Goal: Task Accomplishment & Management: Manage account settings

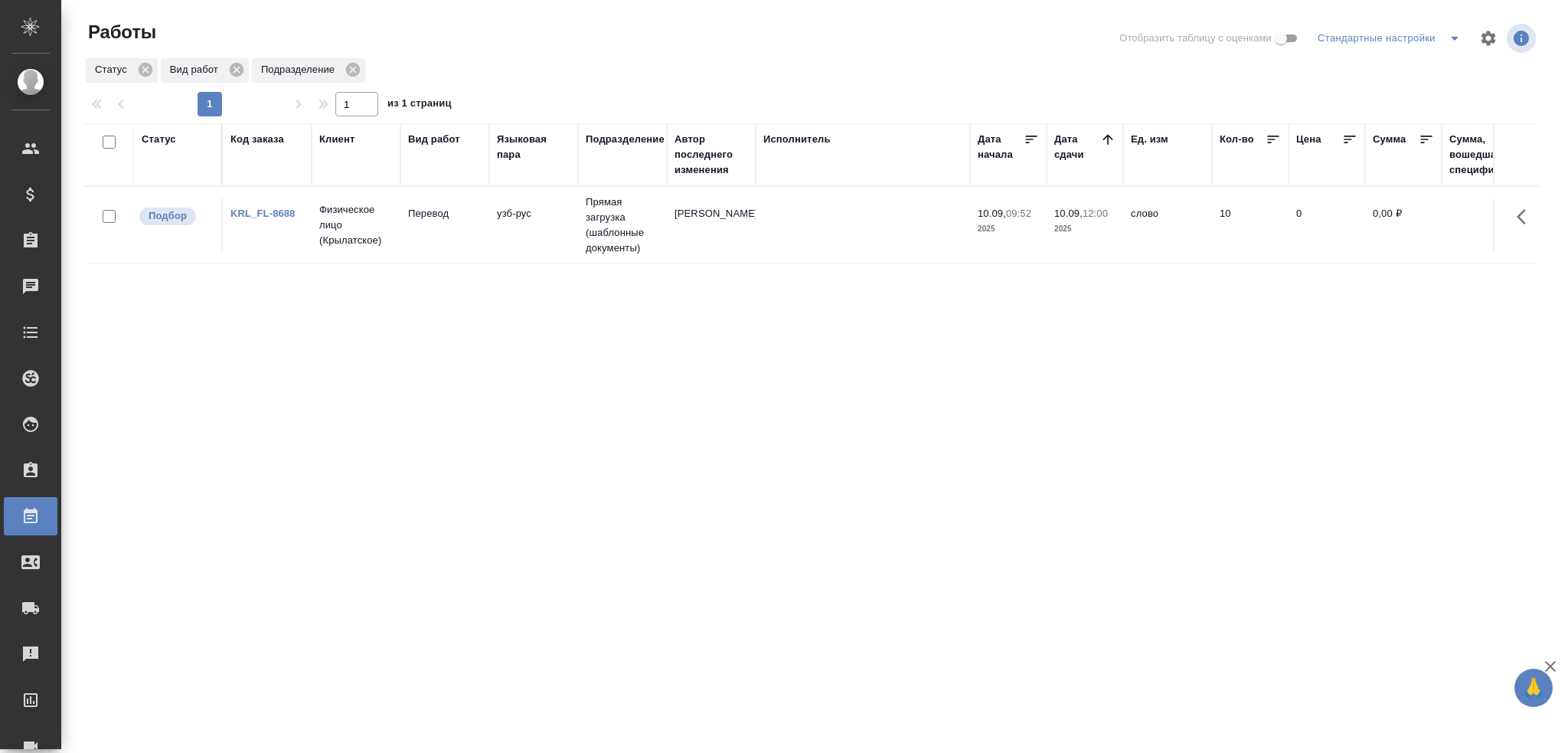
click at [613, 246] on td "Прямая загрузка (шаблонные документы)" at bounding box center [623, 225] width 89 height 77
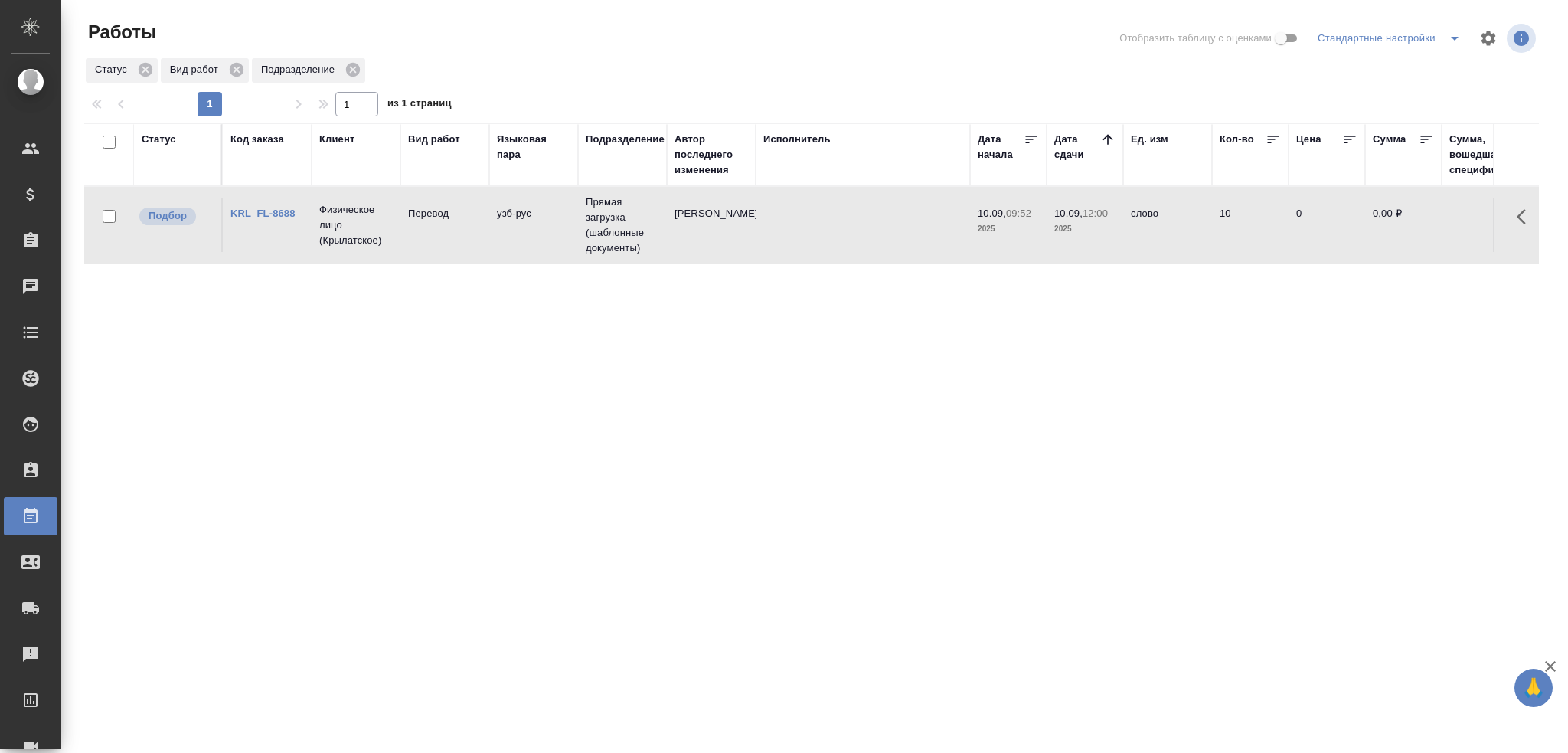
click at [613, 246] on td "Прямая загрузка (шаблонные документы)" at bounding box center [623, 225] width 89 height 77
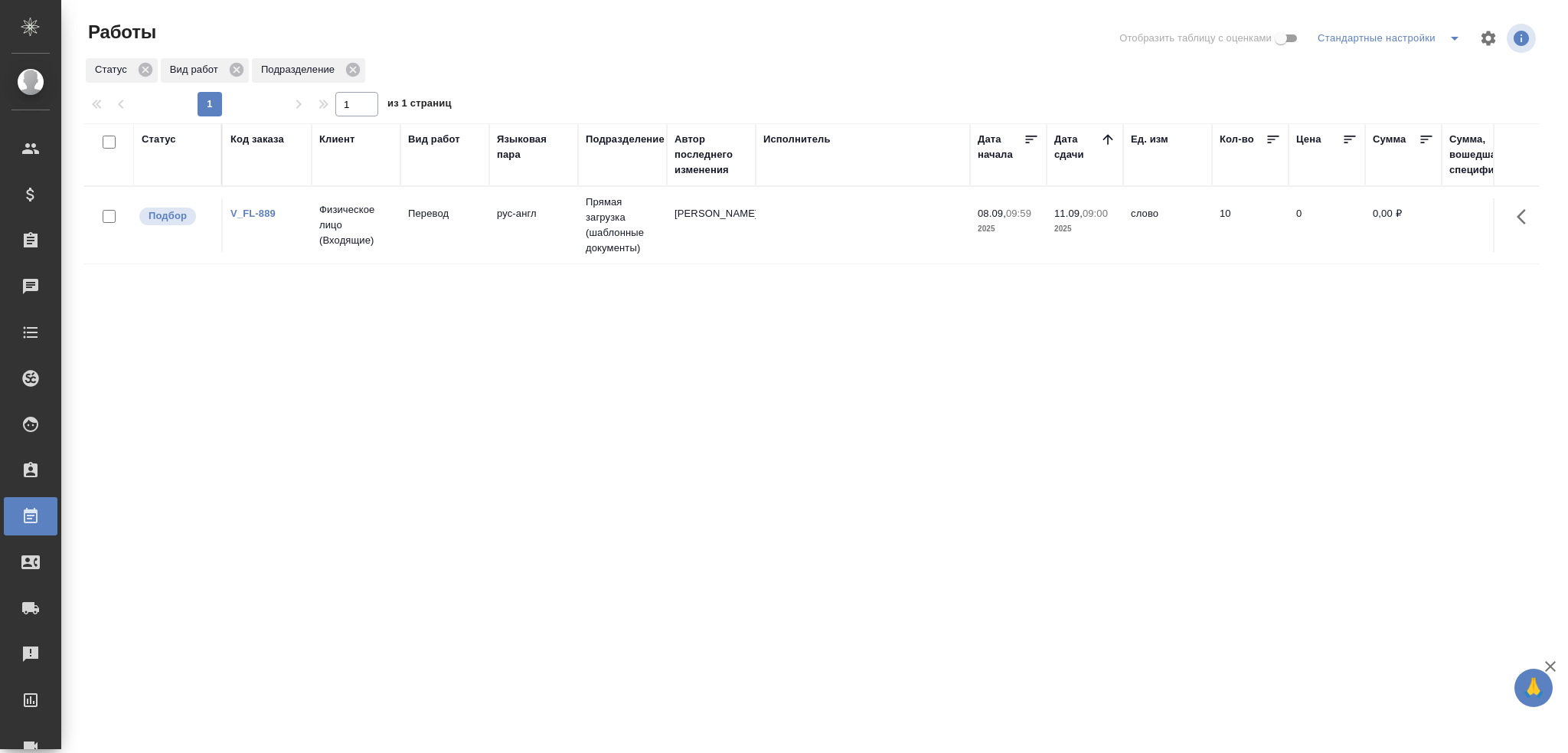
click at [787, 234] on td at bounding box center [863, 225] width 215 height 54
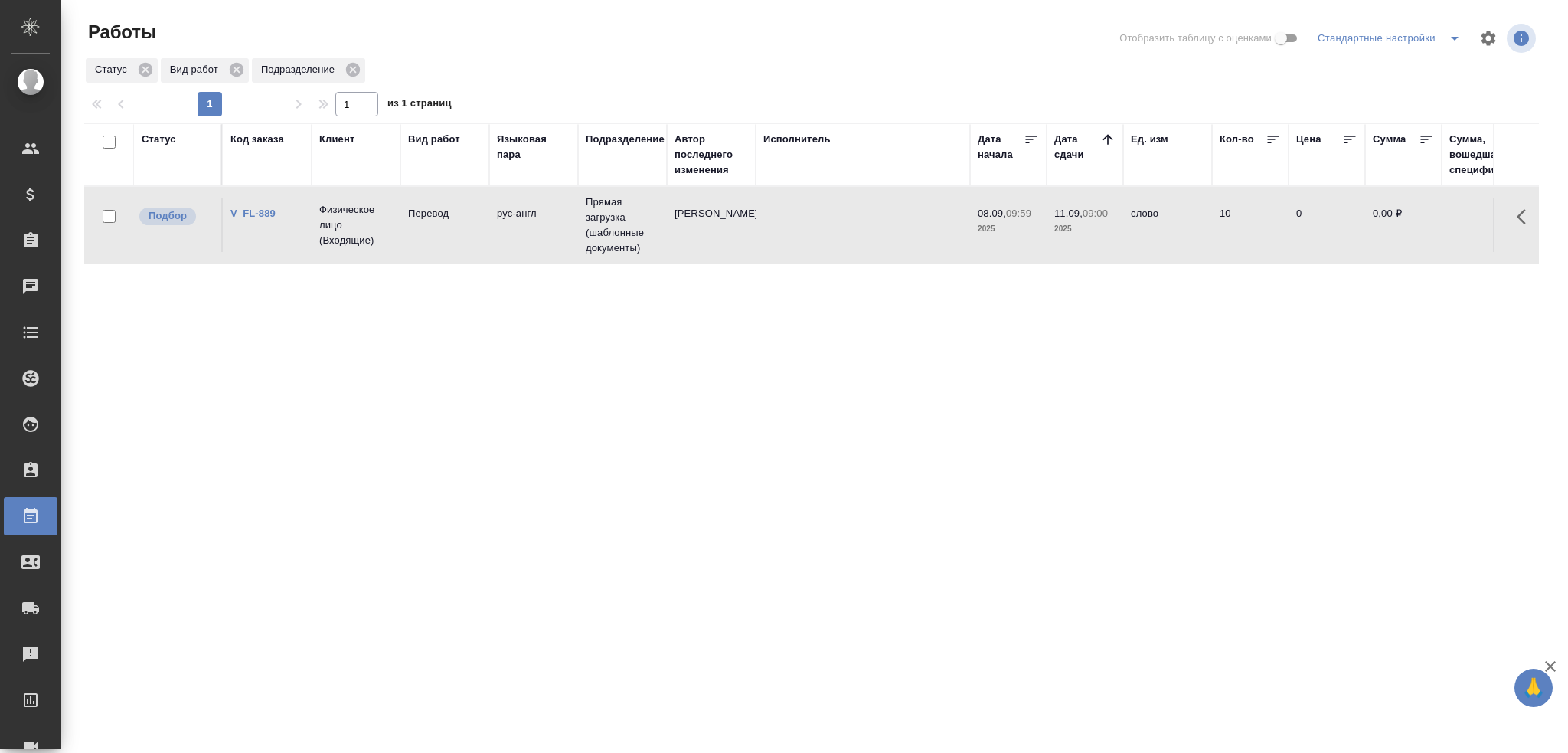
click at [787, 234] on td at bounding box center [863, 225] width 215 height 54
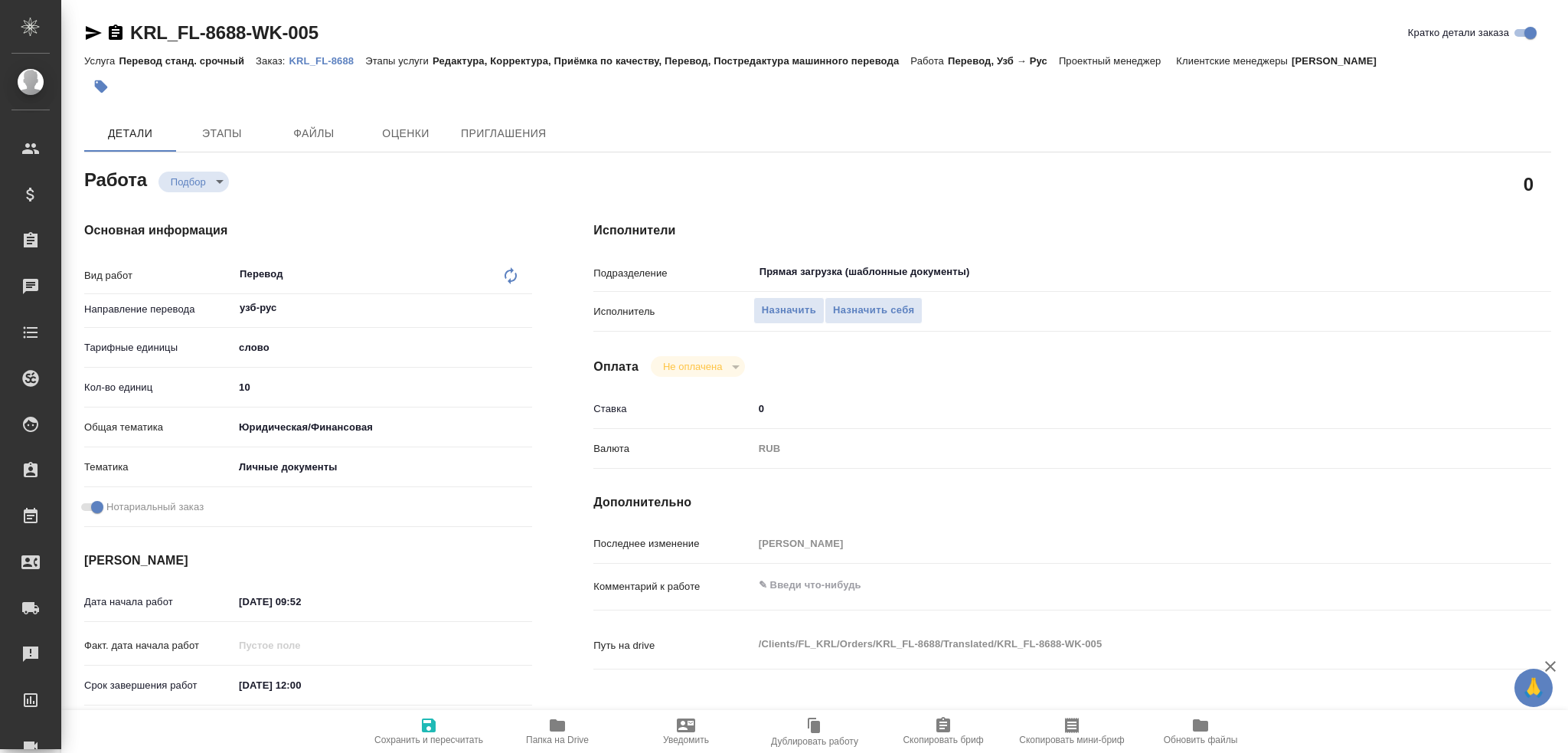
type textarea "x"
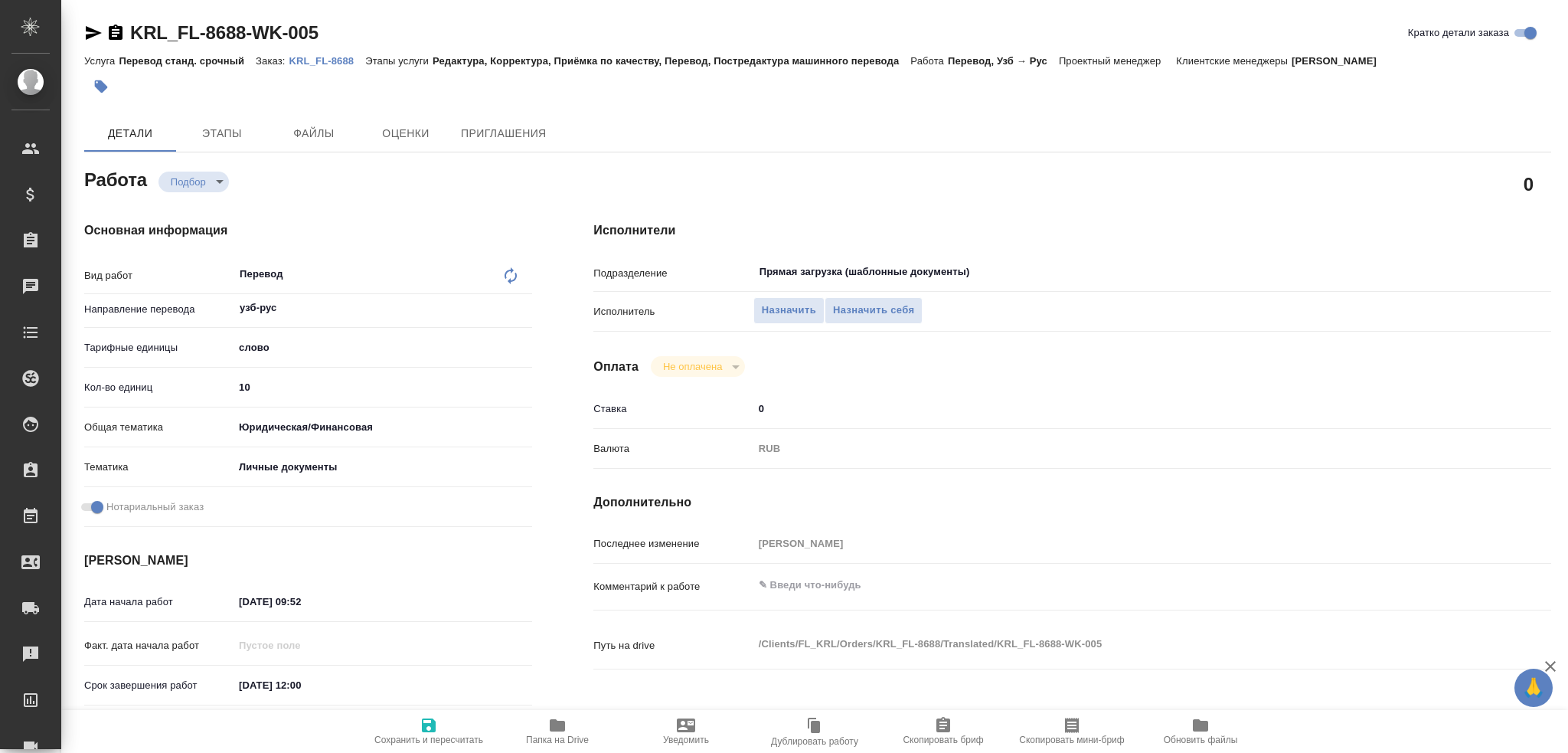
type textarea "x"
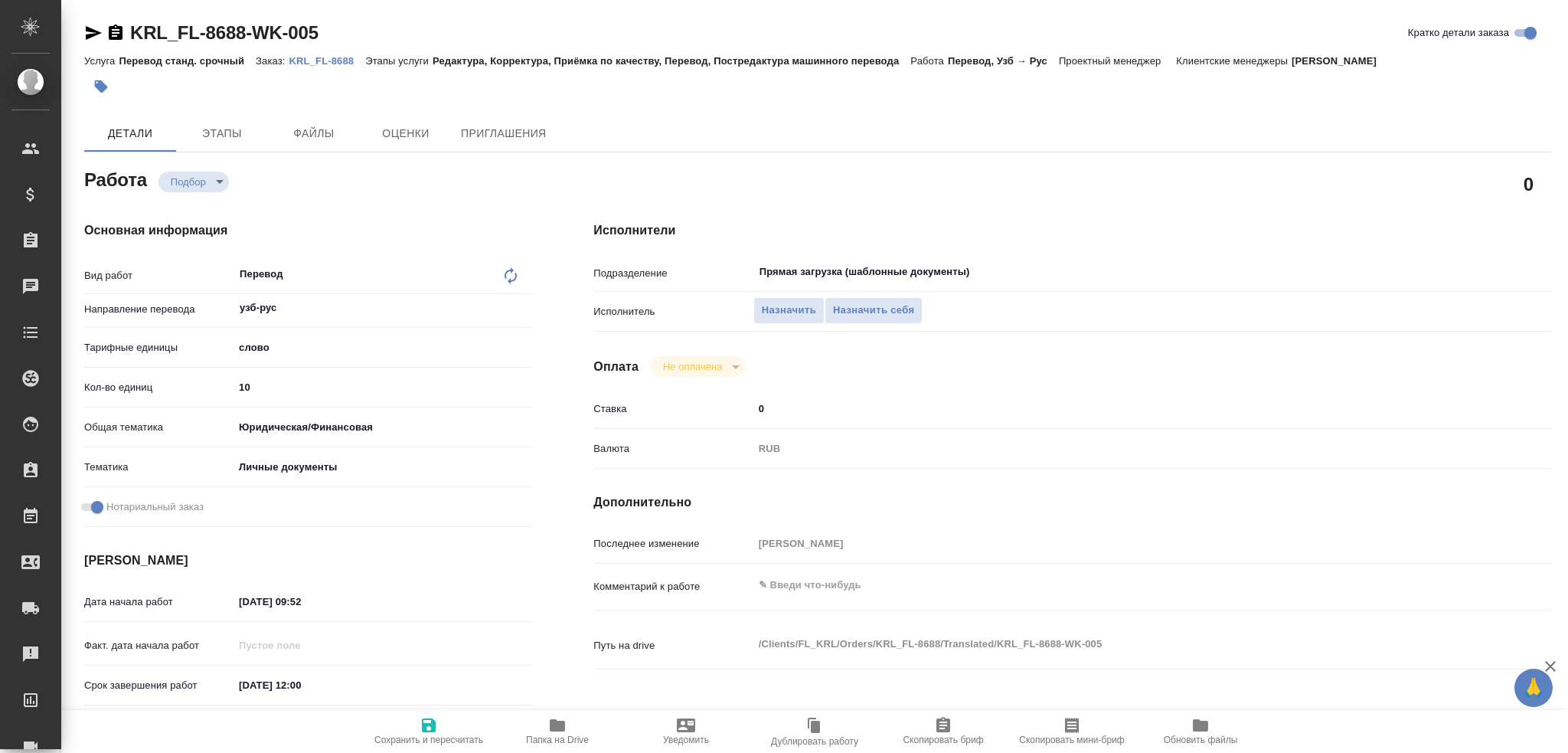
type textarea "x"
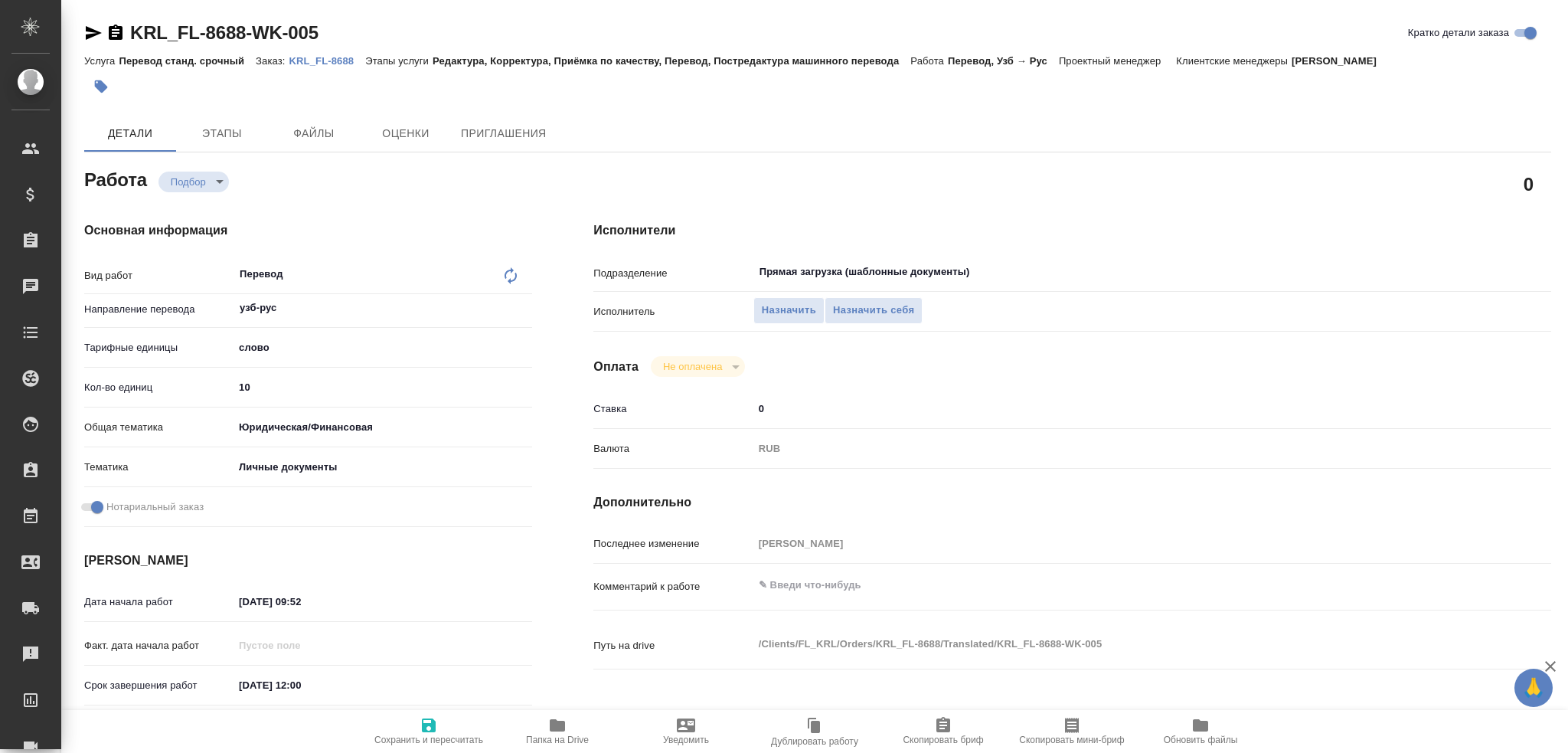
type textarea "x"
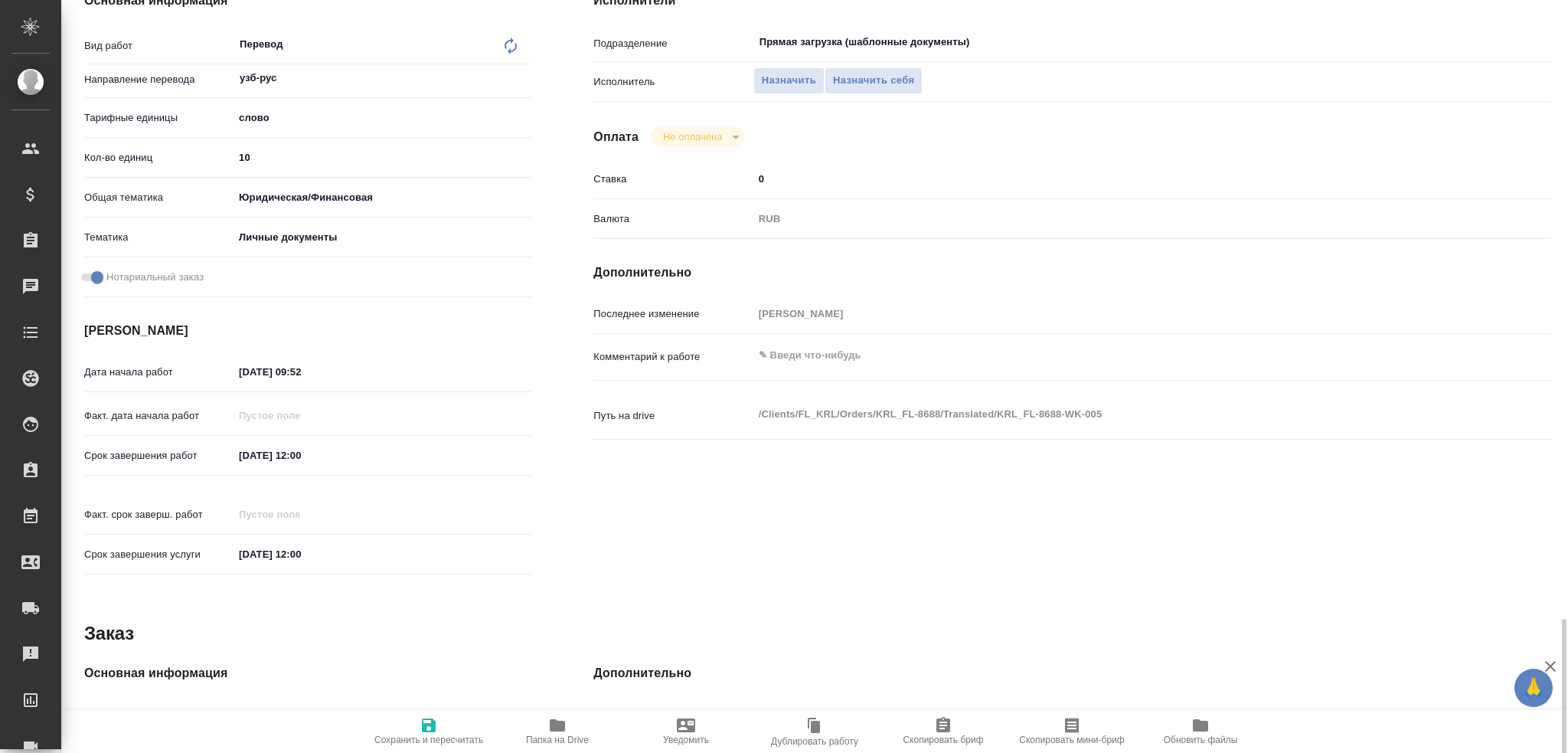
scroll to position [536, 0]
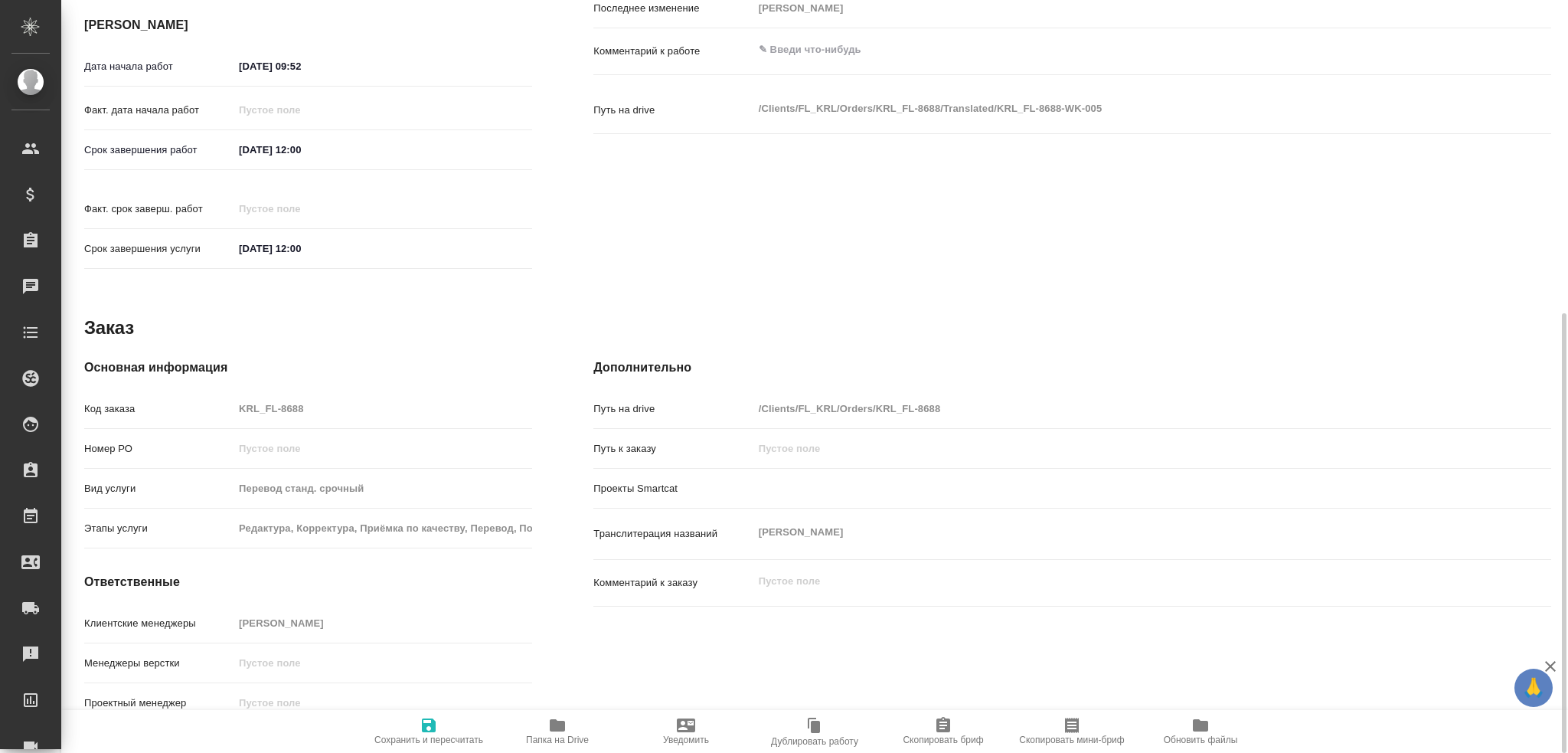
type textarea "x"
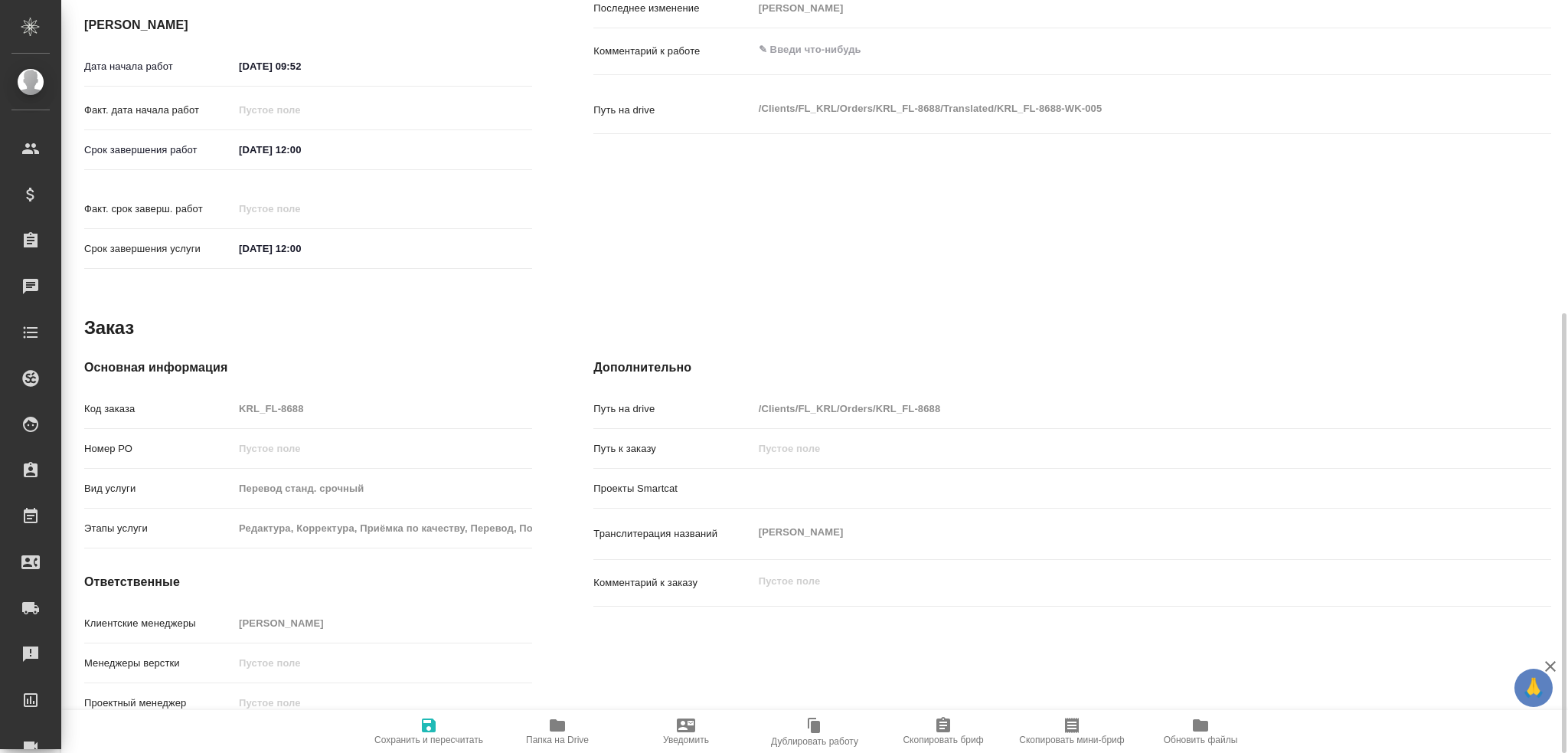
type textarea "x"
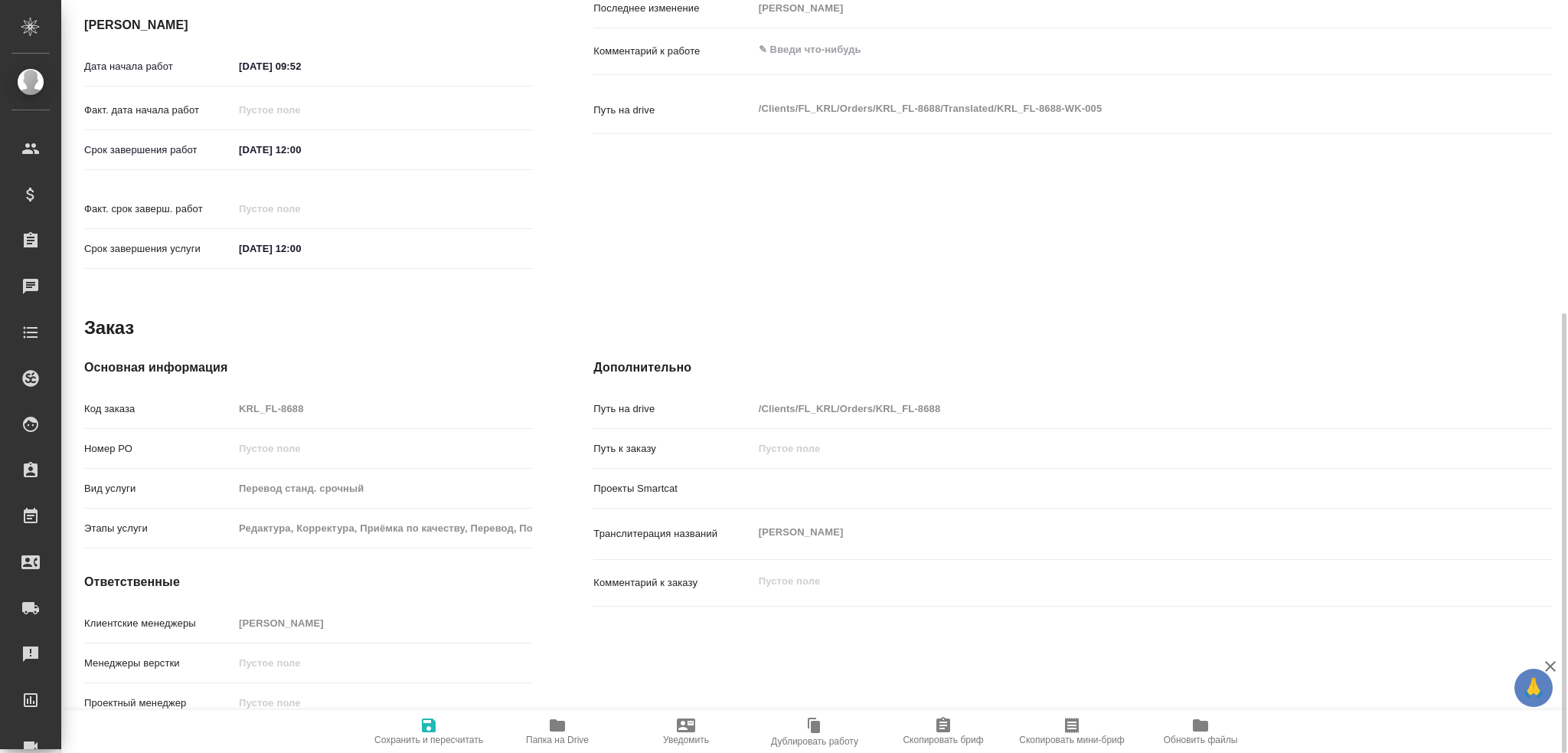
type textarea "x"
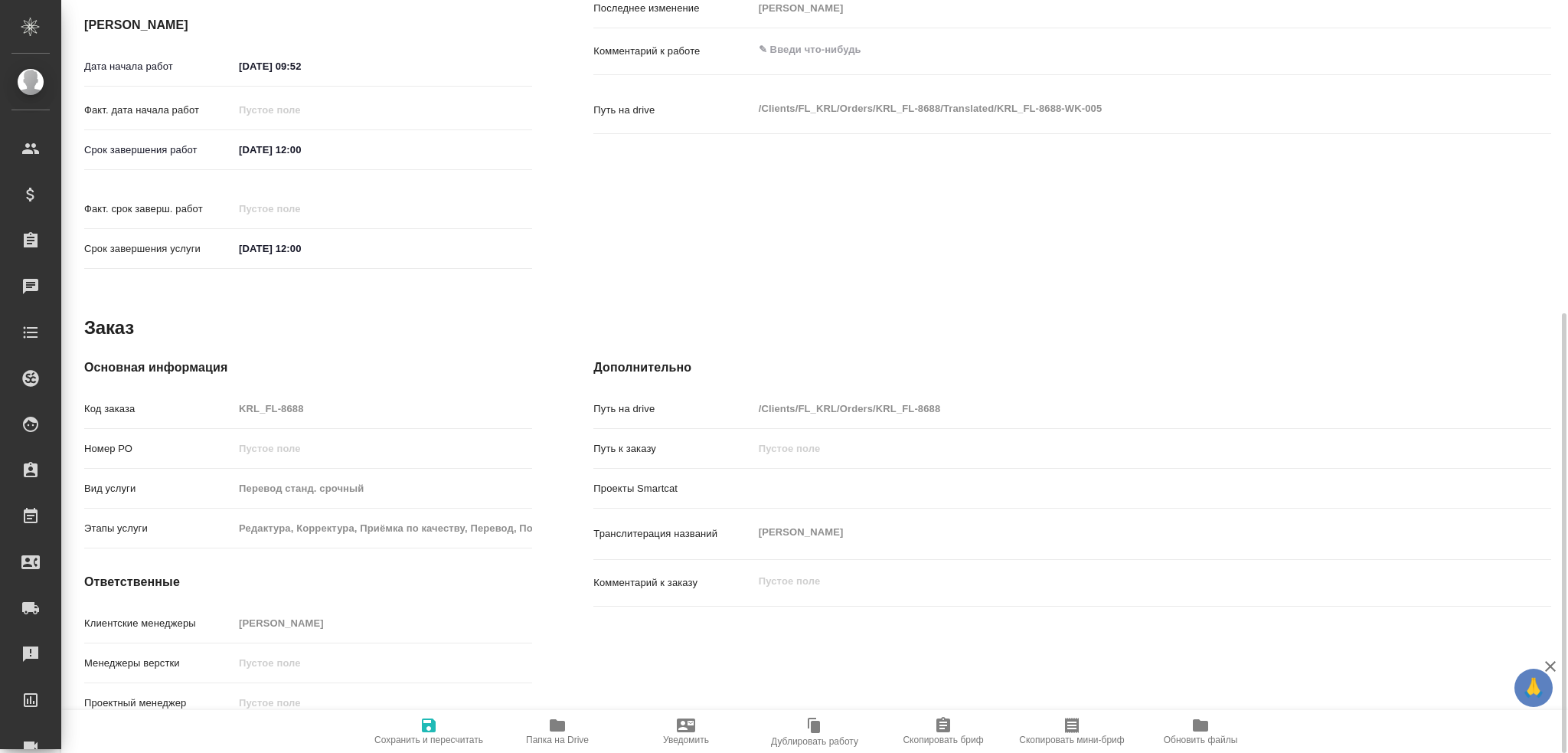
click at [549, 721] on icon "button" at bounding box center [557, 726] width 19 height 19
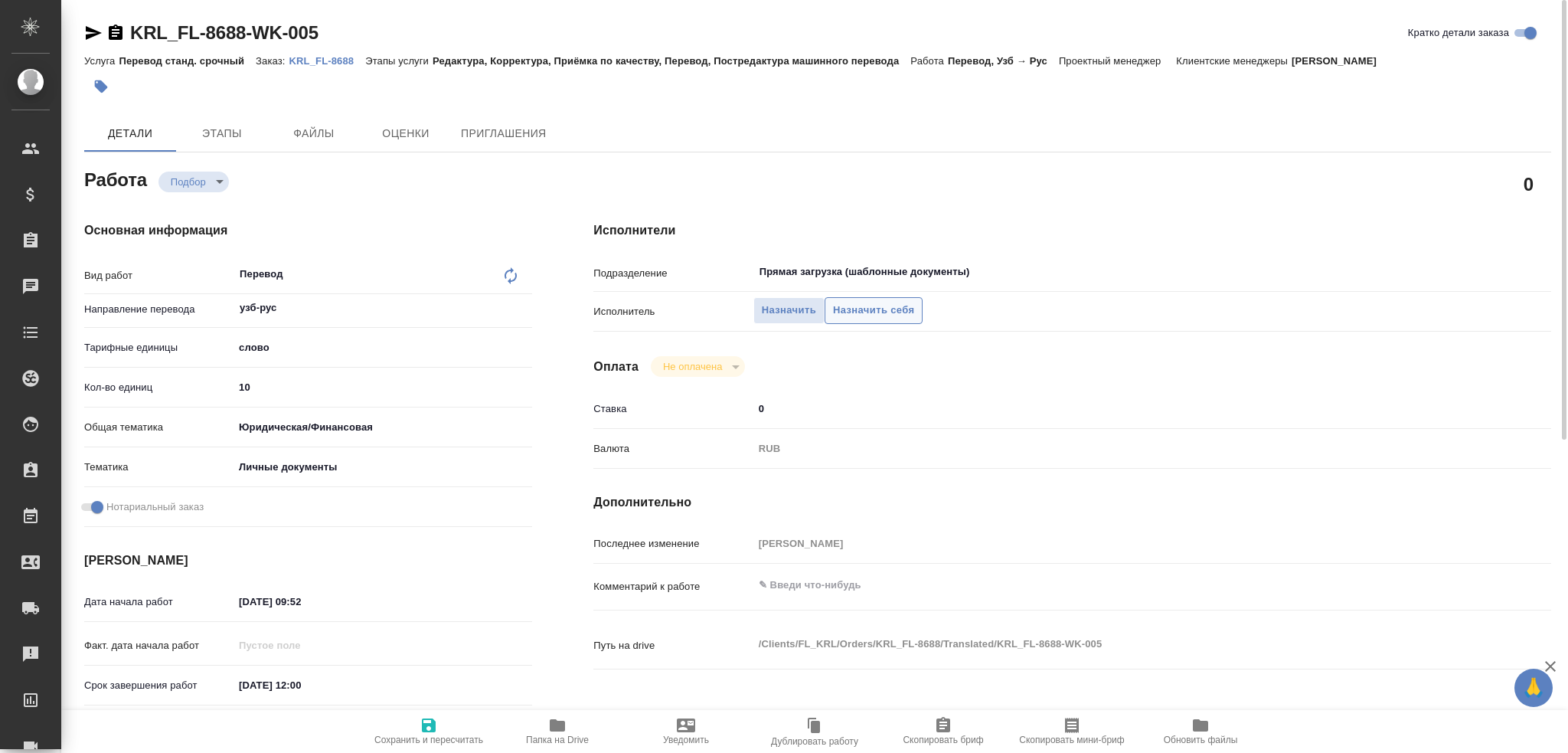
click at [834, 308] on span "Назначить себя" at bounding box center [874, 311] width 81 height 18
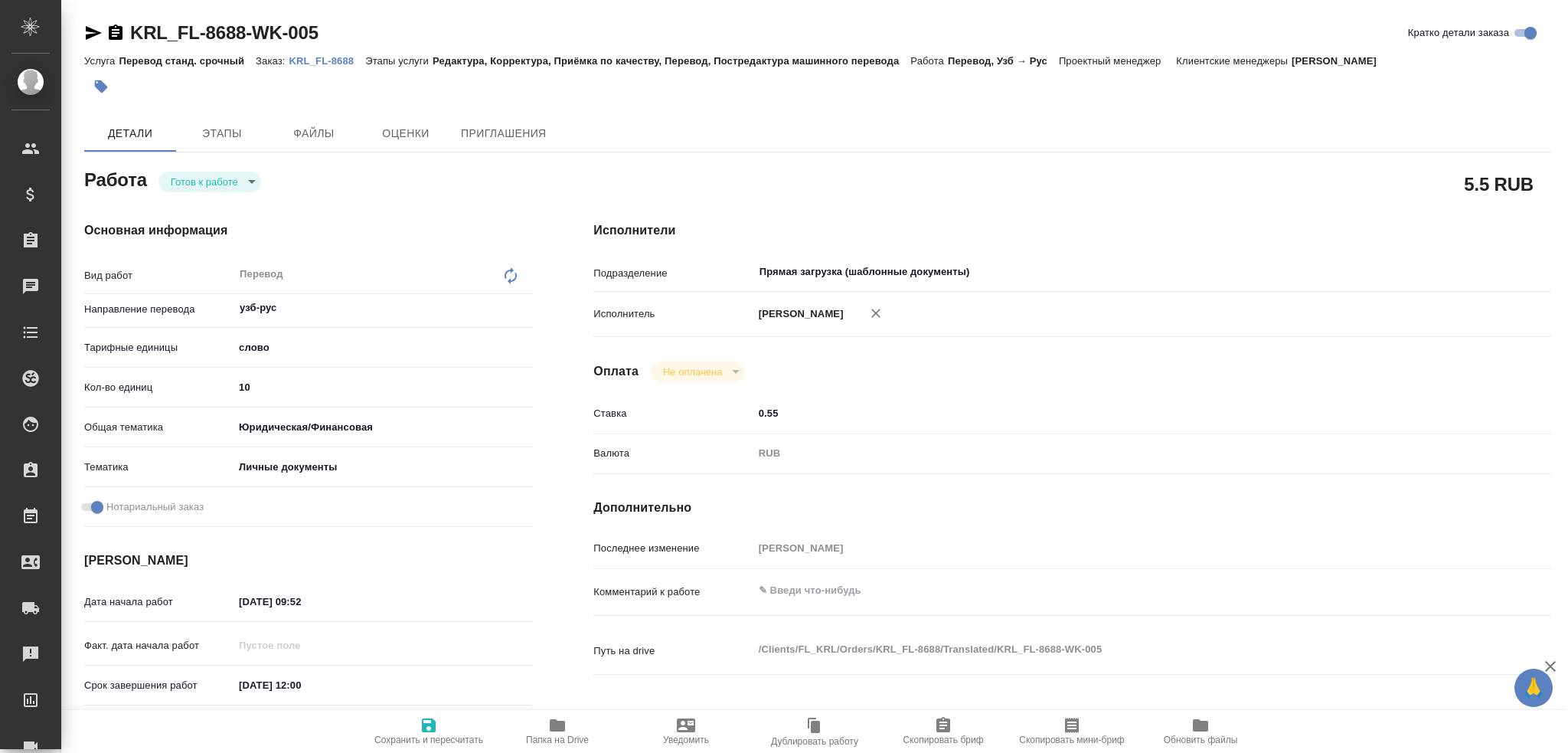
type textarea "x"
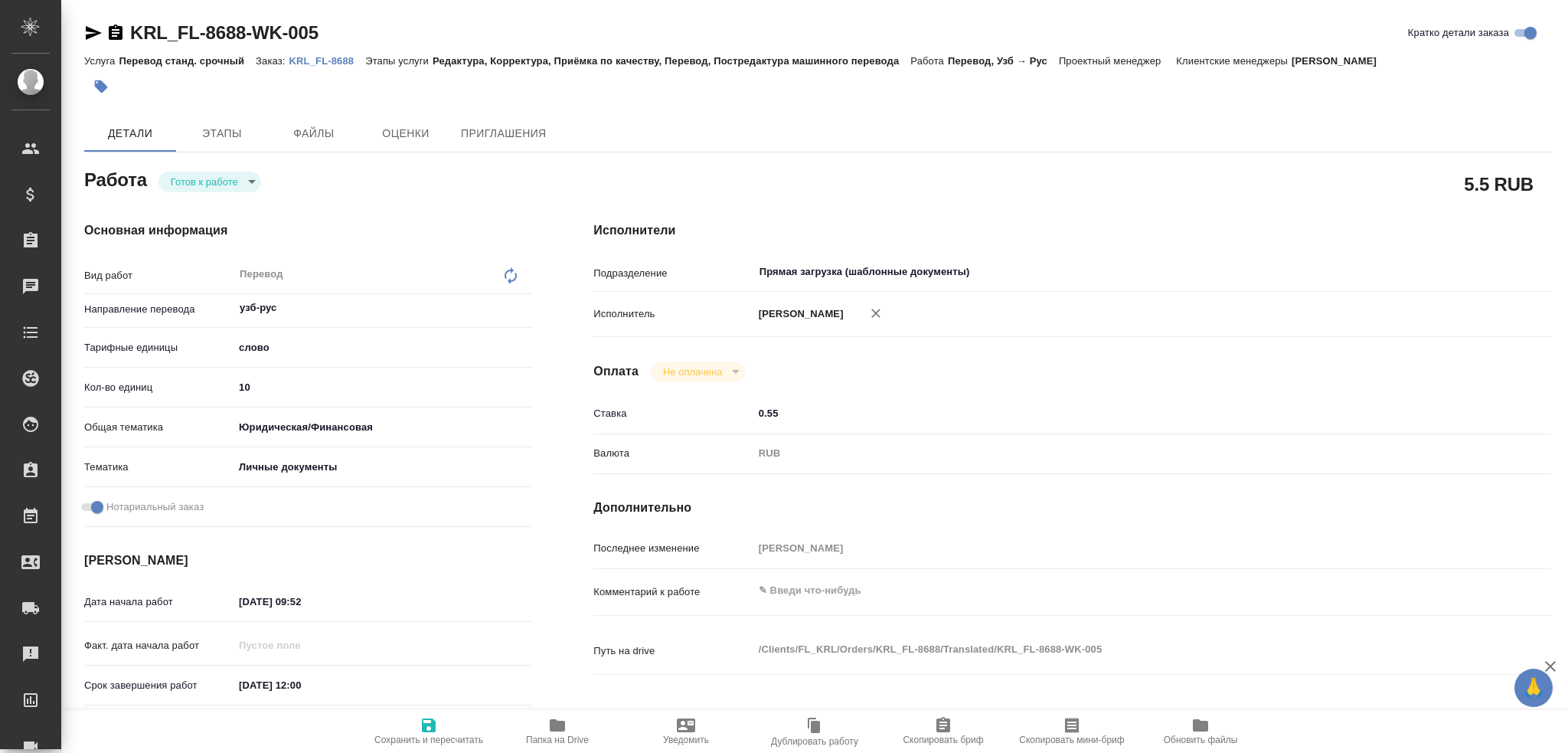
type textarea "x"
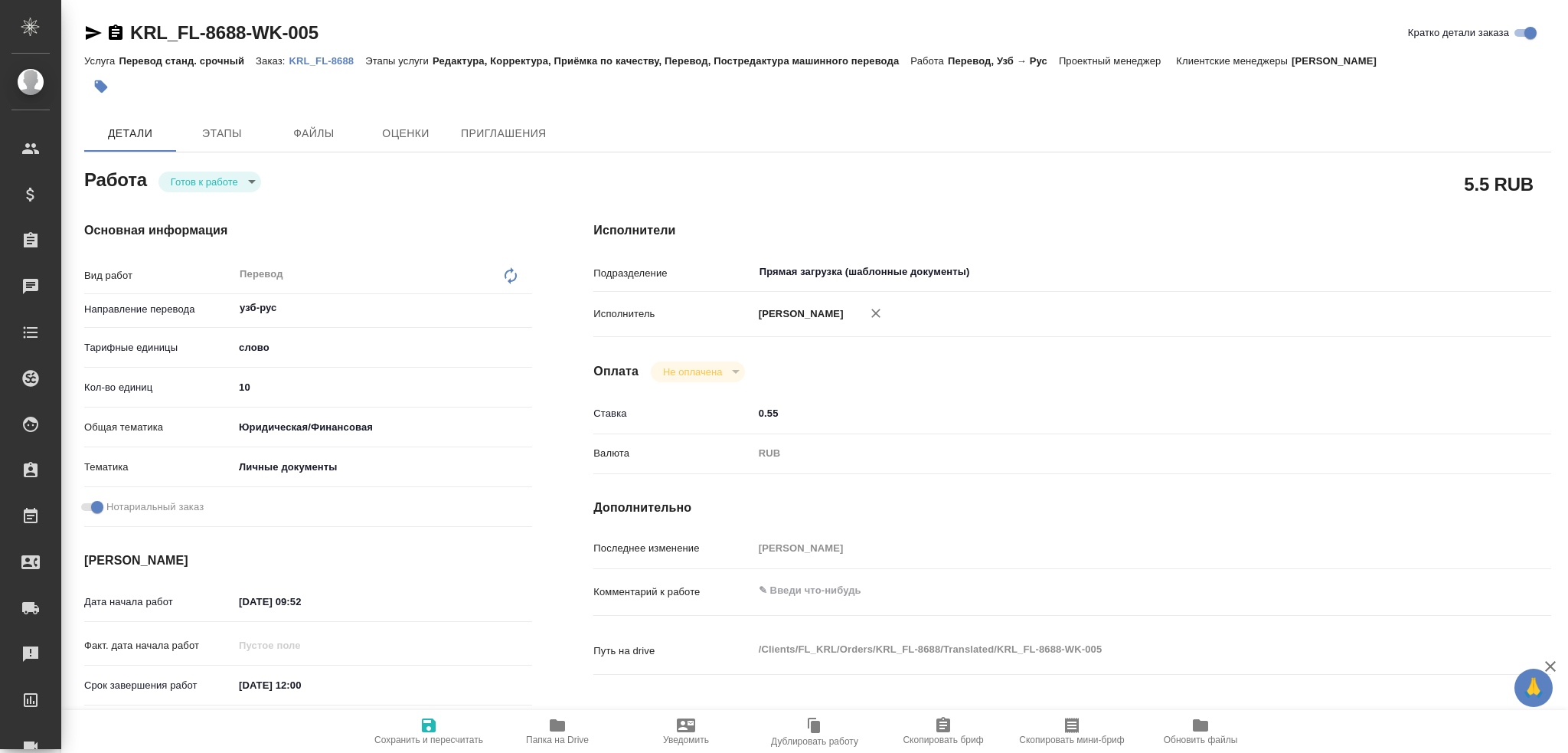
type textarea "x"
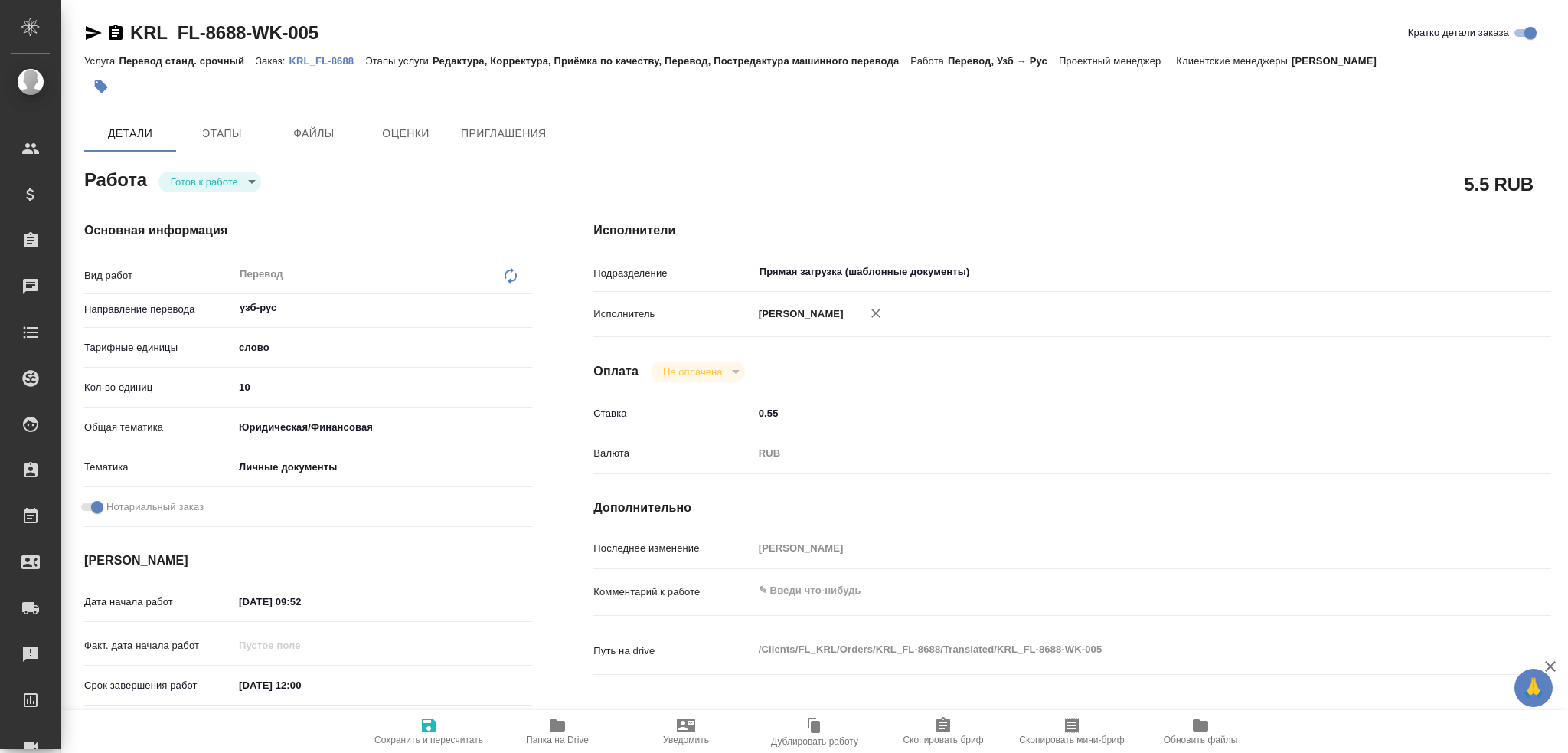
type textarea "x"
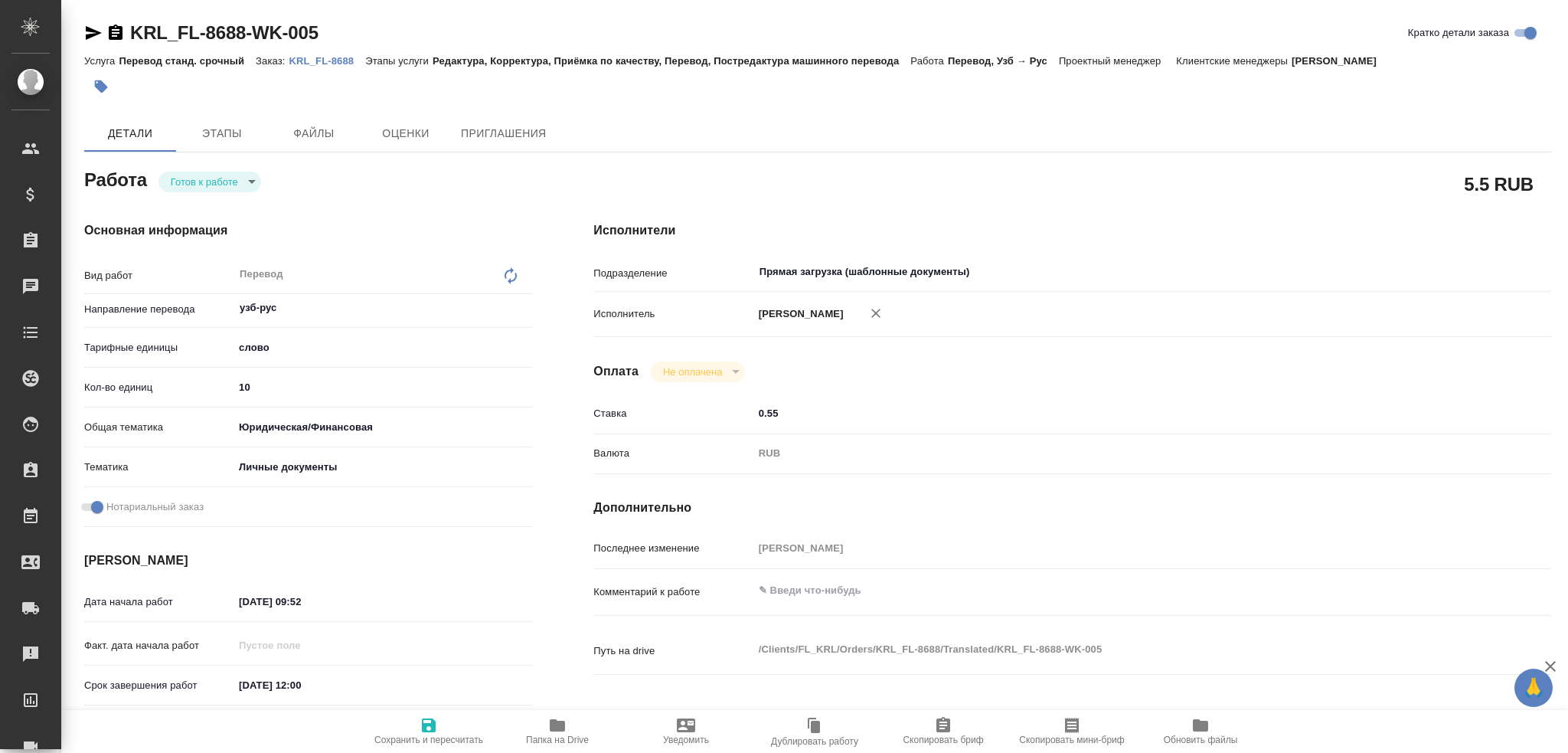
type textarea "x"
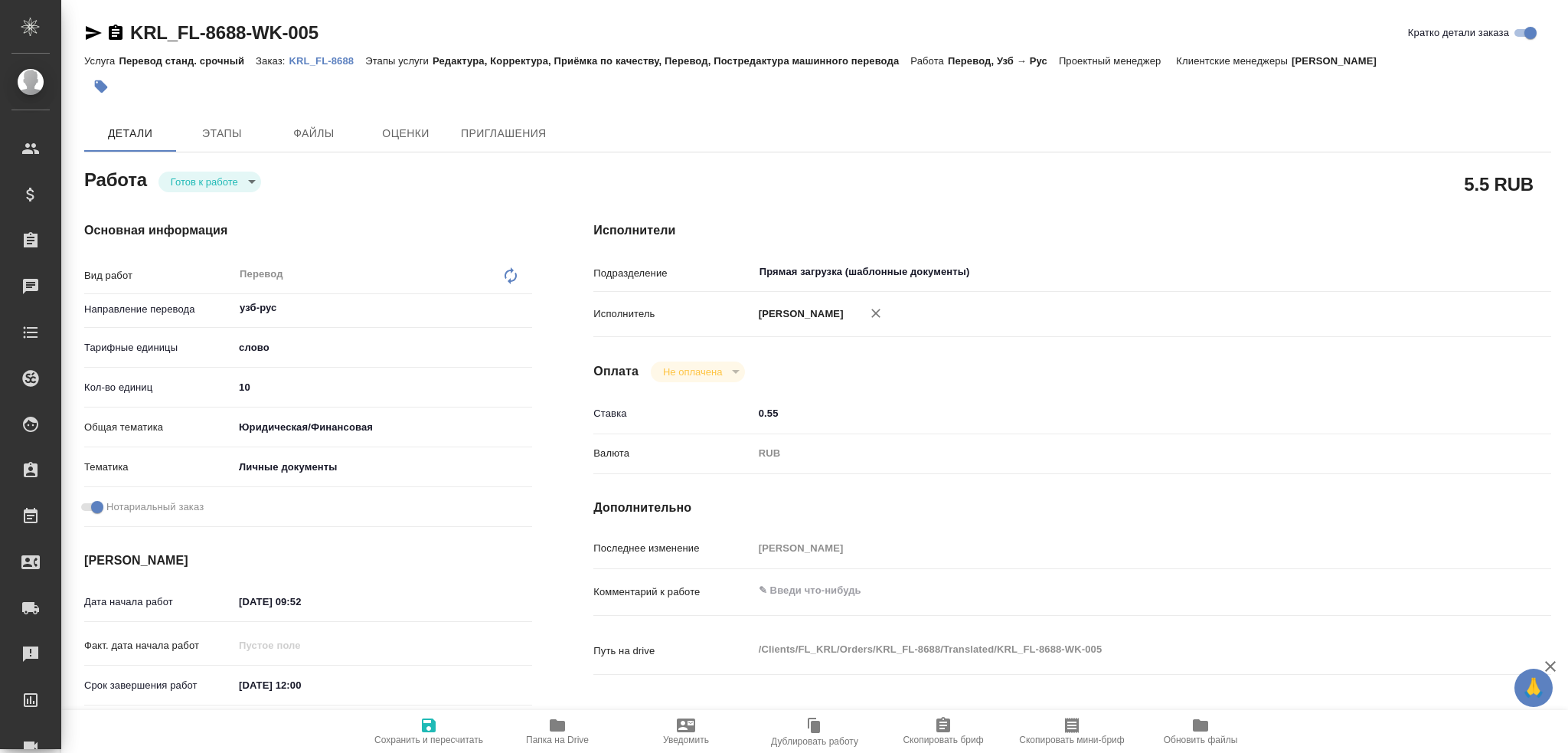
type textarea "x"
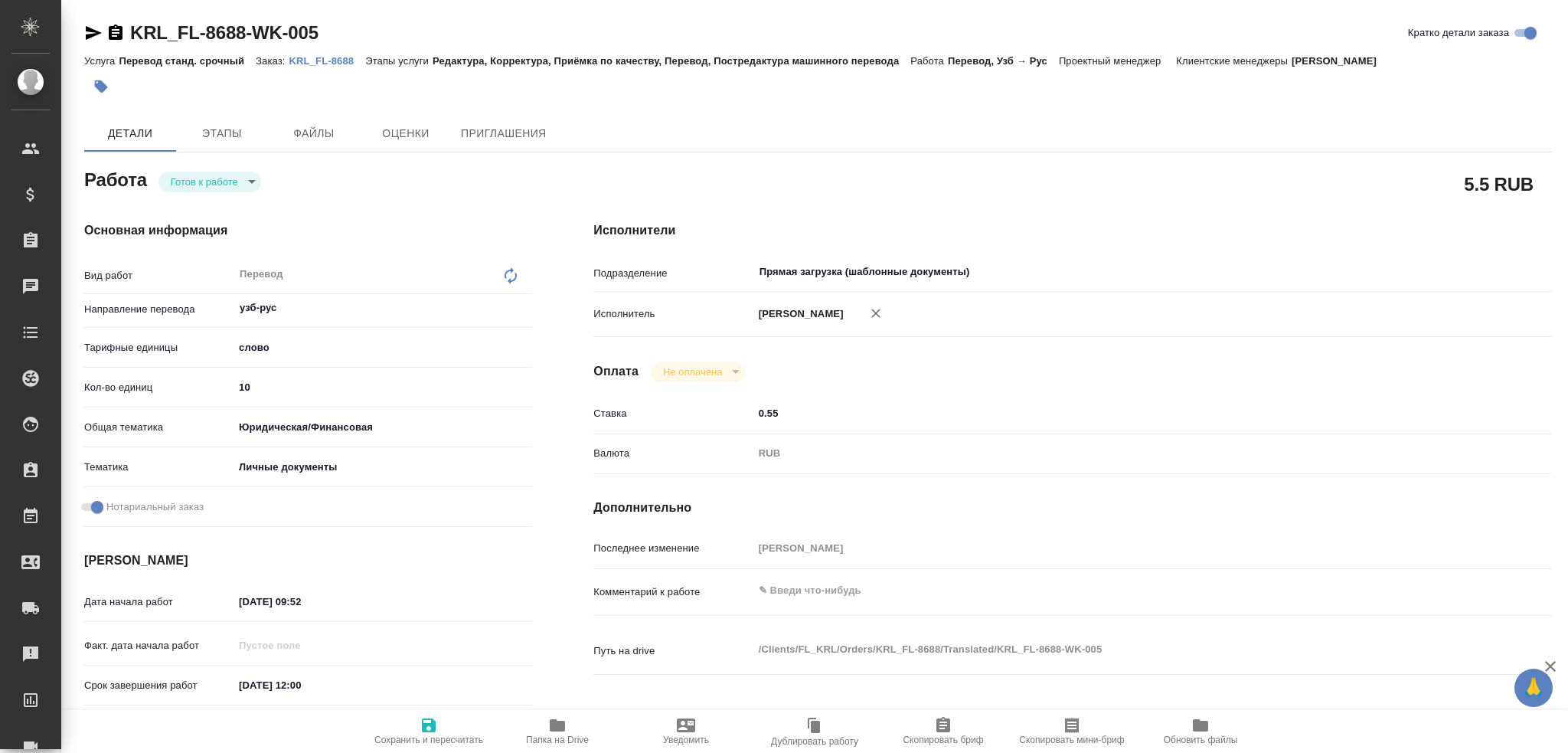
type textarea "x"
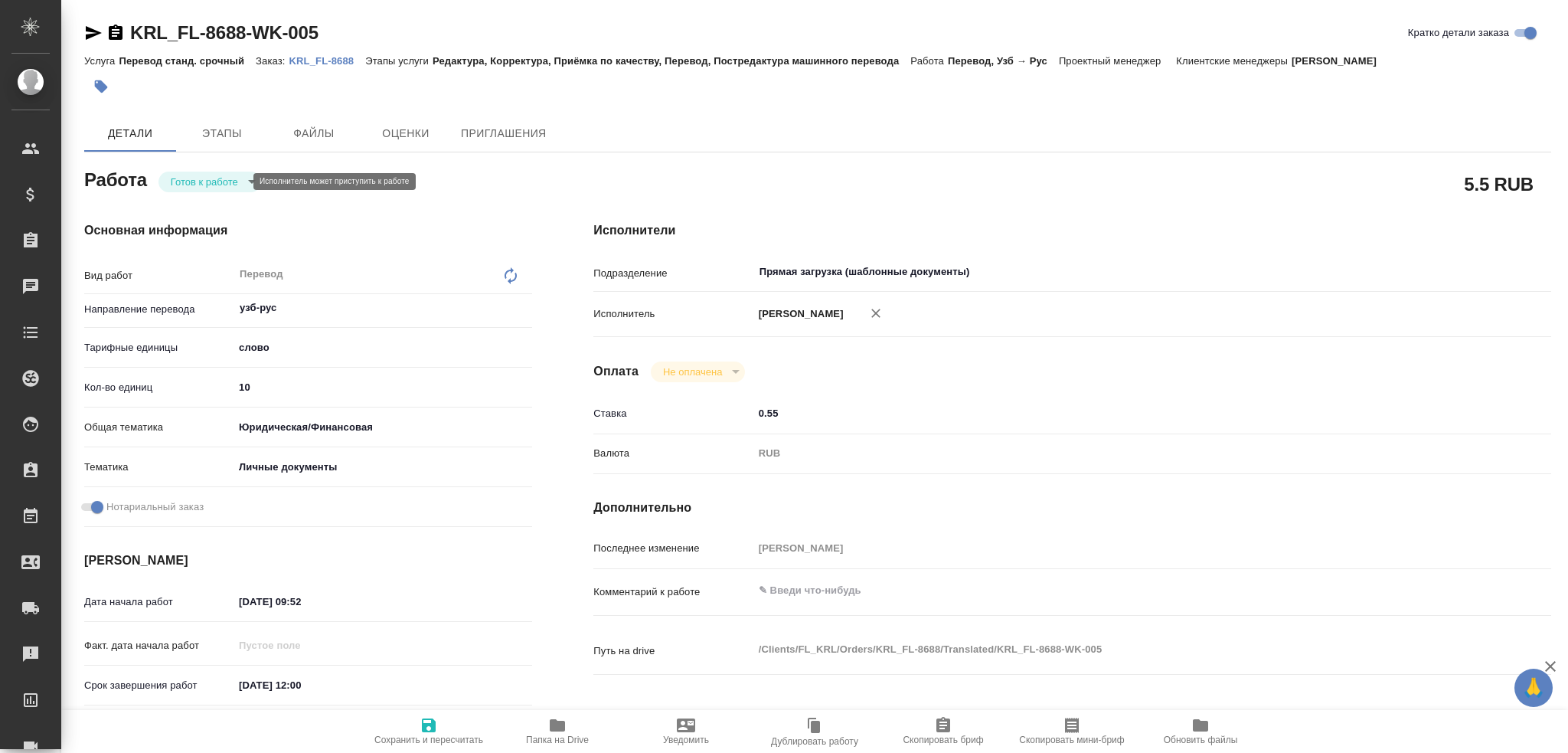
click at [212, 187] on body "🙏 .cls-1 fill:#fff; AWATERA Gusev Alexandr Клиенты Спецификации Заказы 0 Чаты T…" at bounding box center [784, 376] width 1568 height 753
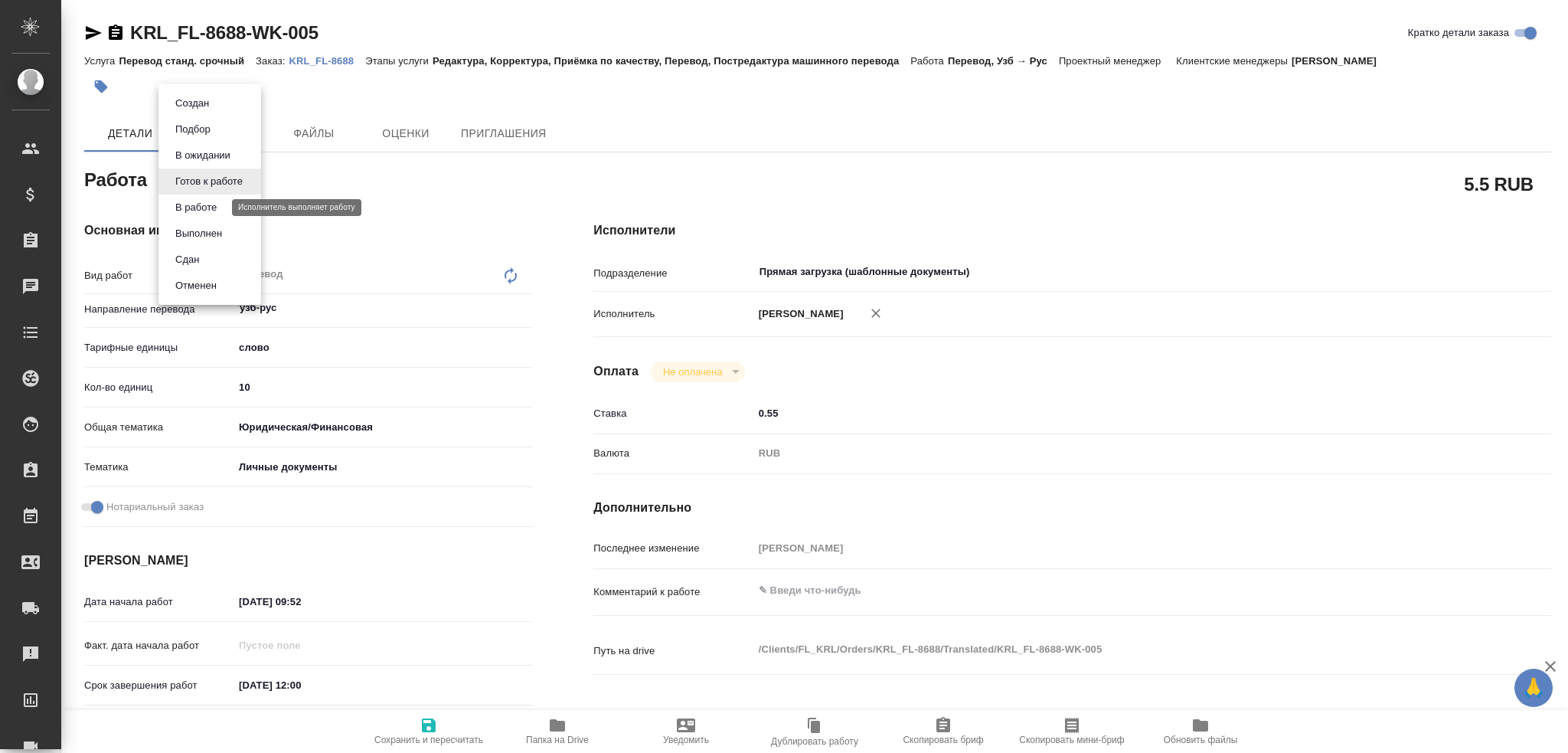
click at [213, 209] on button "В работе" at bounding box center [195, 207] width 50 height 17
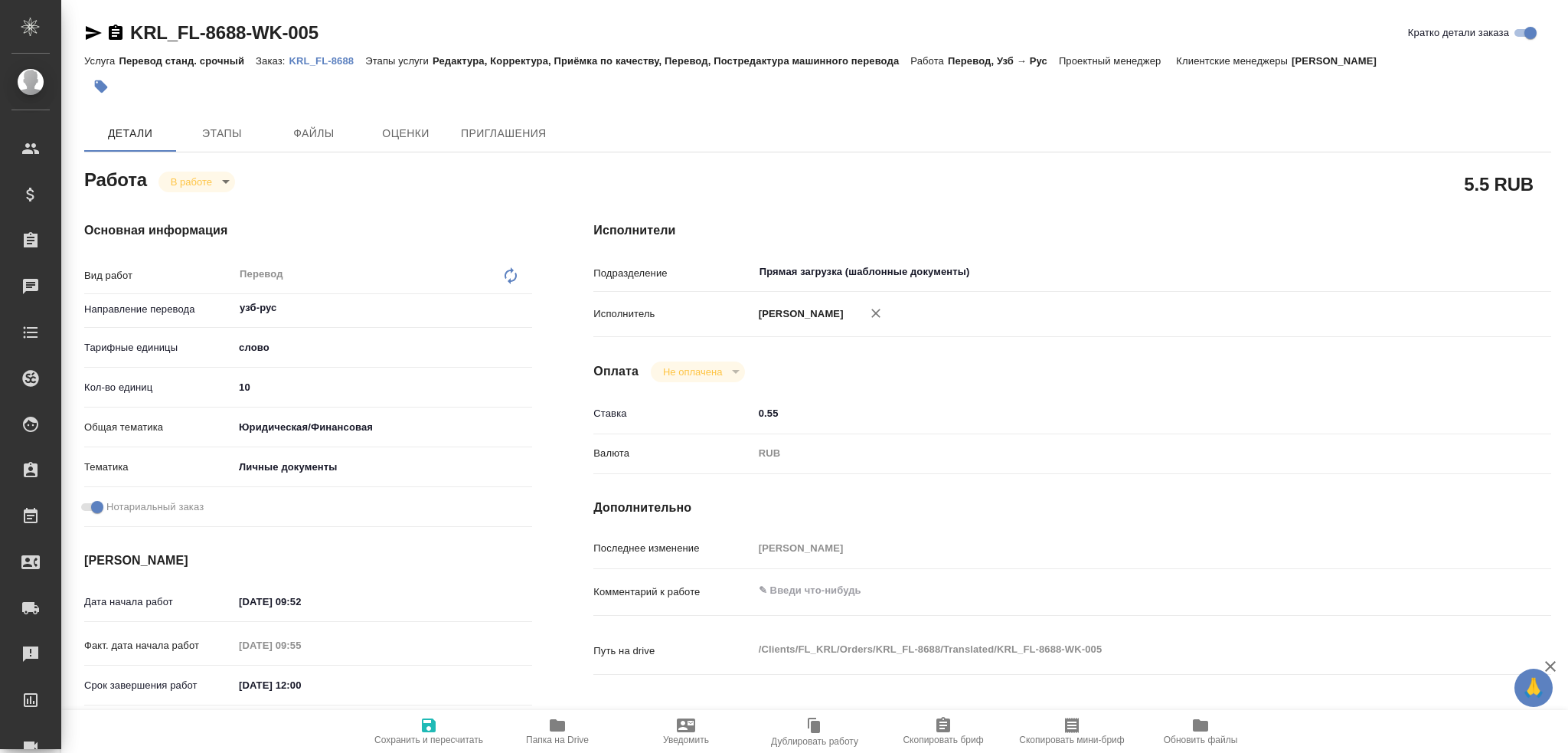
type textarea "x"
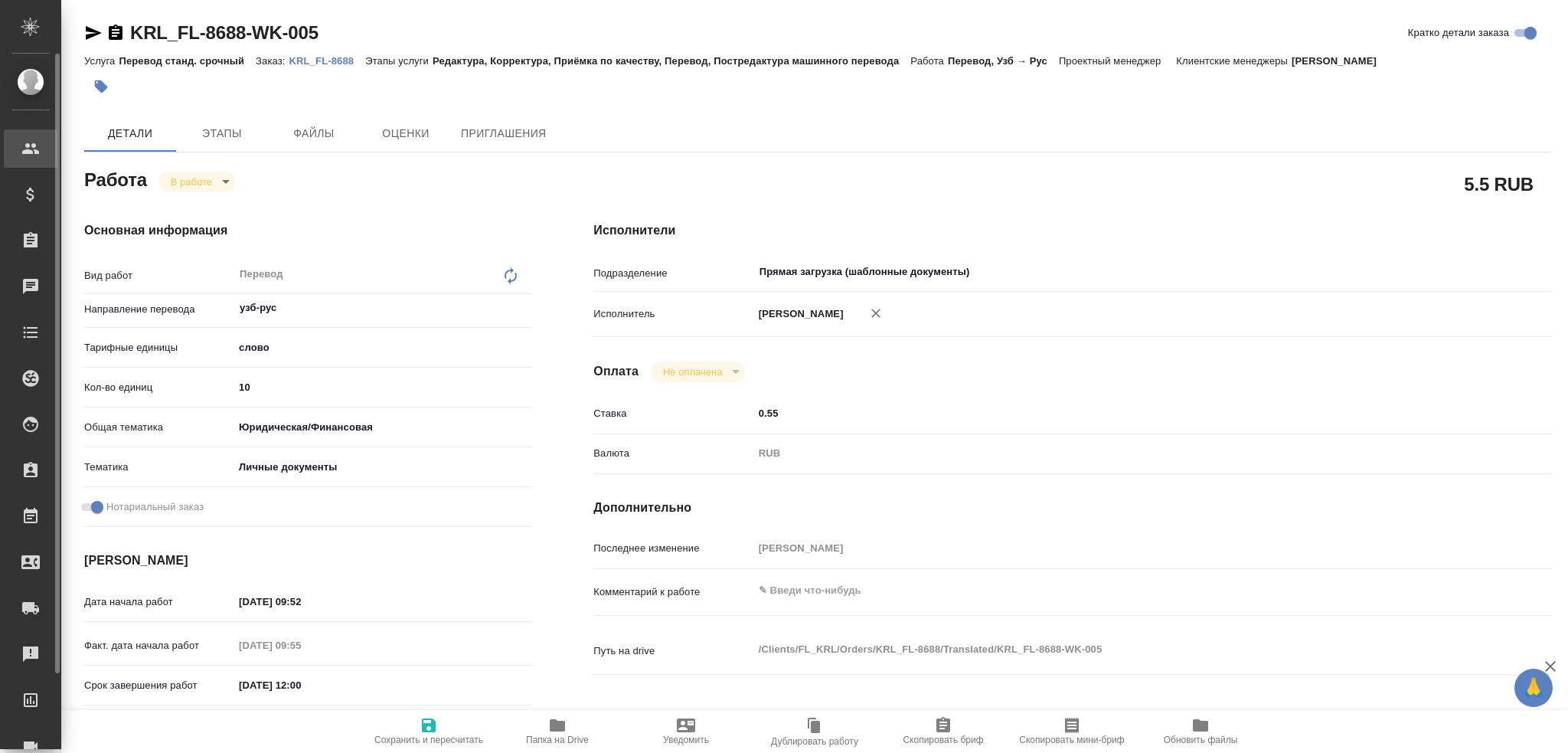
type textarea "x"
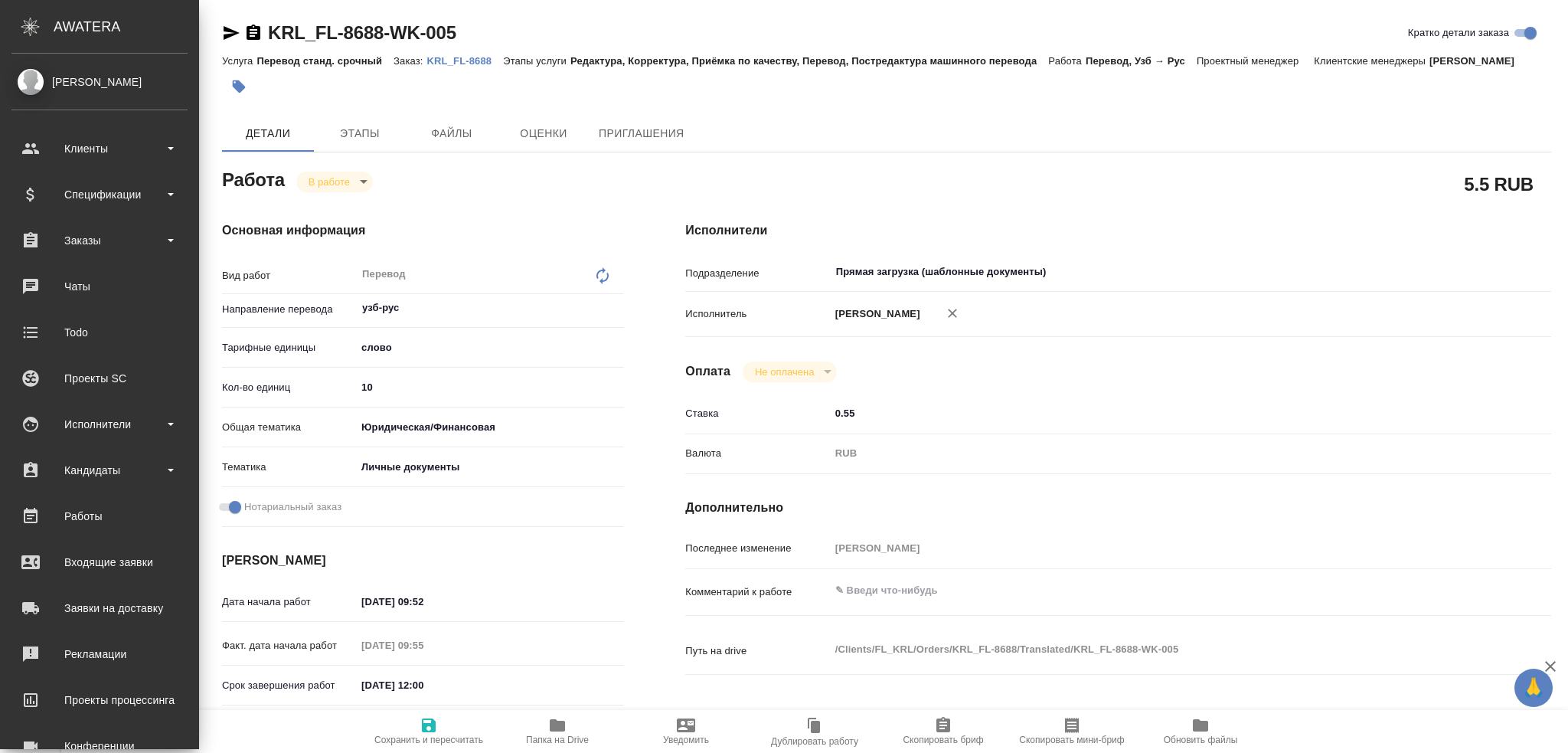
type textarea "x"
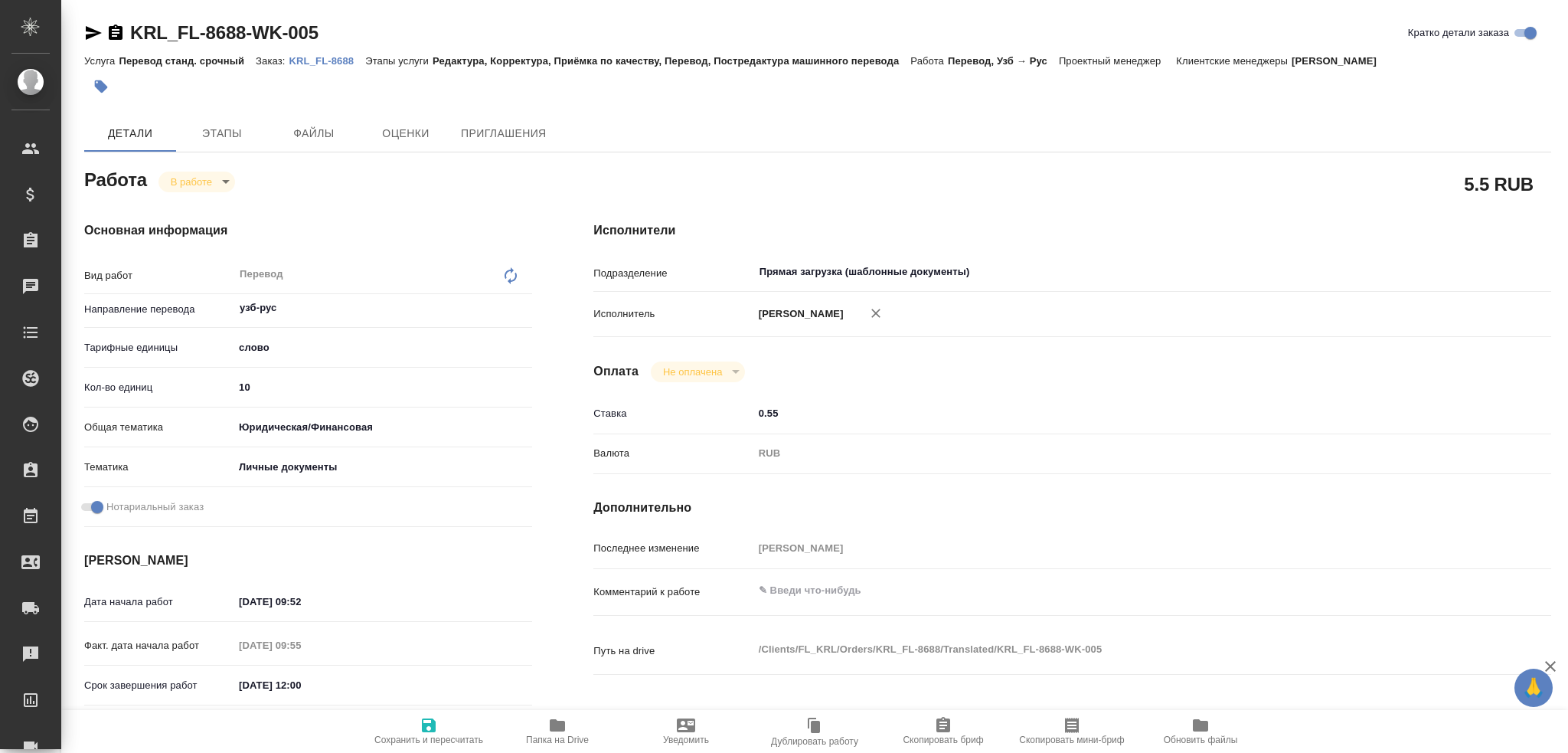
type textarea "x"
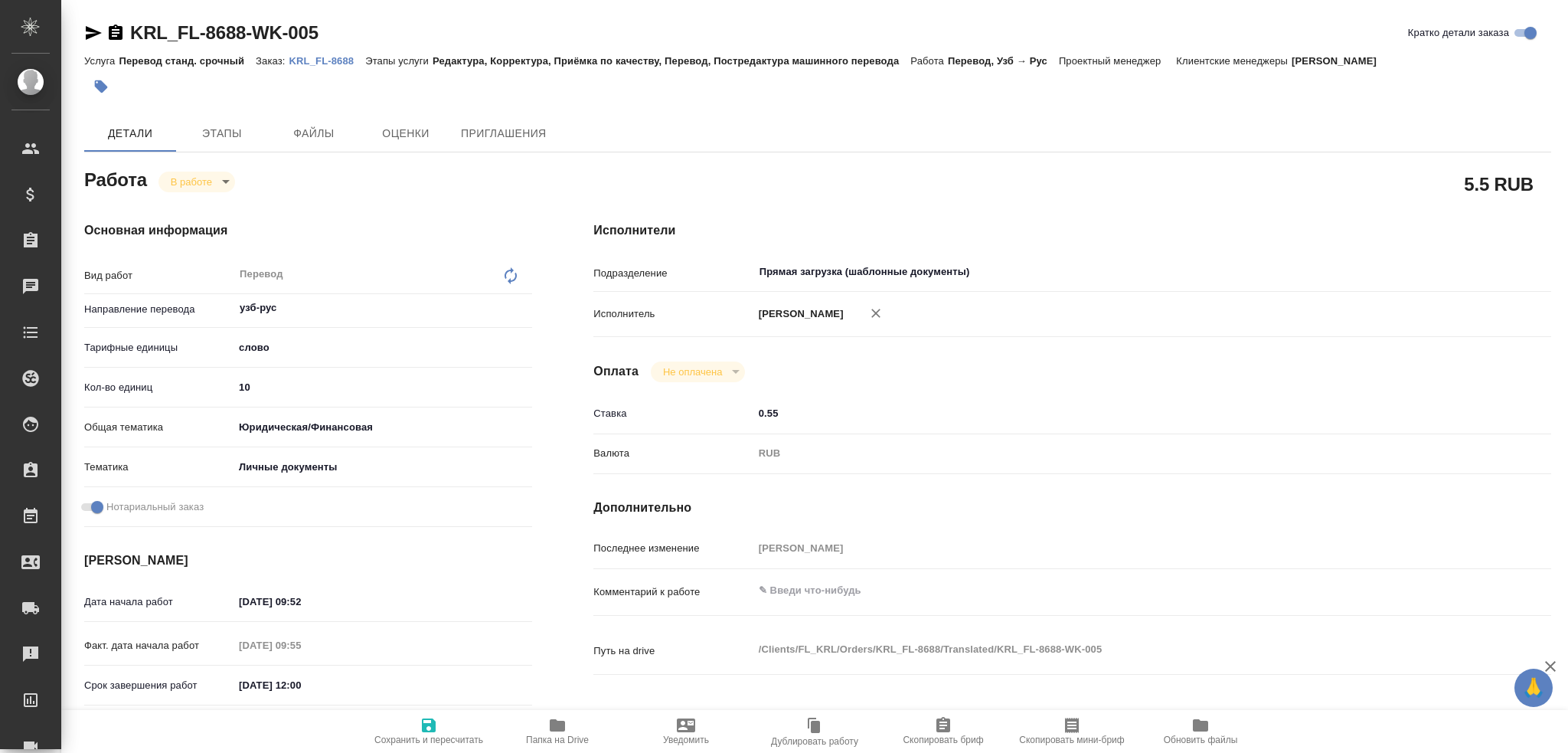
type textarea "x"
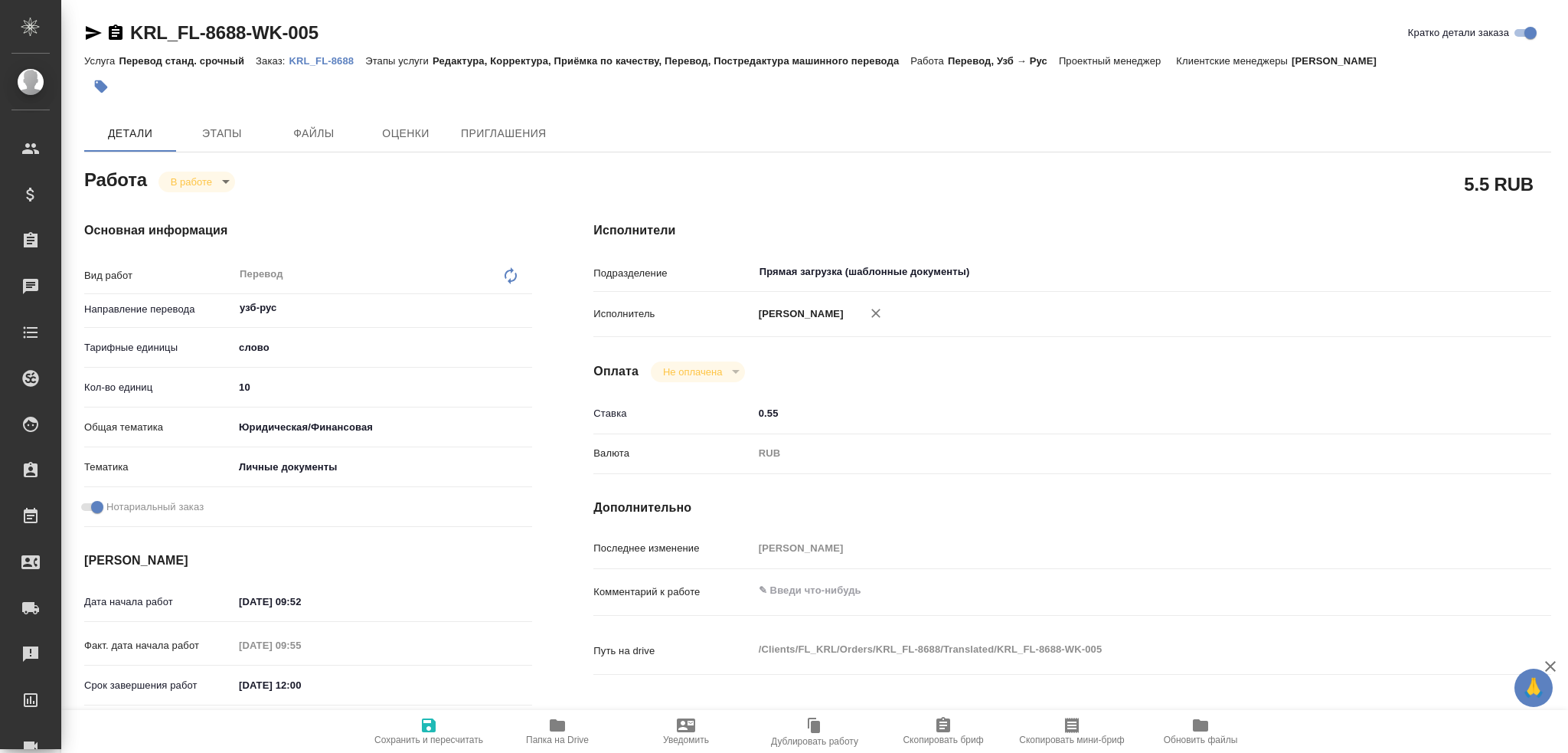
type textarea "x"
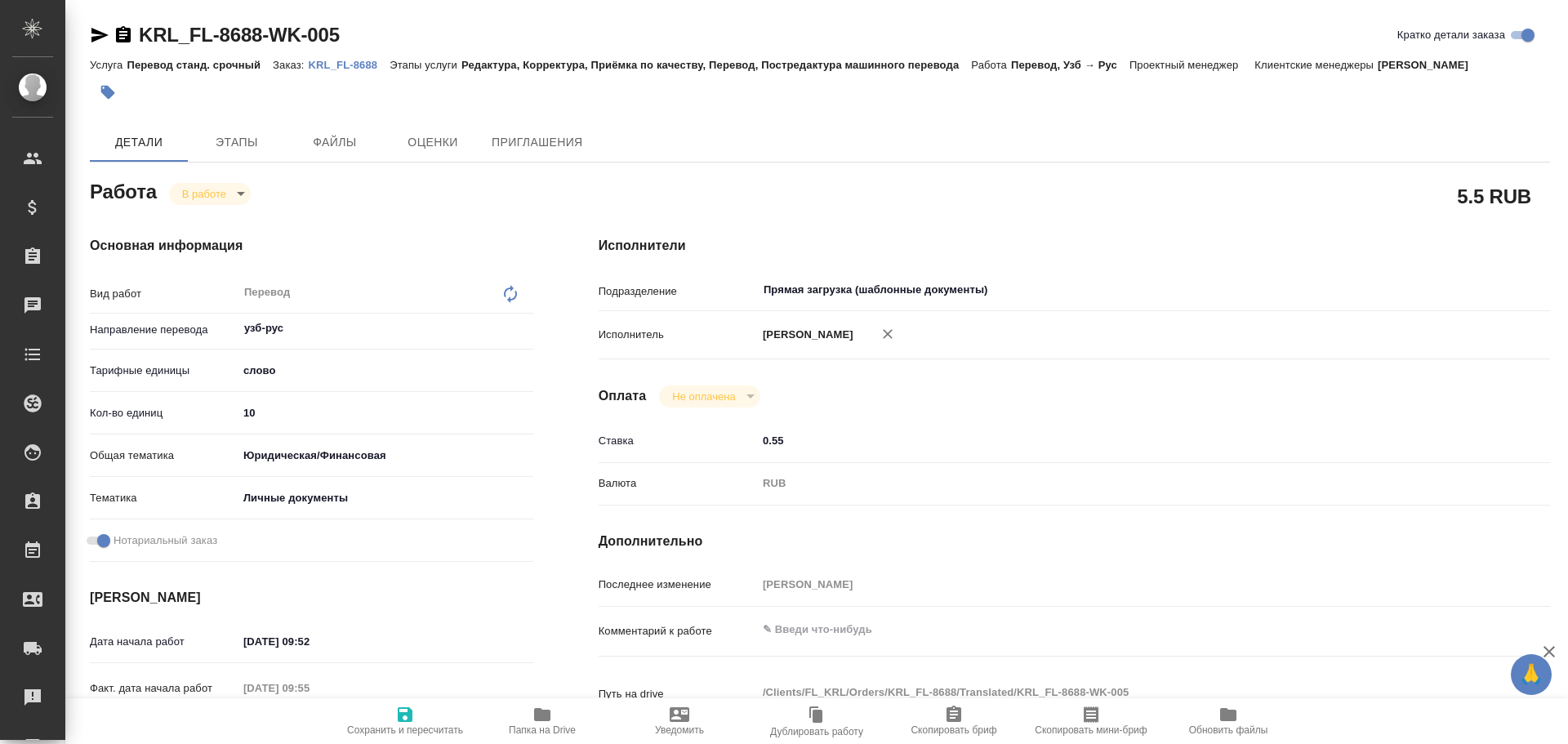
type textarea "x"
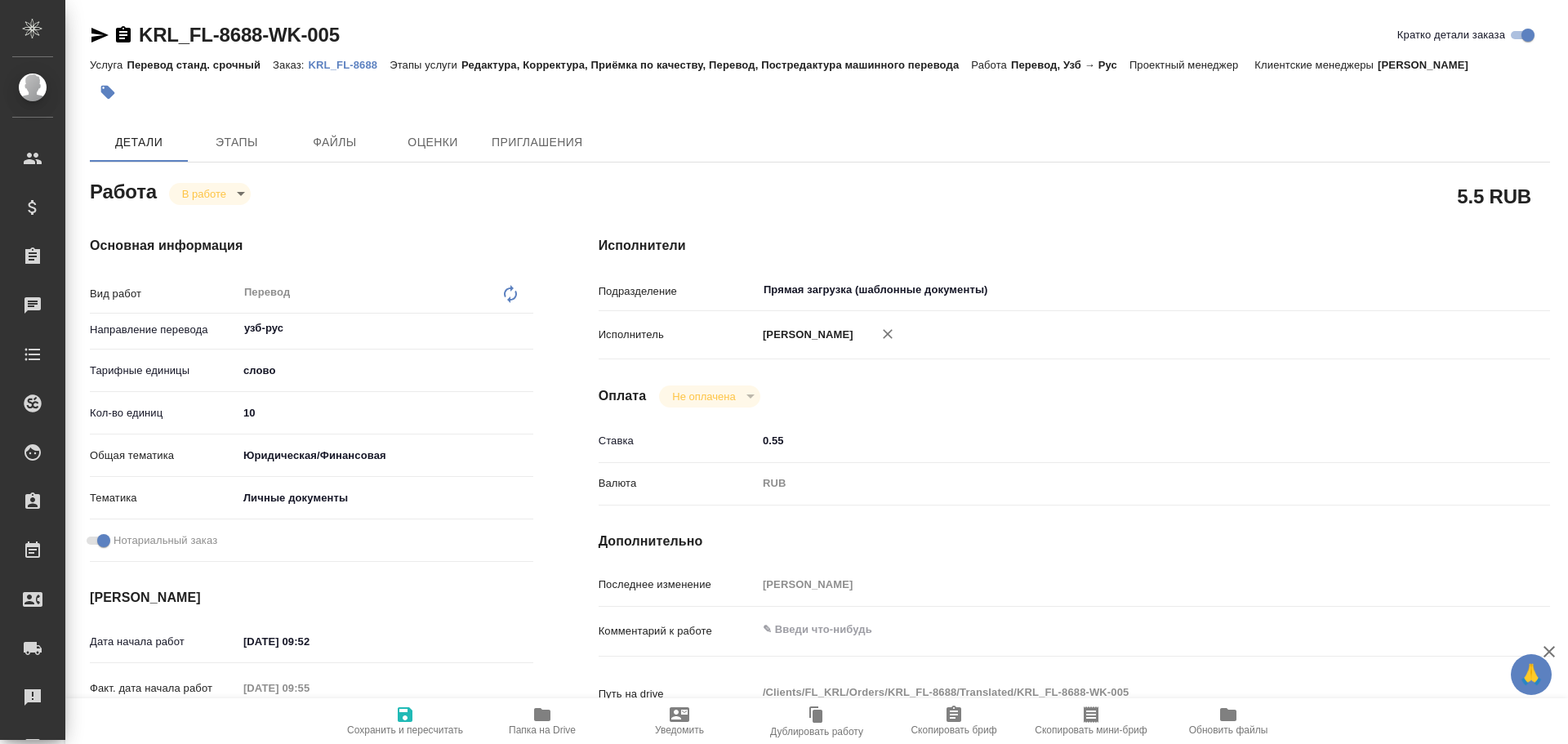
type textarea "x"
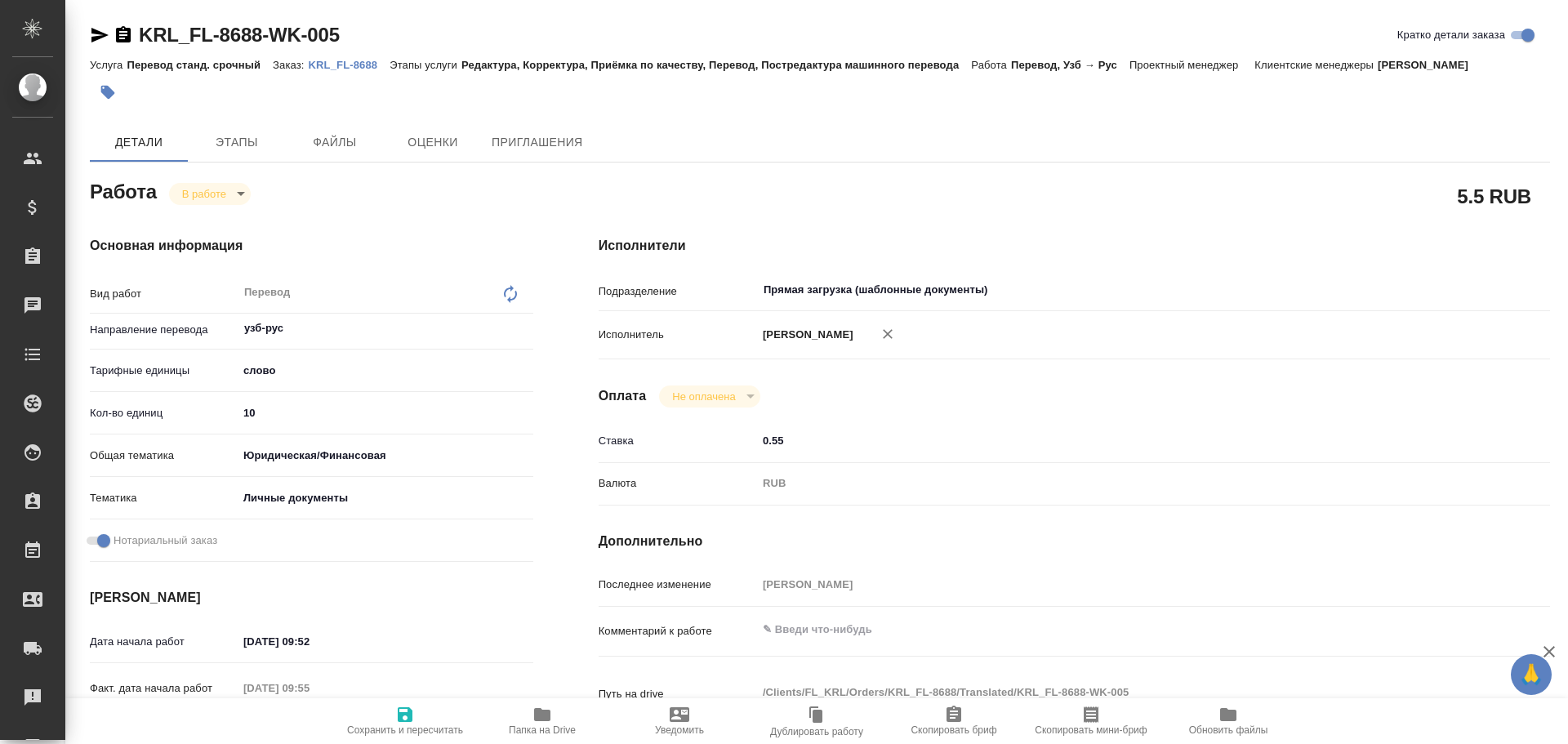
type textarea "x"
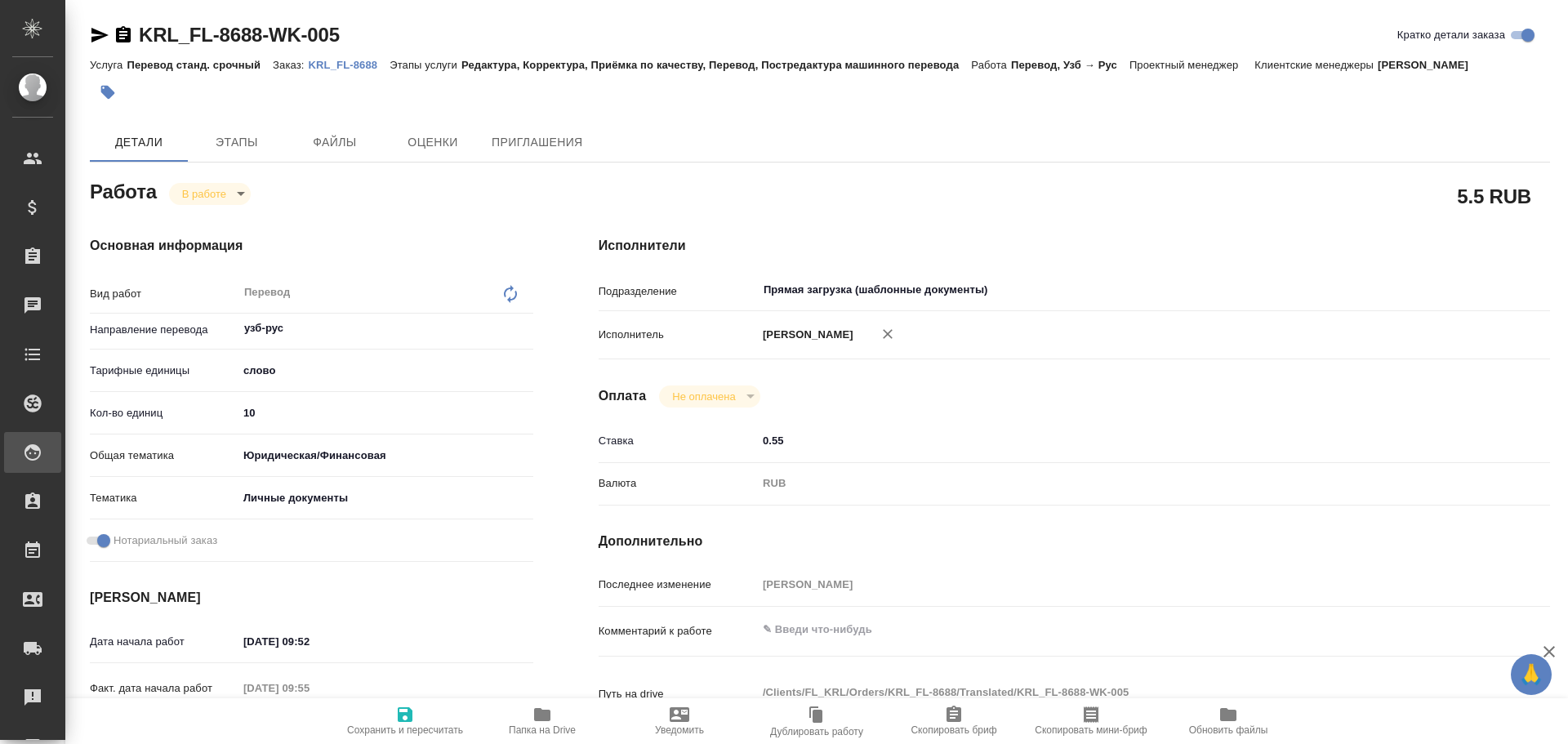
type textarea "x"
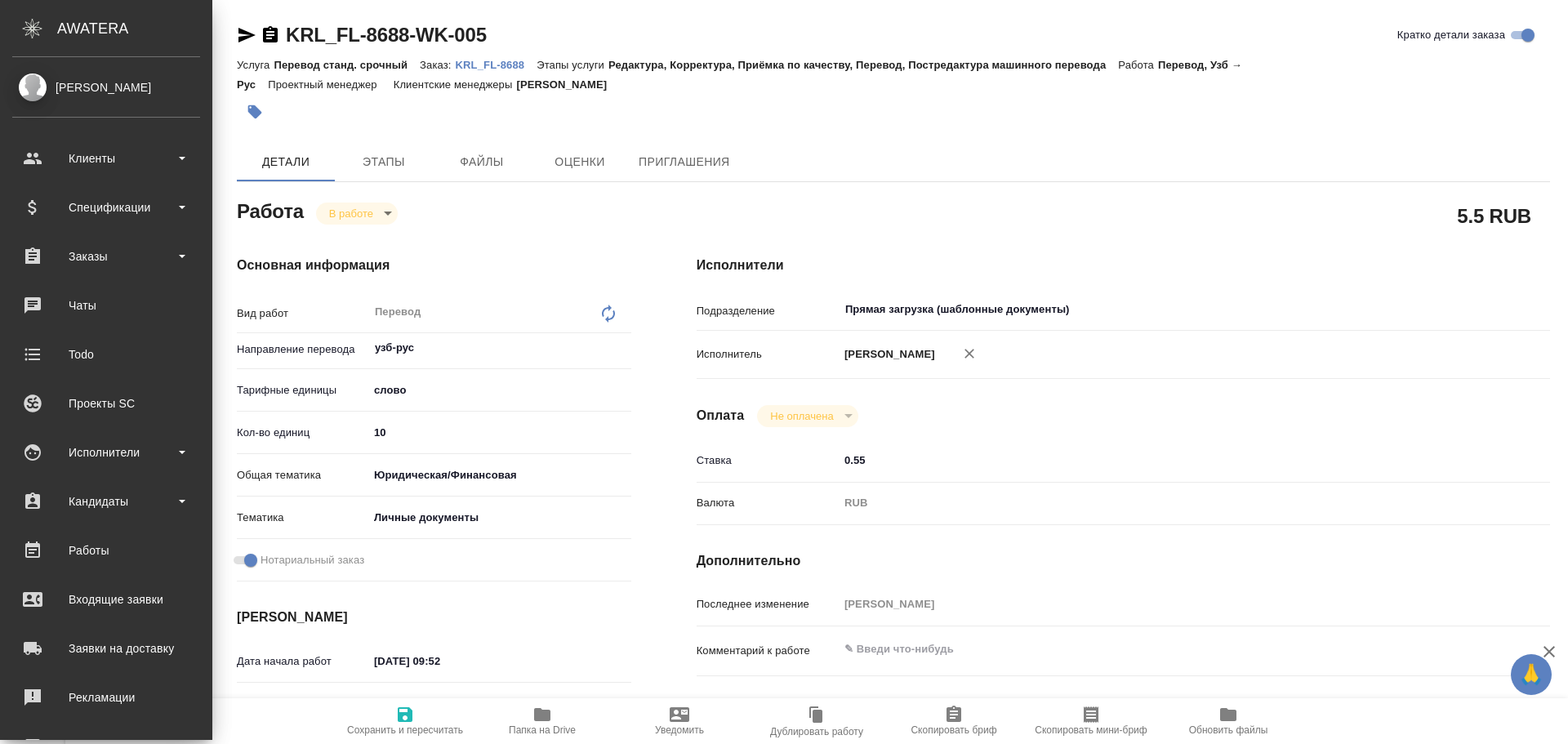
type textarea "x"
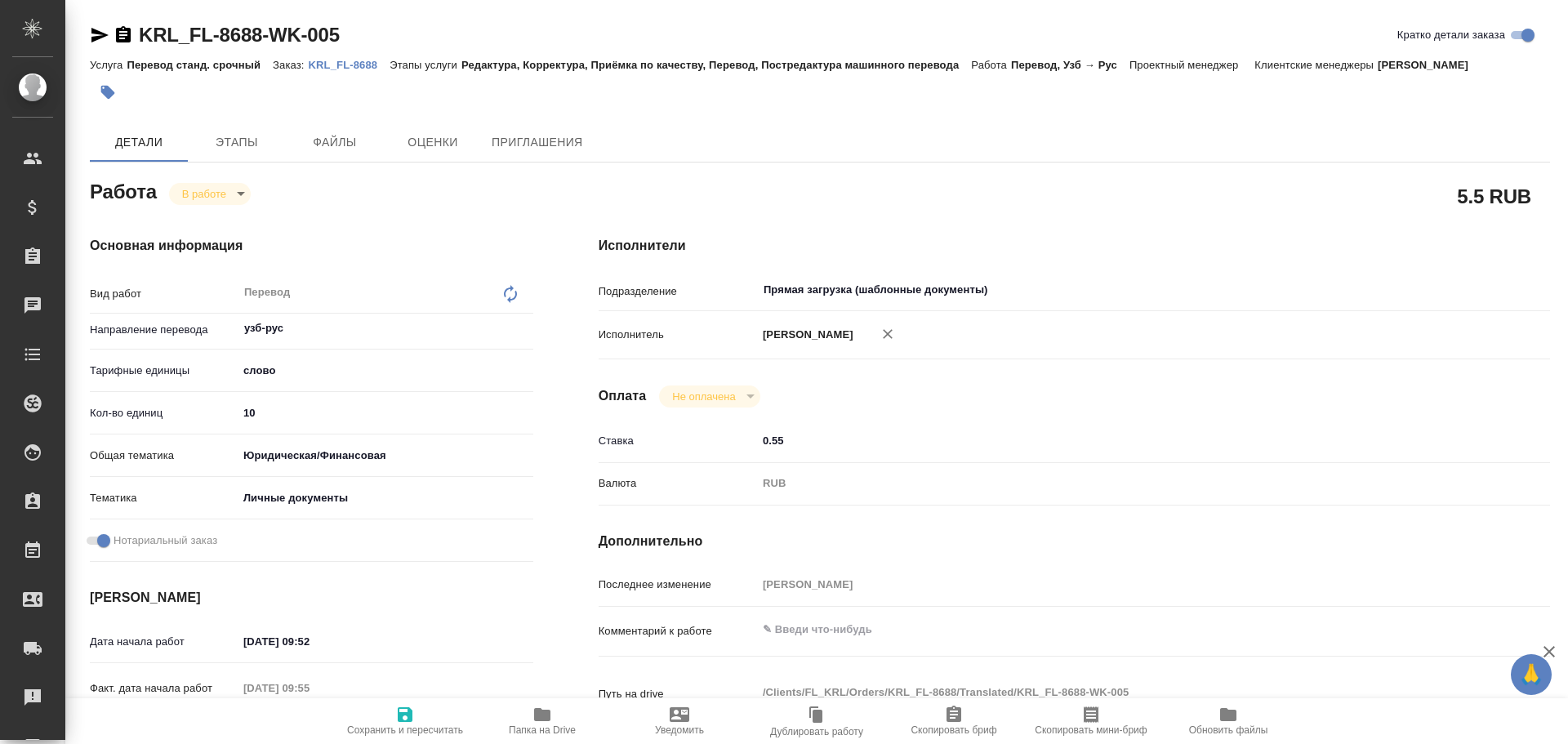
type textarea "x"
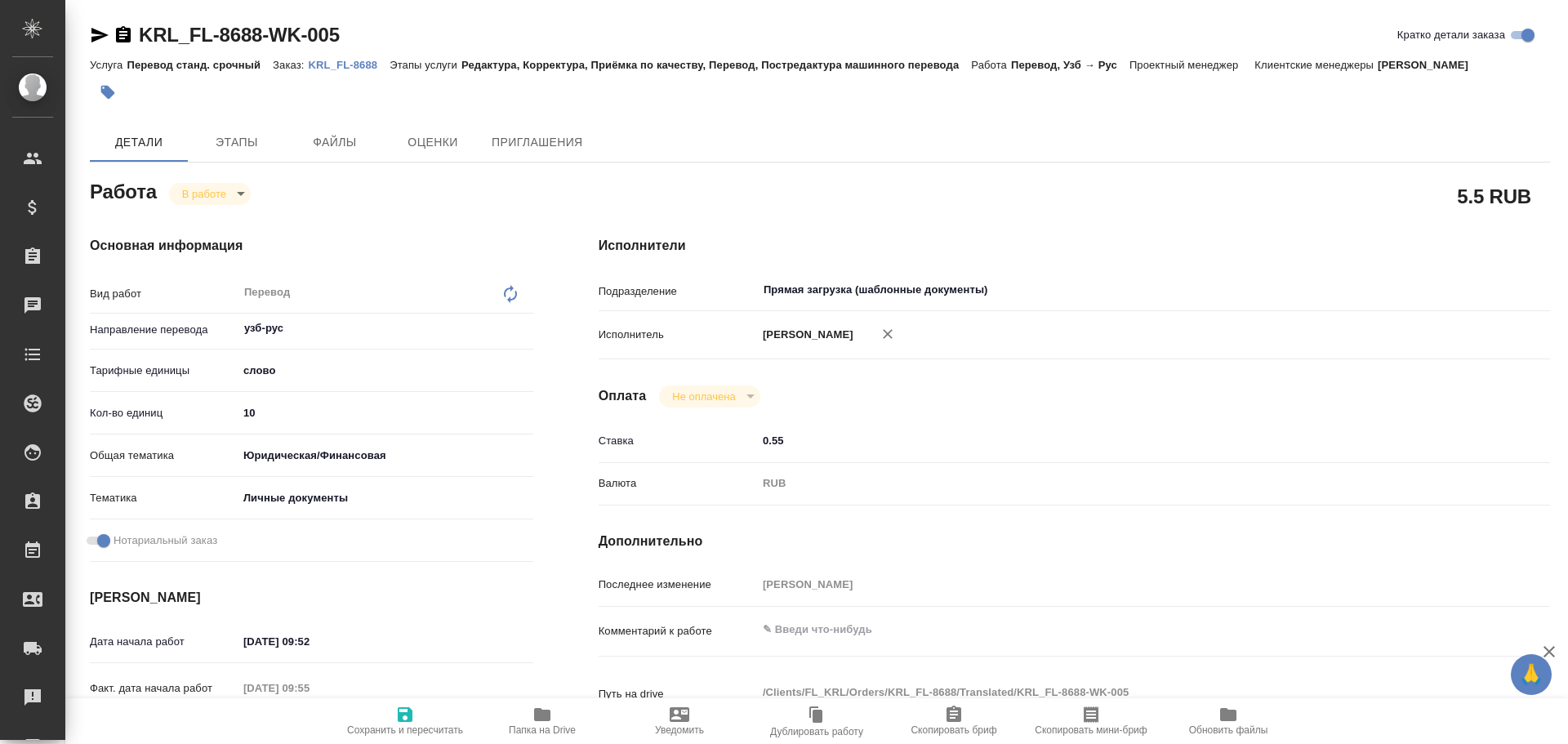
type textarea "x"
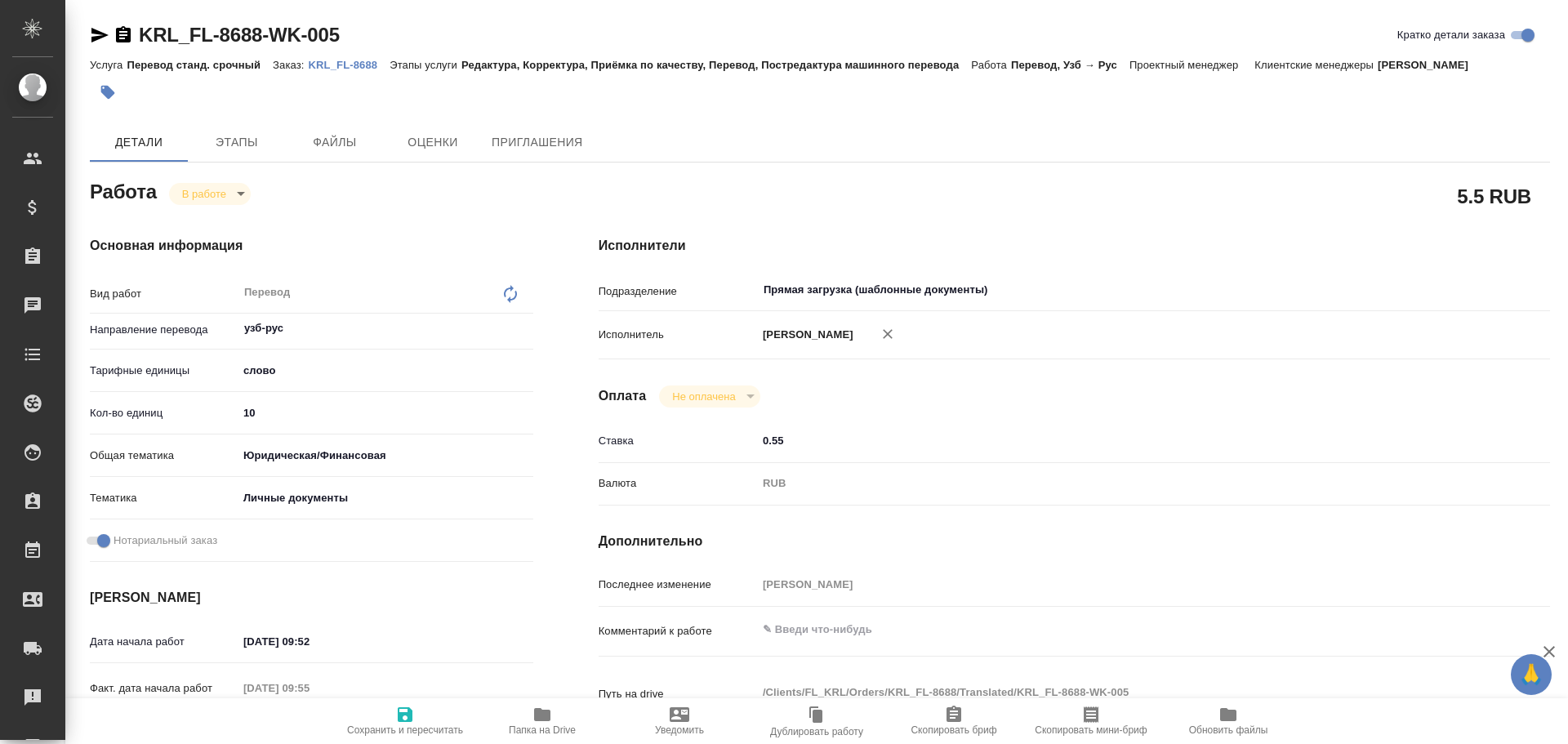
click at [541, 724] on span "Папка на Drive" at bounding box center [542, 730] width 67 height 11
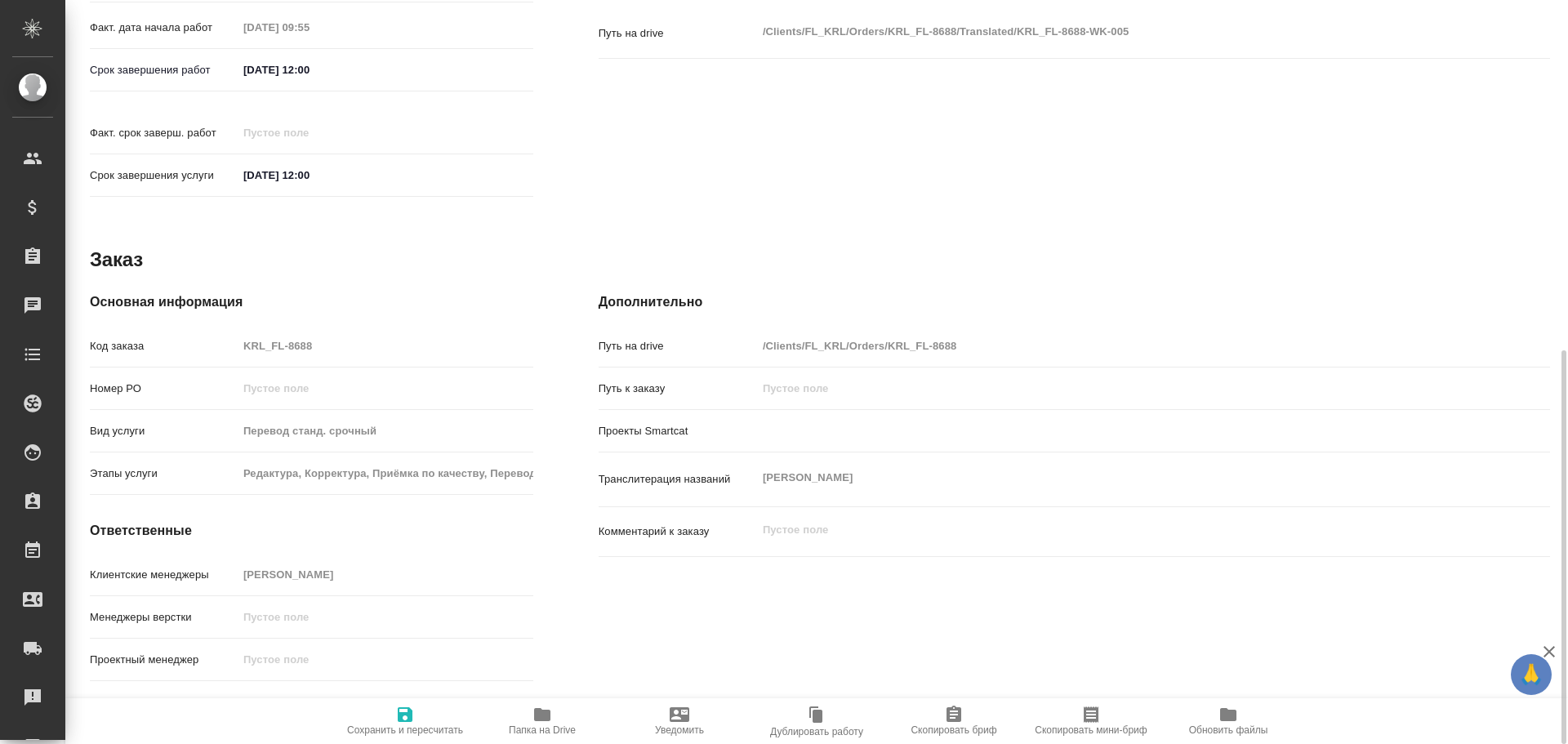
scroll to position [667, 0]
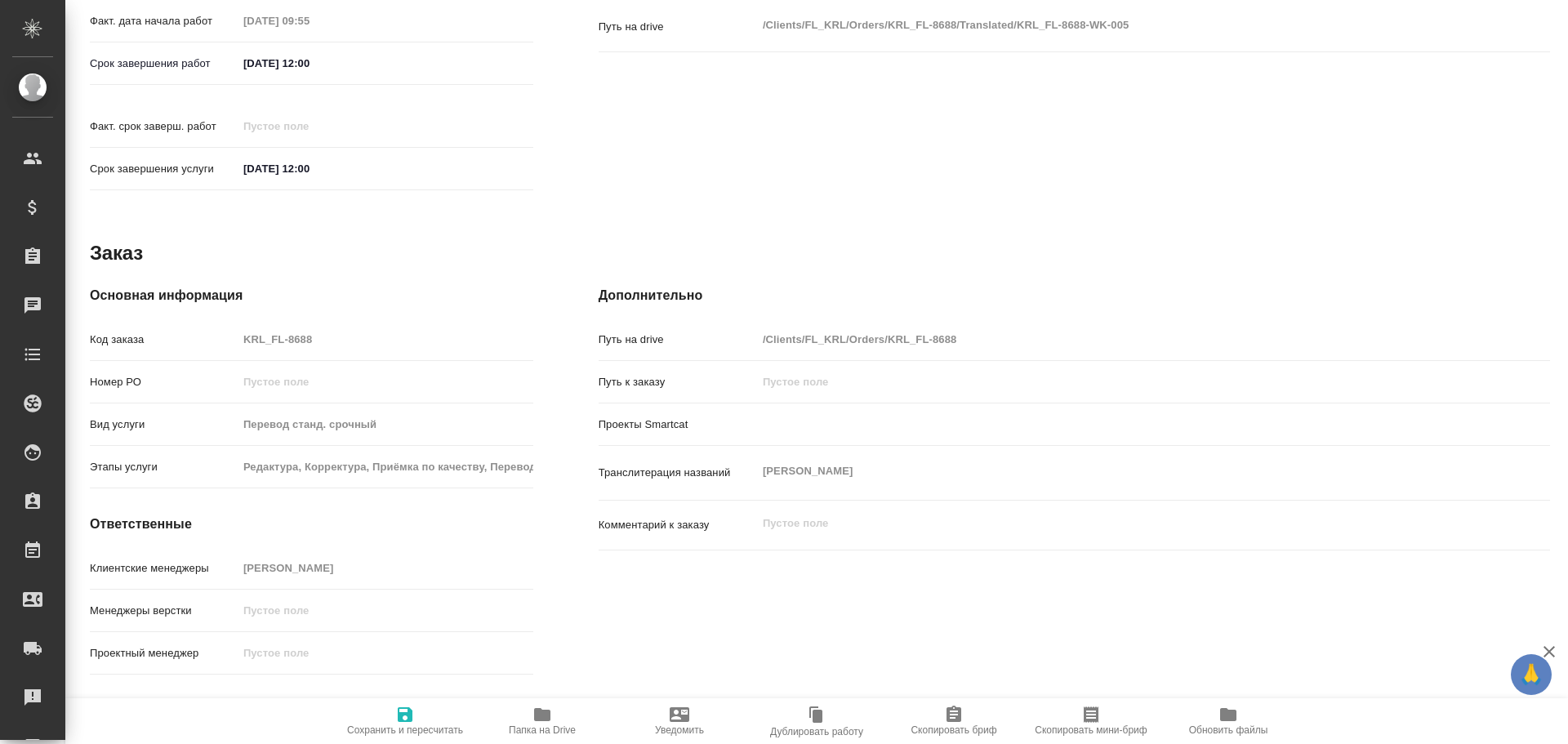
click at [747, 454] on div "Транслитерация названий АБДУЛЛАЕВ САФАРМУРОД НОРКУЗИЕВИЧ x" at bounding box center [1074, 472] width 951 height 40
type textarea "x"
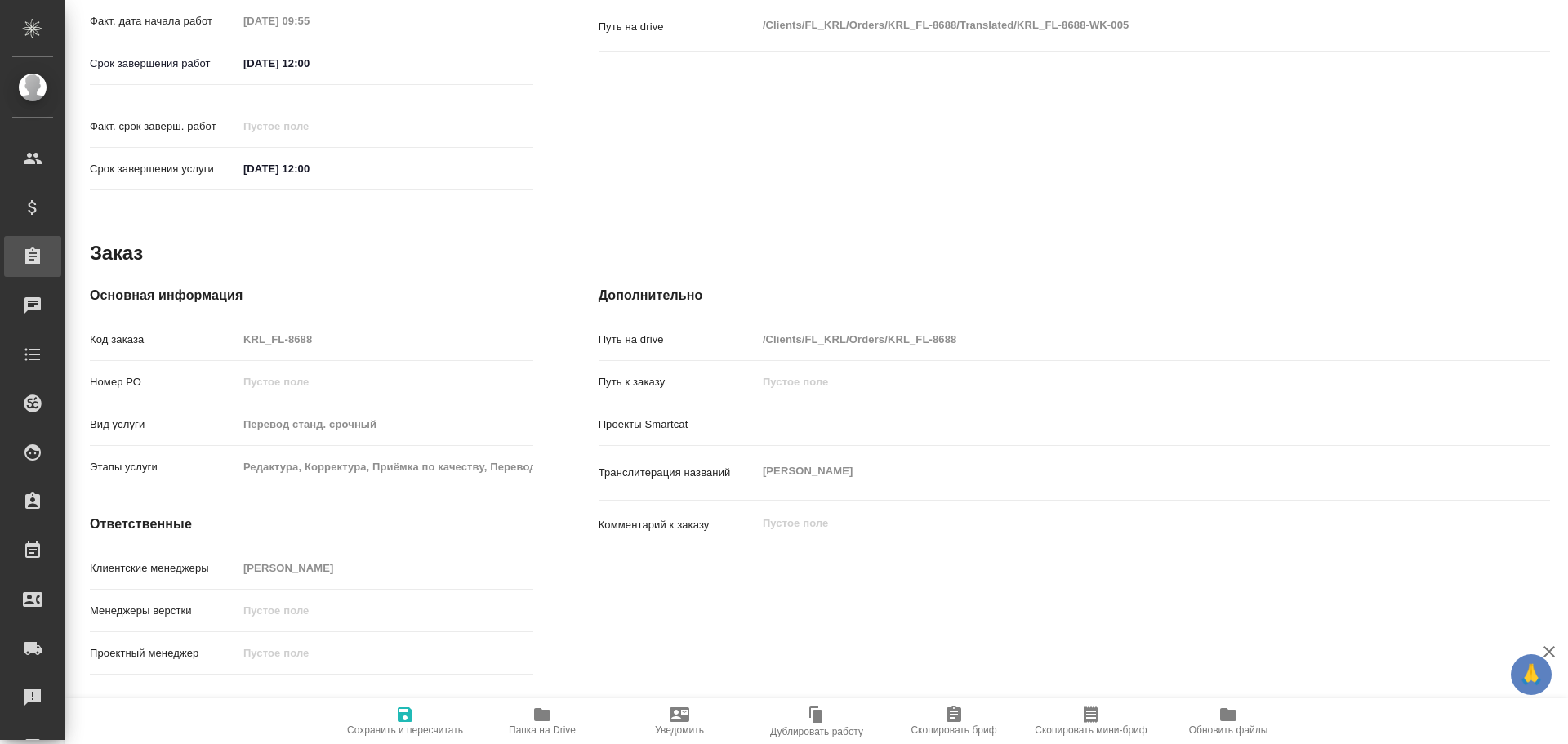
type textarea "x"
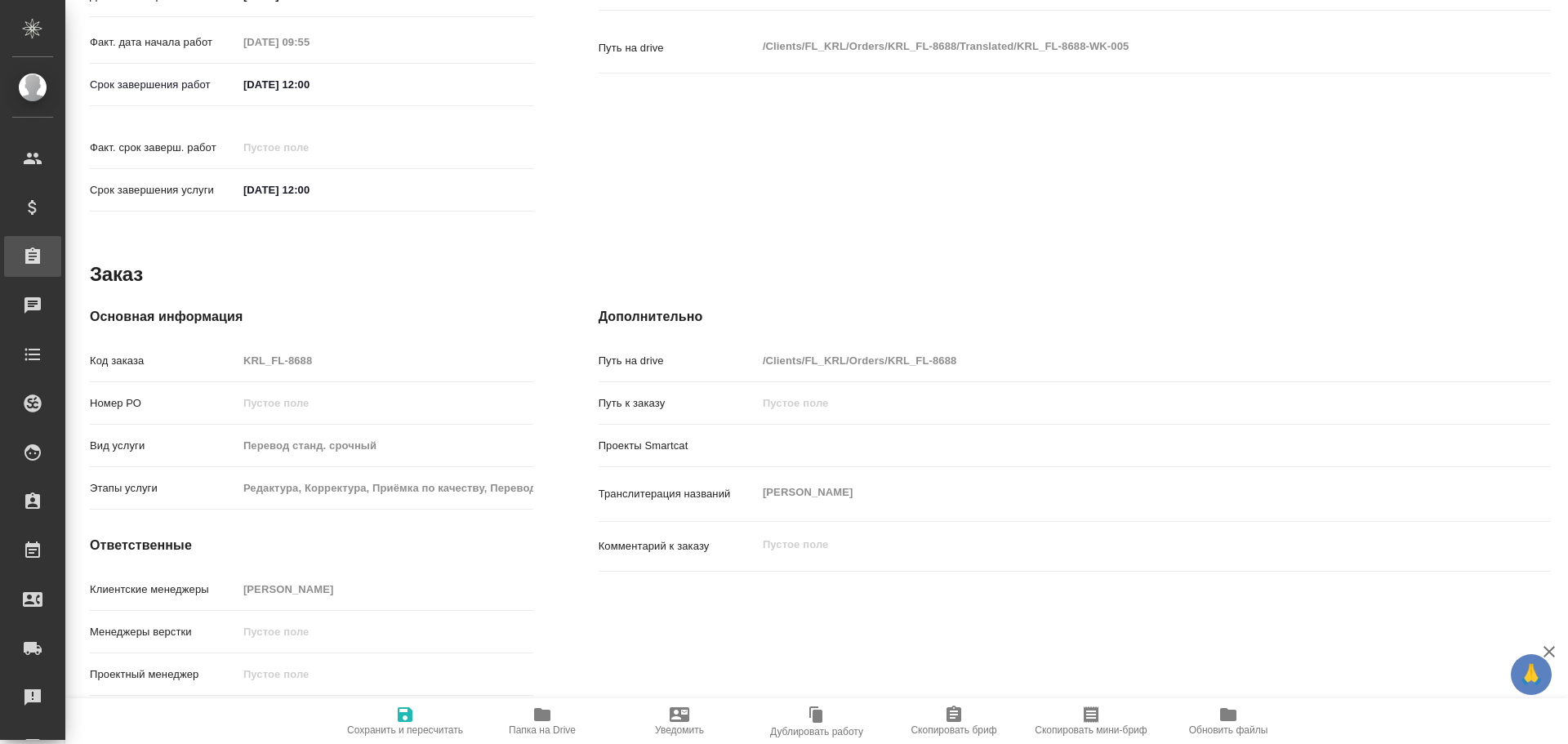
type textarea "x"
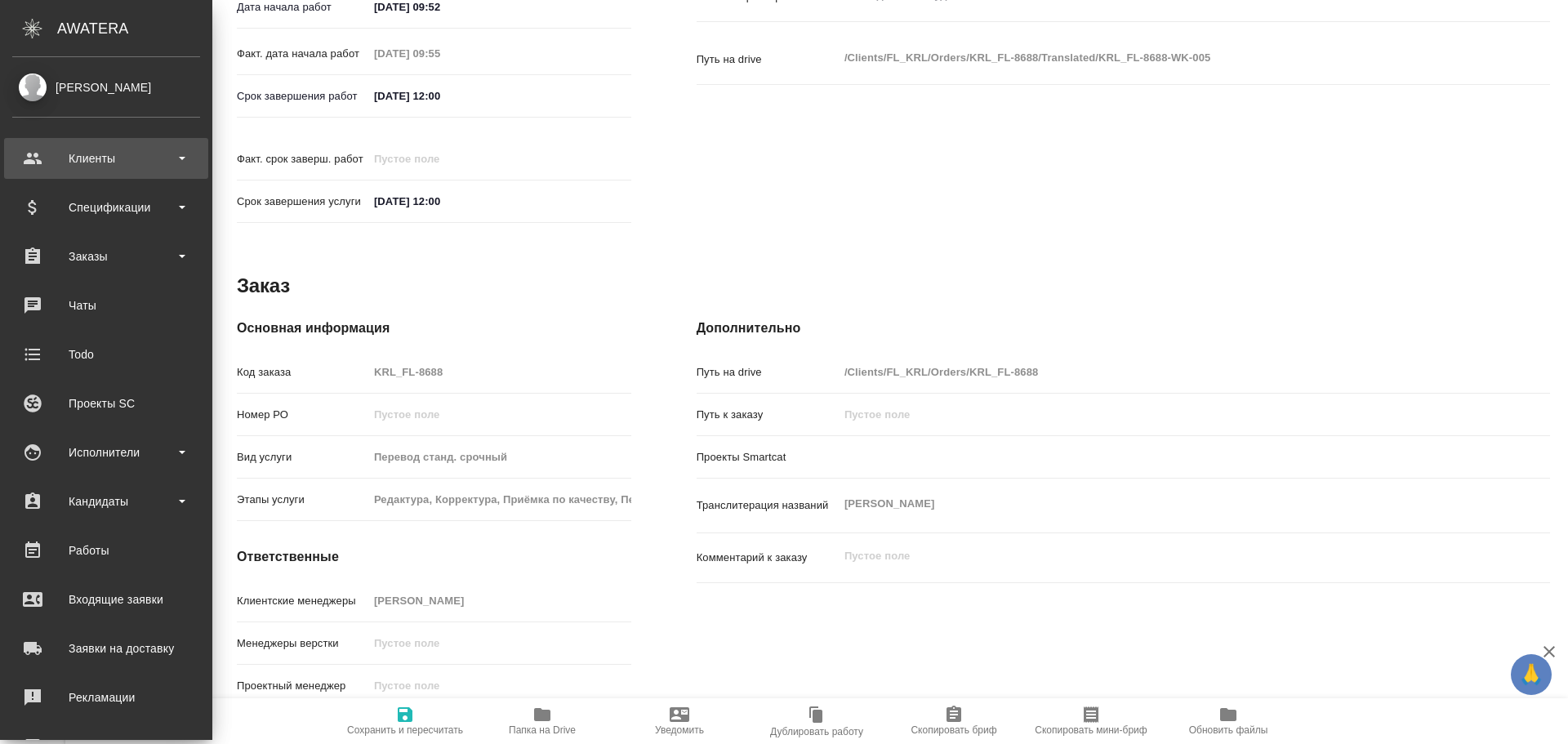
type textarea "x"
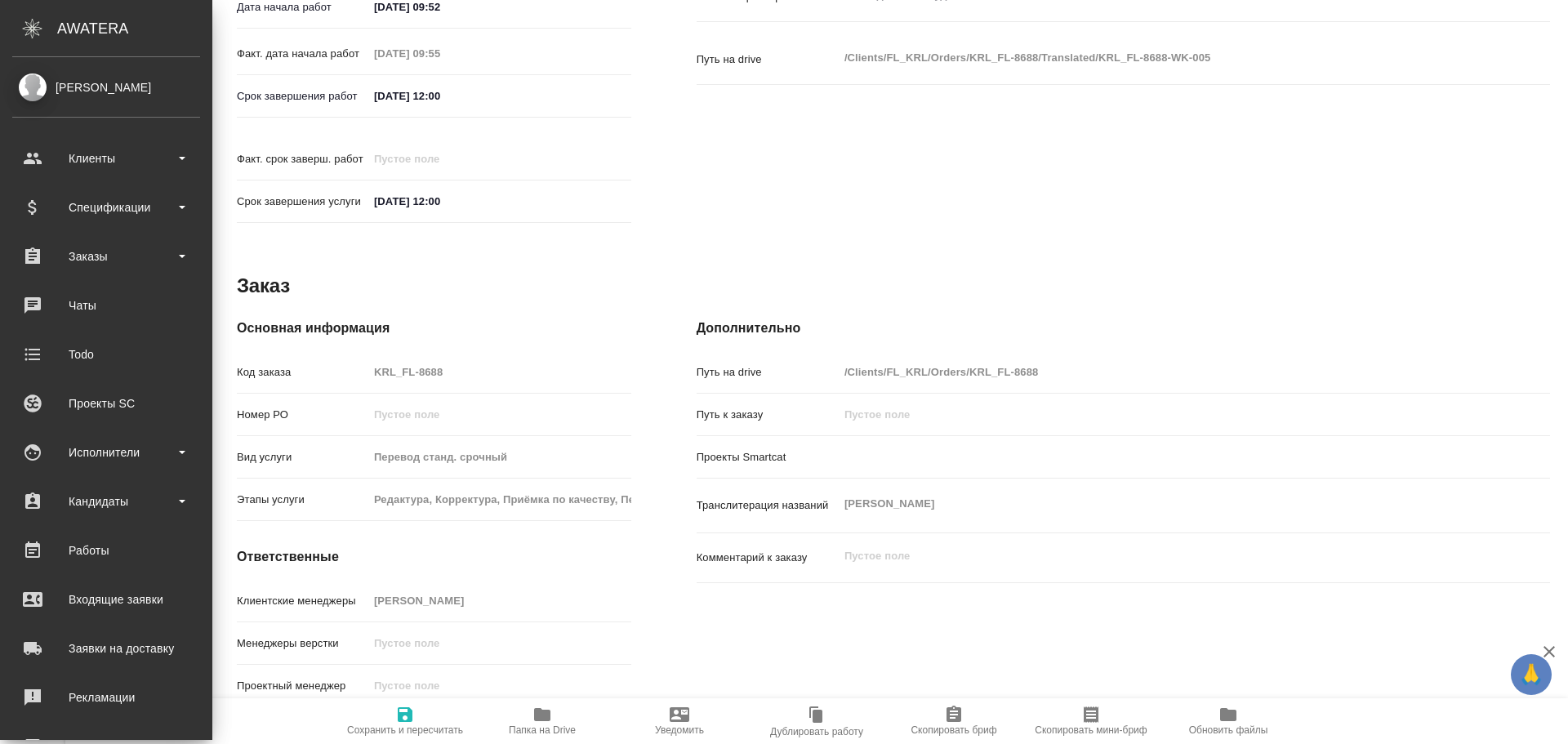
type textarea "x"
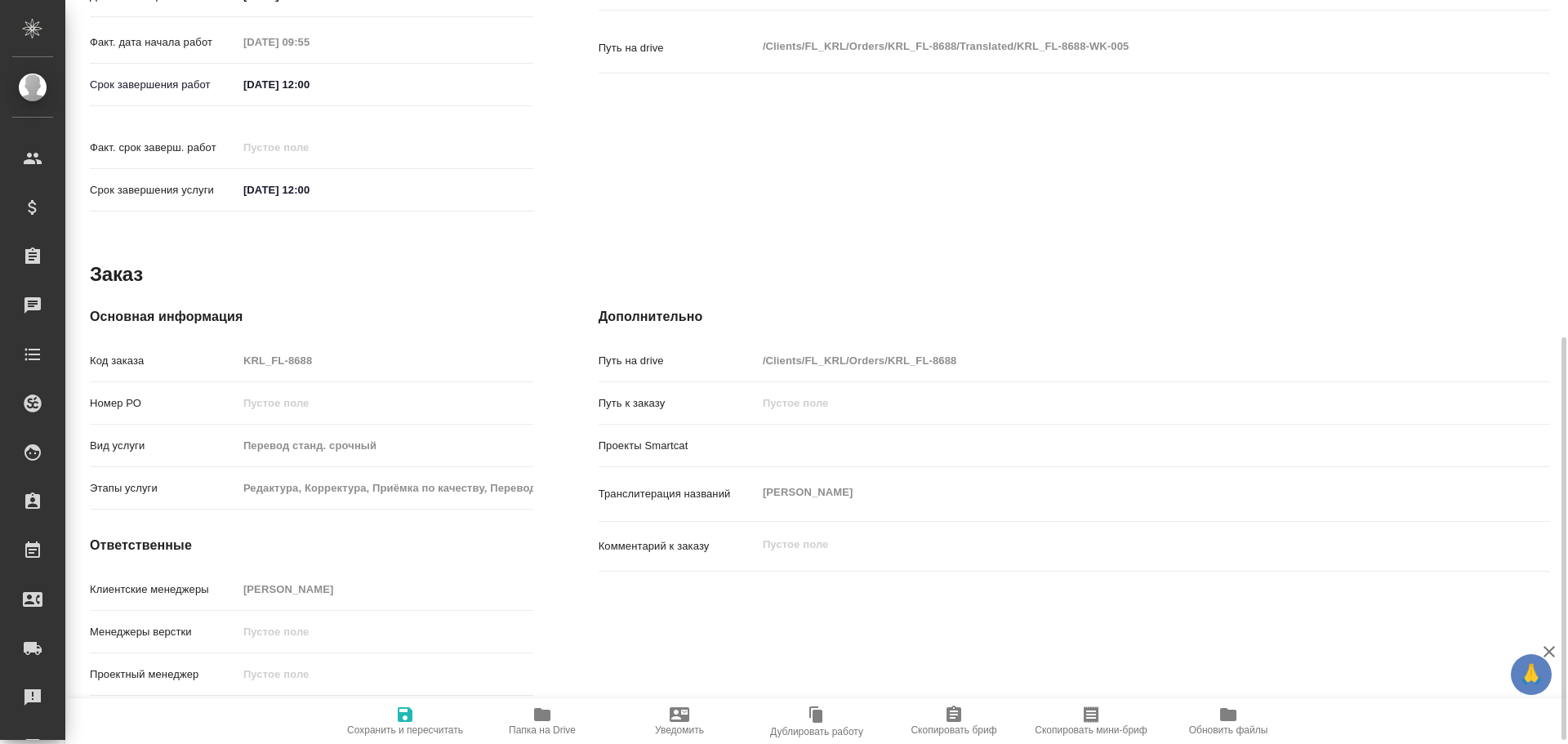
scroll to position [641, 0]
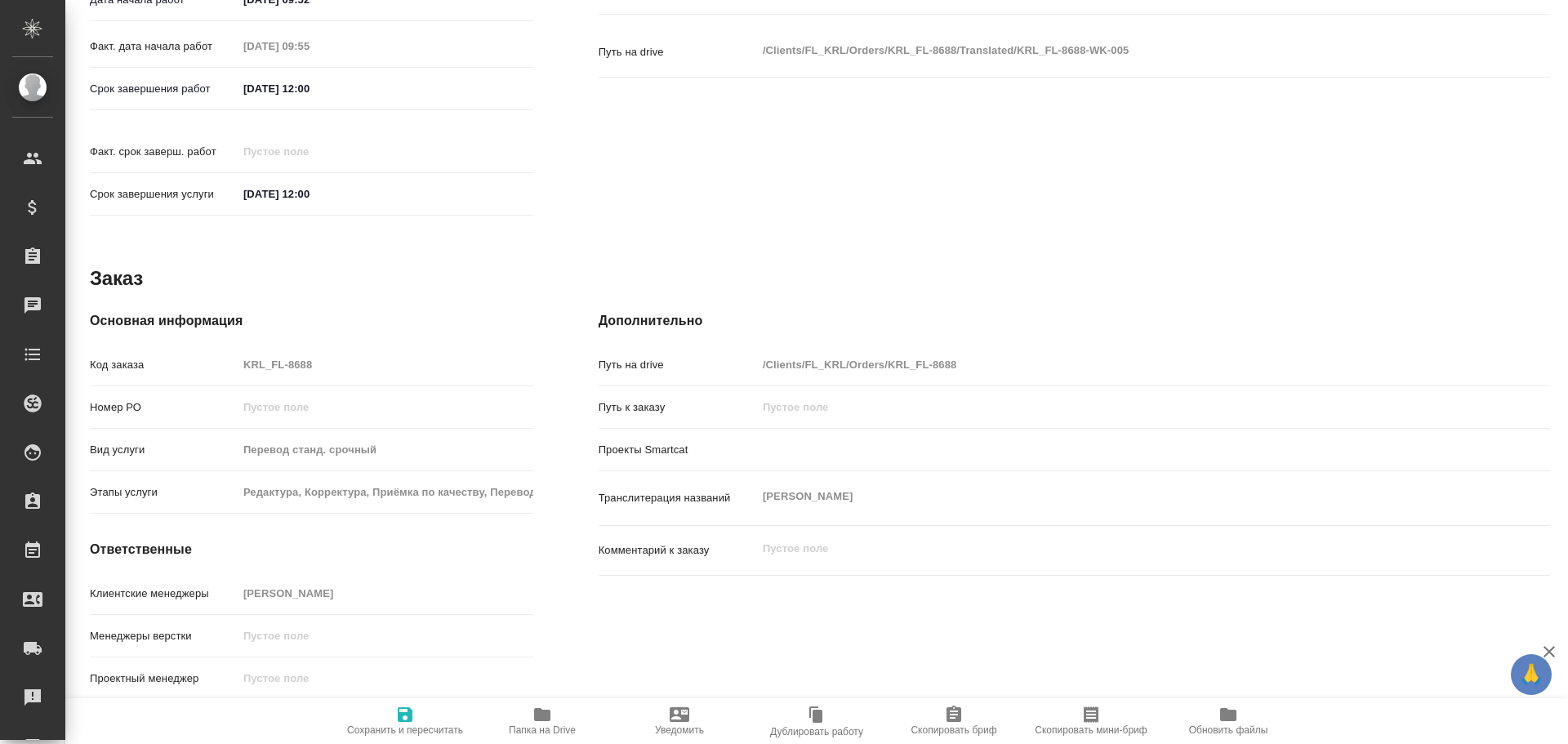
type textarea "x"
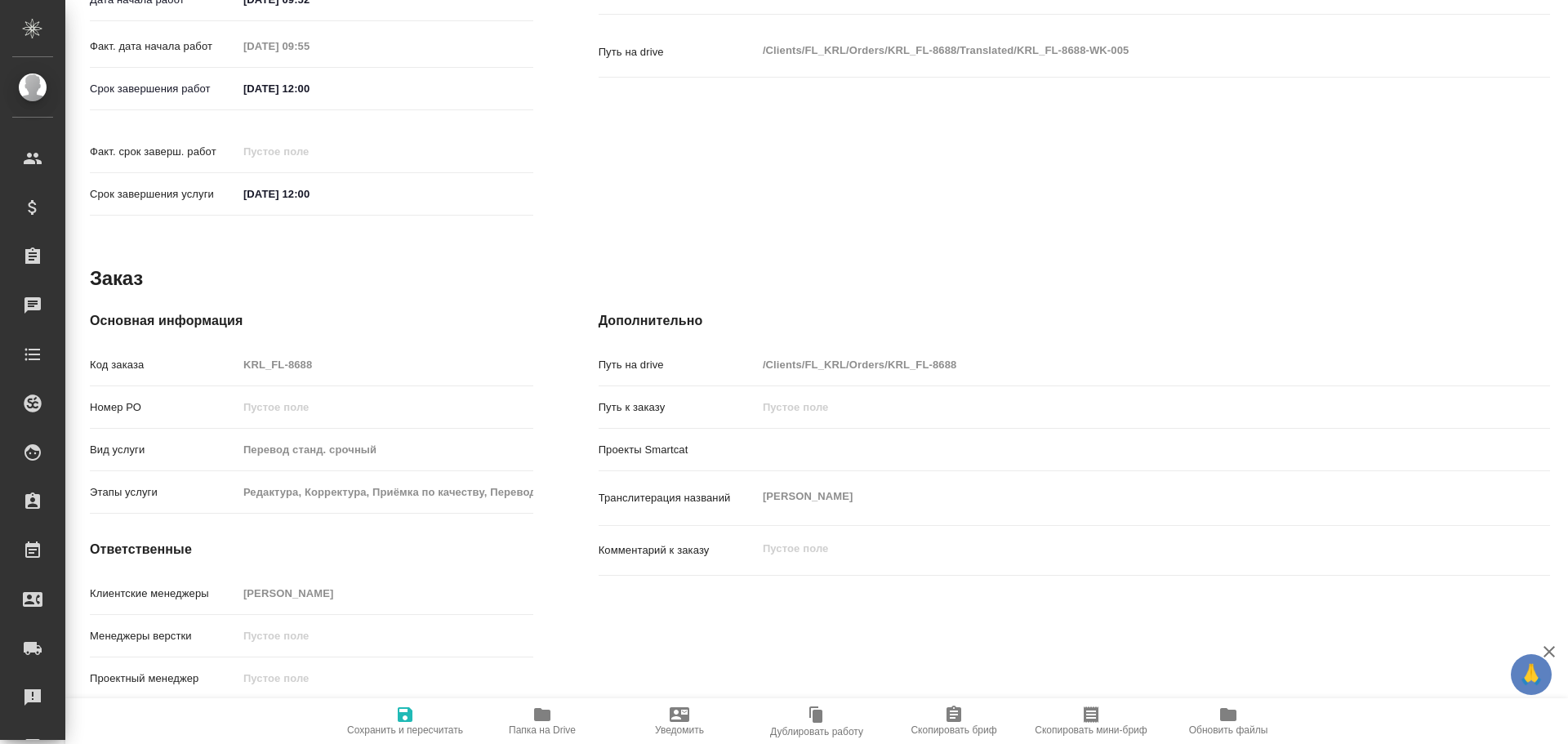
type textarea "x"
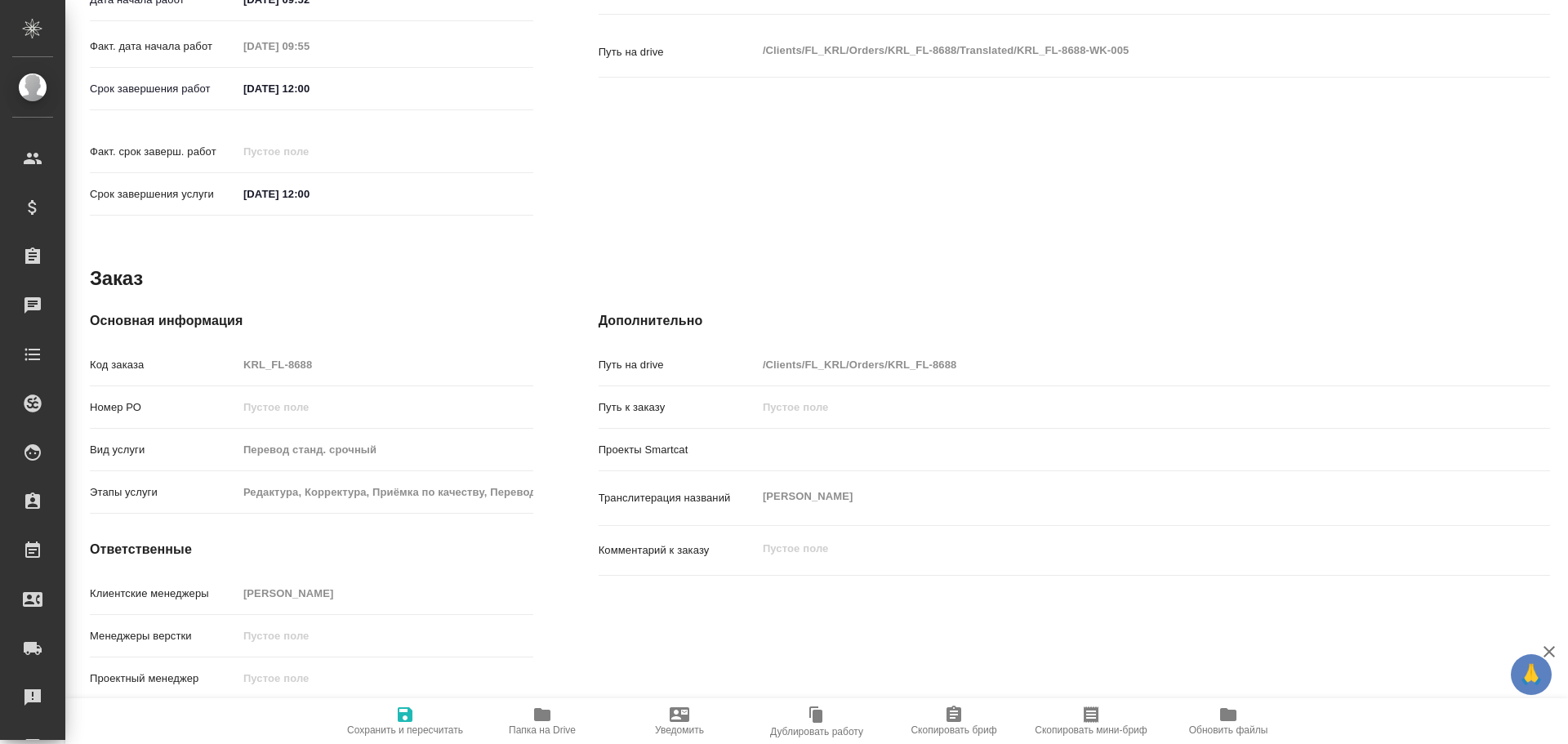
type textarea "x"
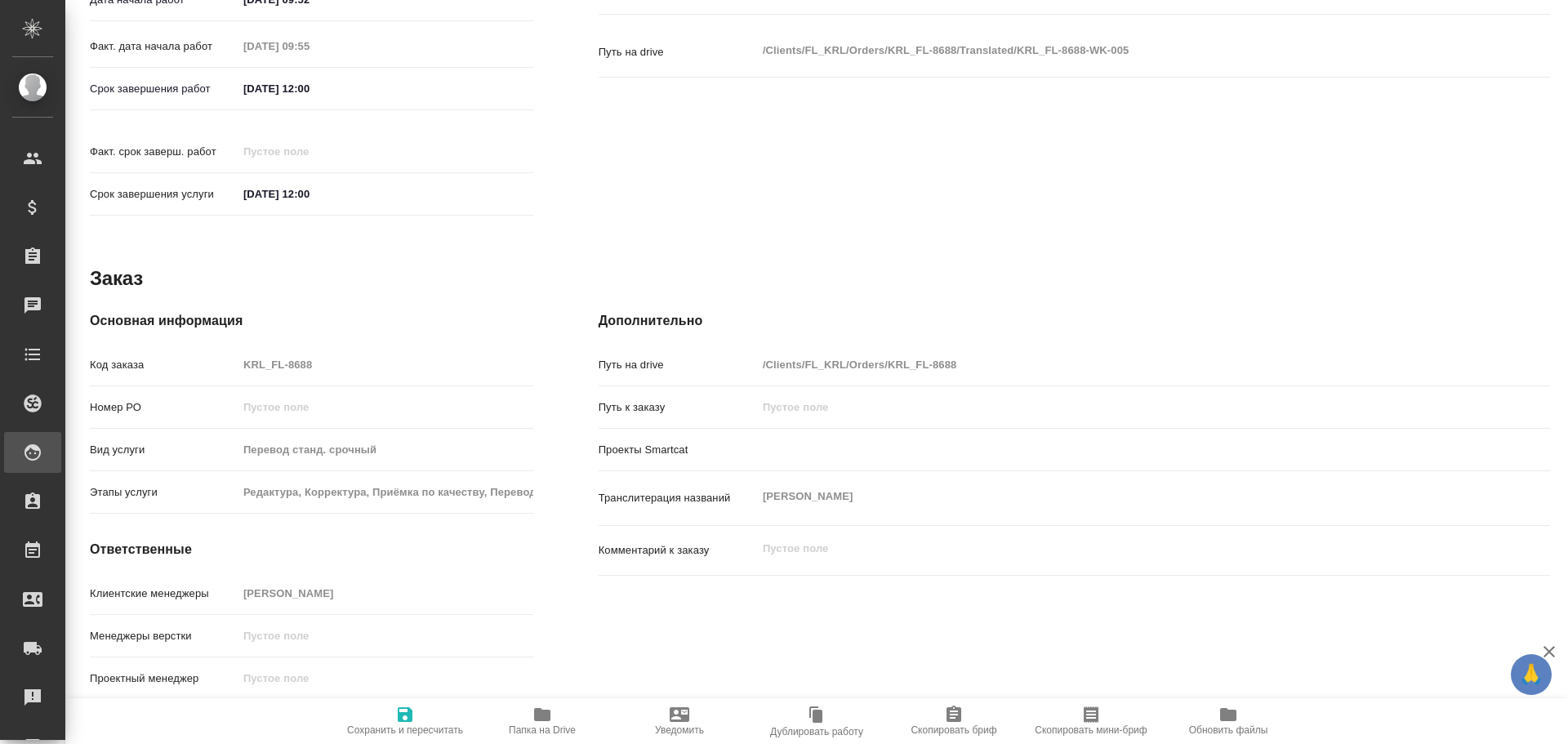
type textarea "x"
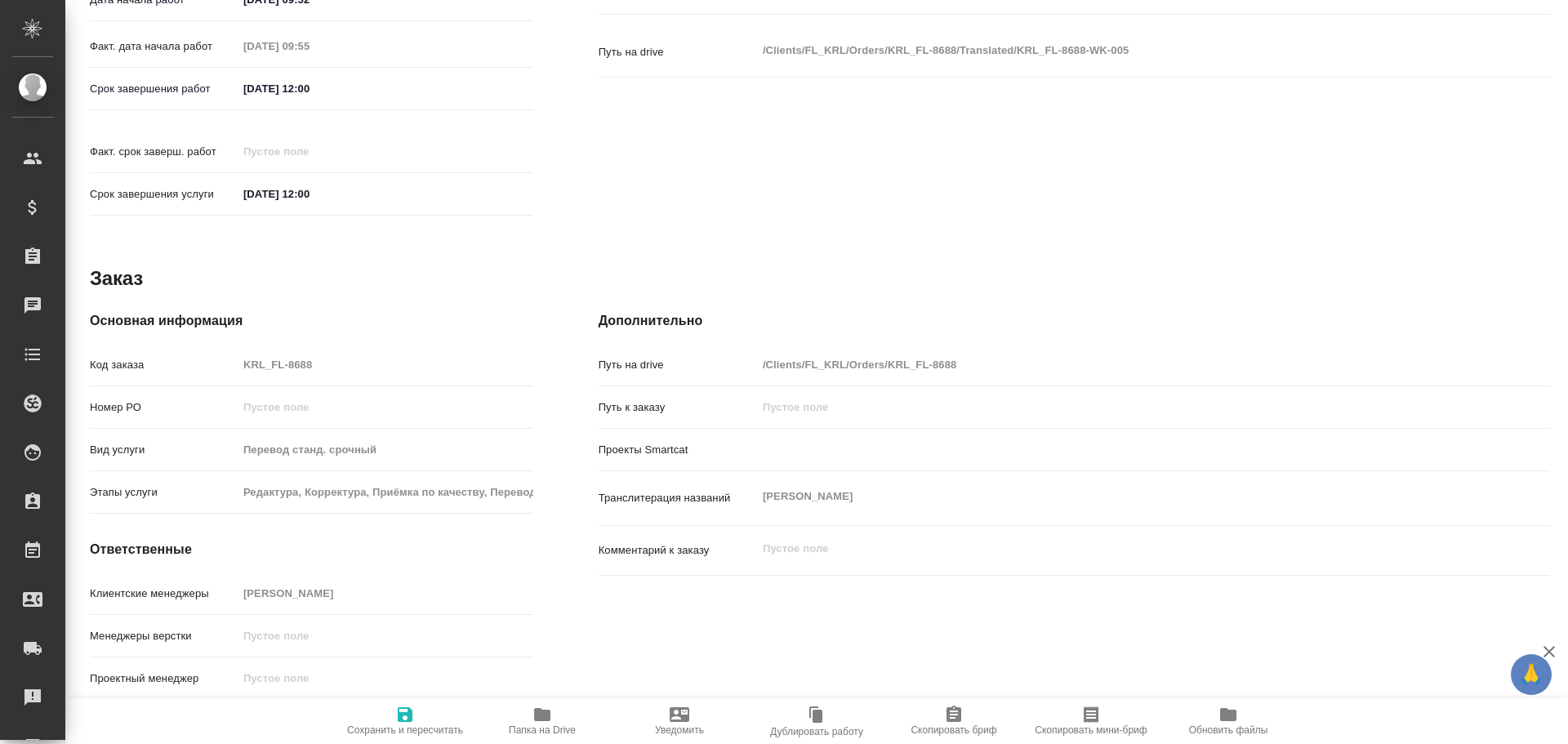
type textarea "x"
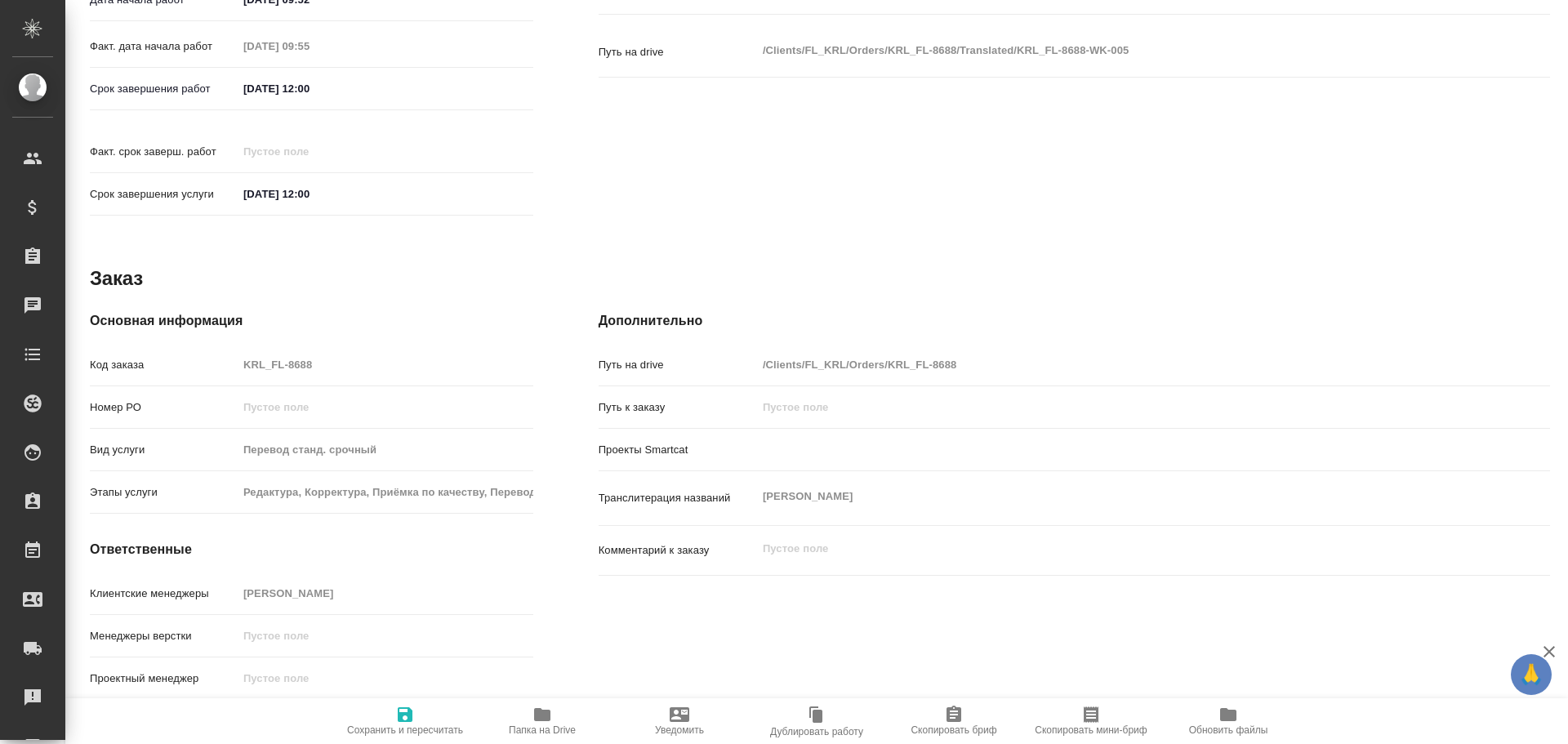
type textarea "x"
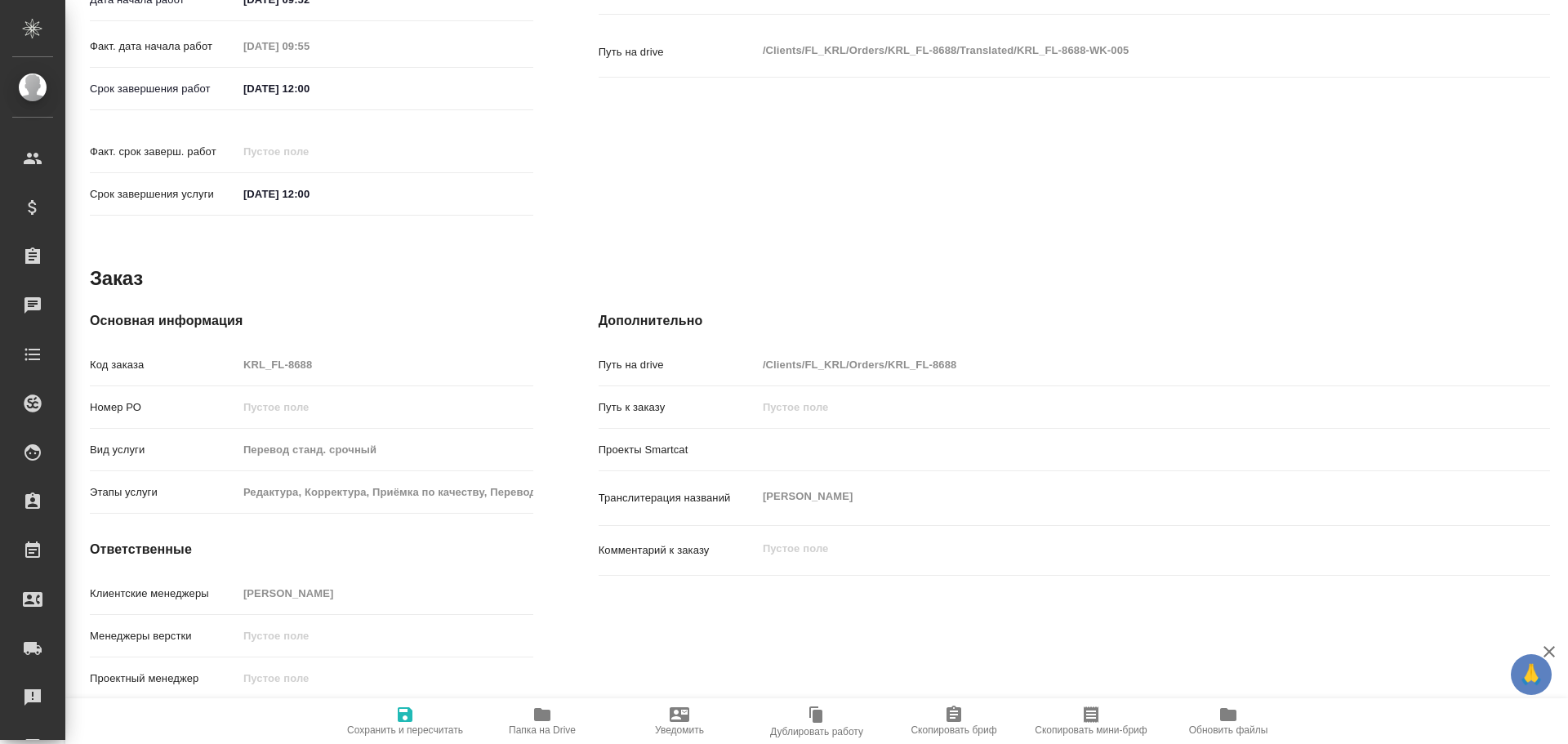
type textarea "x"
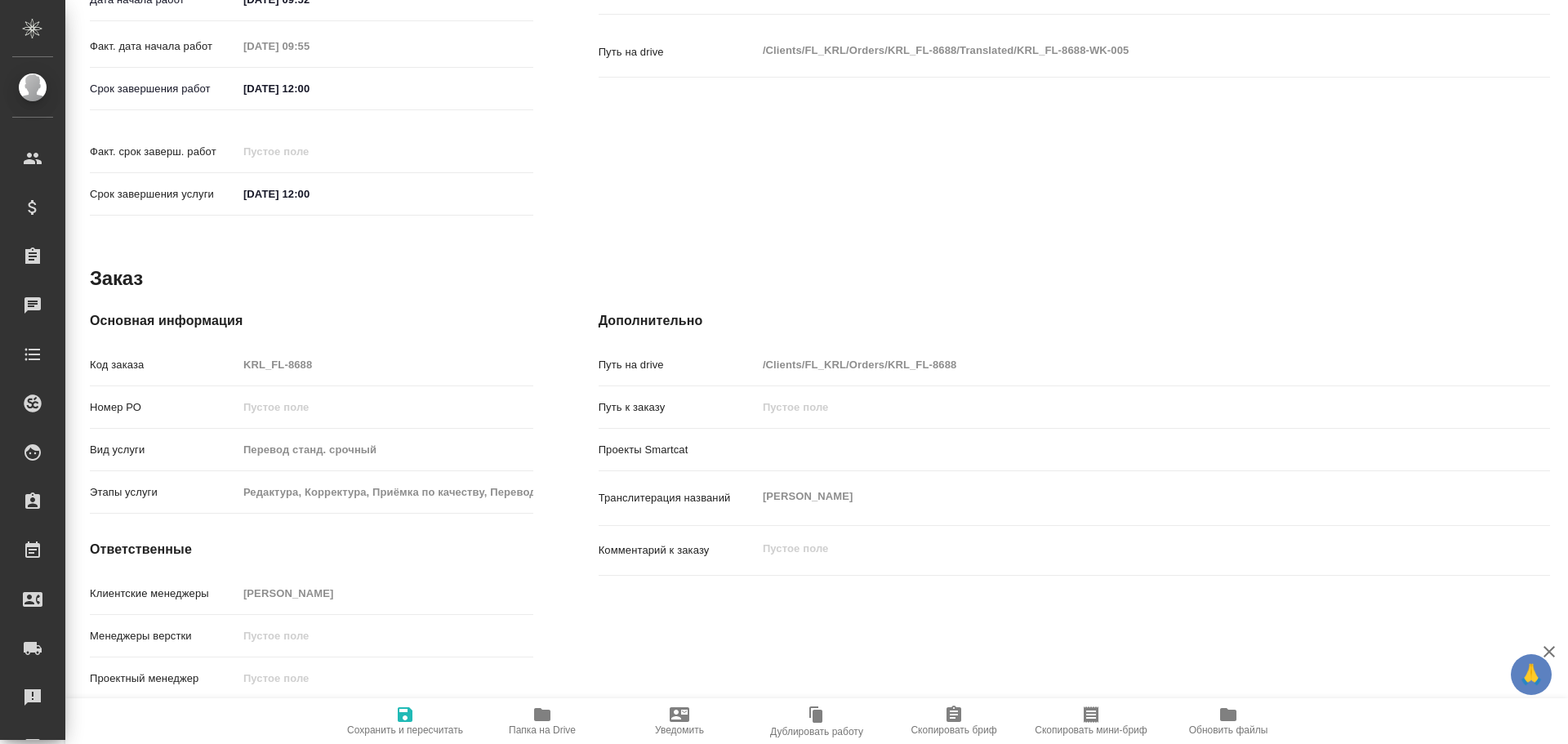
type textarea "x"
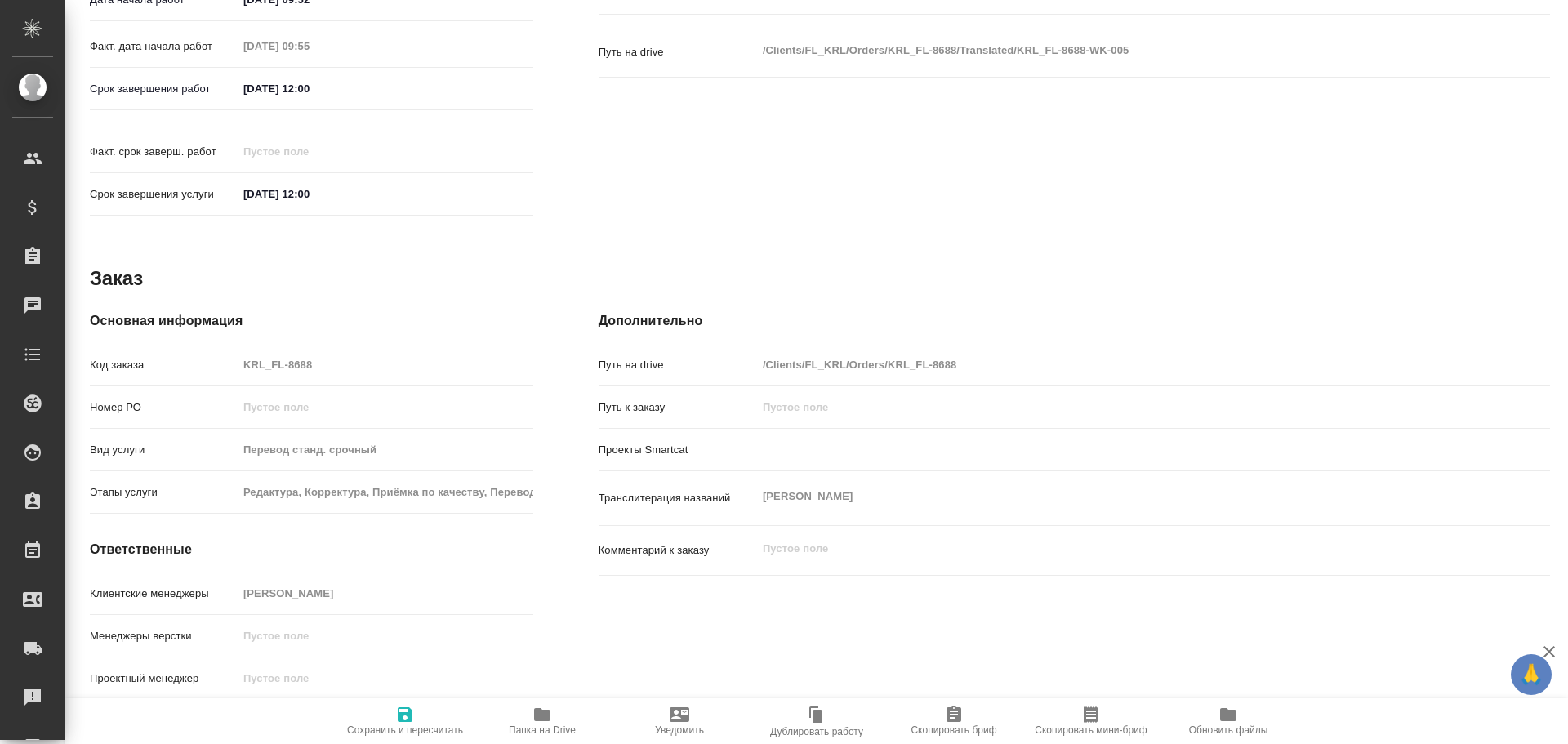
type textarea "x"
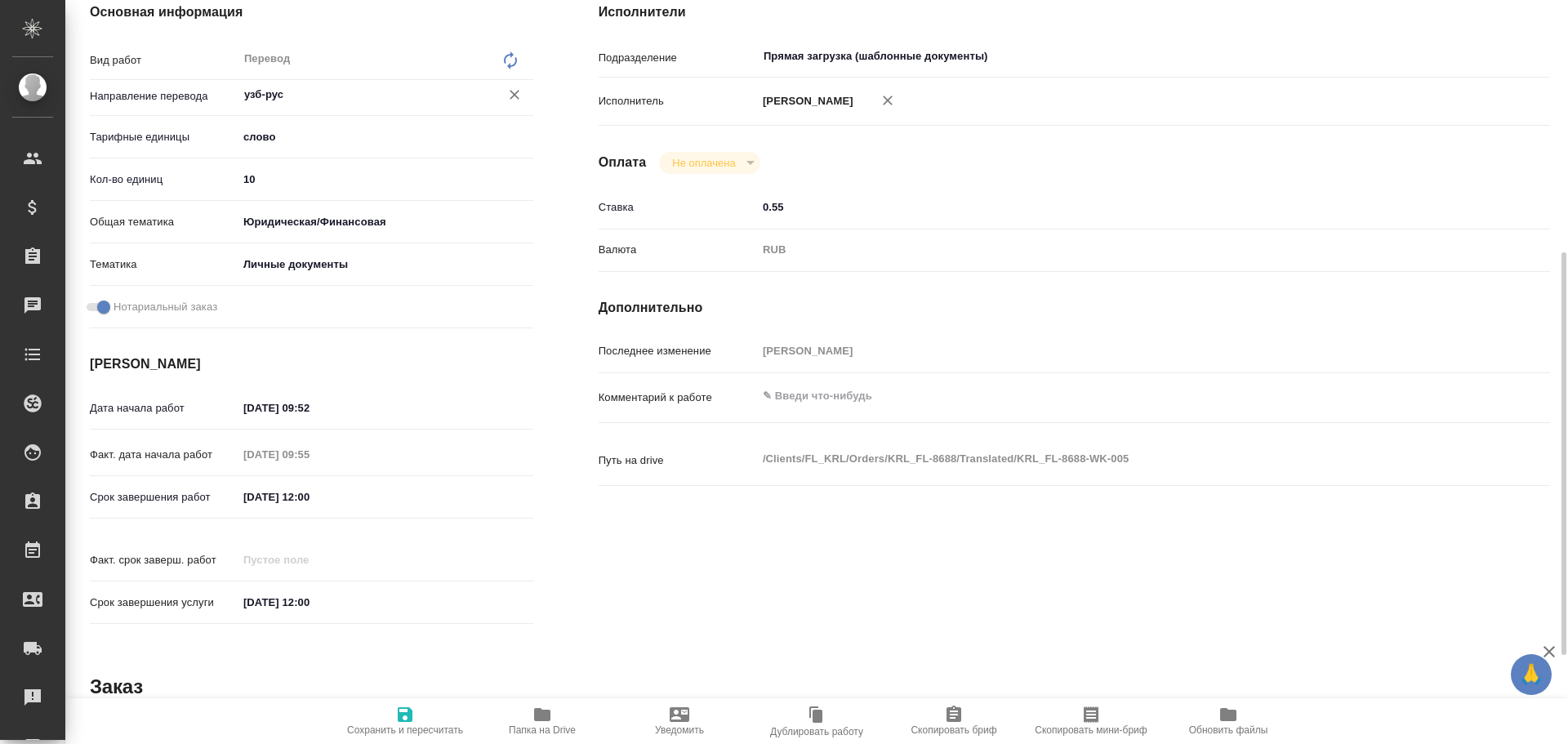
scroll to position [71, 0]
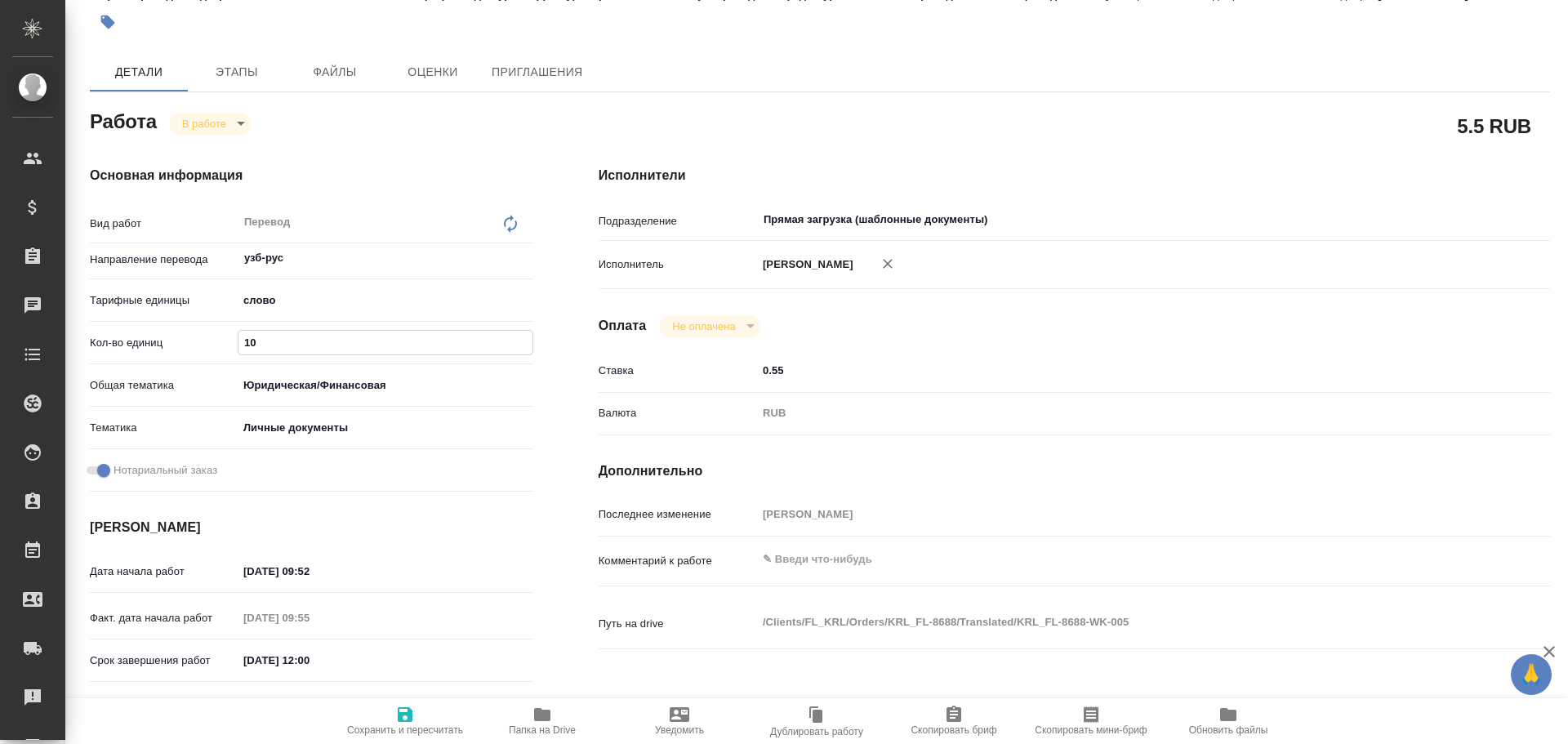
click at [258, 344] on input "10" at bounding box center [385, 342] width 294 height 24
type textarea "x"
type input "100"
type textarea "x"
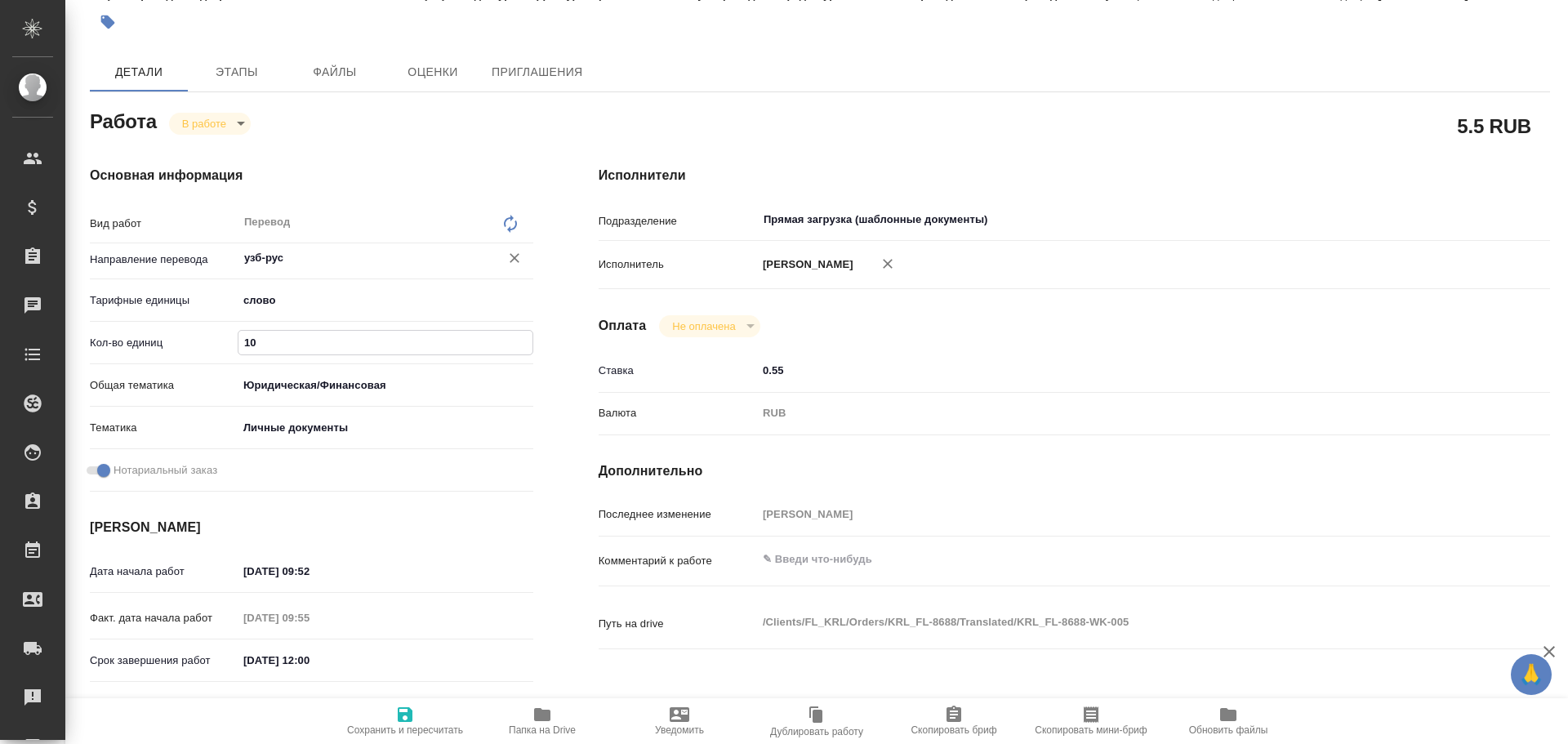
type textarea "x"
type input "100"
click at [393, 727] on span "Сохранить и пересчитать" at bounding box center [404, 730] width 116 height 11
type textarea "x"
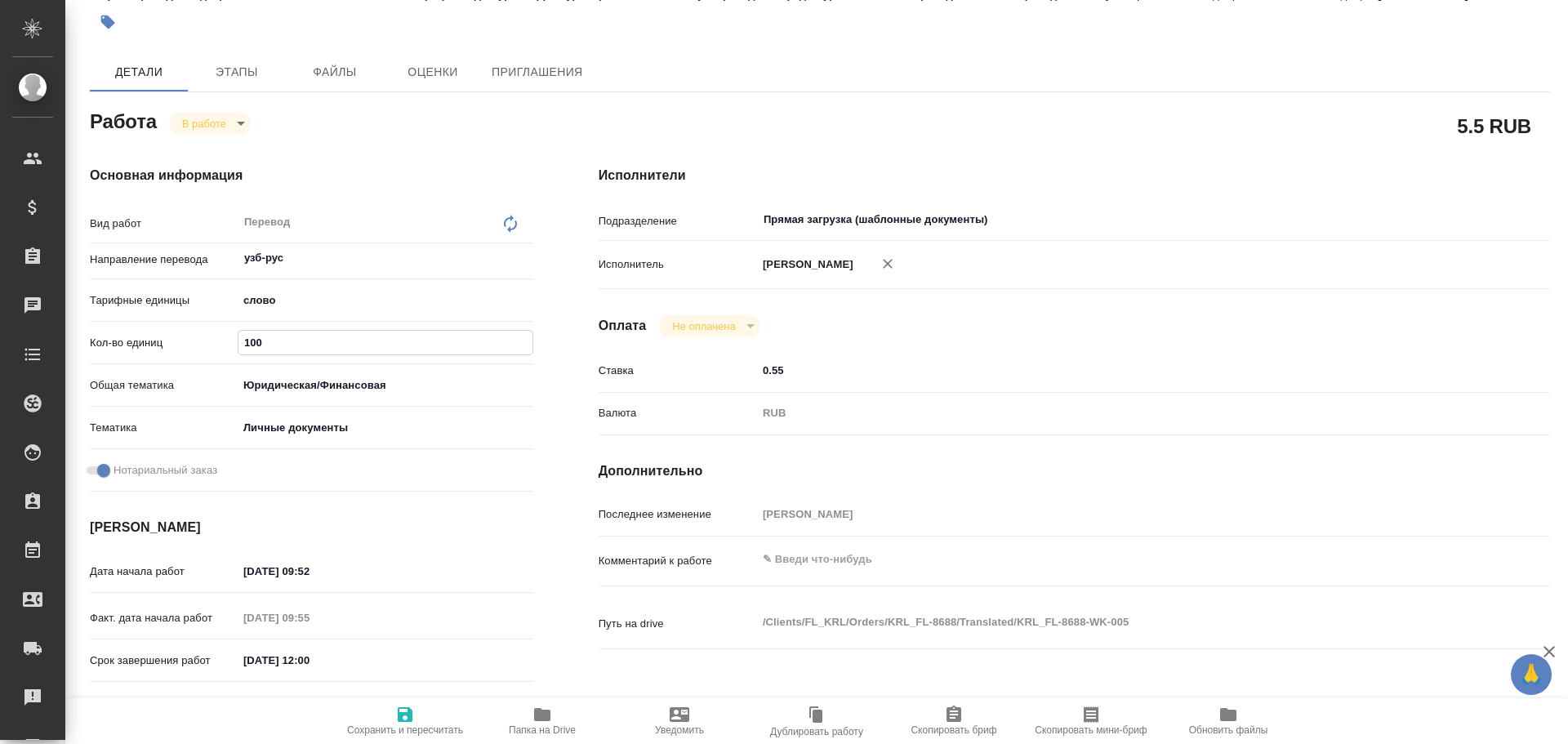
type textarea "x"
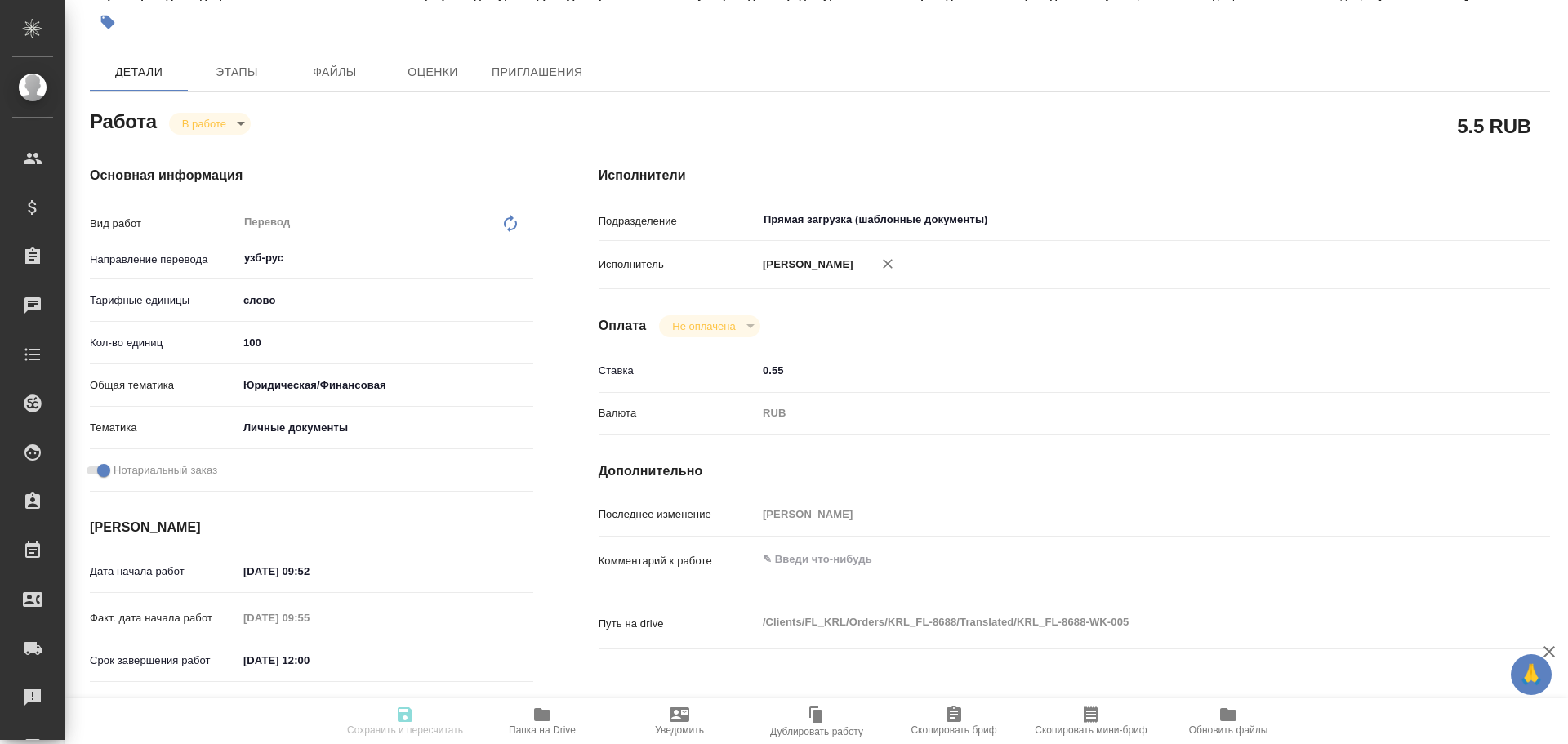
type textarea "x"
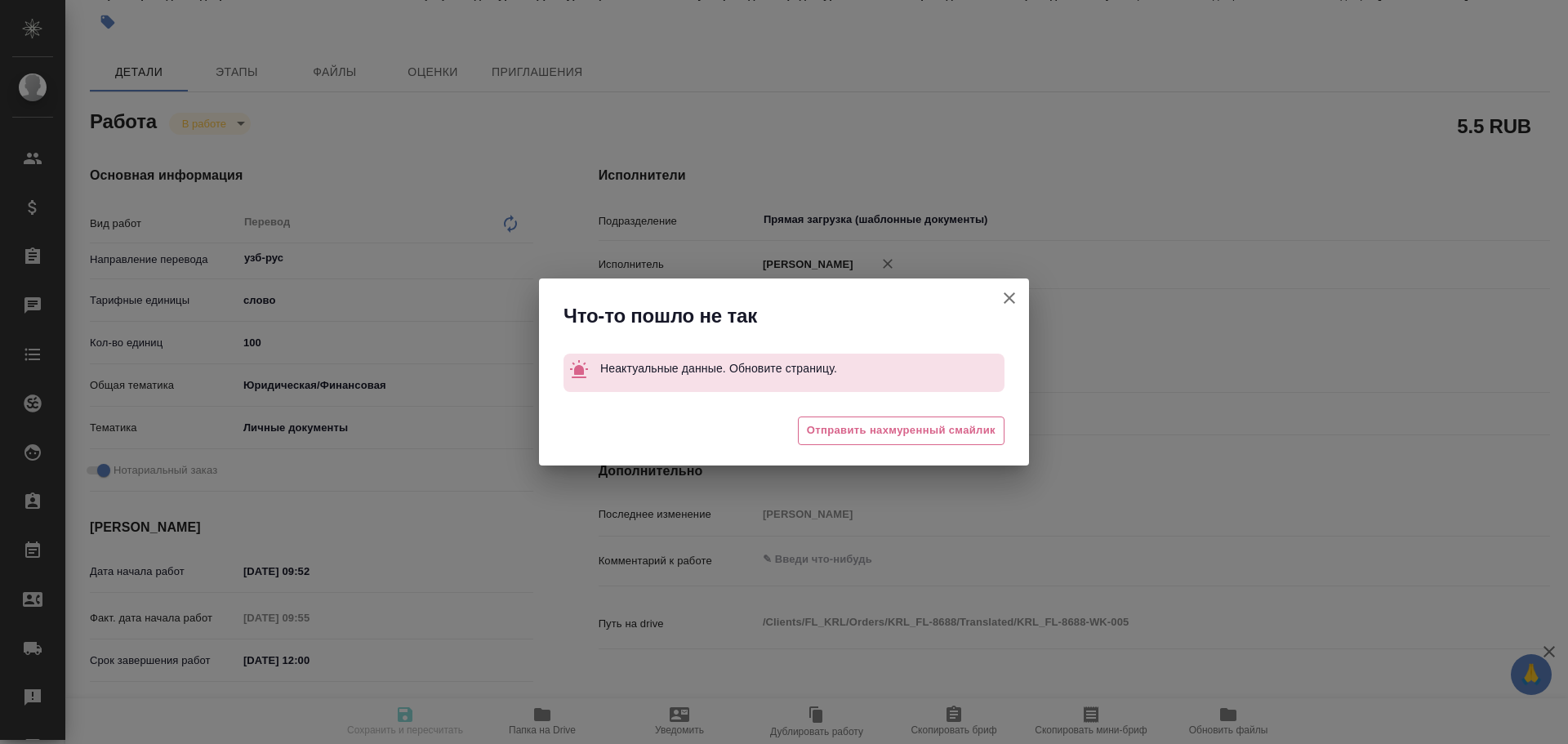
type textarea "x"
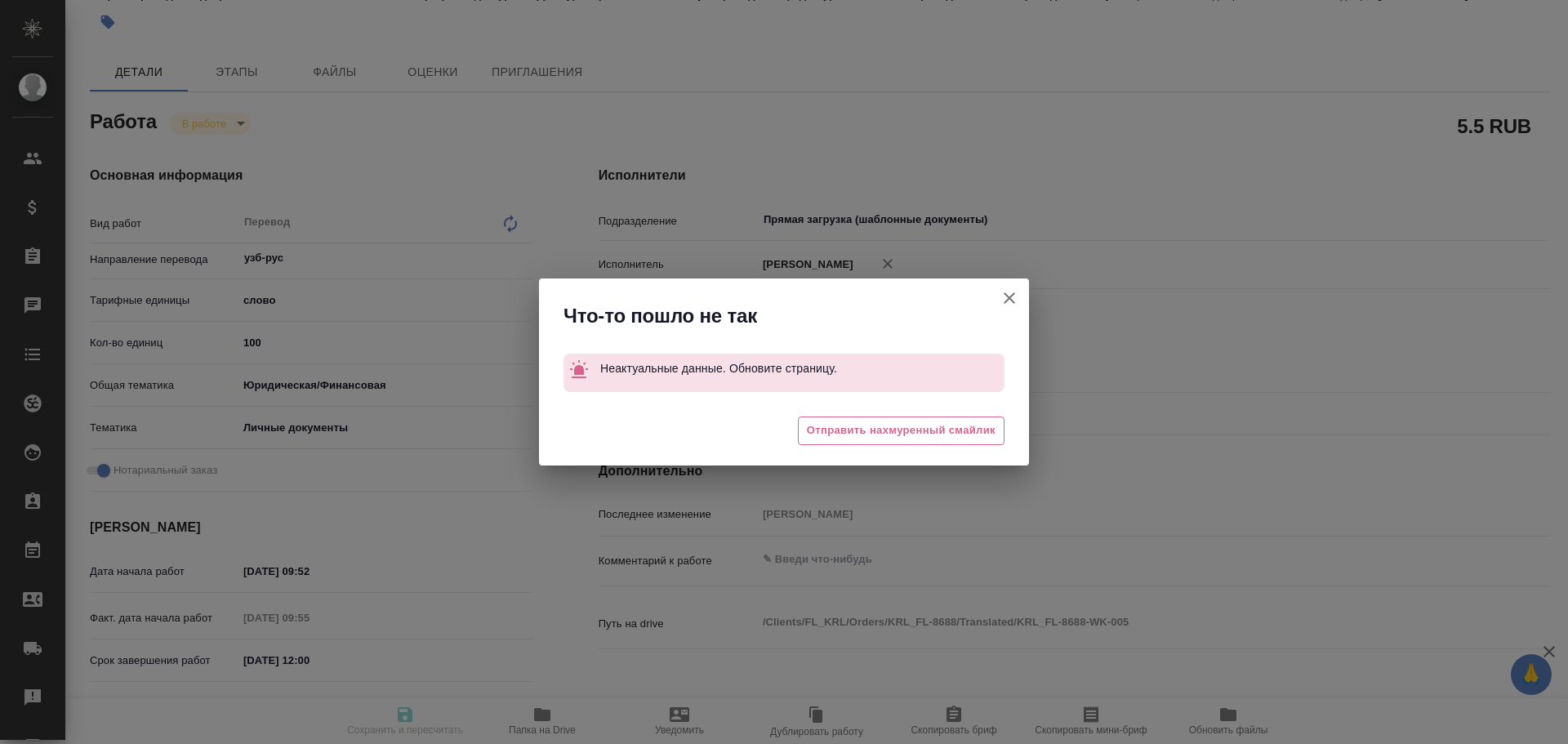
type input "inProgress"
type textarea "Перевод"
type textarea "x"
type input "узб-рус"
type input "5a8b1489cc6b4906c91bfd90"
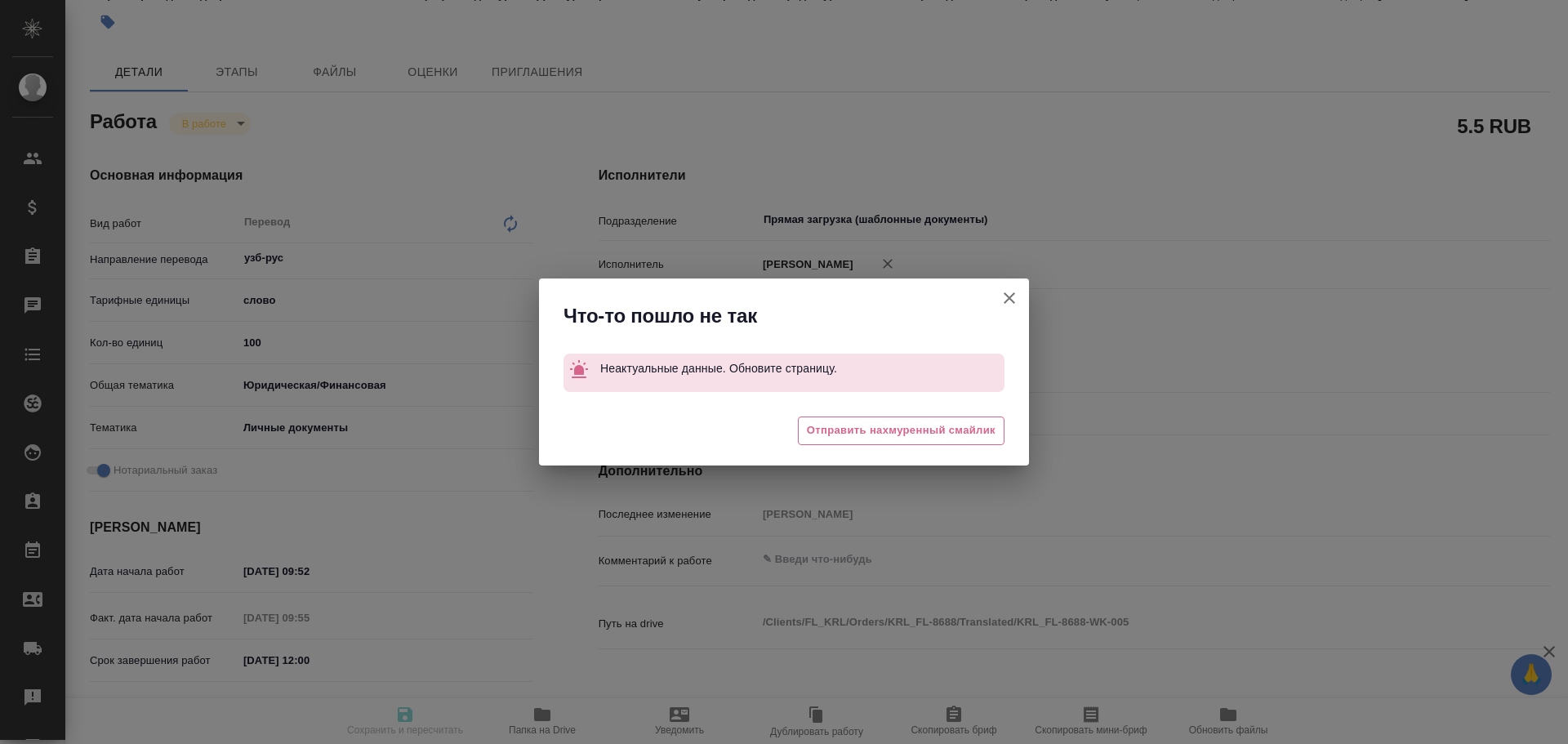
type input "10"
type input "yr-fn"
type input "5a8b8b956a9677013d343cfe"
checkbox input "true"
type input "10.09.2025 09:52"
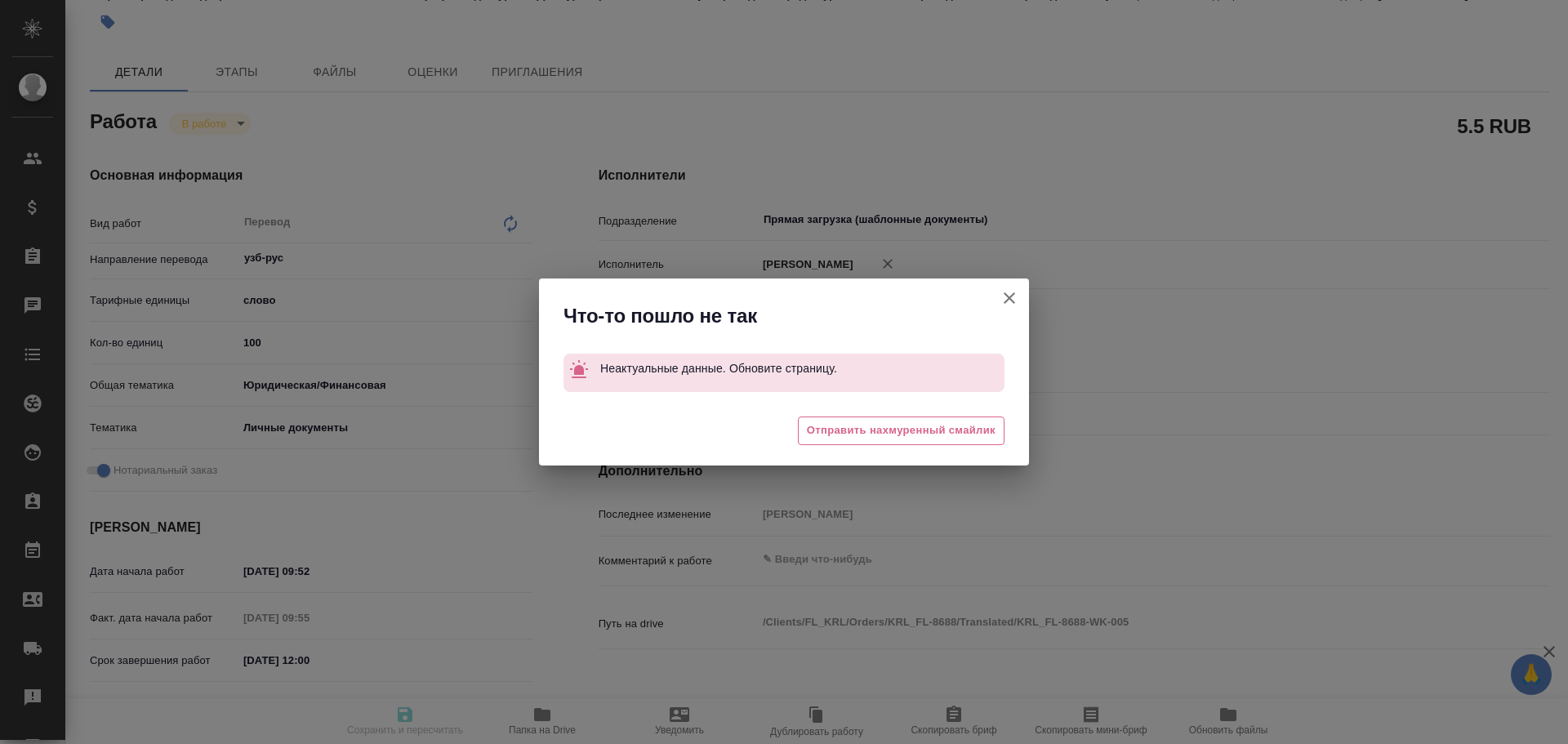
type input "10.09.2025 09:55"
type input "10.09.2025 12:00"
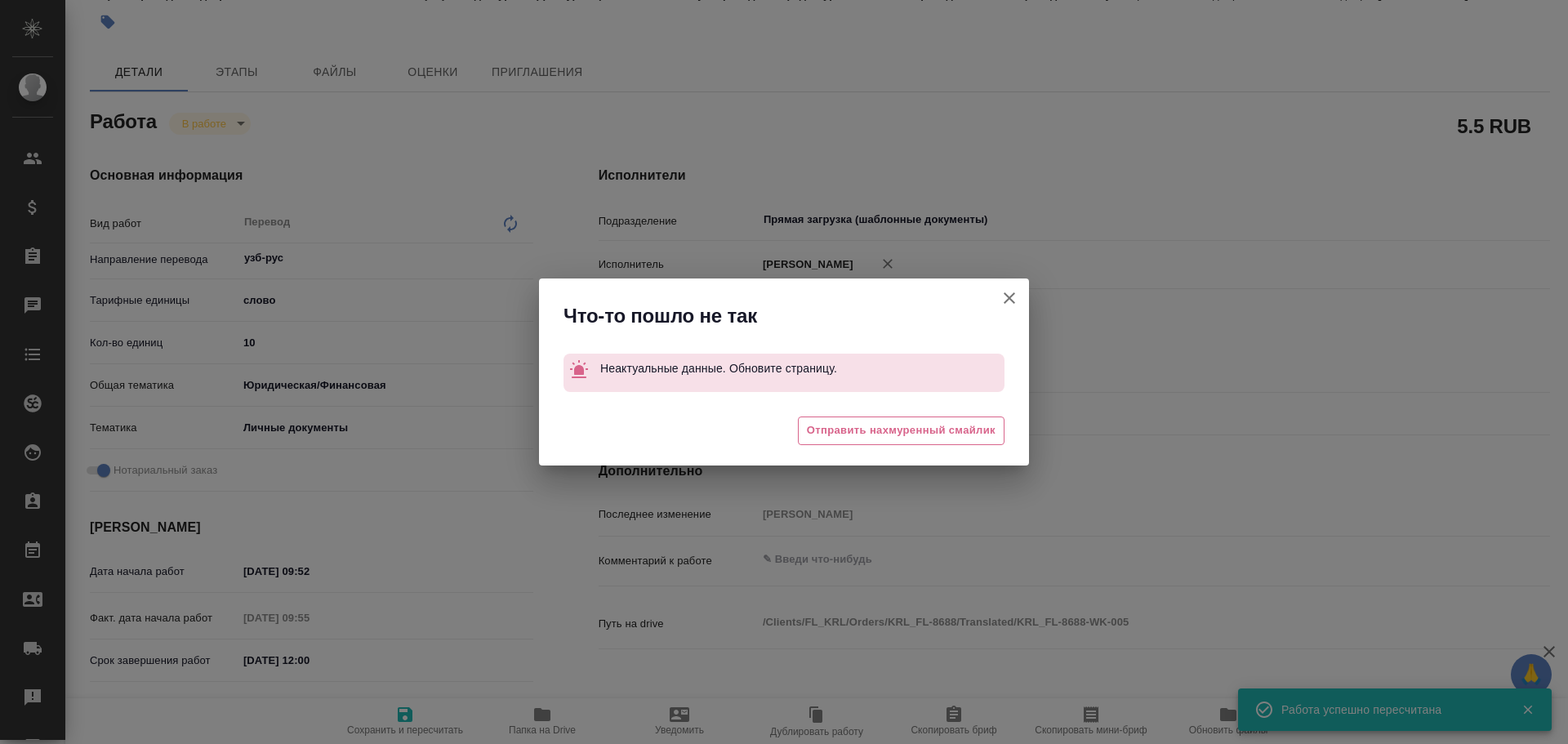
click at [1019, 292] on button "Кратко детали заказа" at bounding box center [1010, 299] width 40 height 40
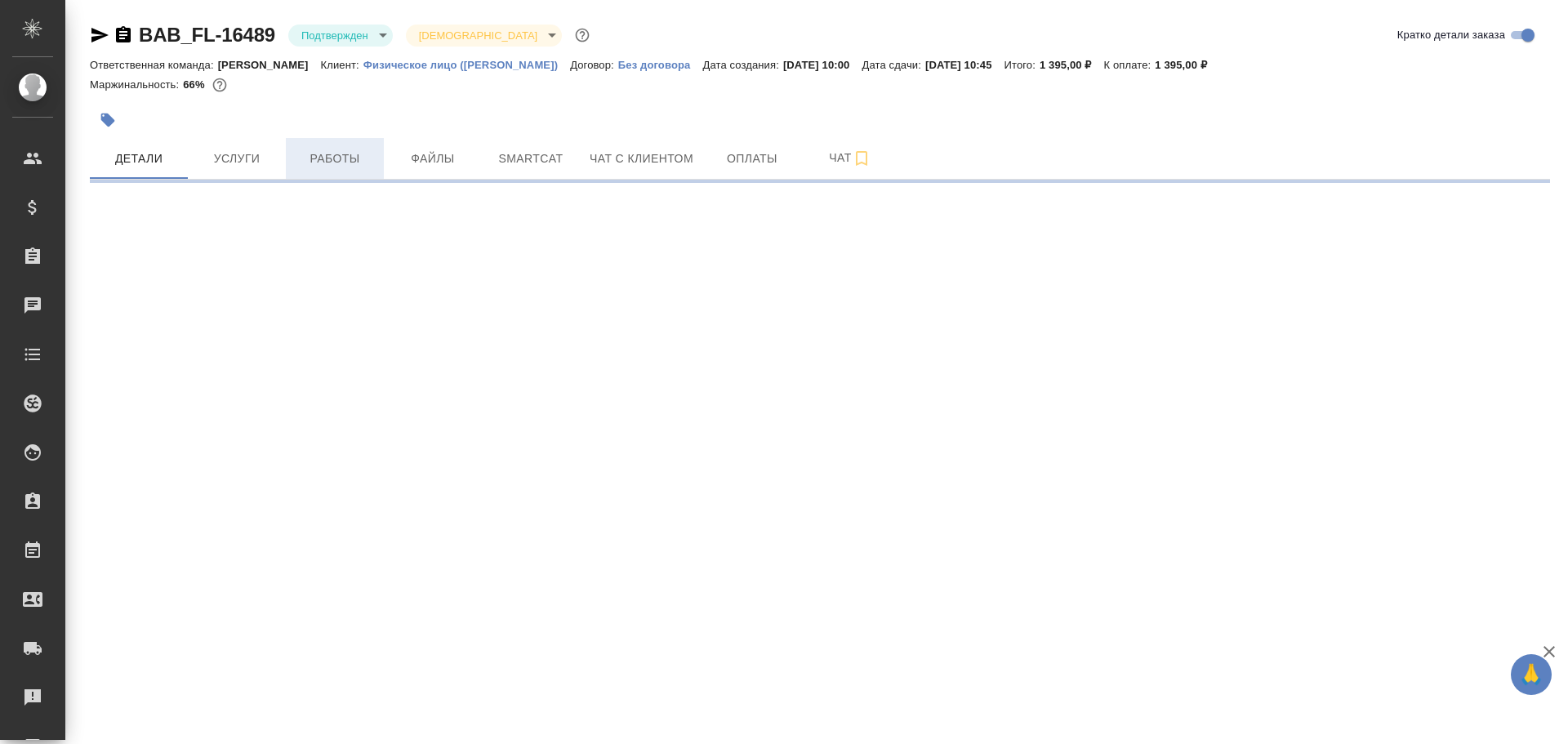
click at [316, 155] on span "Работы" at bounding box center [334, 159] width 78 height 21
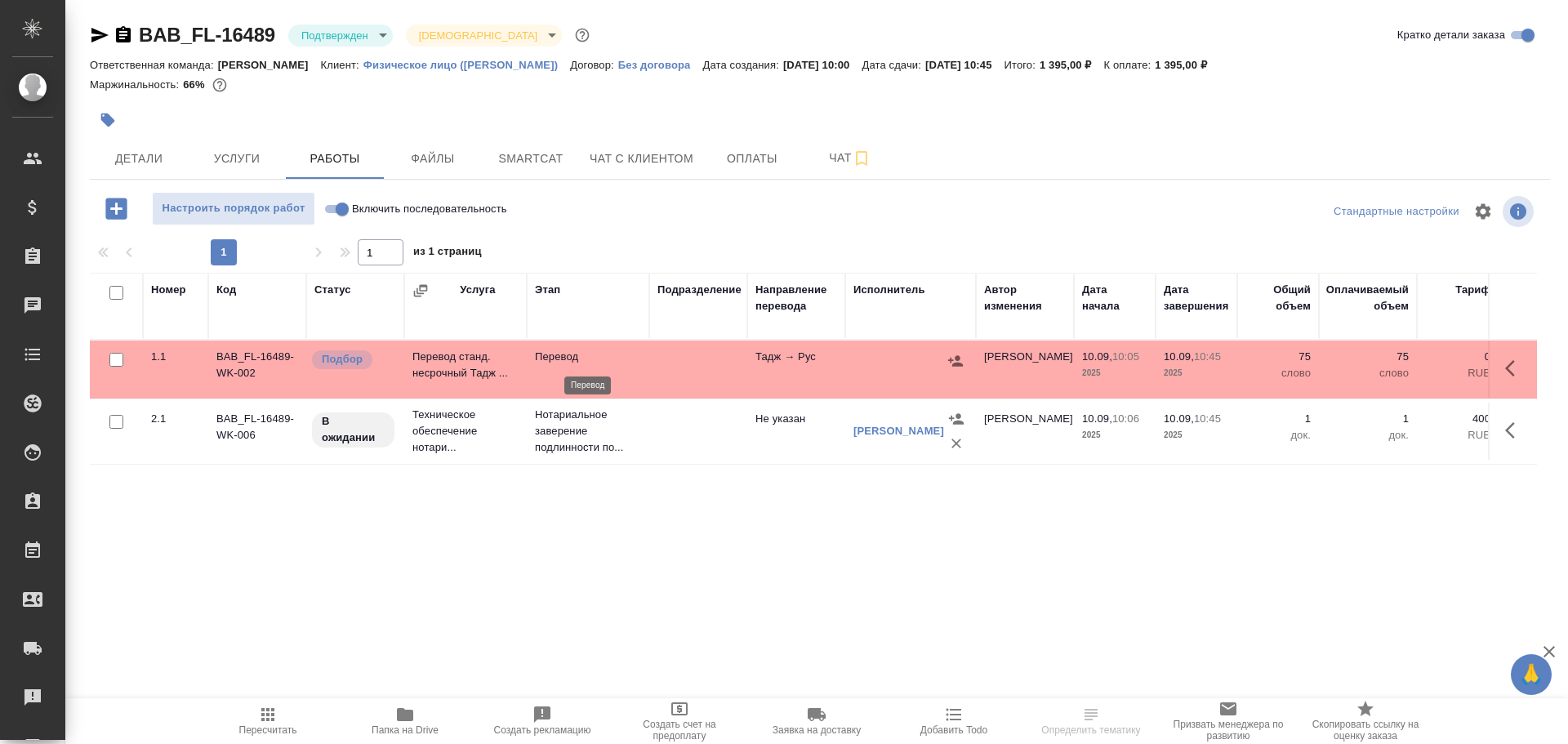
click at [541, 364] on p "Перевод" at bounding box center [588, 356] width 106 height 16
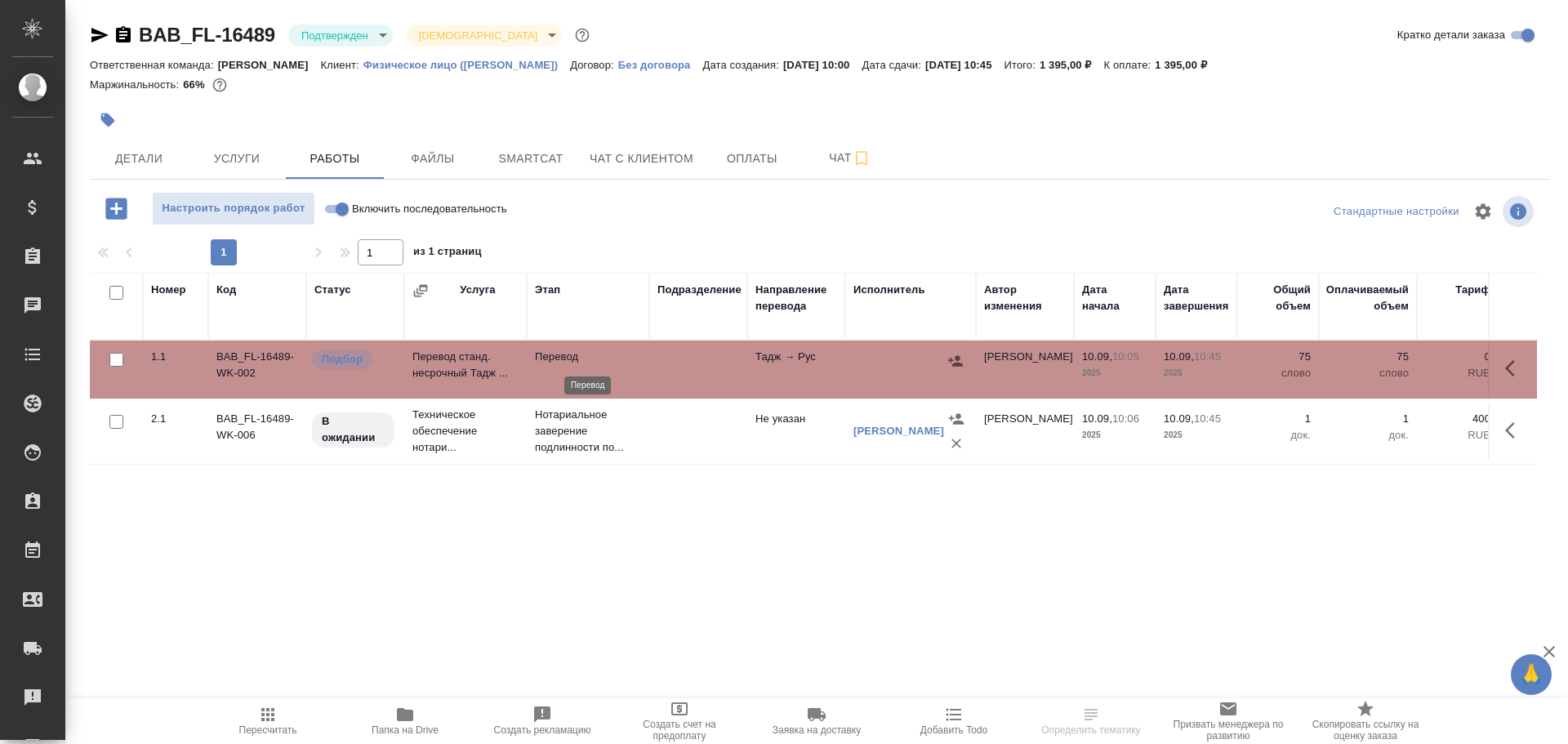
click at [541, 364] on p "Перевод" at bounding box center [588, 356] width 106 height 16
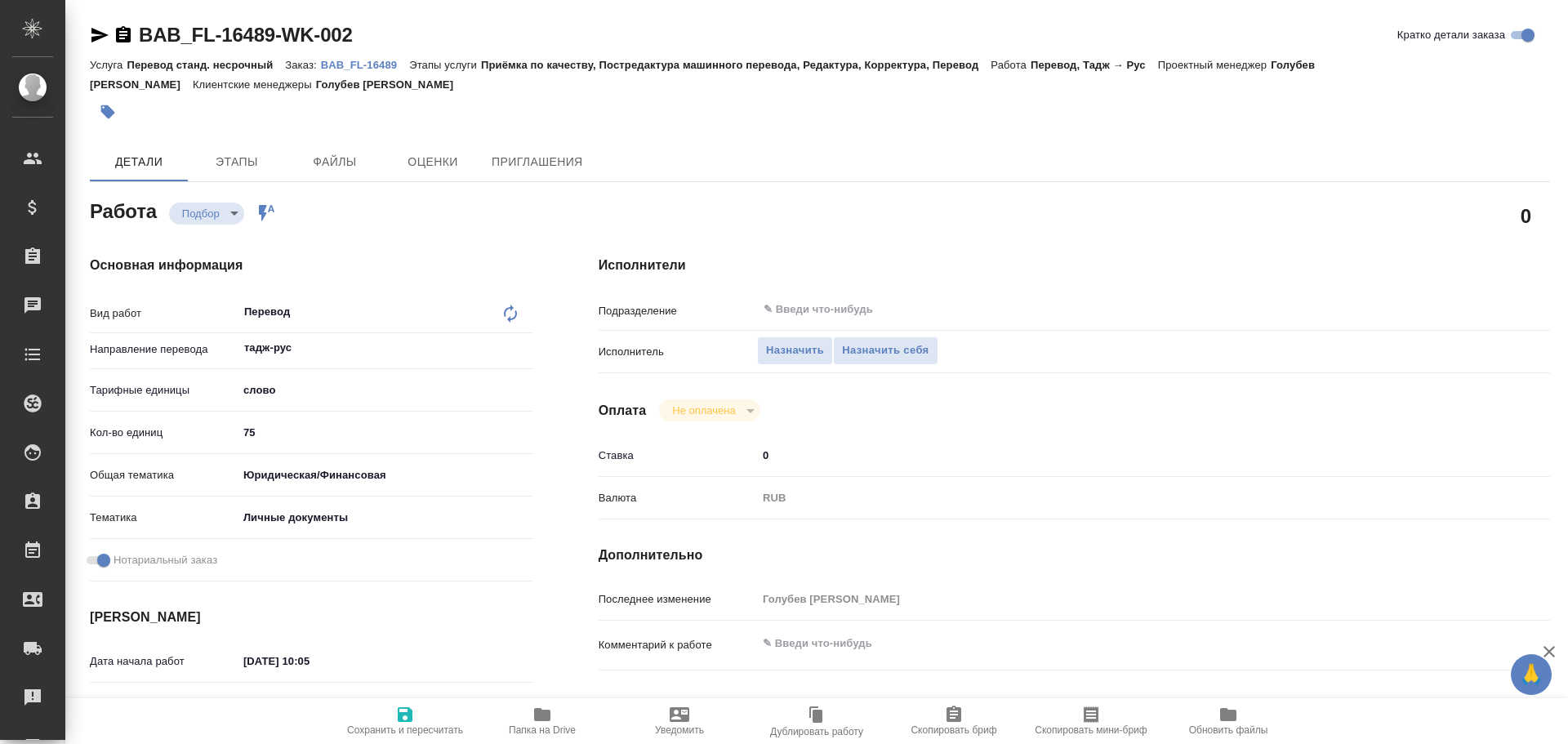
type textarea "x"
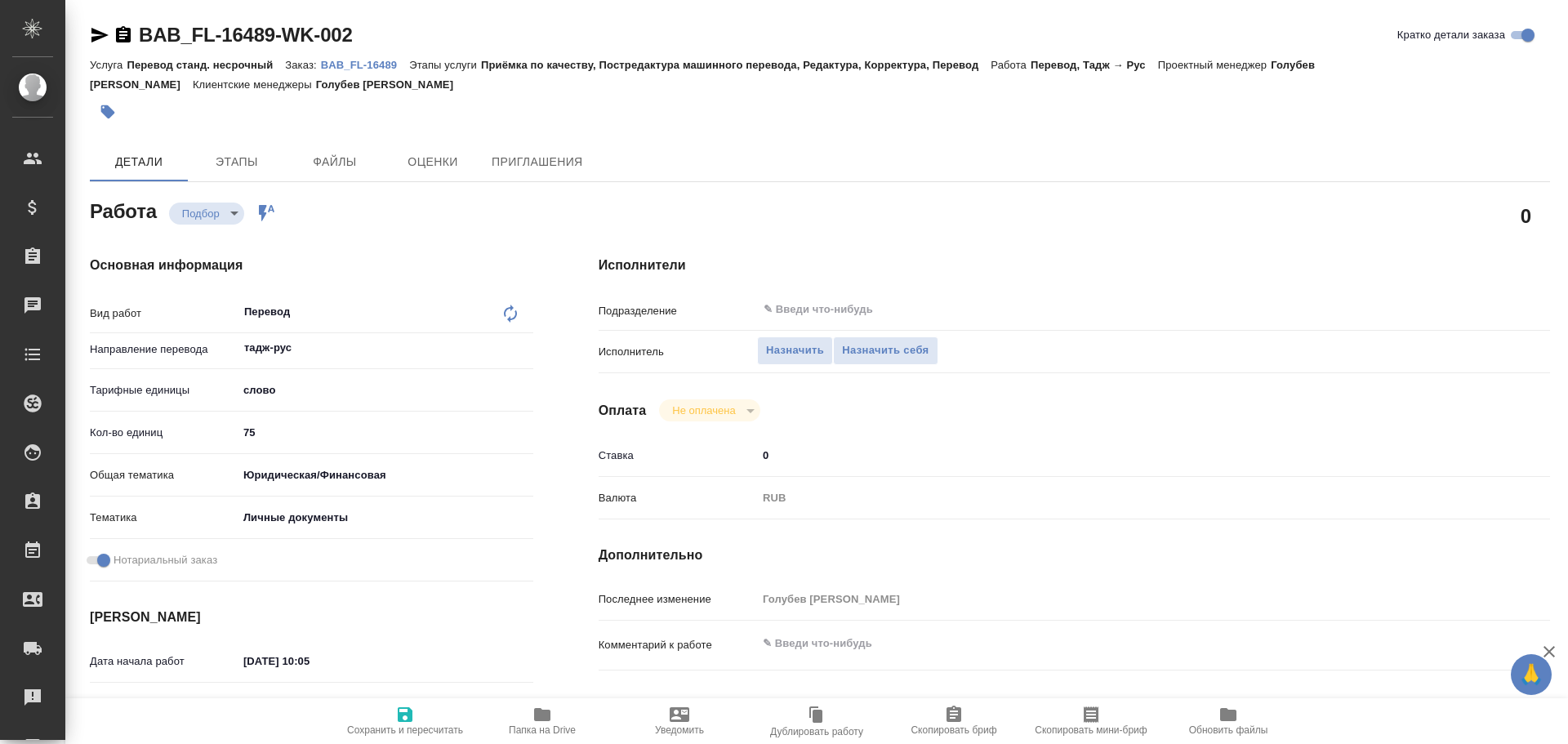
type textarea "x"
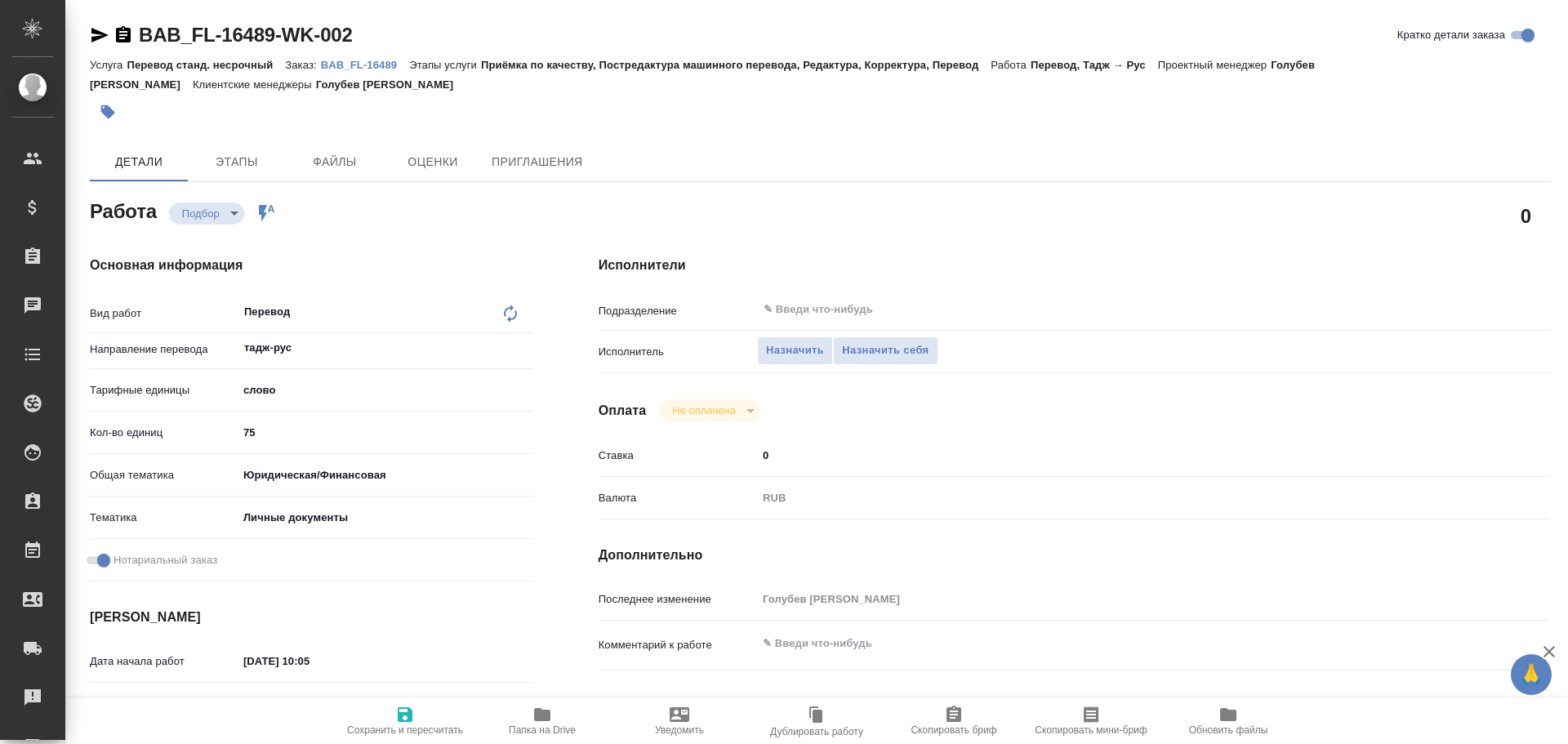
type textarea "x"
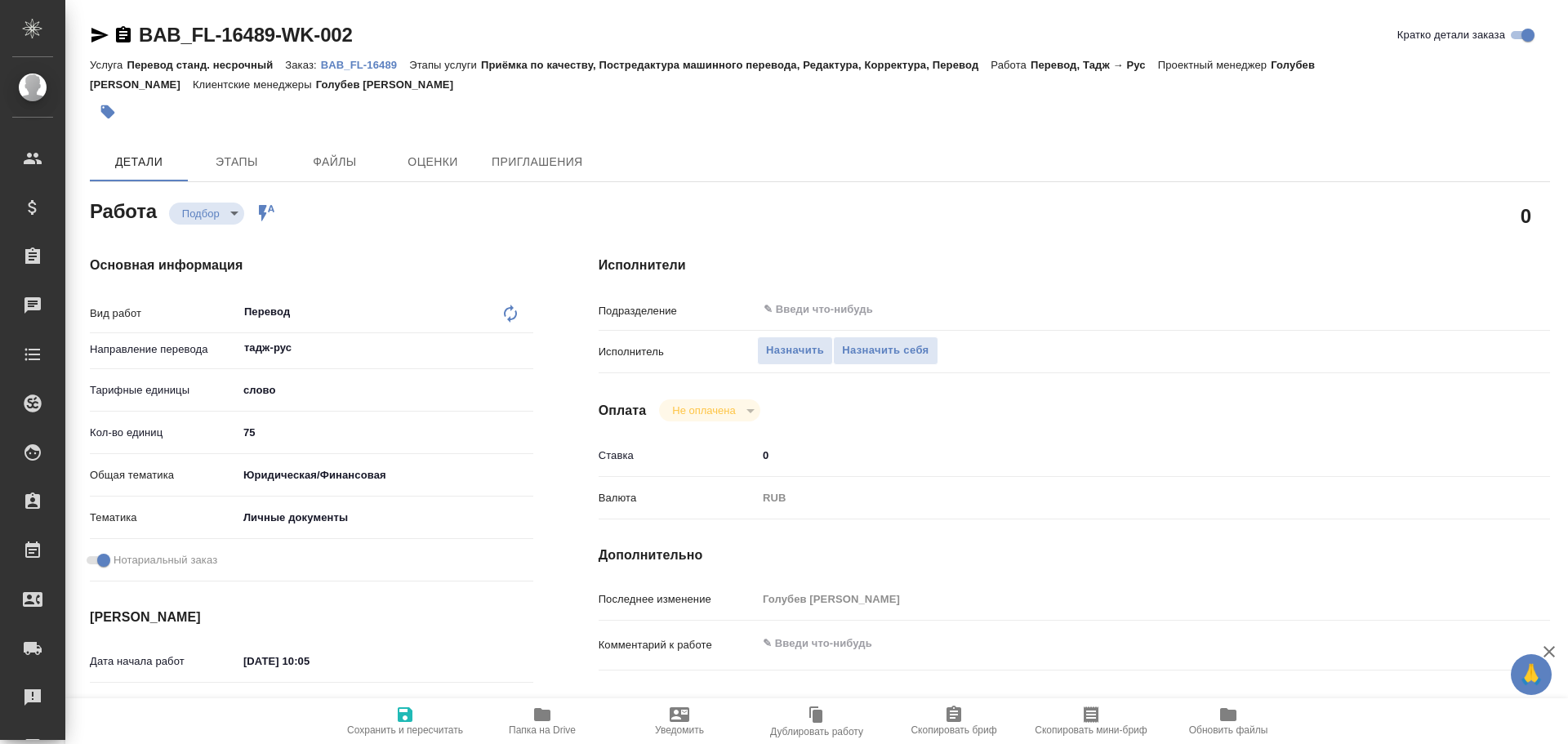
type textarea "x"
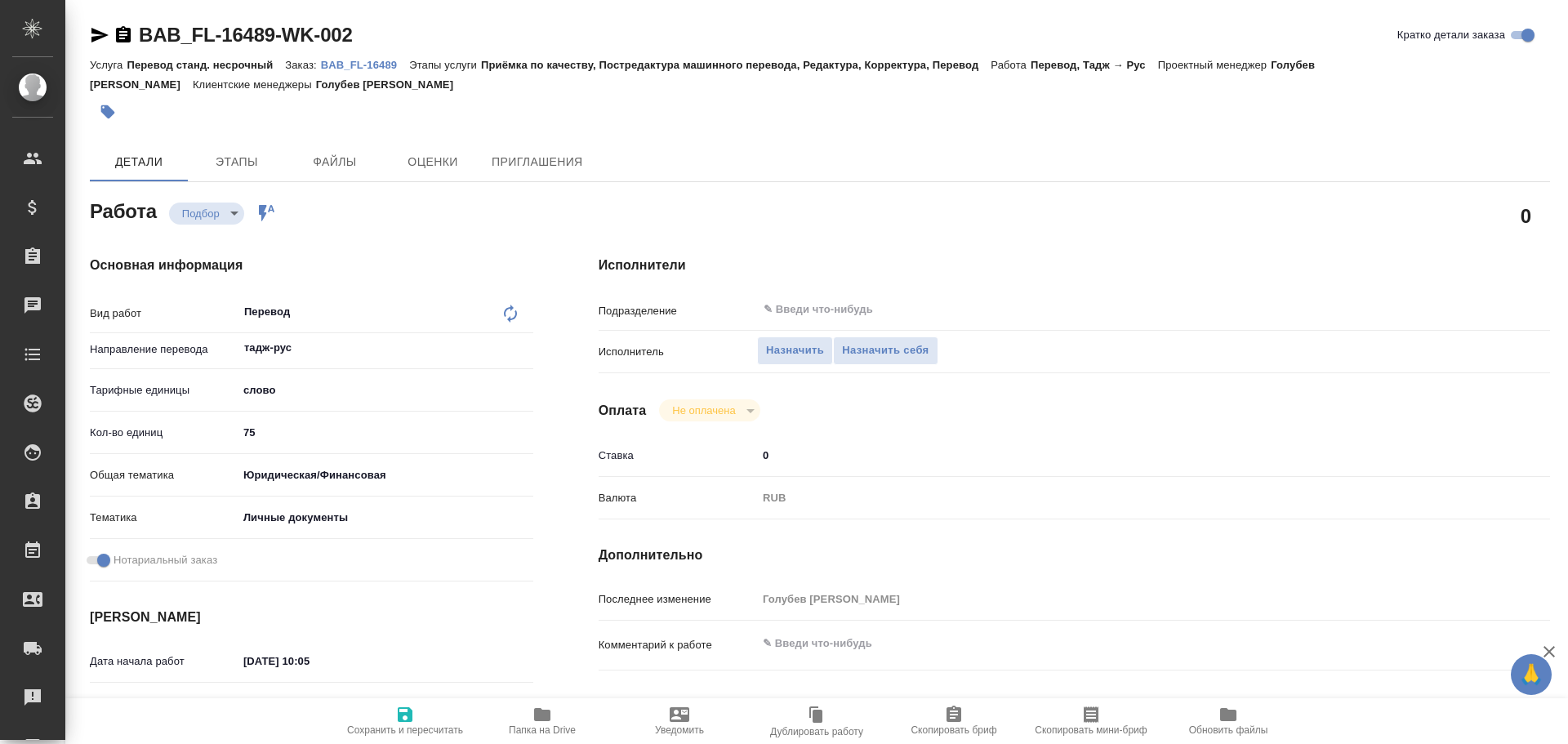
type textarea "x"
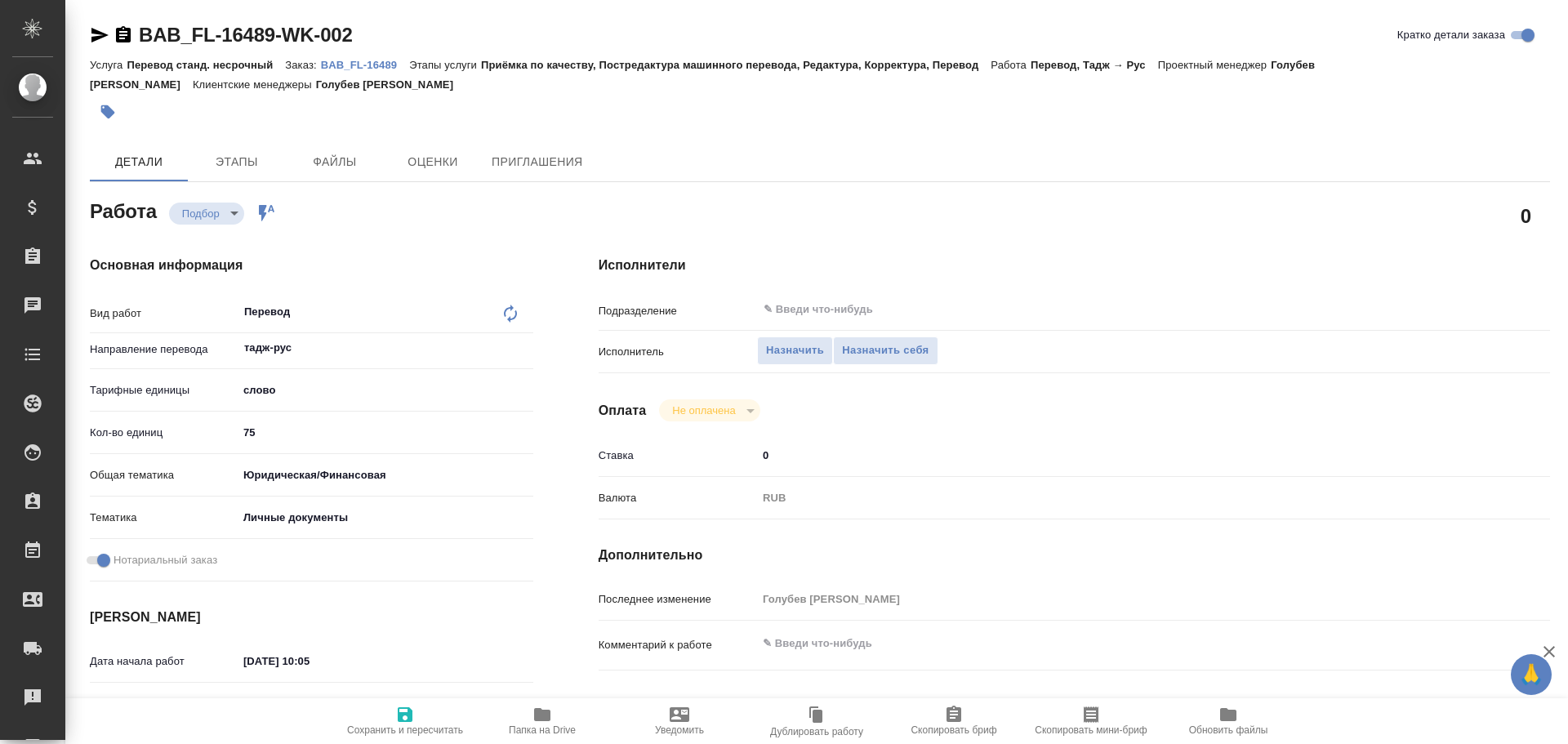
type textarea "x"
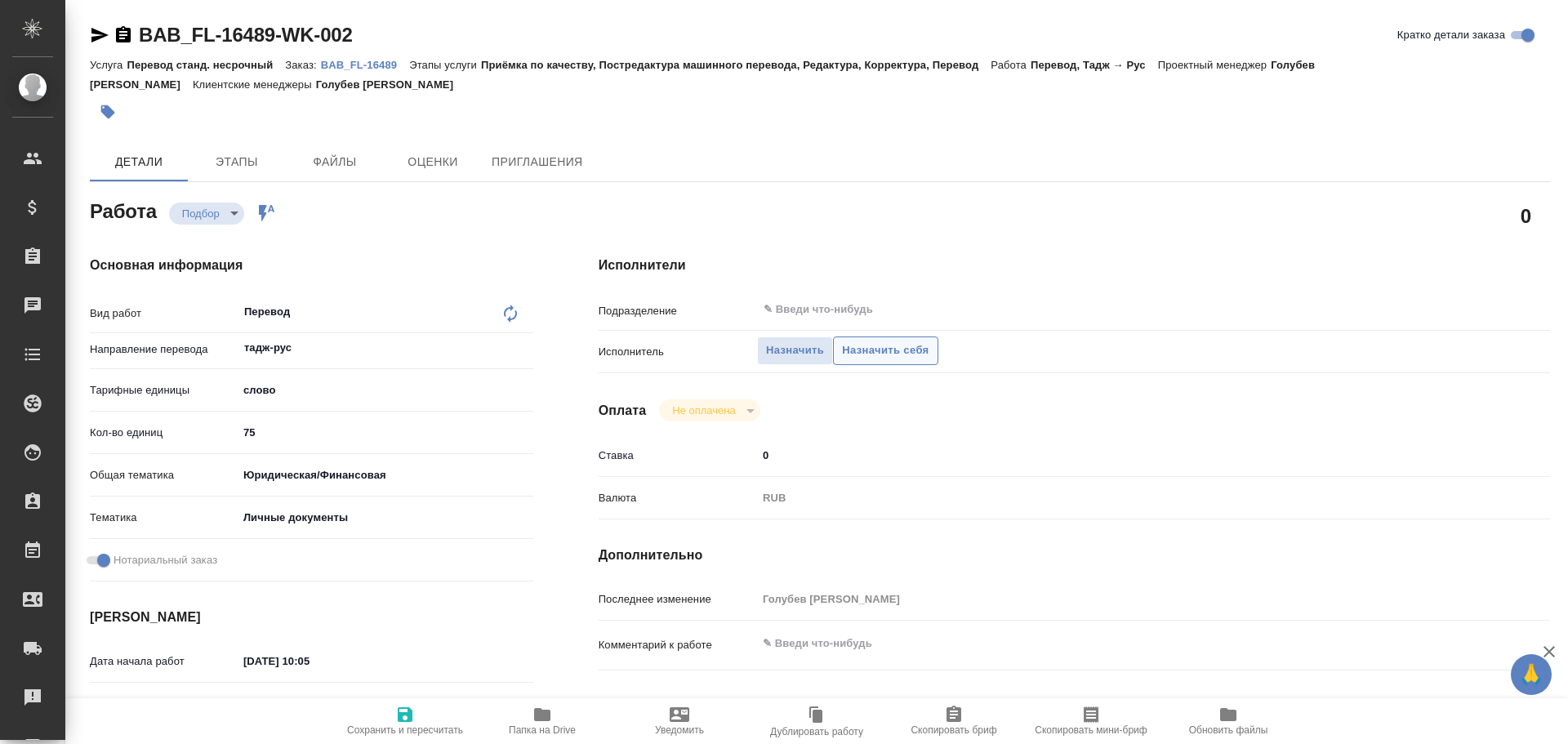
click at [861, 357] on span "Назначить себя" at bounding box center [885, 350] width 87 height 19
type textarea "x"
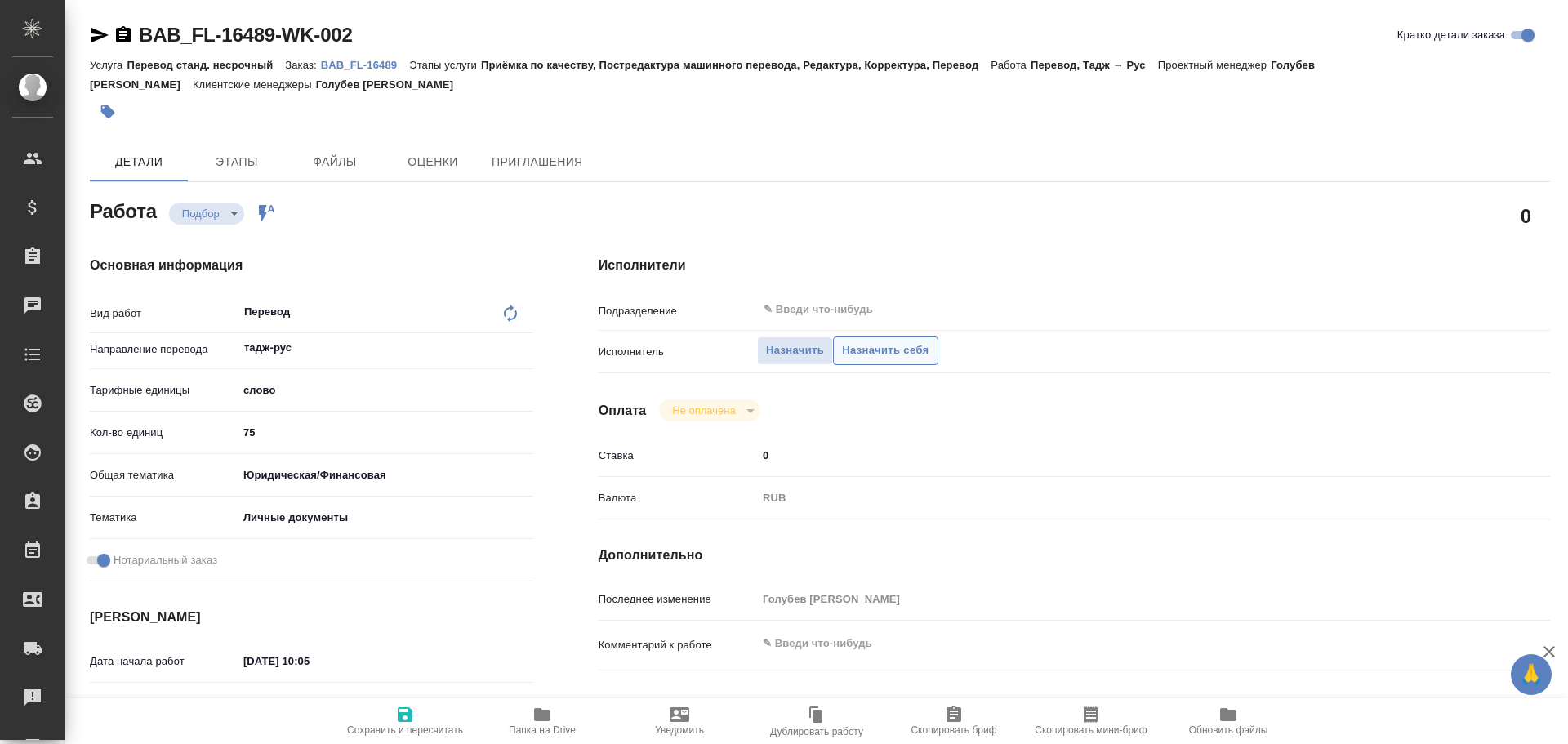
type textarea "x"
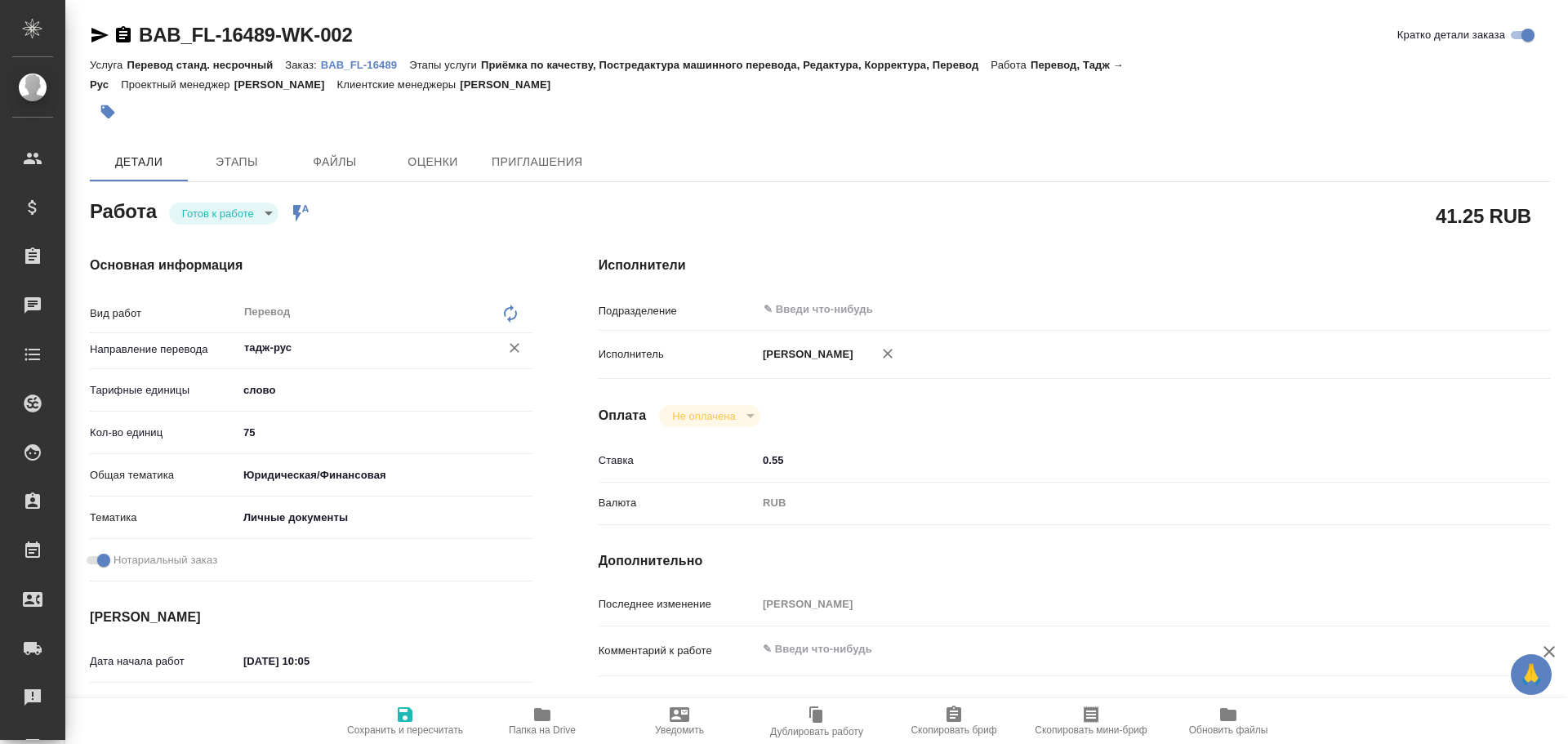
type textarea "x"
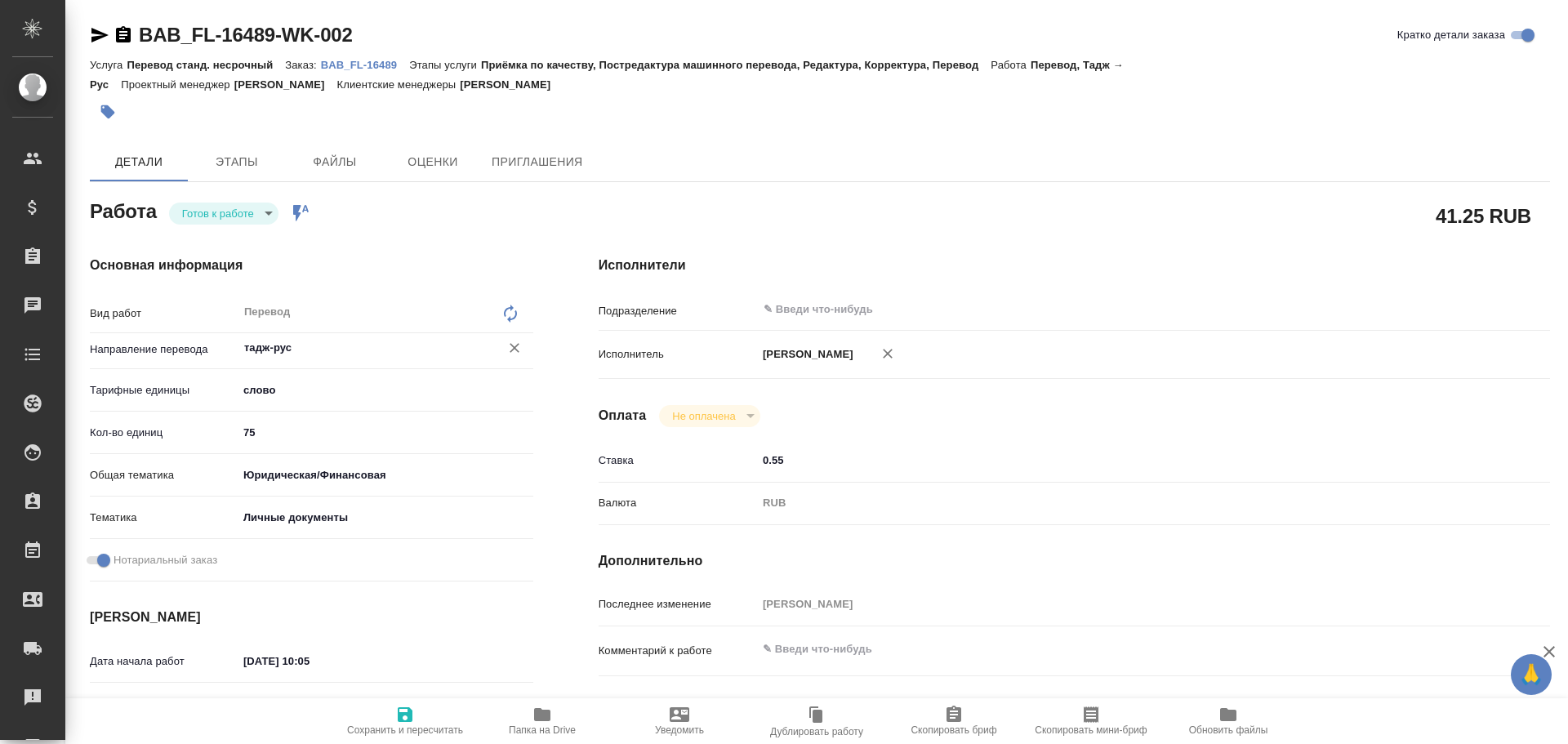
type textarea "x"
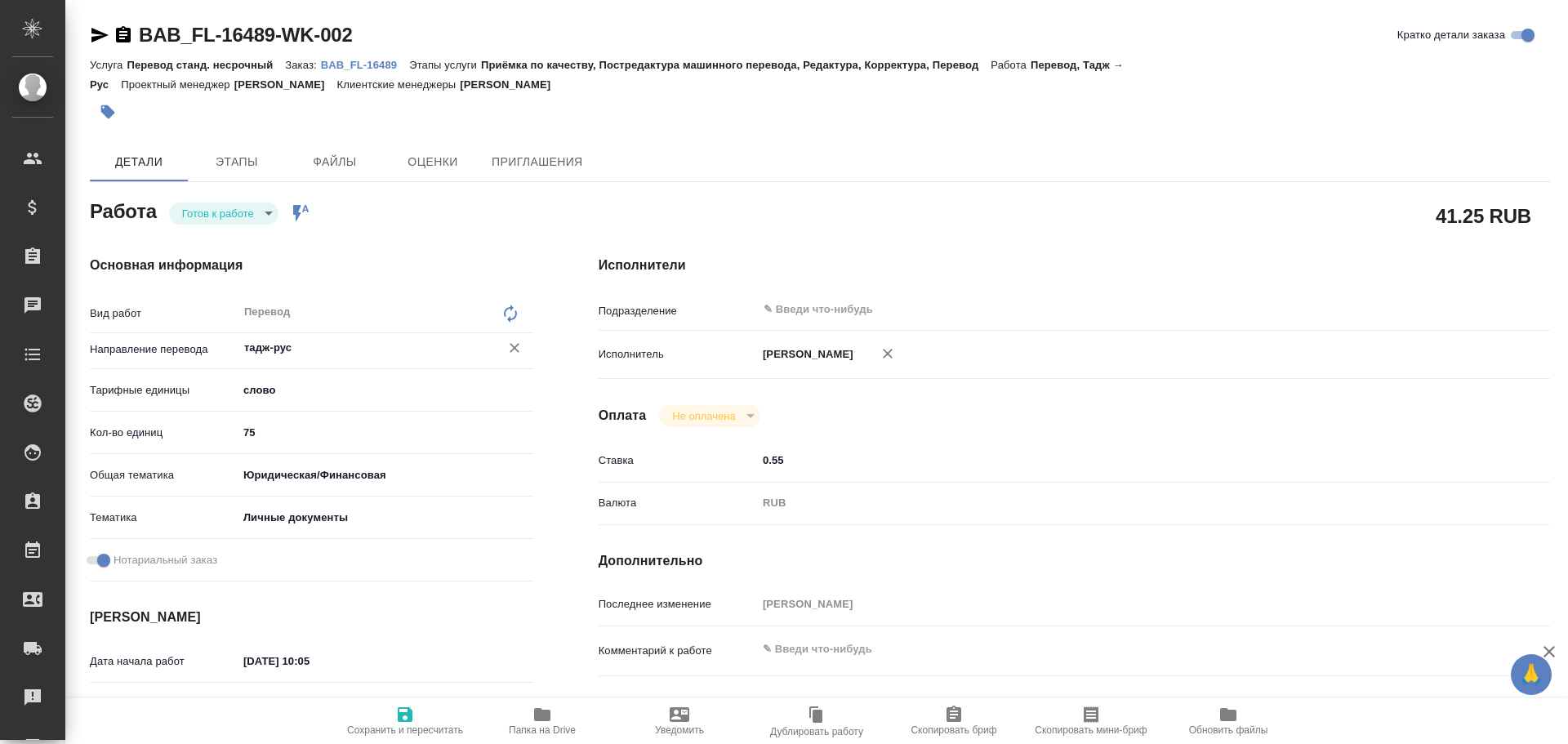
type textarea "x"
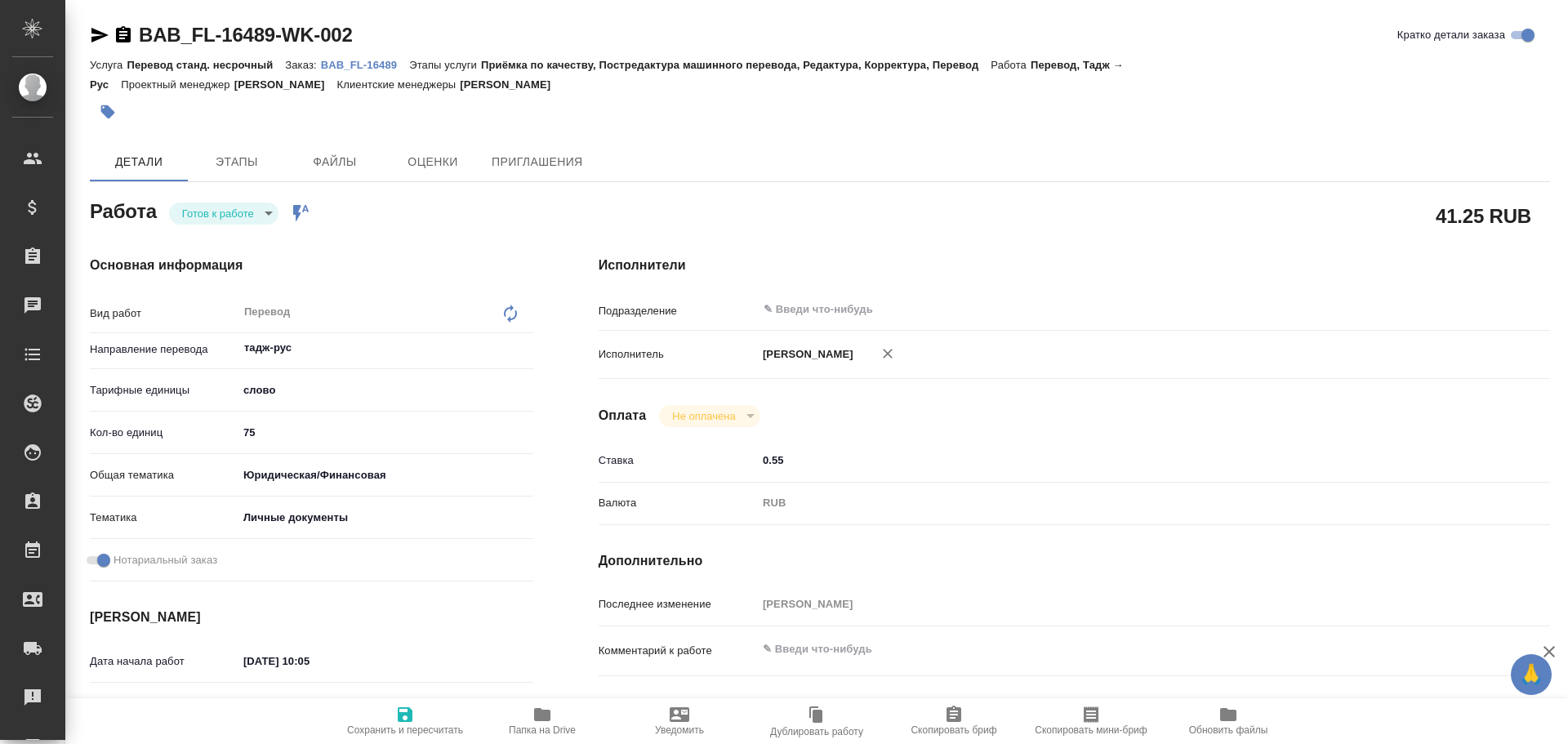
type textarea "x"
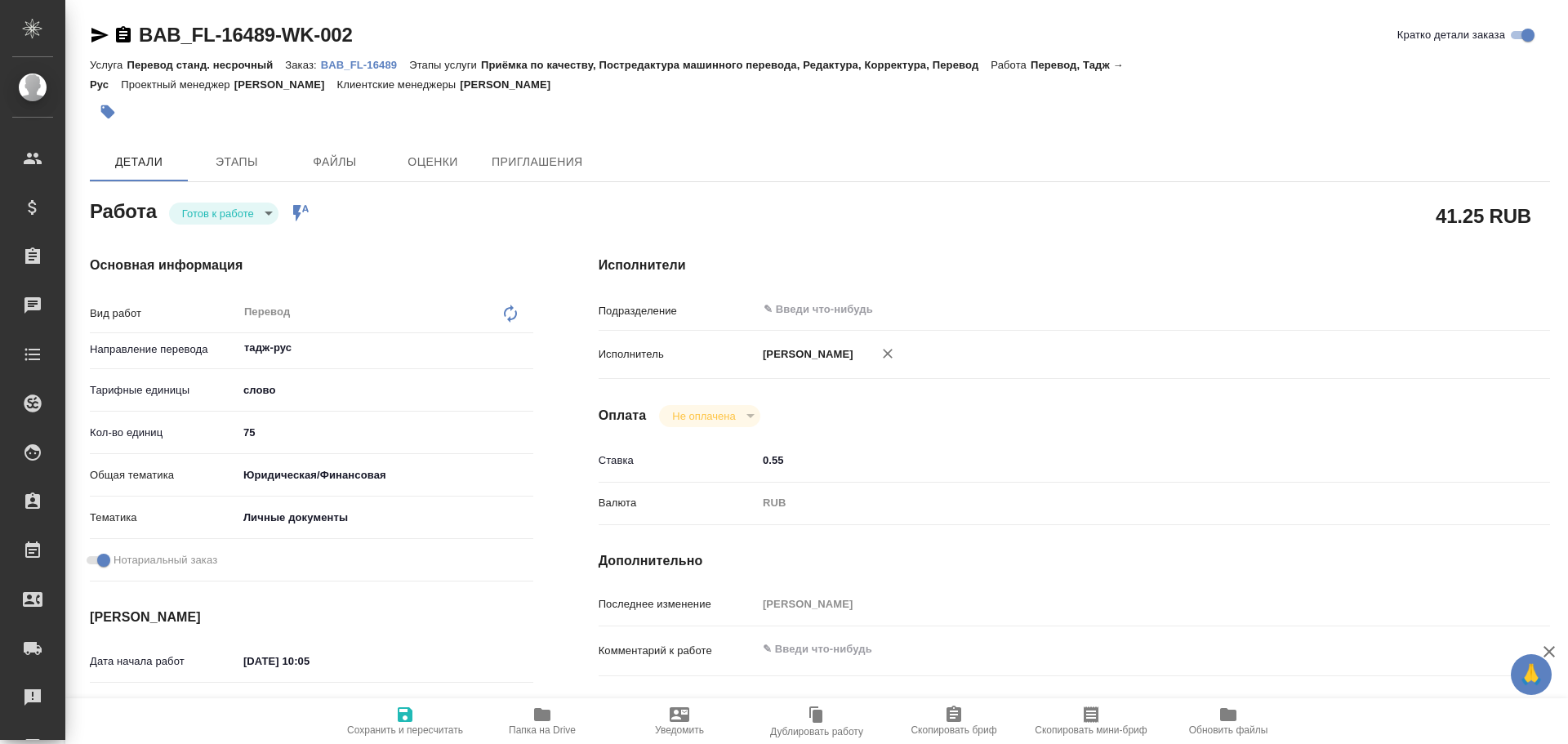
type textarea "x"
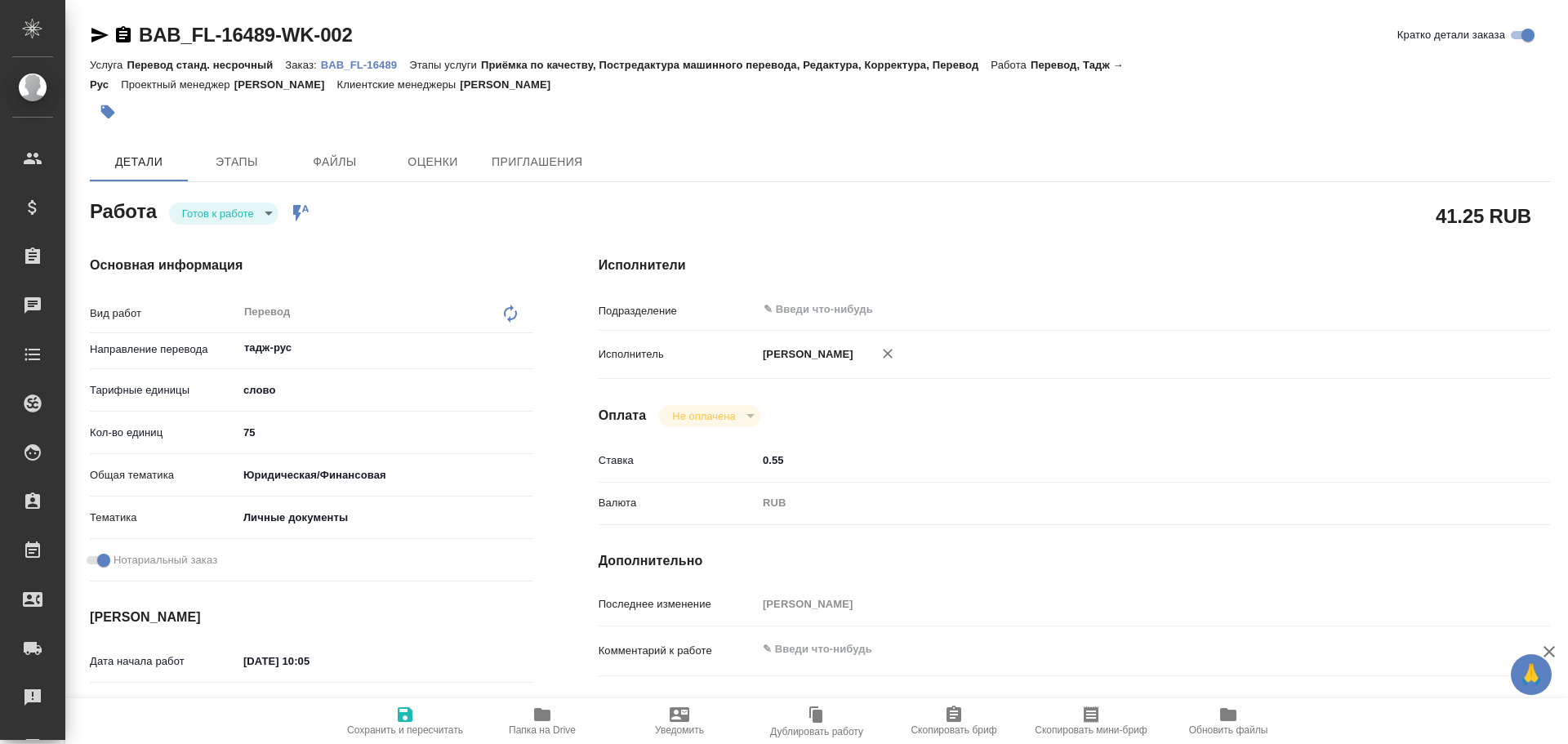
click at [235, 217] on body "🙏 .cls-1 fill:#fff; AWATERA Gusev Alexandr Клиенты Спецификации Заказы Чаты Tod…" at bounding box center [784, 372] width 1568 height 744
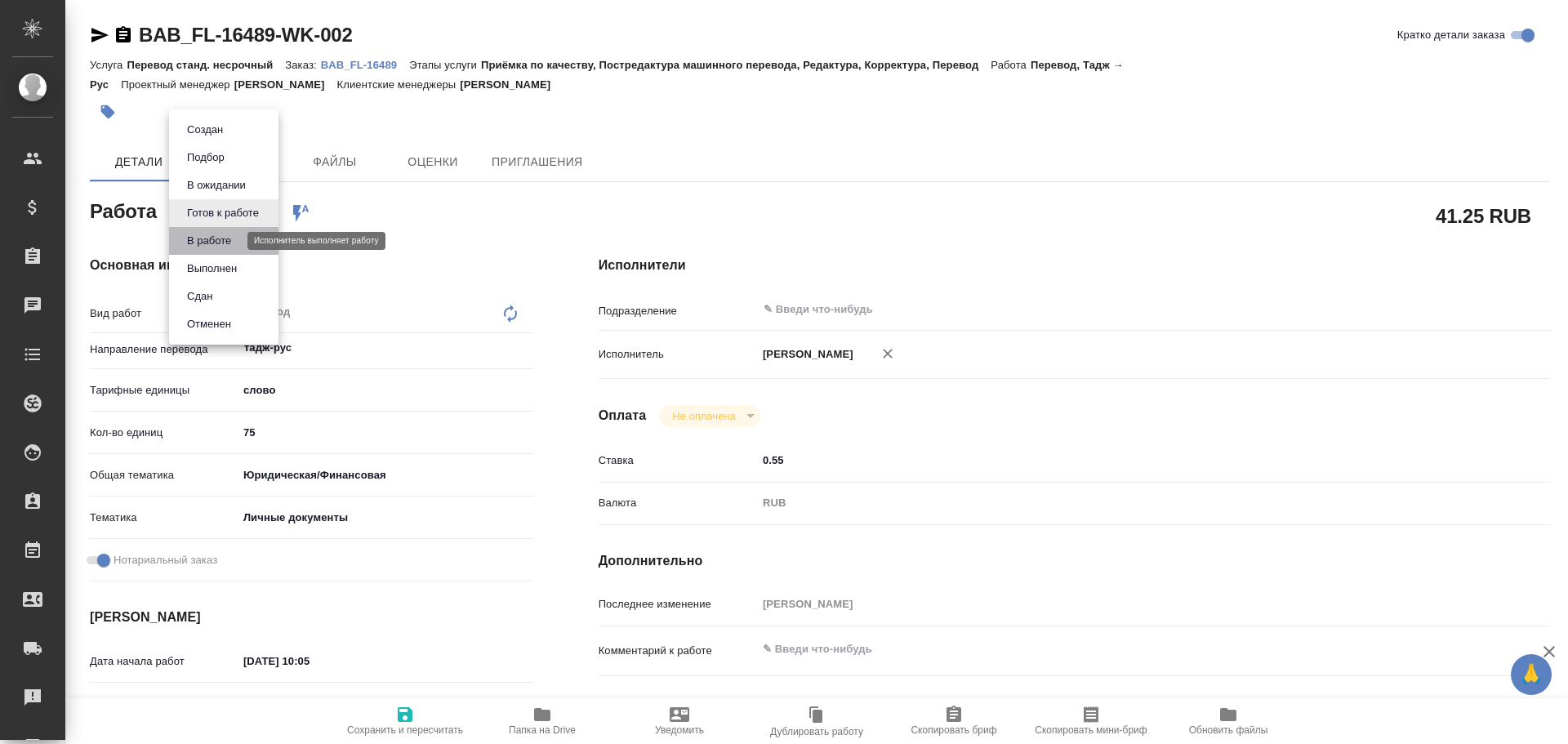
click at [217, 234] on button "В работе" at bounding box center [208, 240] width 54 height 18
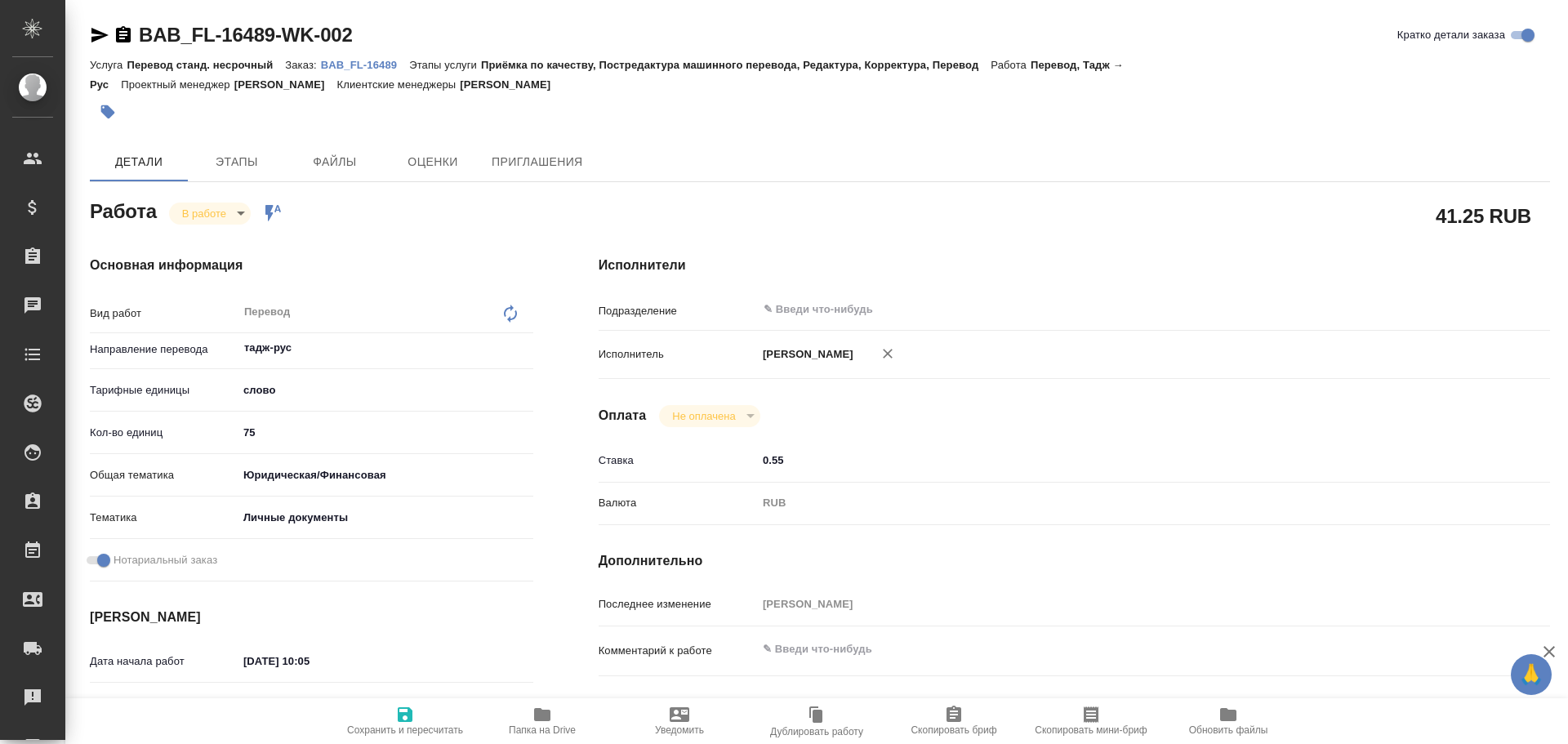
type textarea "x"
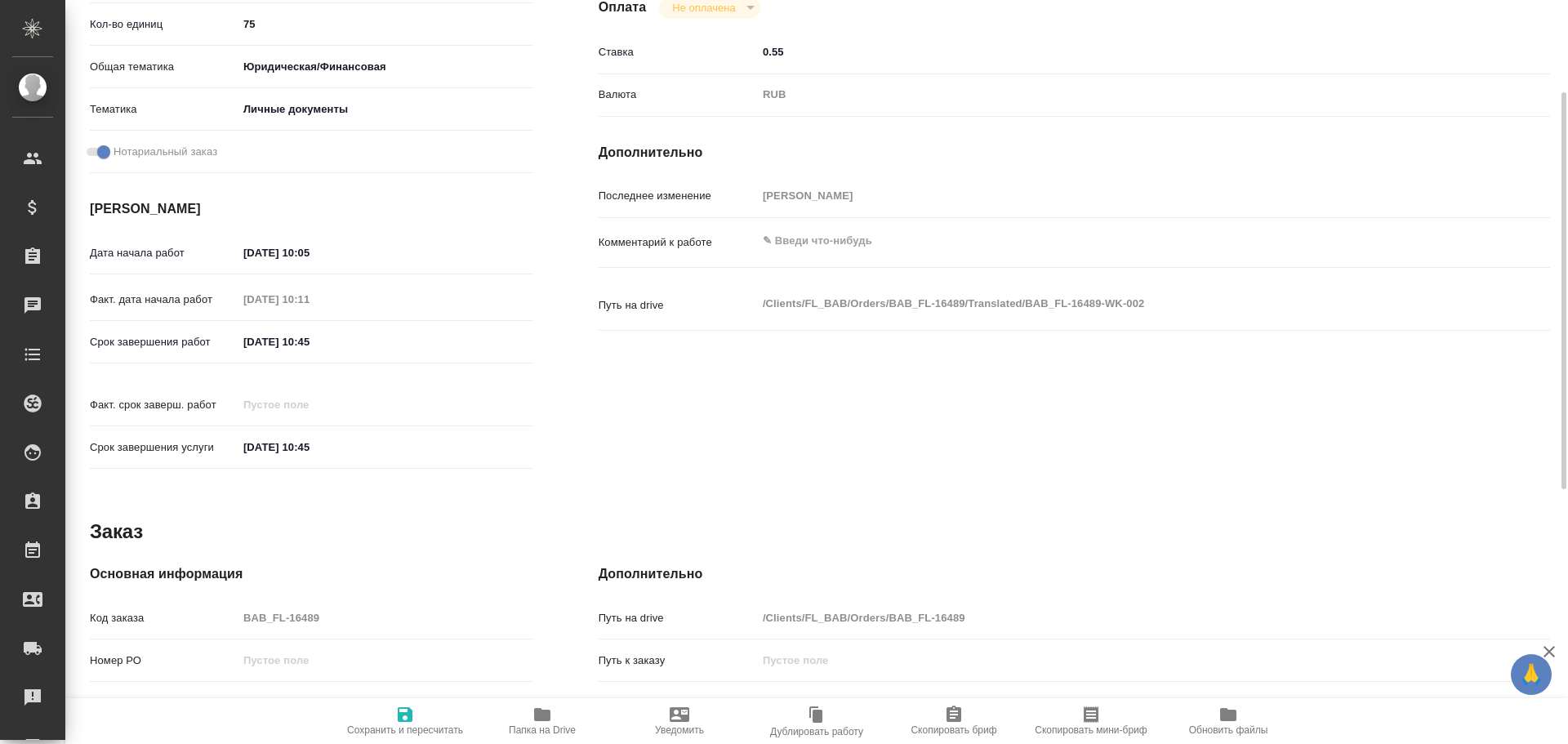
scroll to position [490, 0]
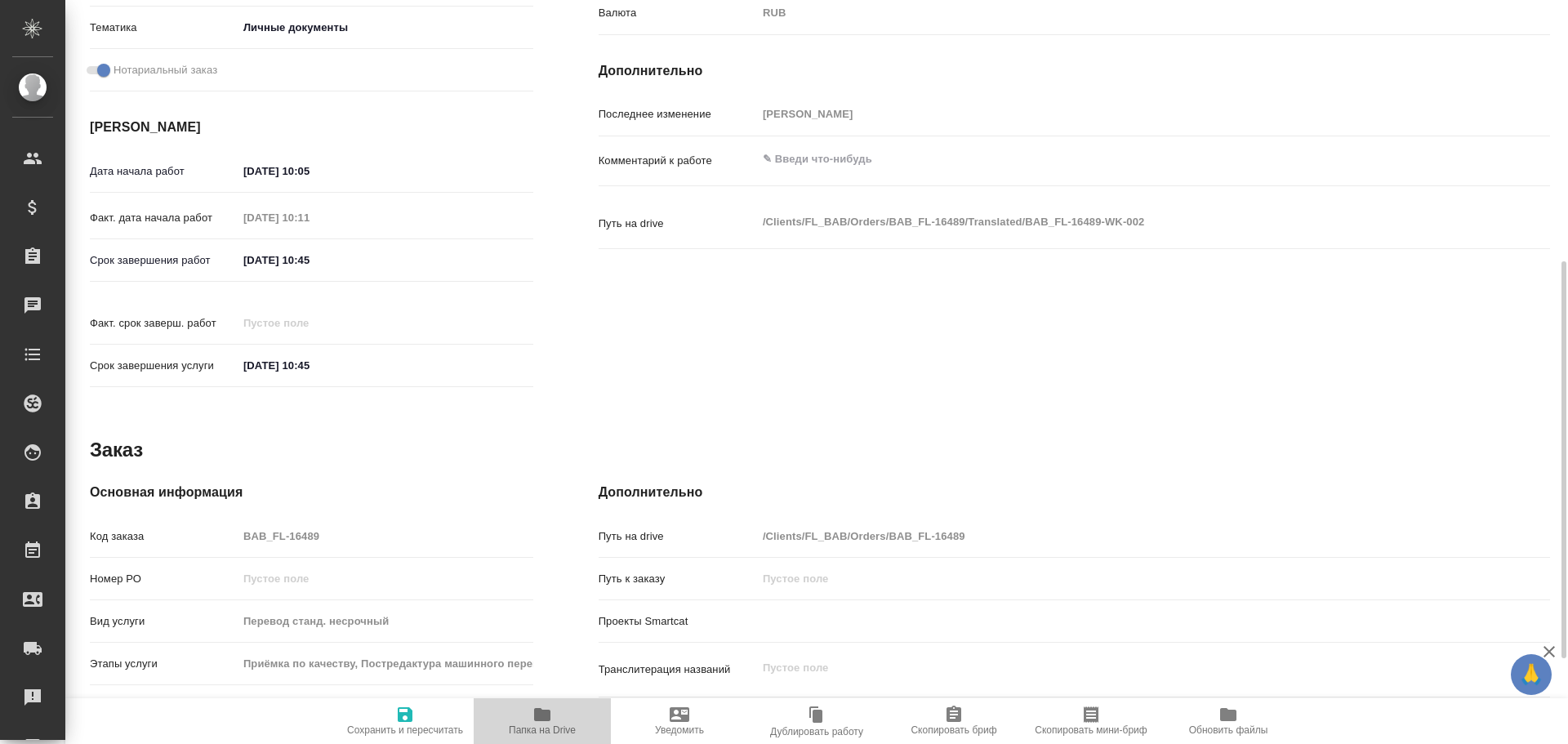
click at [527, 722] on span "Папка на Drive" at bounding box center [542, 720] width 118 height 31
click at [181, 505] on div "Основная информация Код заказа BAB_FL-16489 Номер РО Вид услуги Перевод станд. …" at bounding box center [311, 680] width 444 height 396
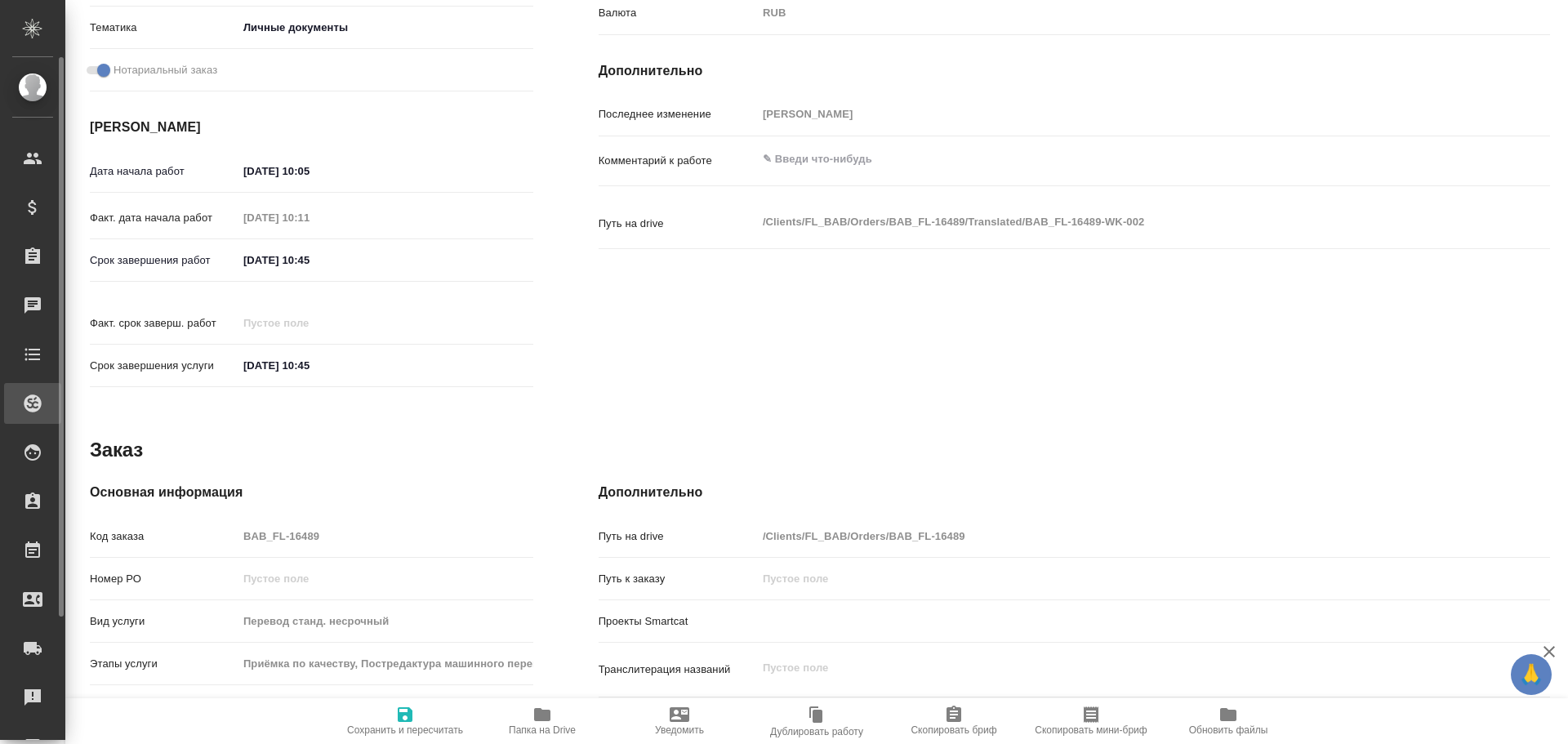
type textarea "x"
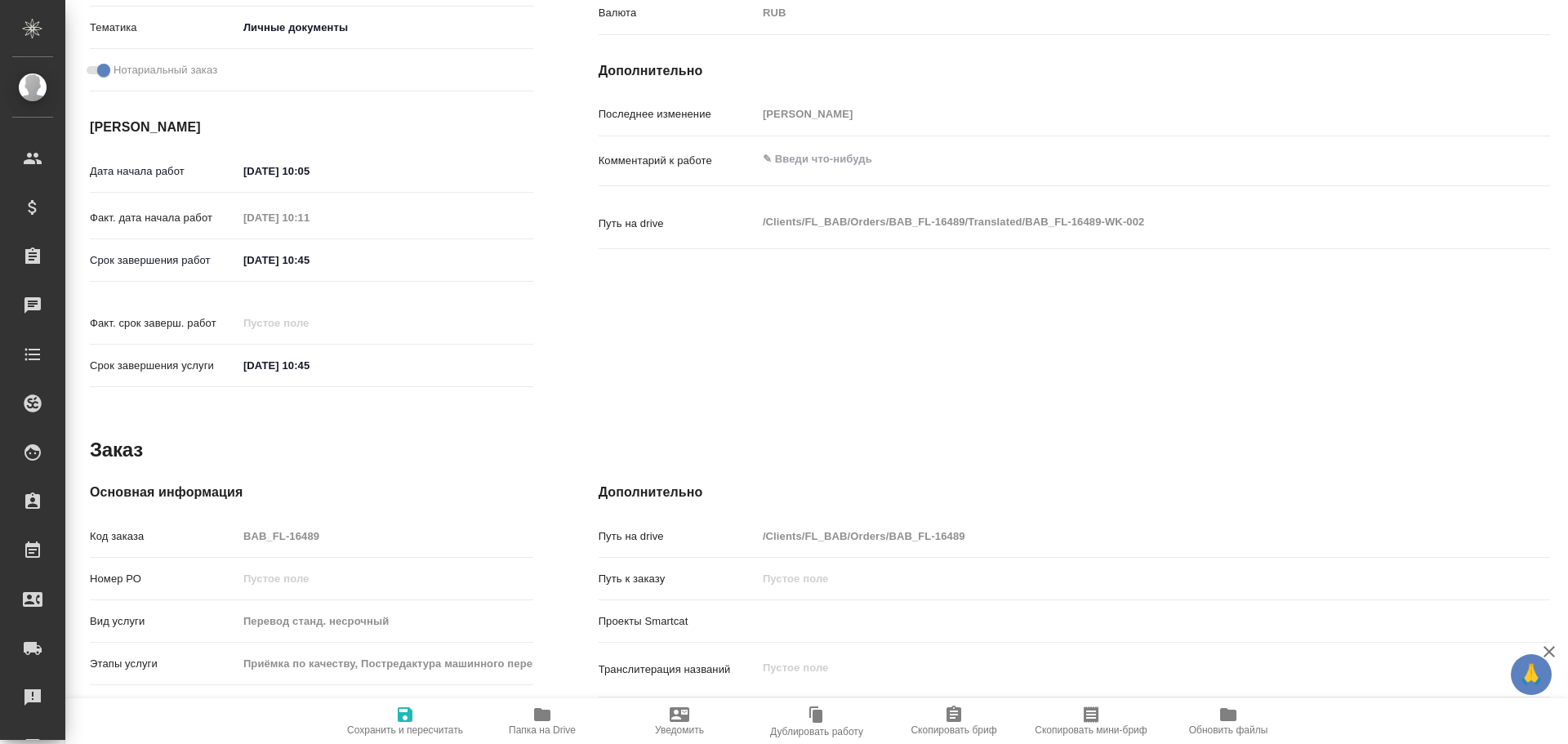
type textarea "x"
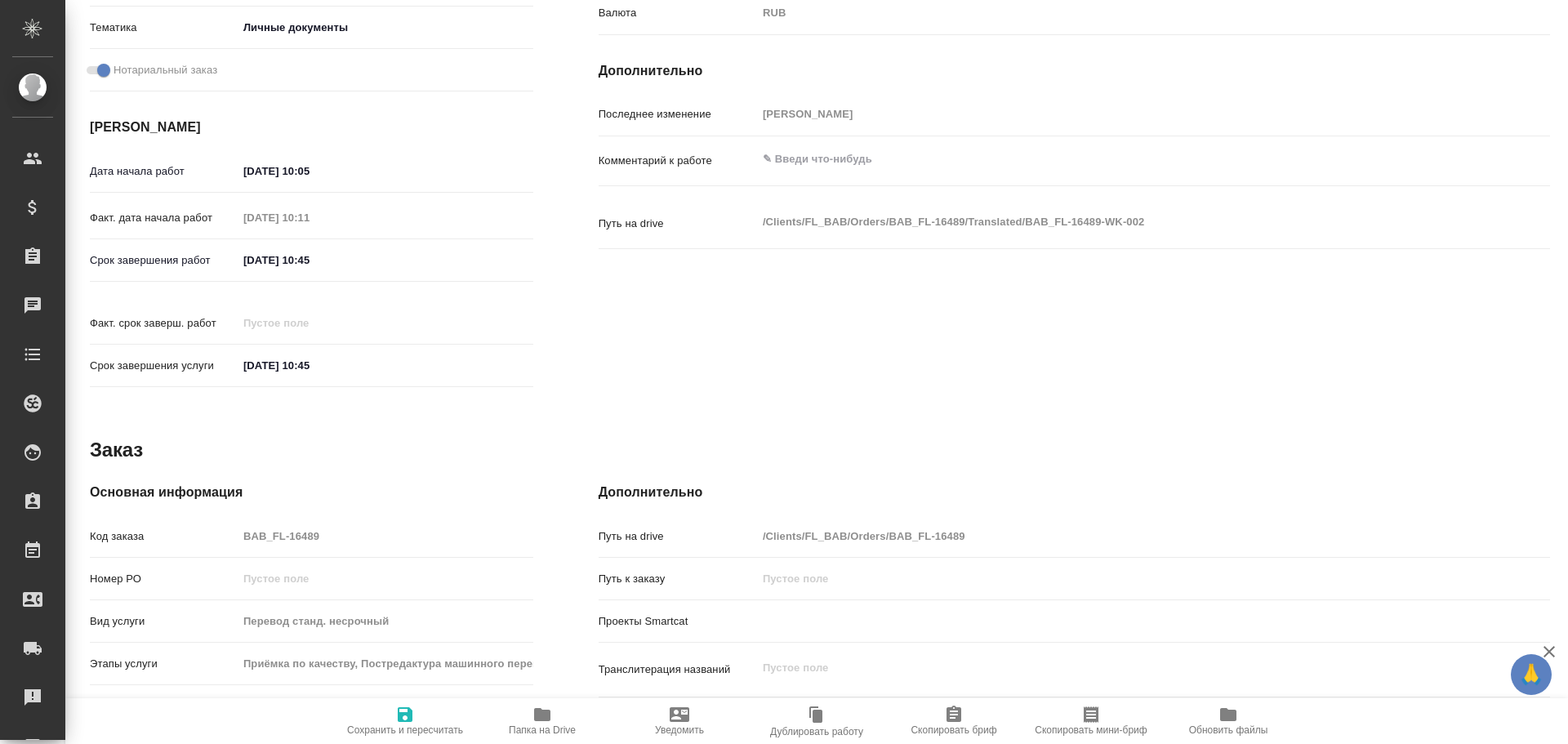
type textarea "x"
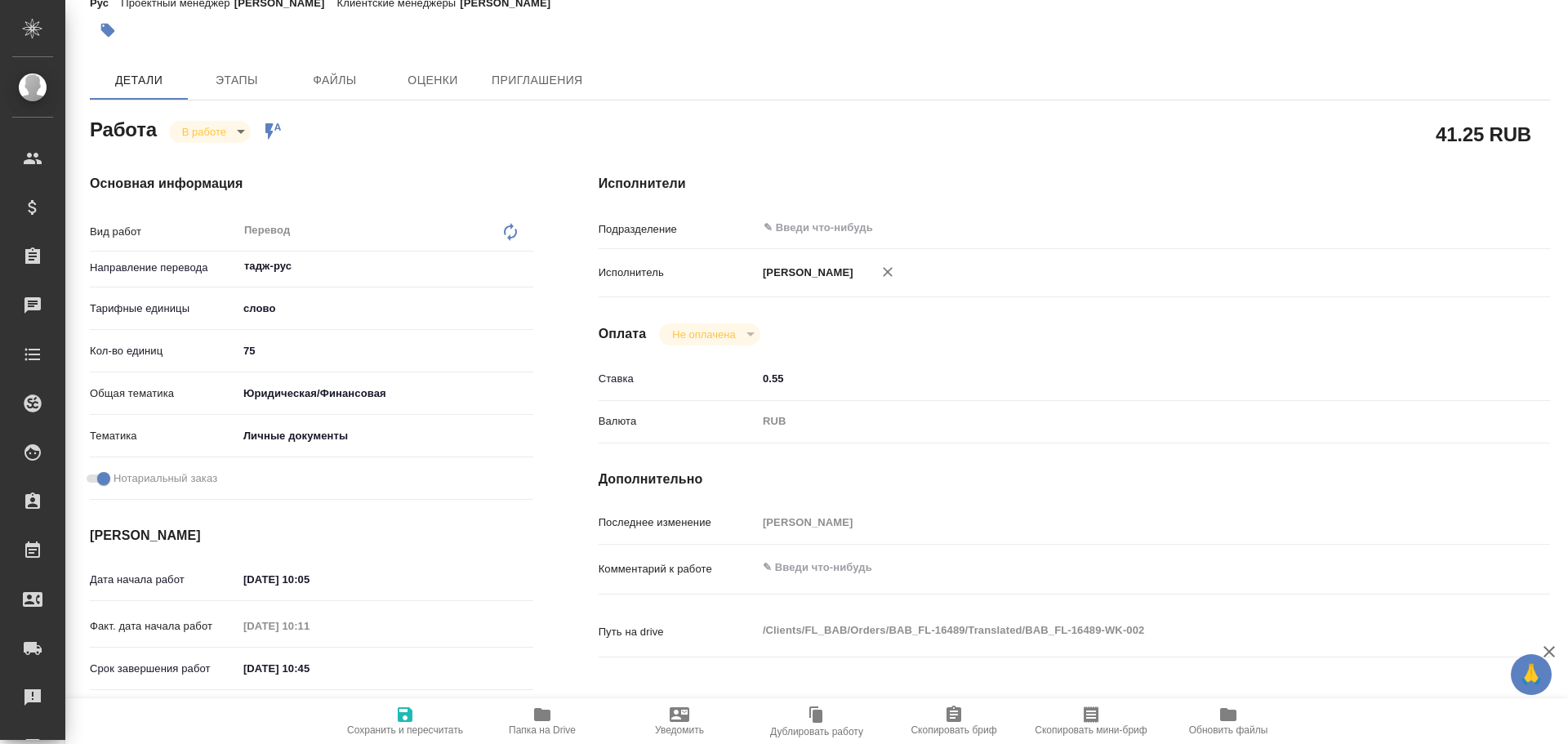
scroll to position [0, 0]
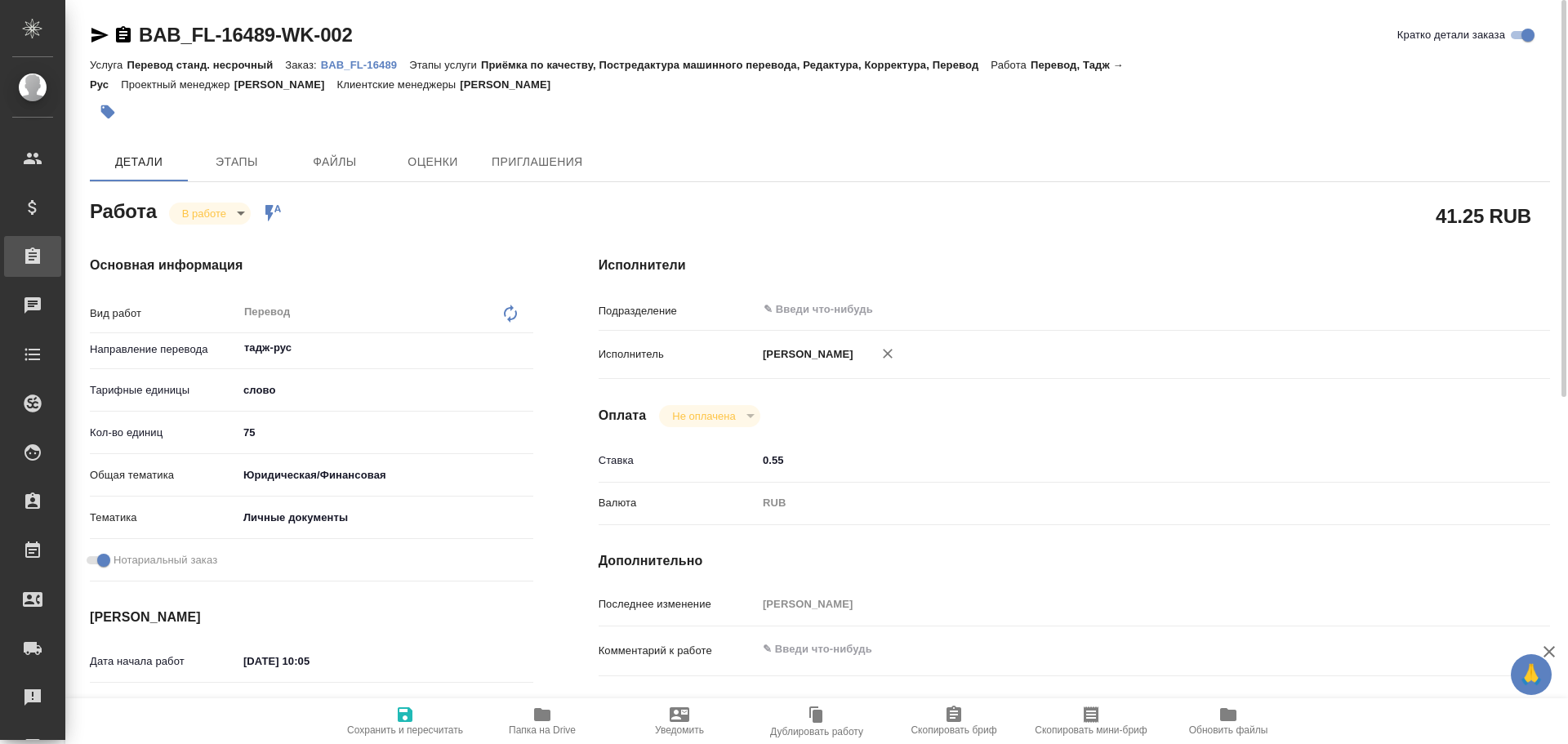
type textarea "x"
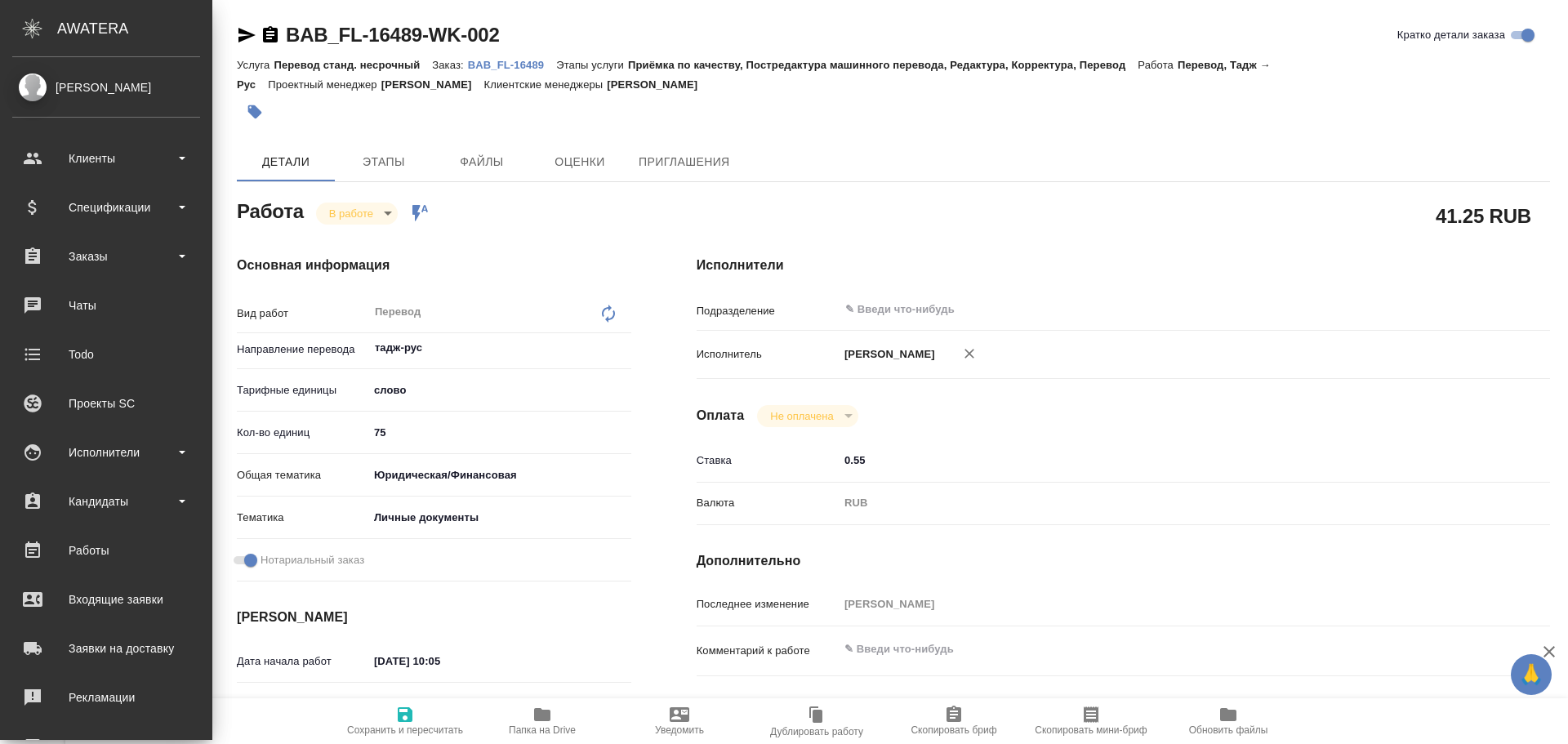
type textarea "x"
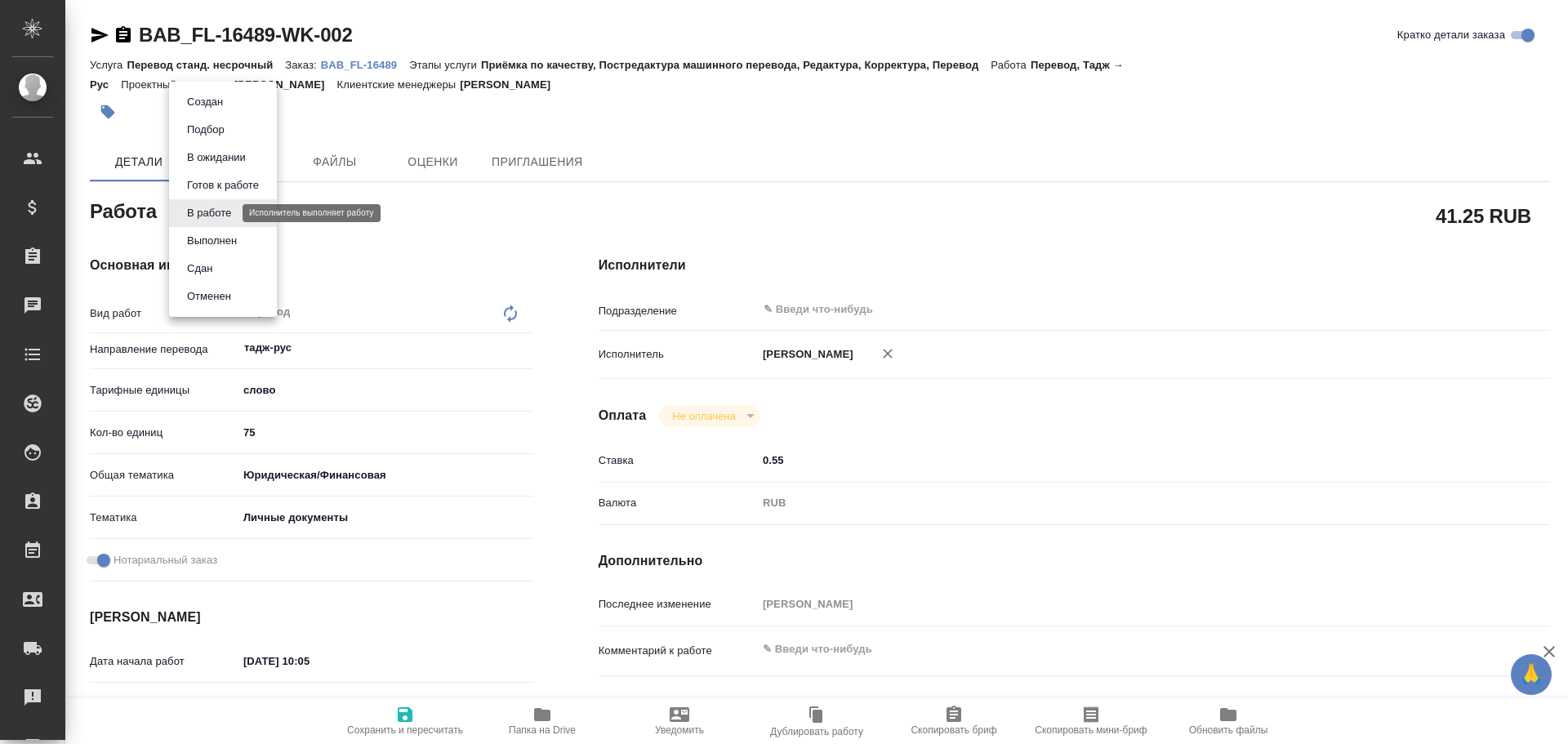
click at [205, 211] on body "🙏 .cls-1 fill:#fff; AWATERA Gusev Alexandr Клиенты Спецификации Заказы 0 Чаты T…" at bounding box center [784, 372] width 1568 height 744
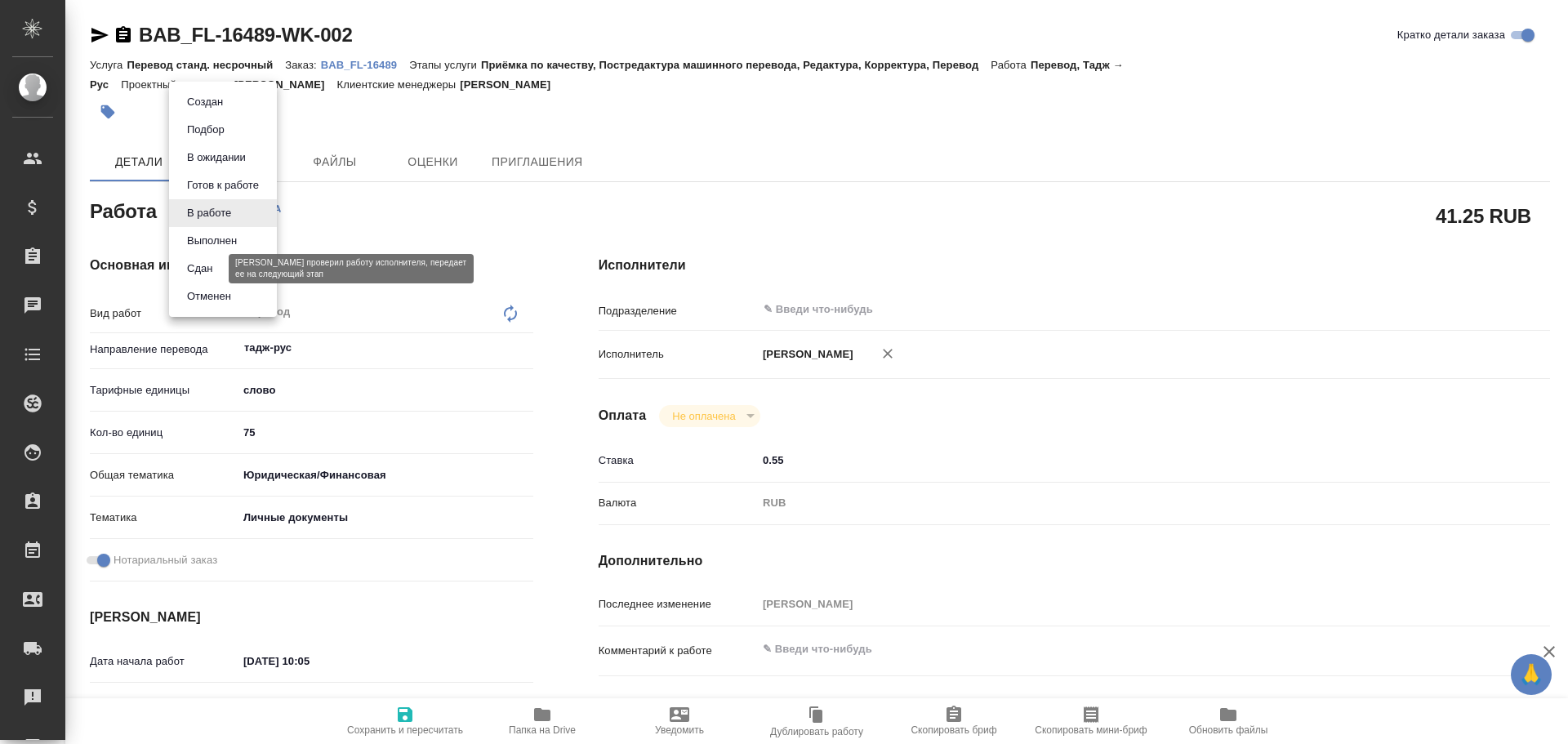
click at [191, 263] on button "Сдан" at bounding box center [199, 268] width 35 height 18
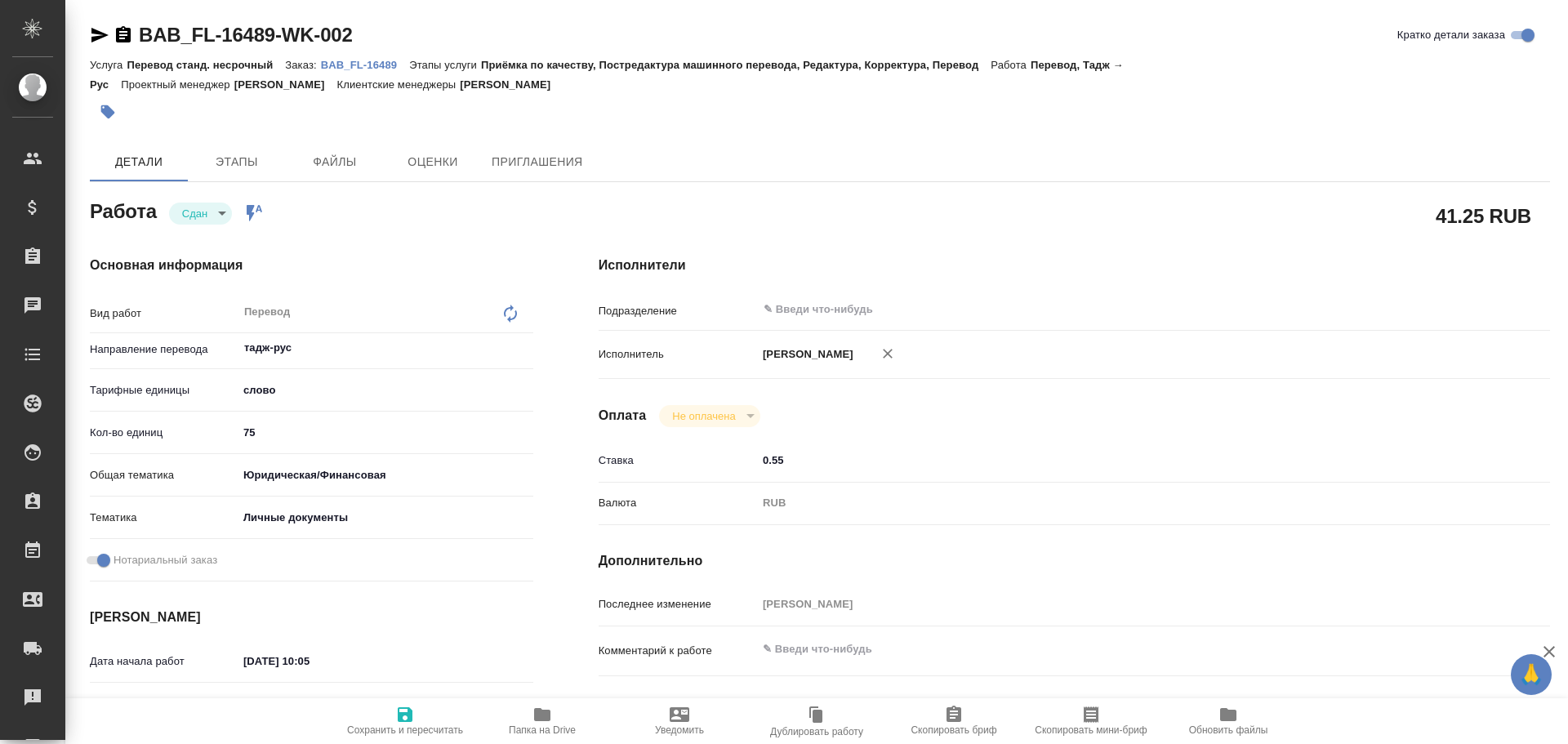
type textarea "x"
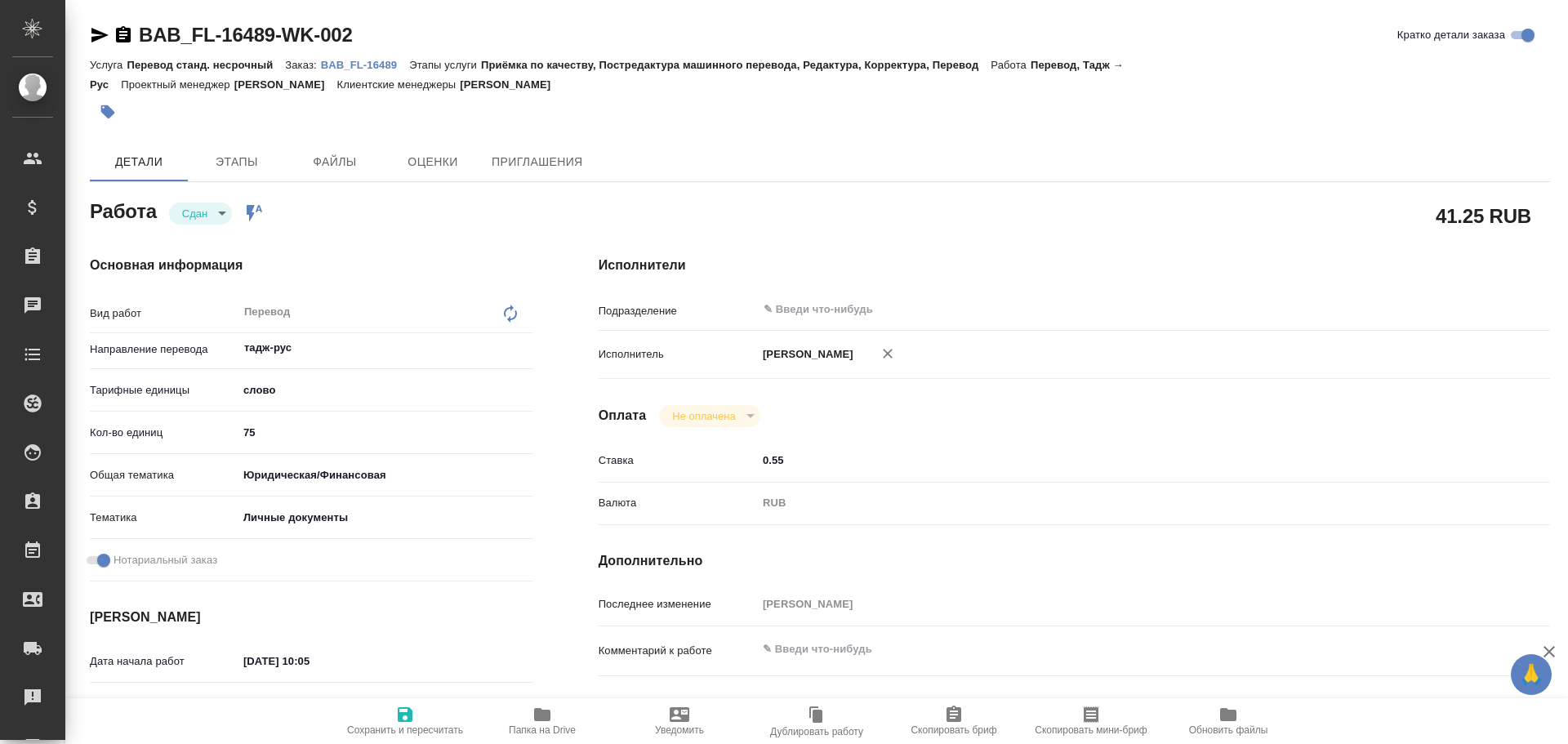
type textarea "x"
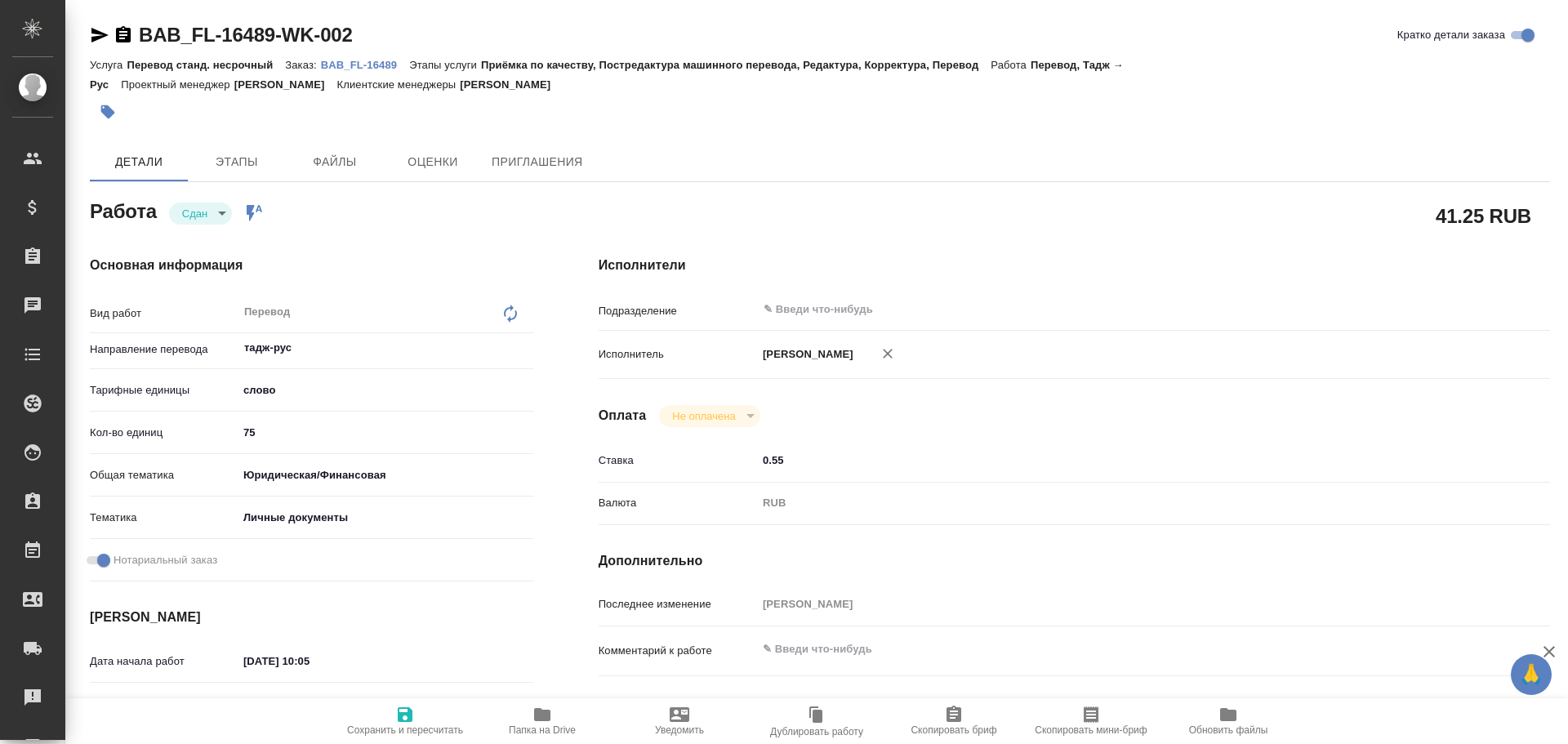
type textarea "x"
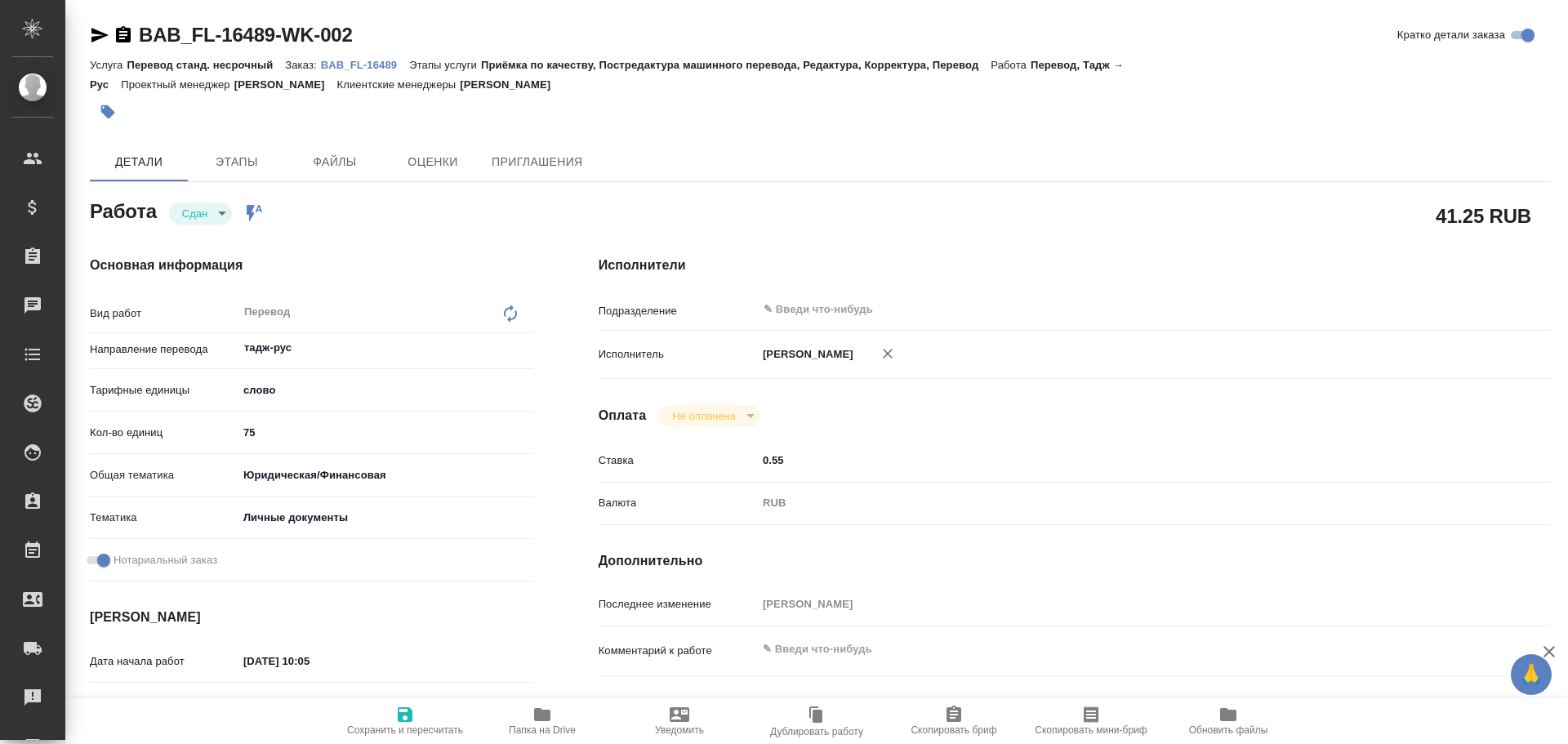
type textarea "x"
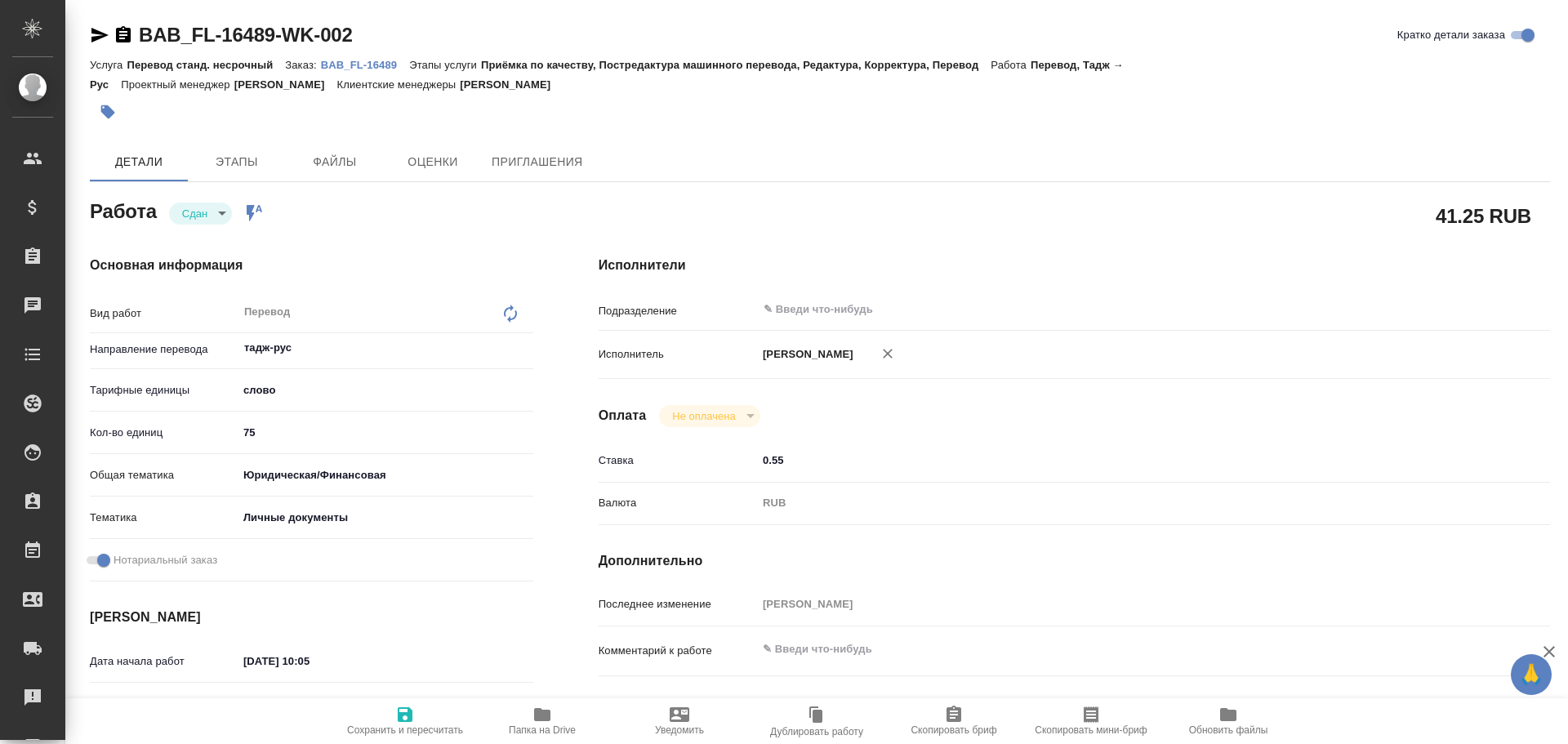
type textarea "x"
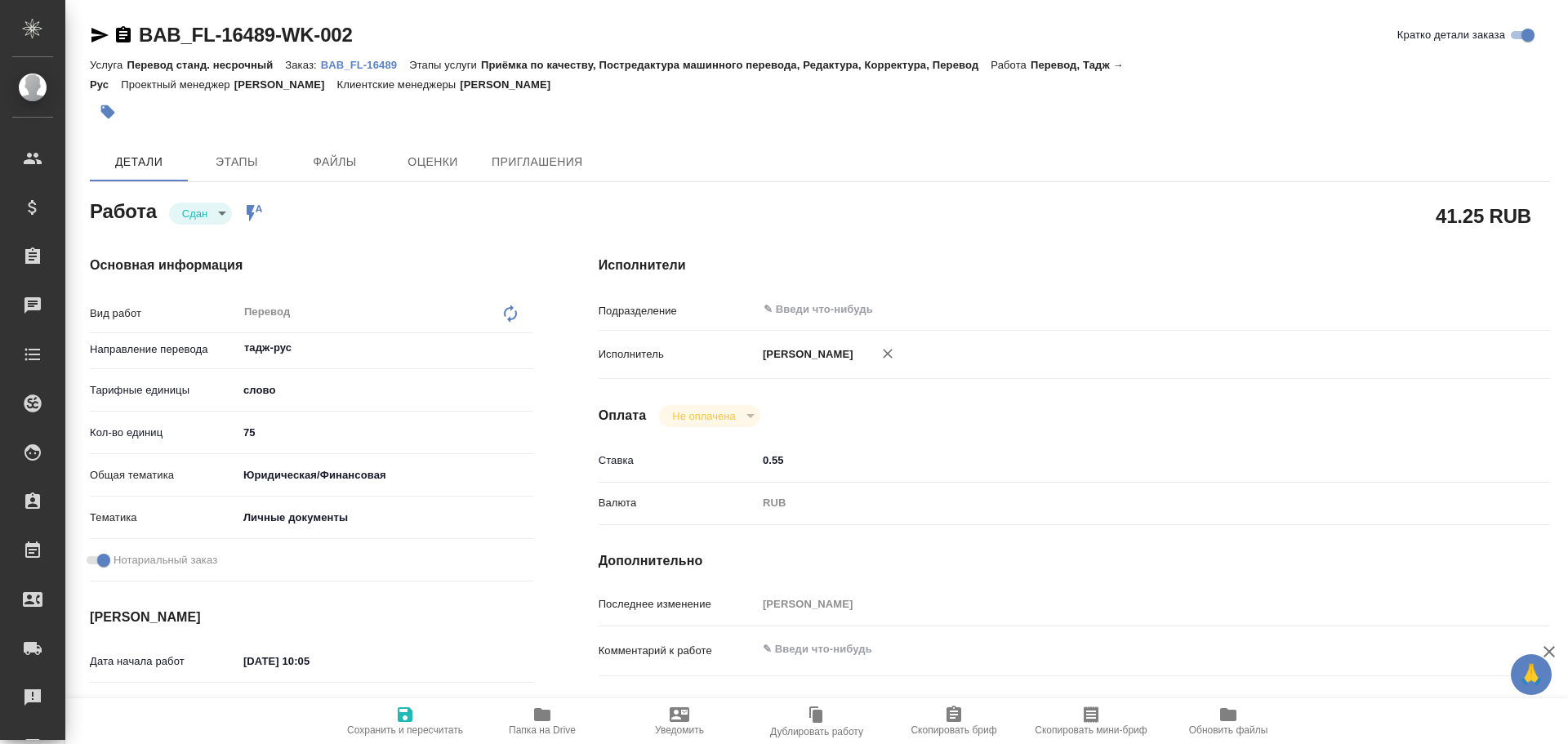
type textarea "x"
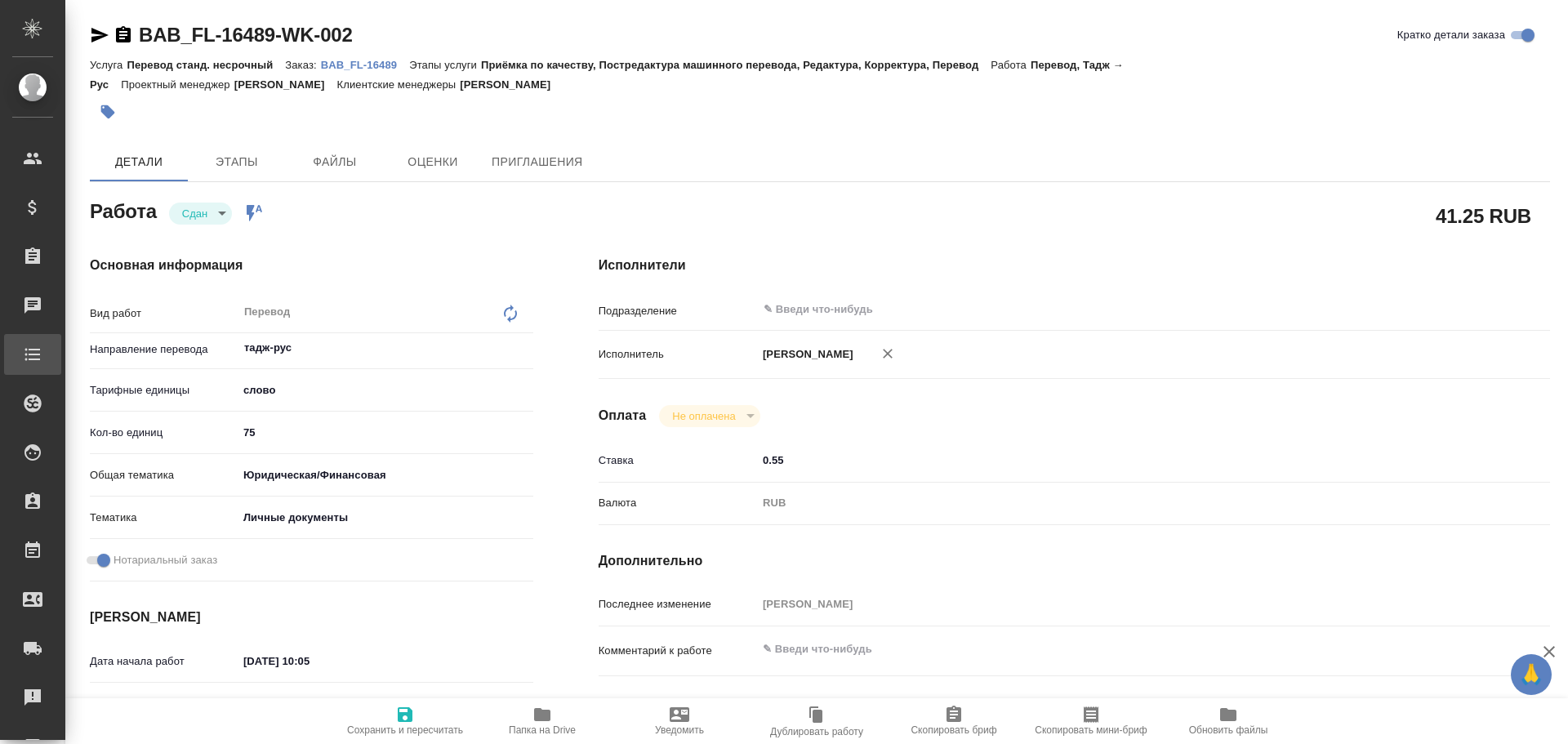
type textarea "x"
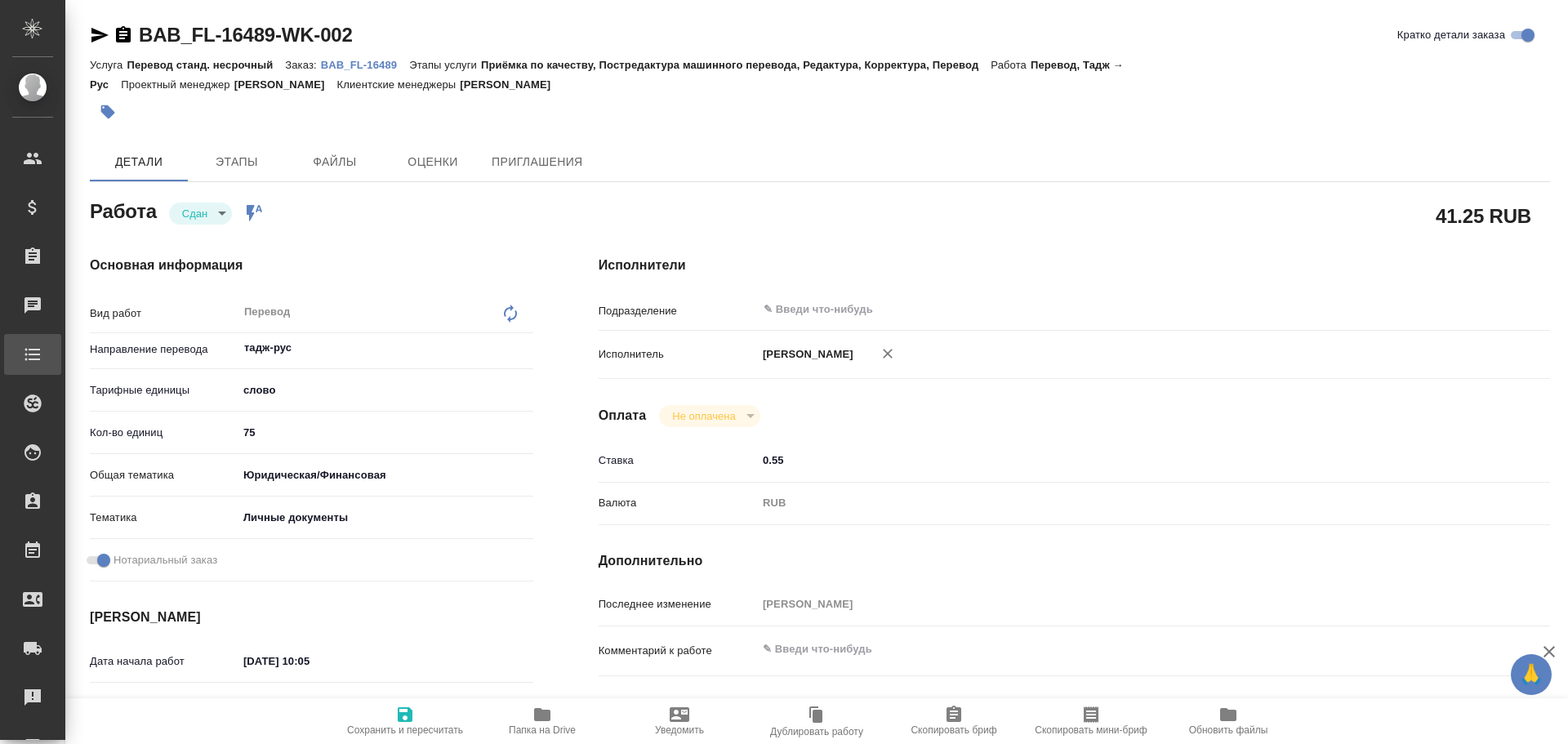
type textarea "x"
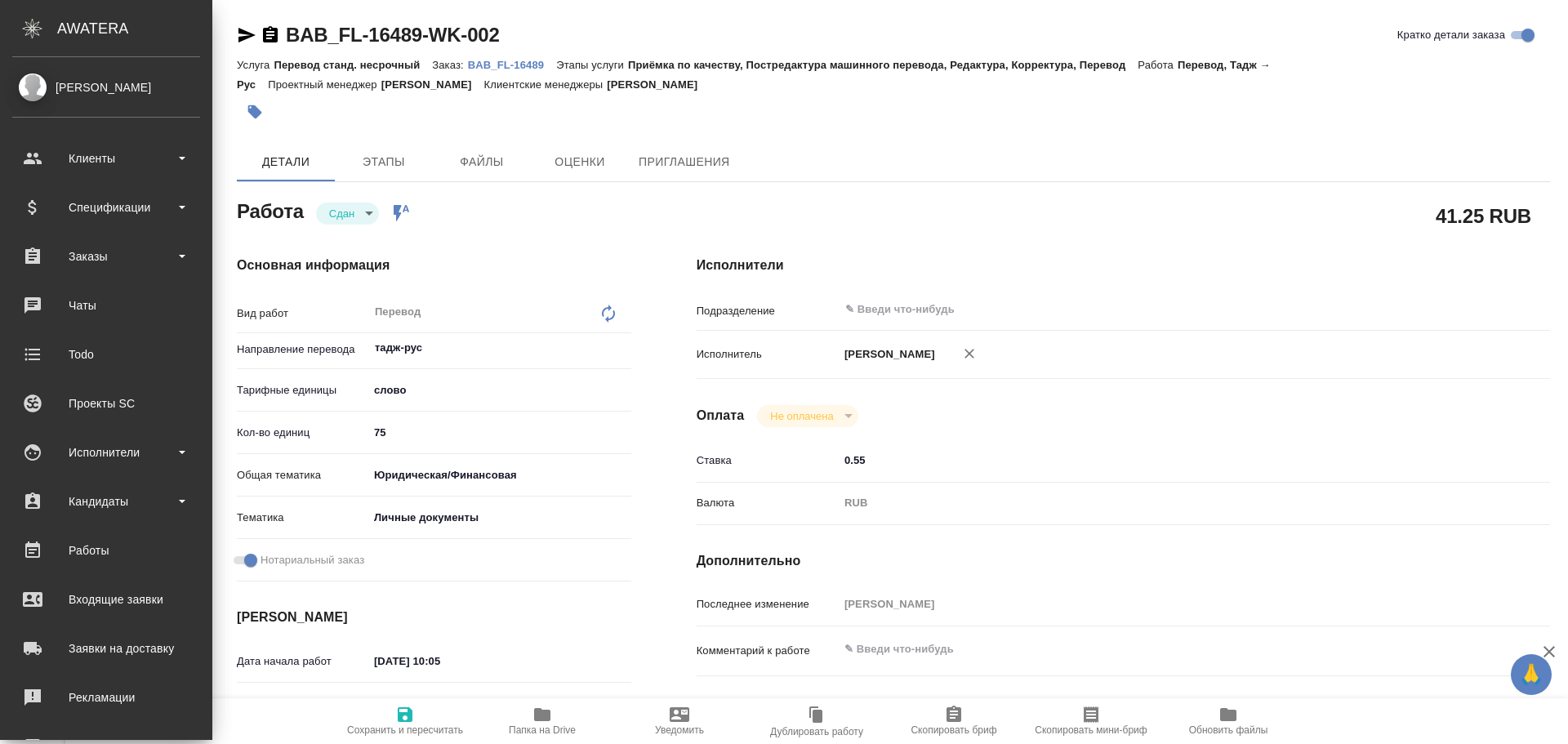
type textarea "x"
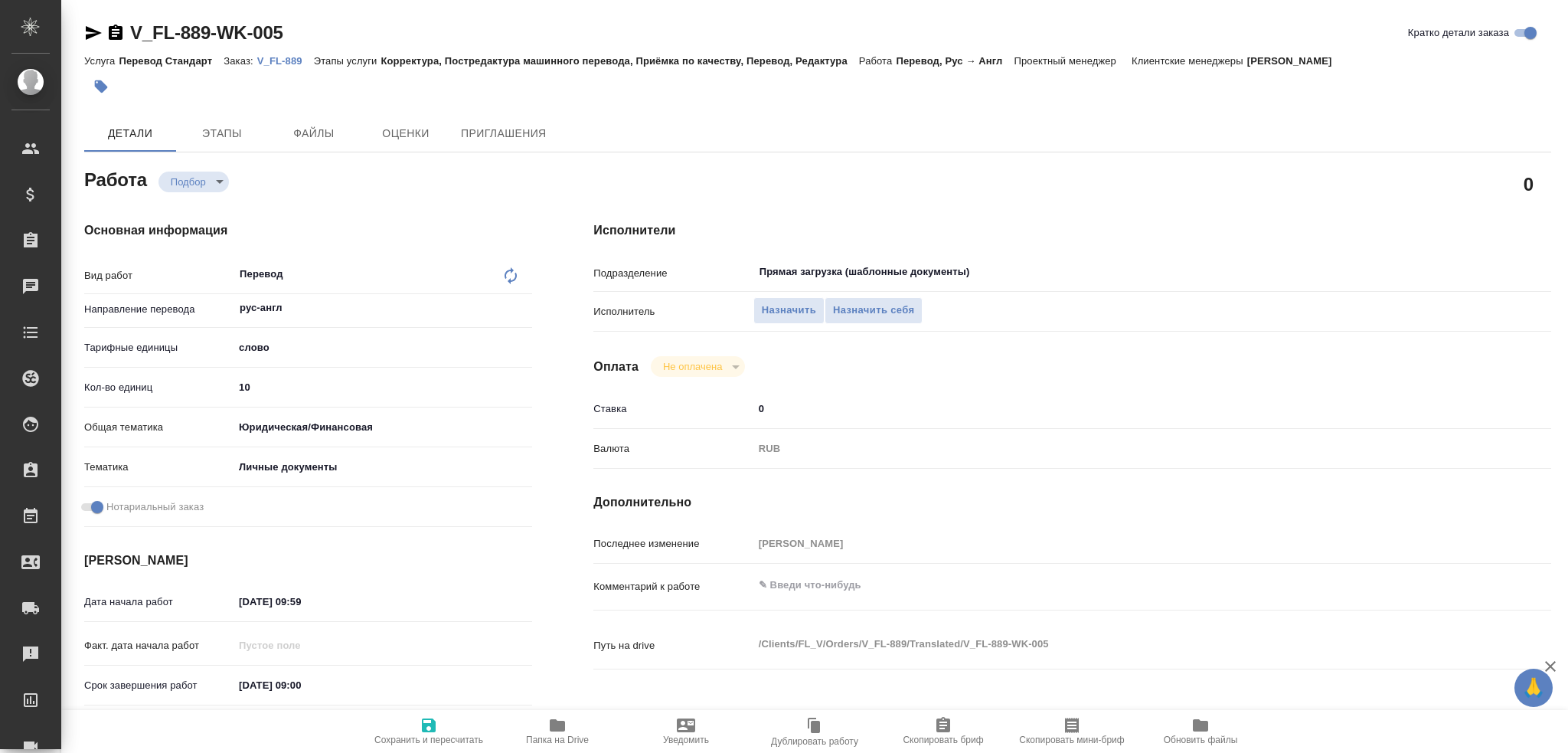
type textarea "x"
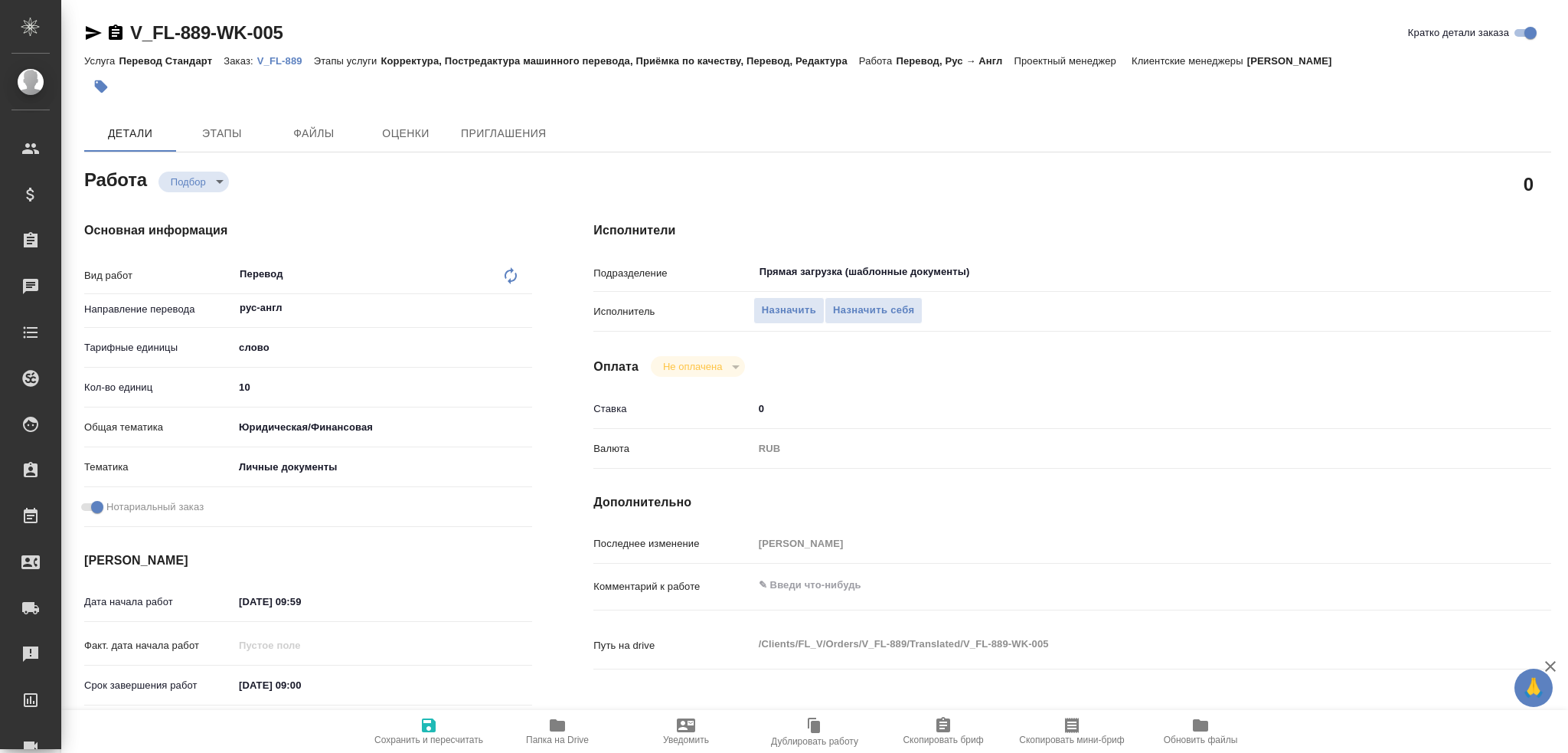
type textarea "x"
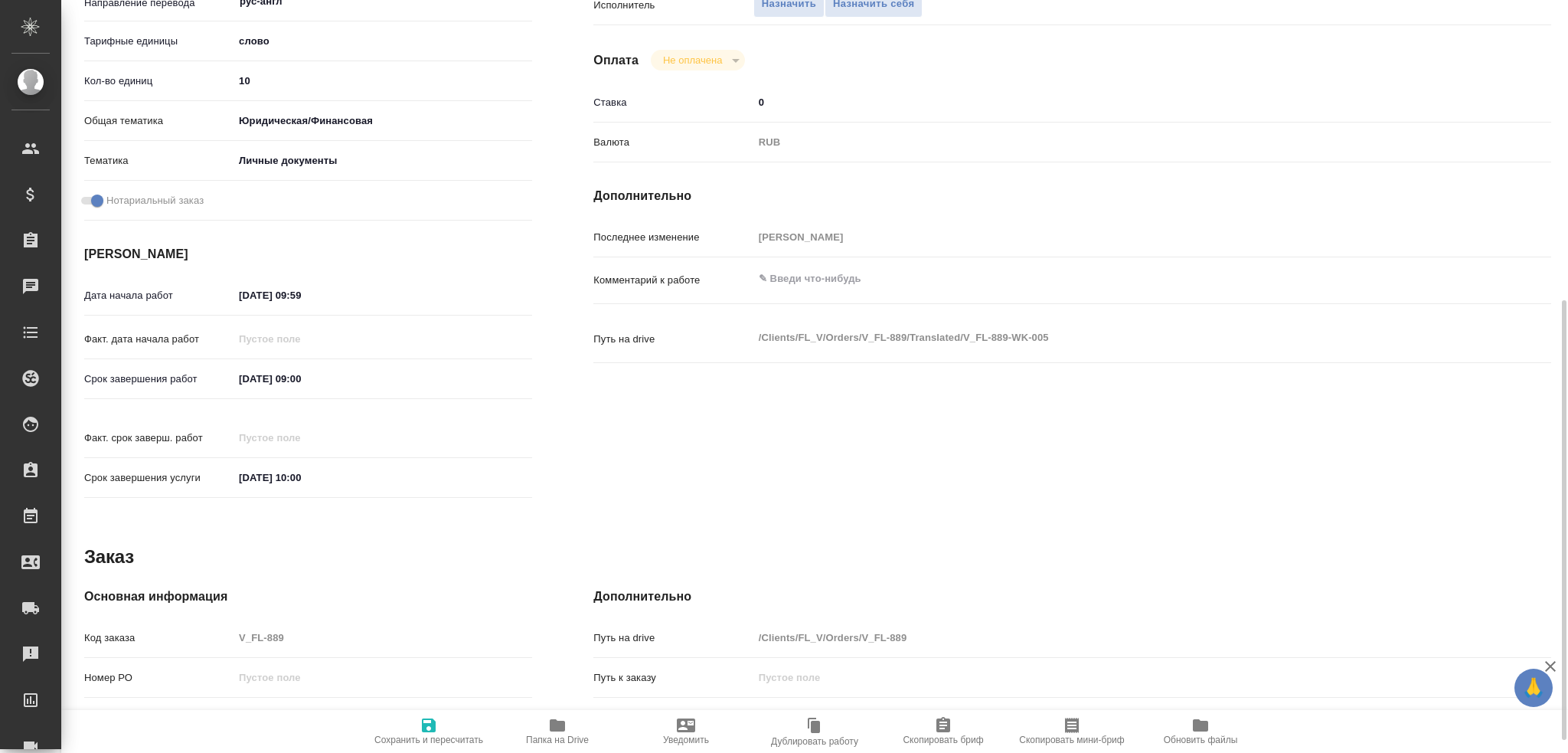
scroll to position [536, 0]
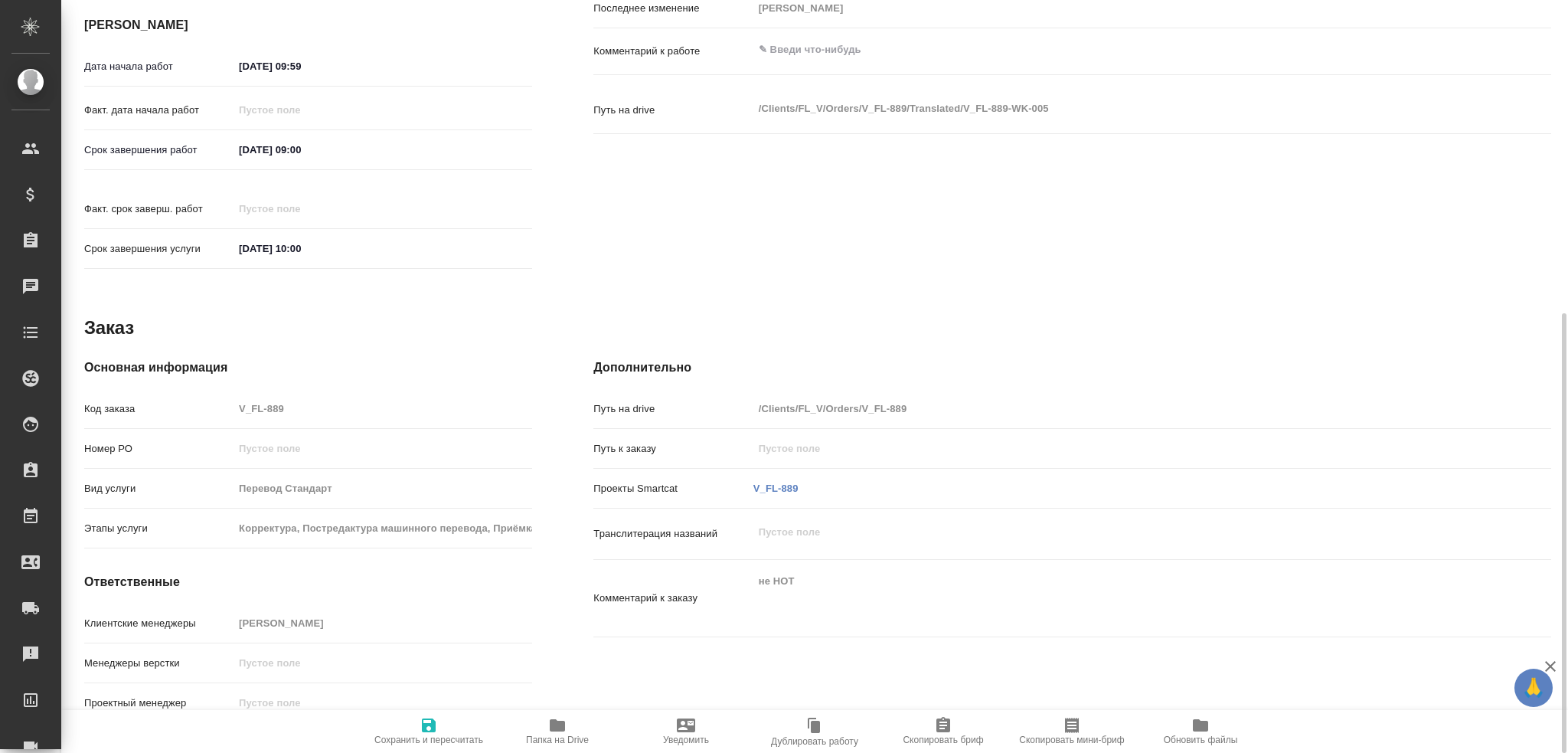
type textarea "x"
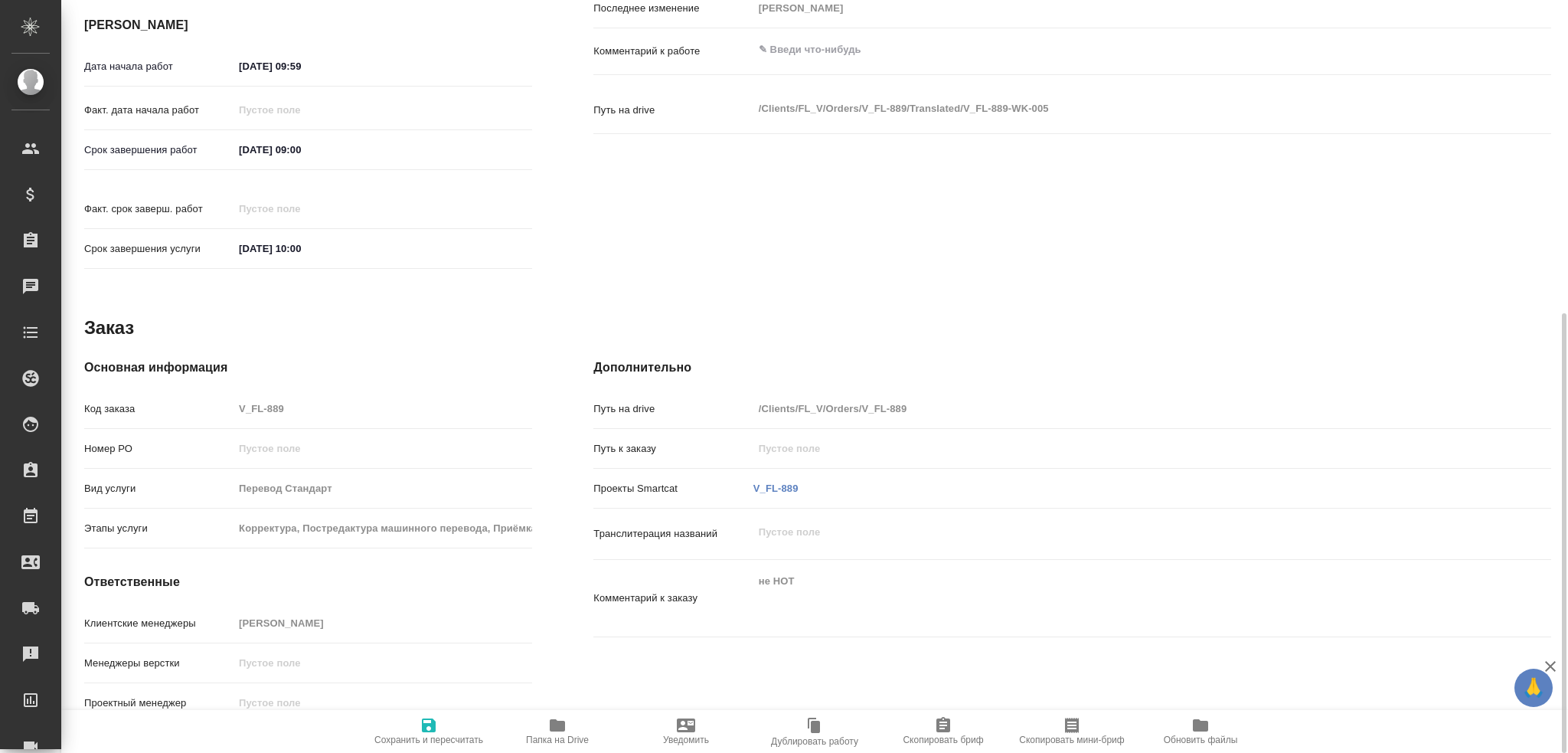
type textarea "x"
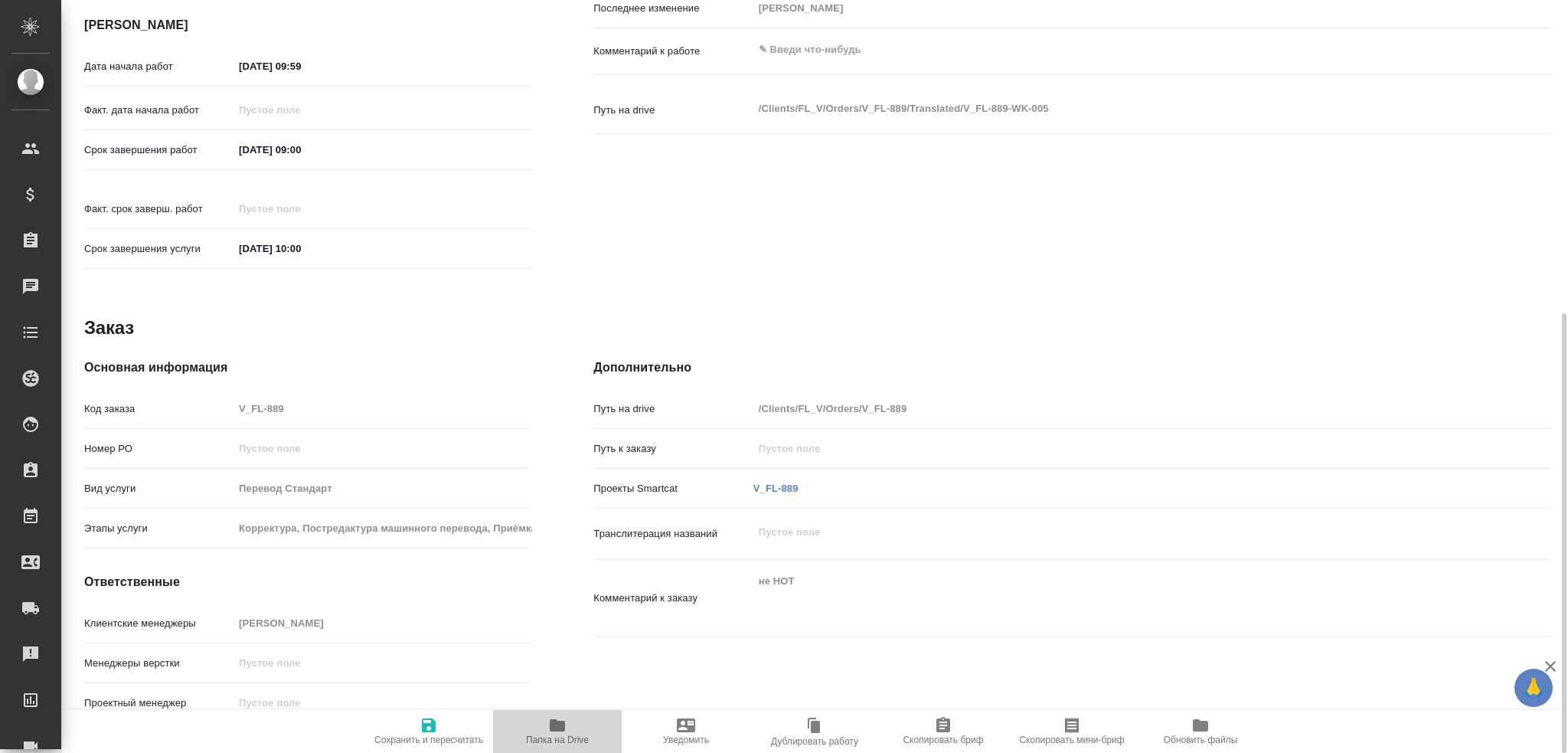
click at [576, 732] on span "Папка на Drive" at bounding box center [557, 731] width 110 height 29
type textarea "x"
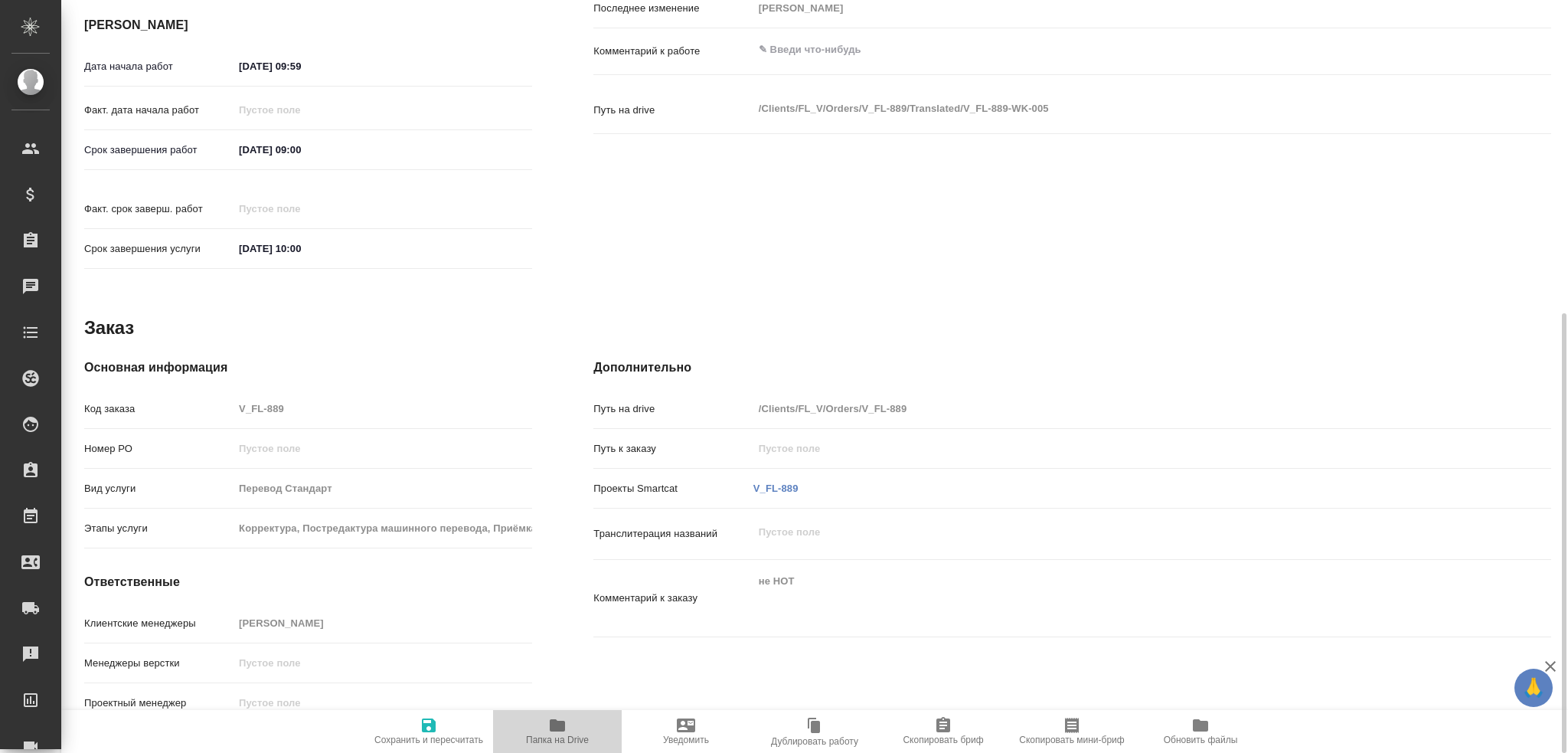
type textarea "x"
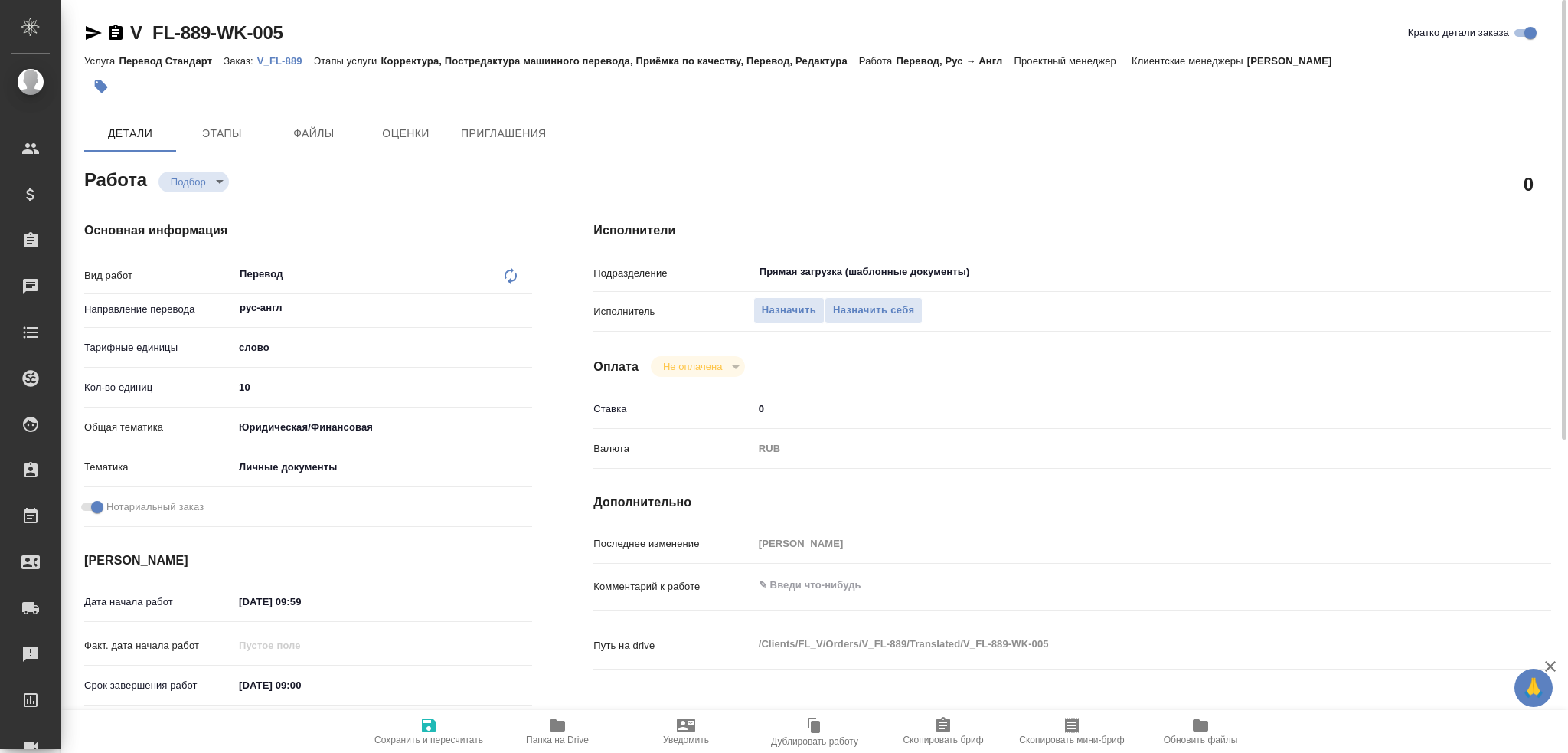
click at [272, 399] on div "Кол-во единиц 10" at bounding box center [307, 387] width 448 height 27
click at [276, 392] on input "10" at bounding box center [383, 387] width 299 height 22
type textarea "x"
type input "100"
type textarea "x"
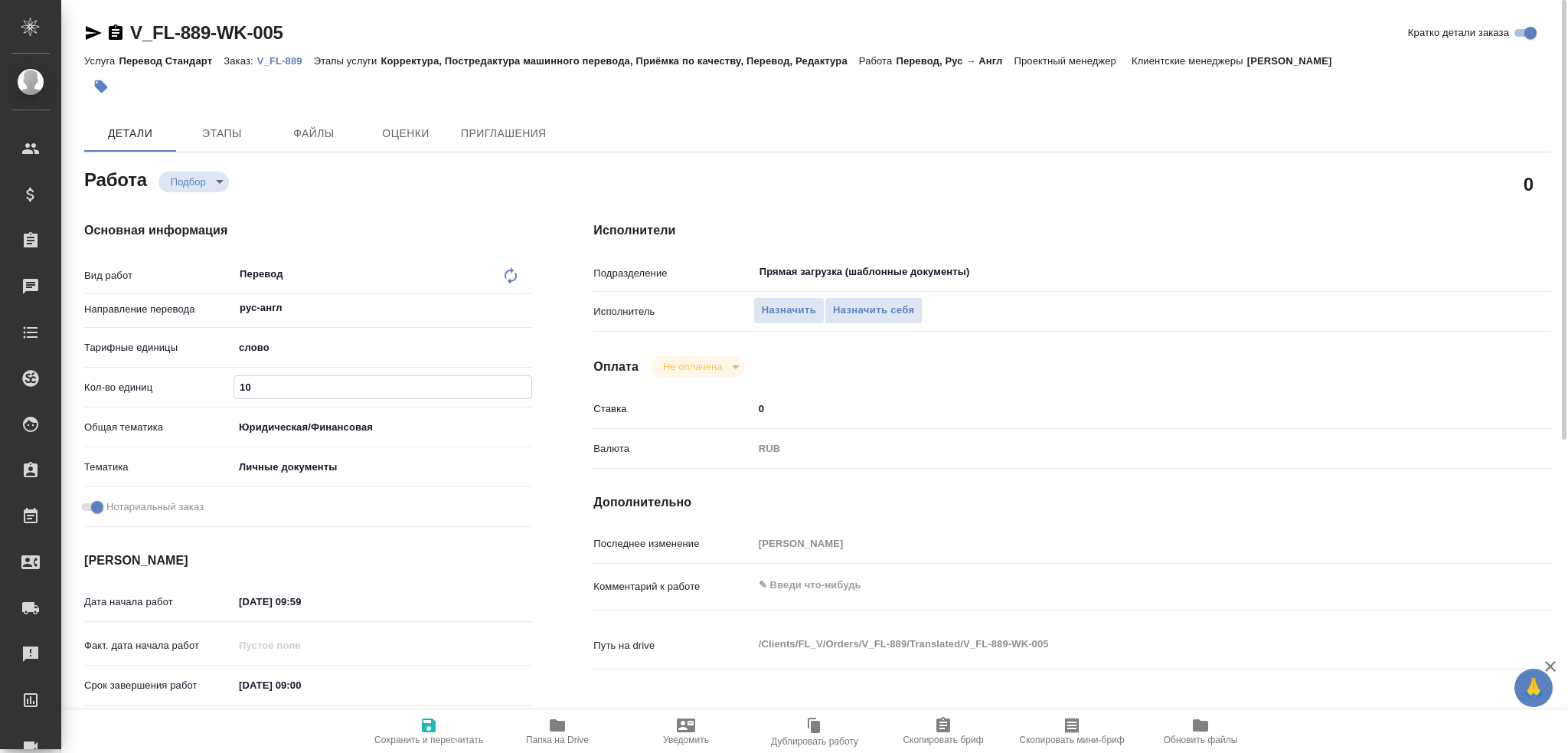
type textarea "x"
type input "100"
click at [407, 732] on span "Сохранить и пересчитать" at bounding box center [428, 731] width 110 height 29
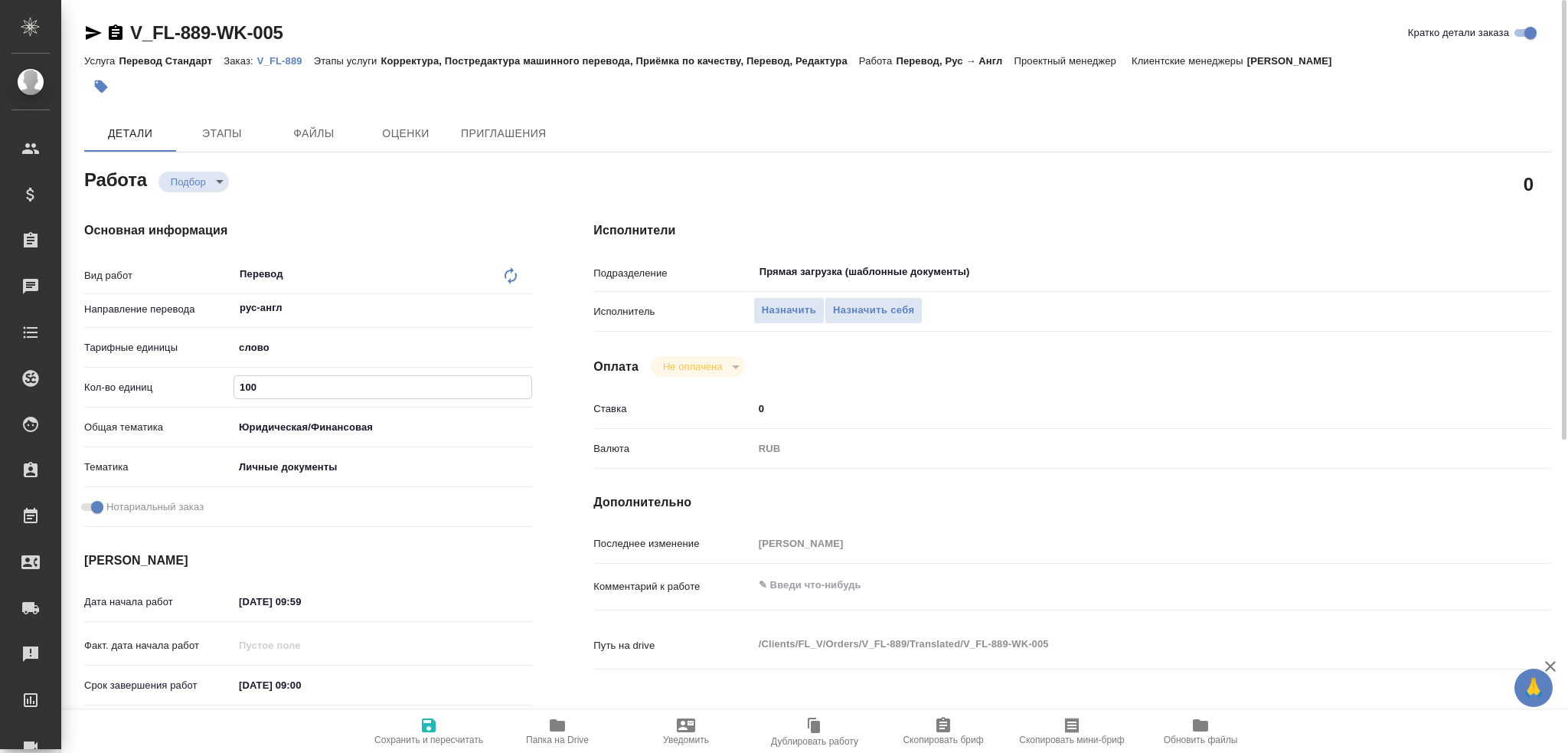
type textarea "x"
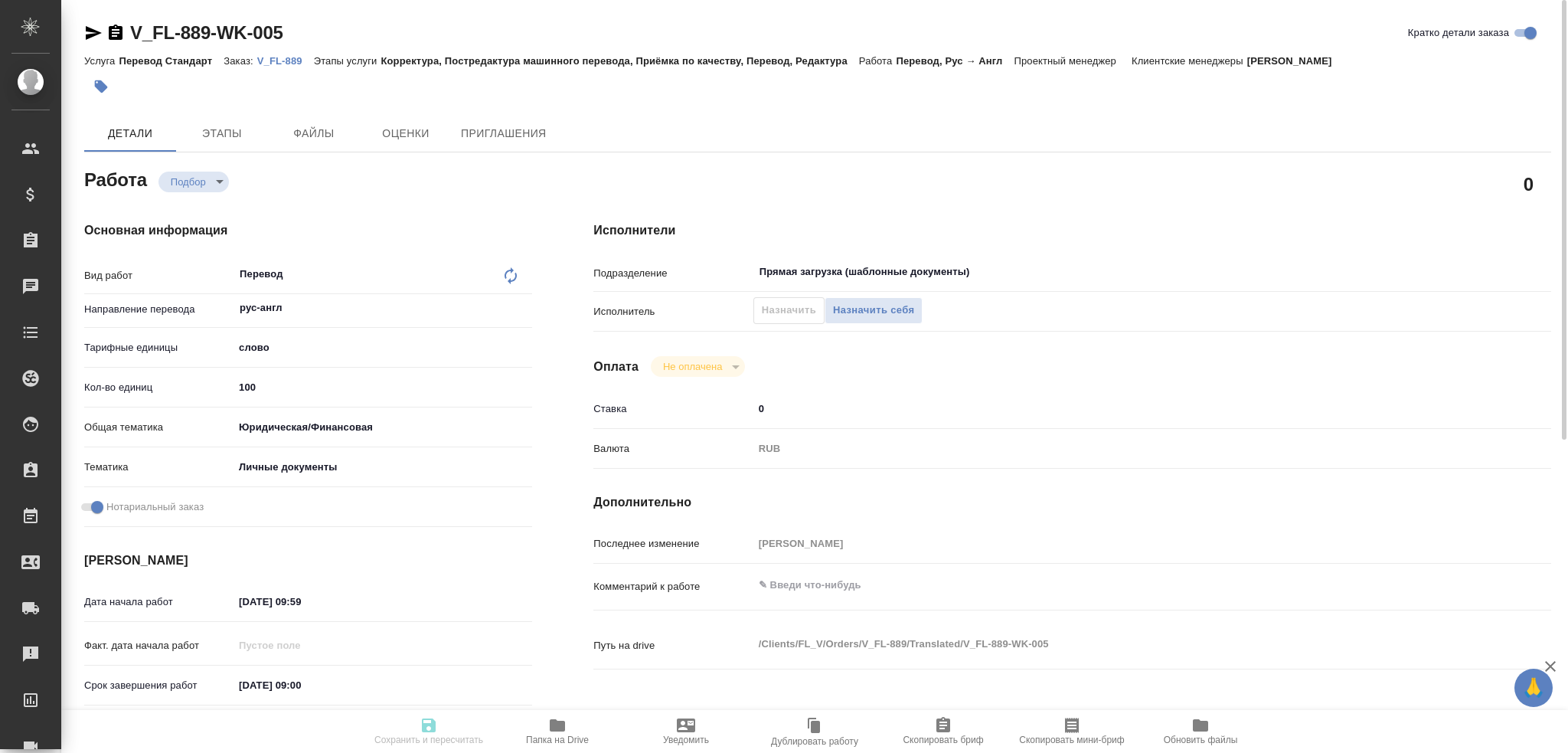
type textarea "x"
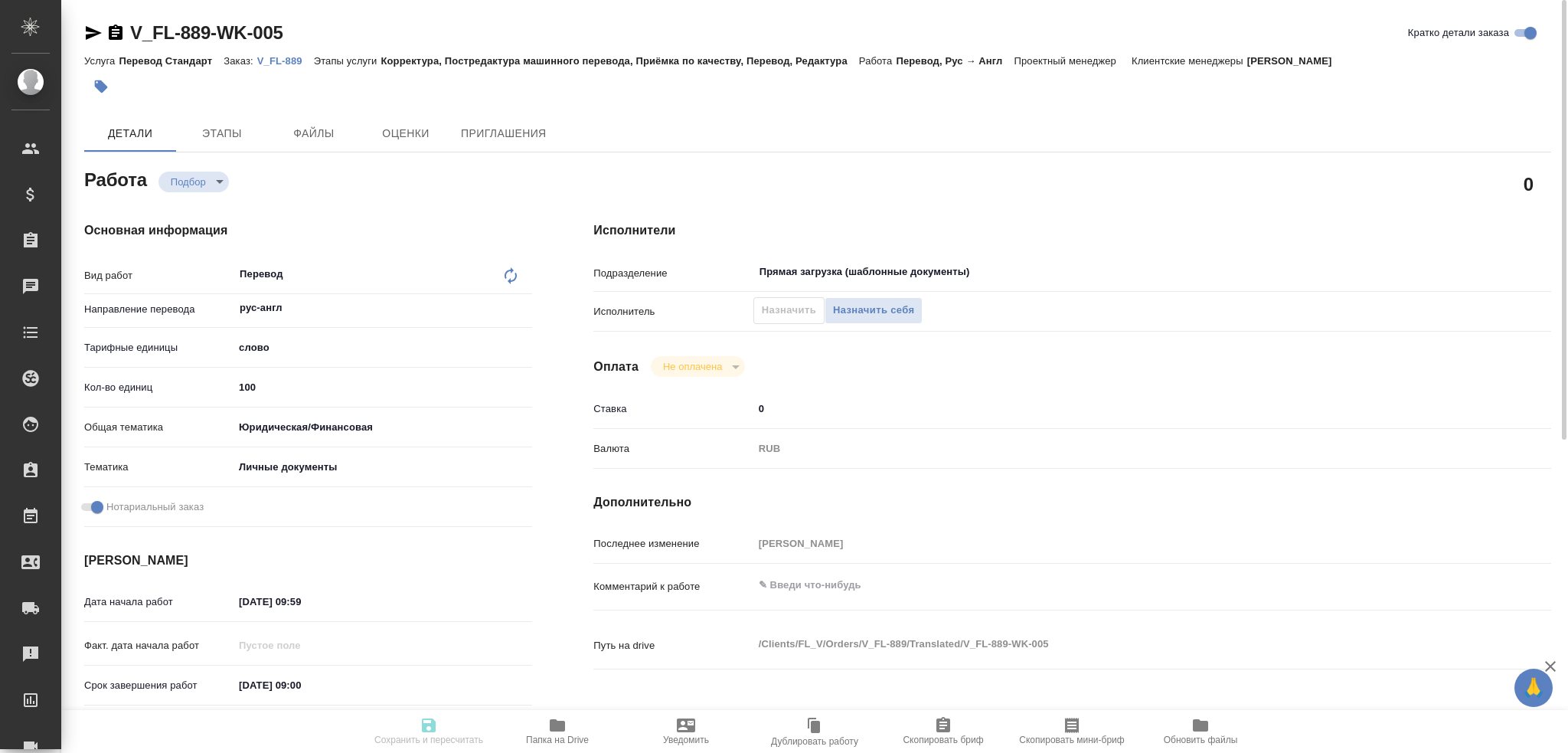
type input "recruiting"
type textarea "Перевод"
type textarea "x"
type input "рус-англ"
type input "5a8b1489cc6b4906c91bfd90"
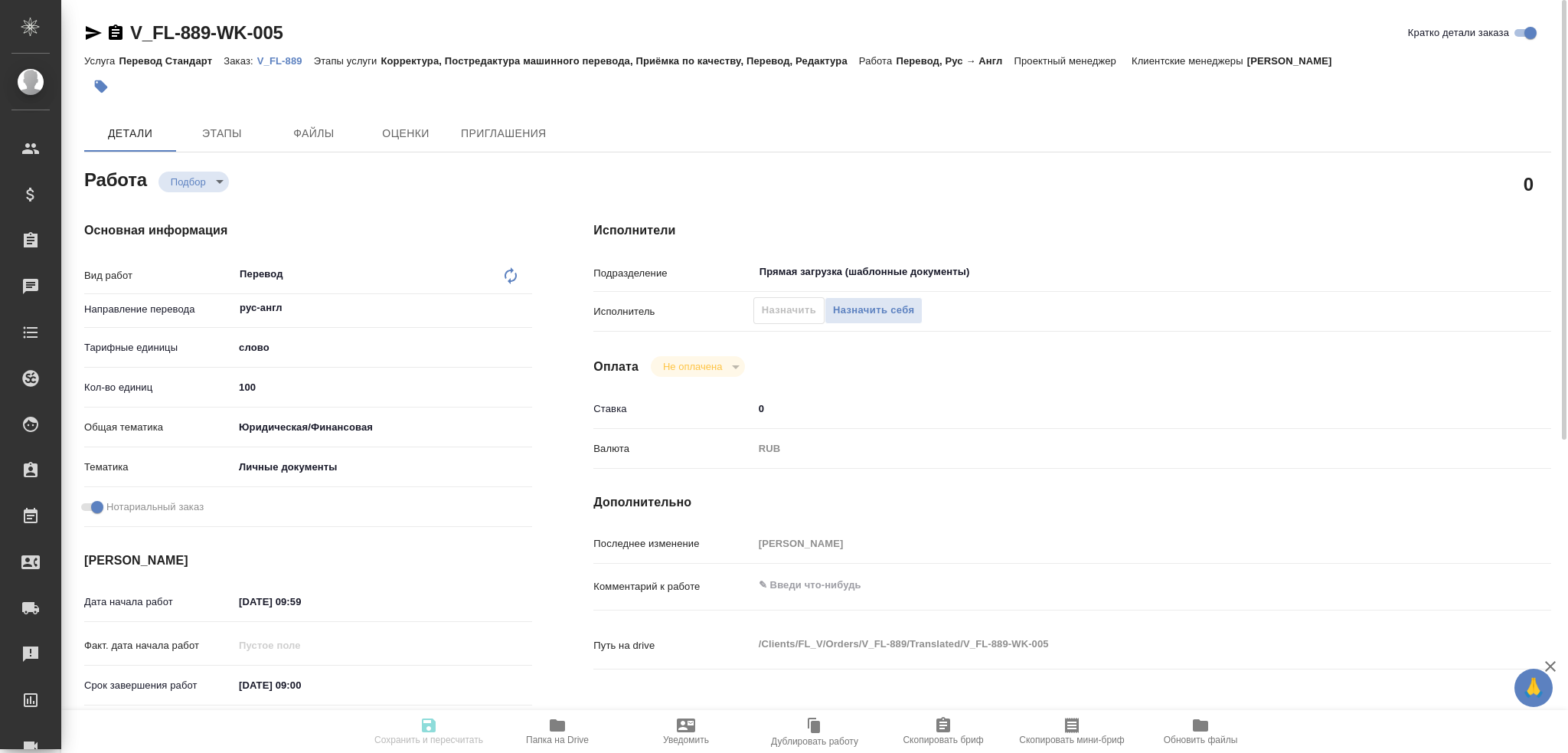
type input "100"
type input "yr-fn"
type input "5a8b8b956a9677013d343cfe"
checkbox input "true"
type input "[DATE] 09:59"
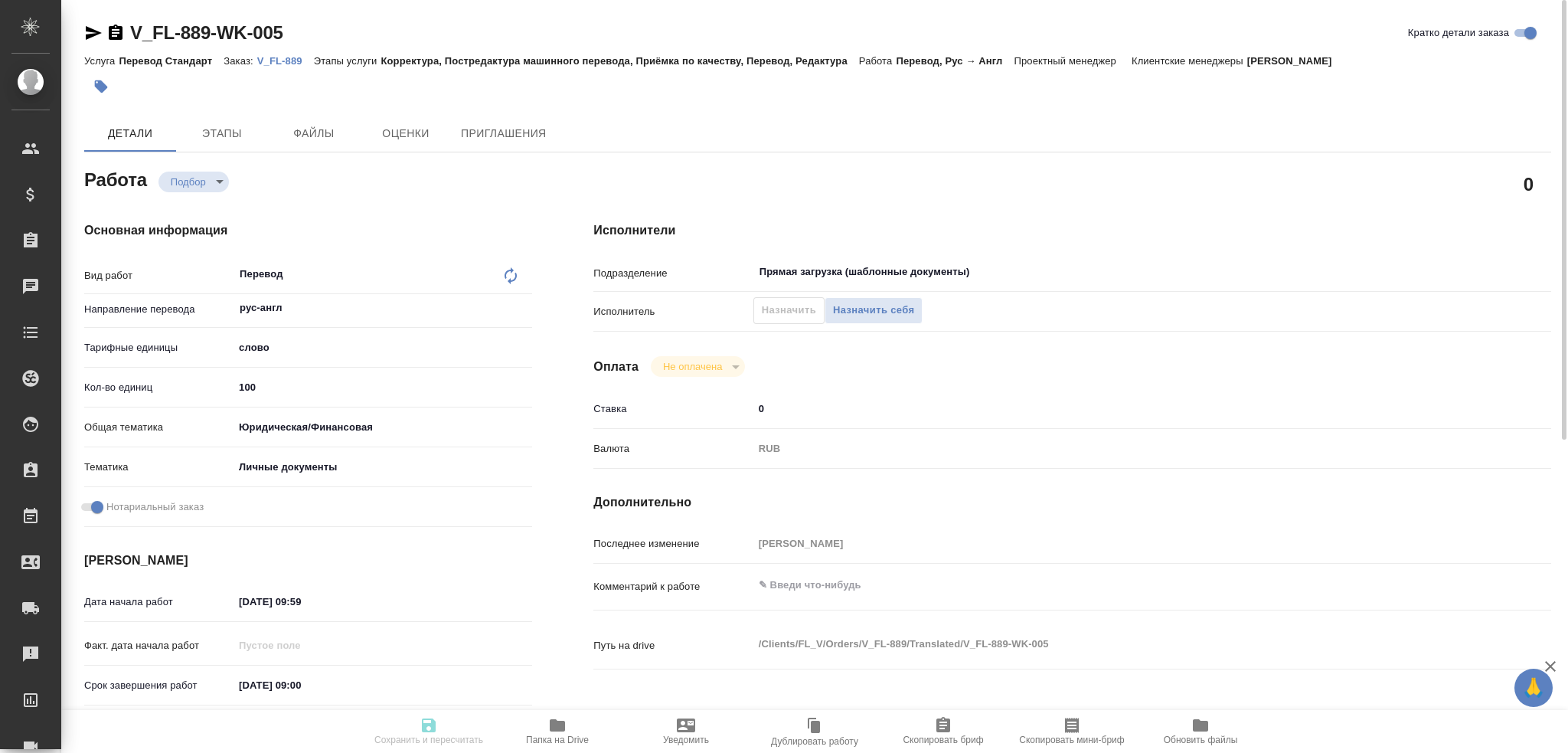
type input "[DATE] 09:00"
type input "[DATE] 10:00"
type input "Прямая загрузка (шаблонные документы)"
type input "notPayed"
type input "0"
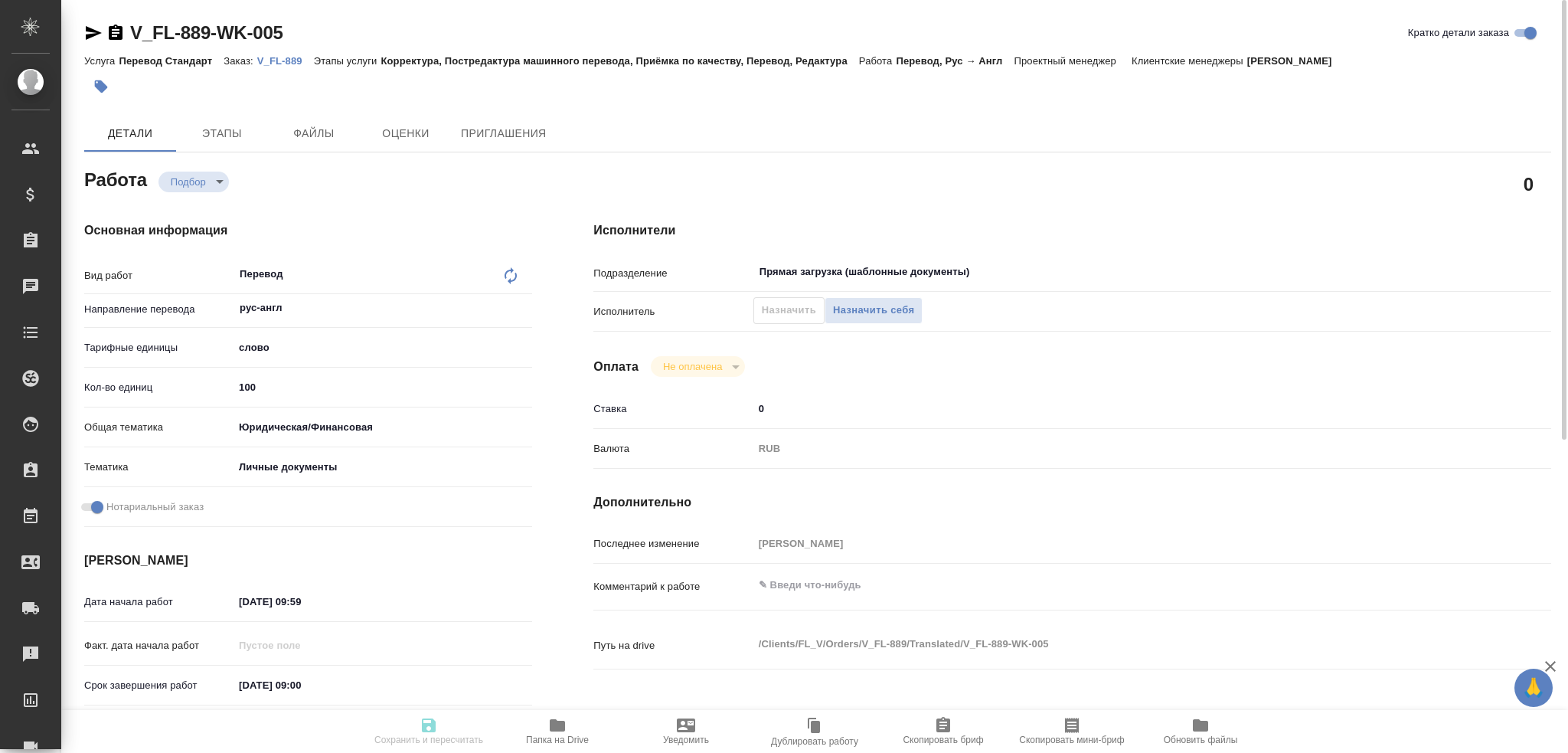
type input "RUB"
type input "[PERSON_NAME]"
type textarea "x"
type textarea "/Clients/FL_V/Orders/V_FL-889/Translated/V_FL-889-WK-005"
type textarea "x"
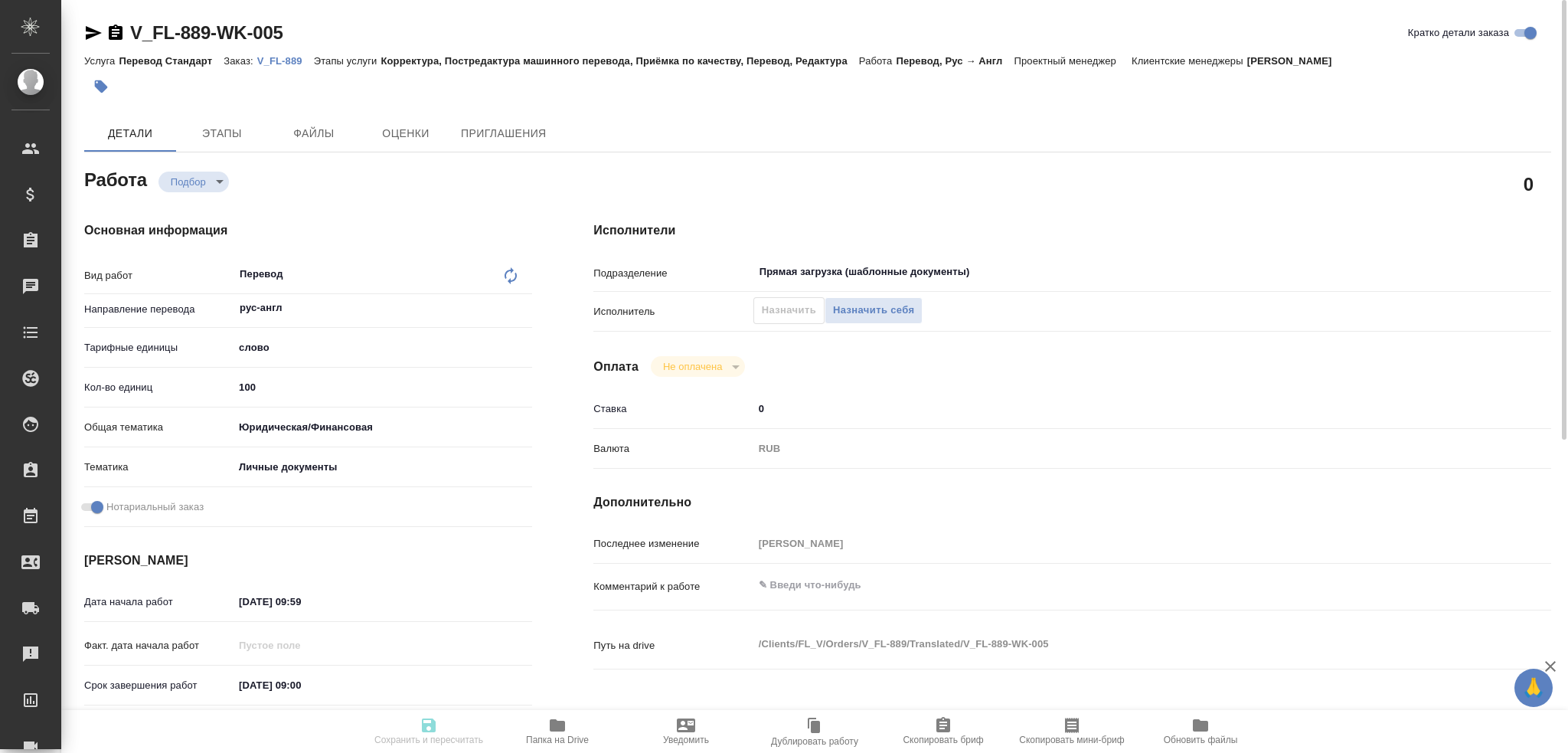
type input "V_FL-889"
type input "Перевод Стандарт"
type input "Корректура, Постредактура машинного перевода, Приёмка по качеству, Перевод, Ред…"
type input "[PERSON_NAME]"
type input "/Clients/FL_V/Orders/V_FL-889"
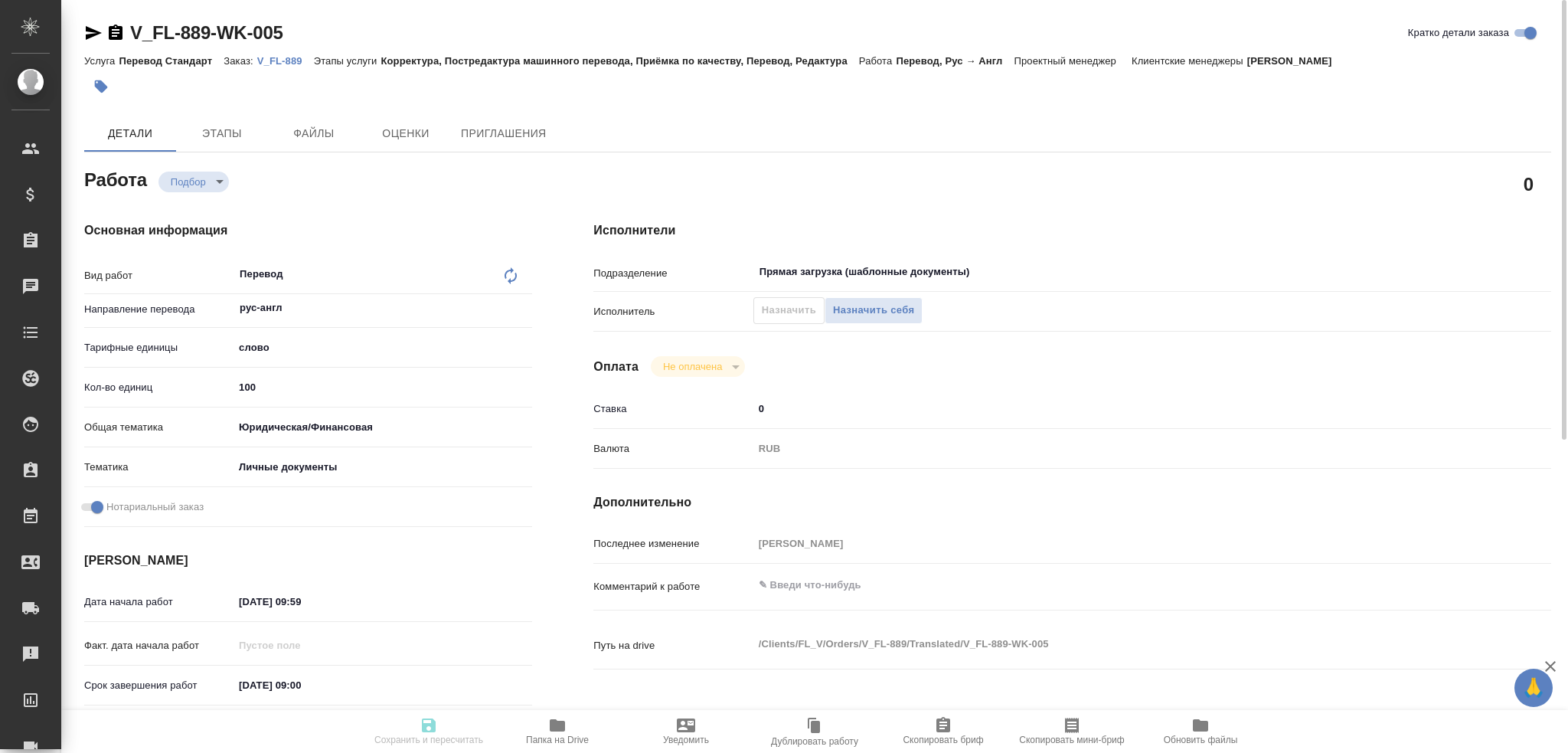
type textarea "x"
type textarea "не НОТ"
type textarea "x"
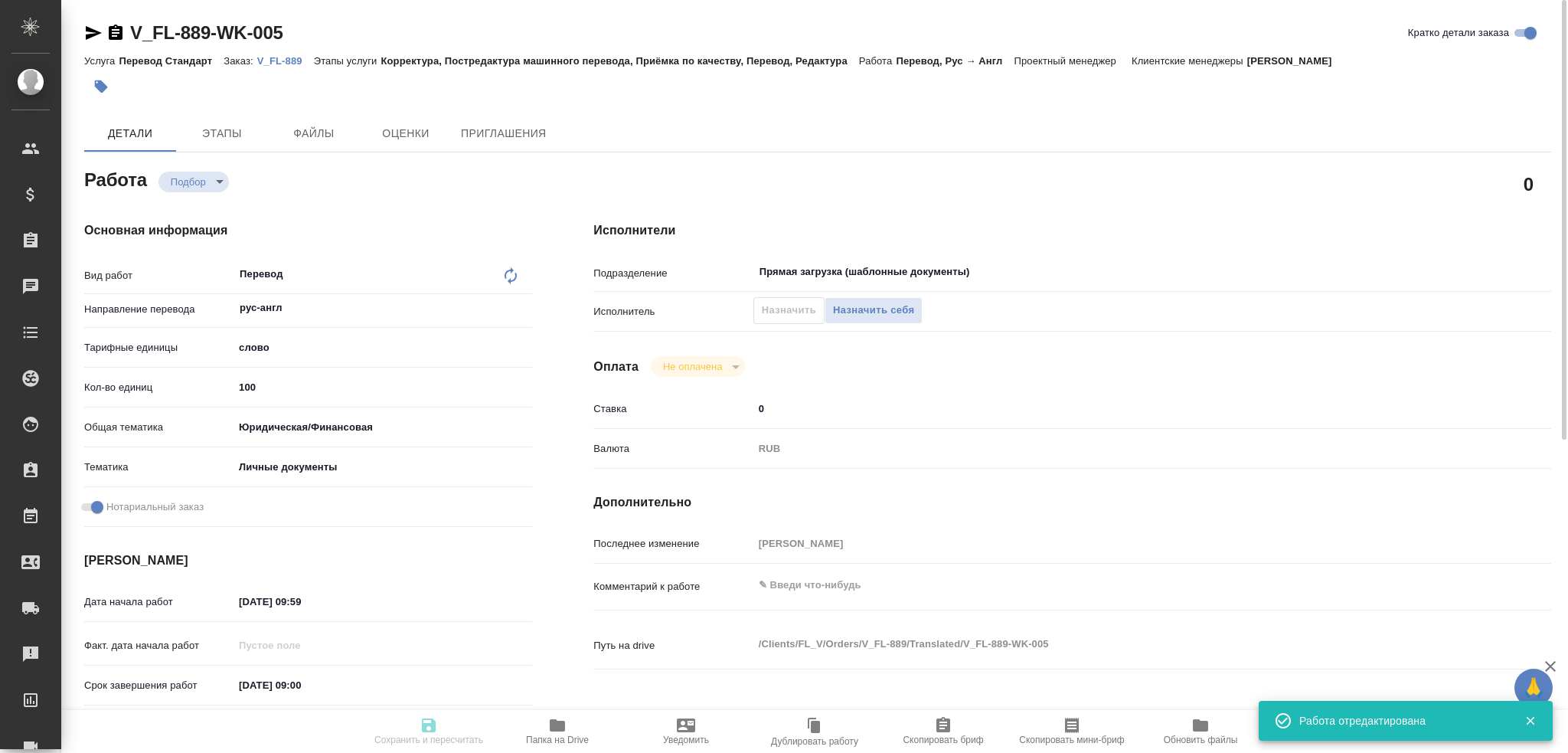
type textarea "x"
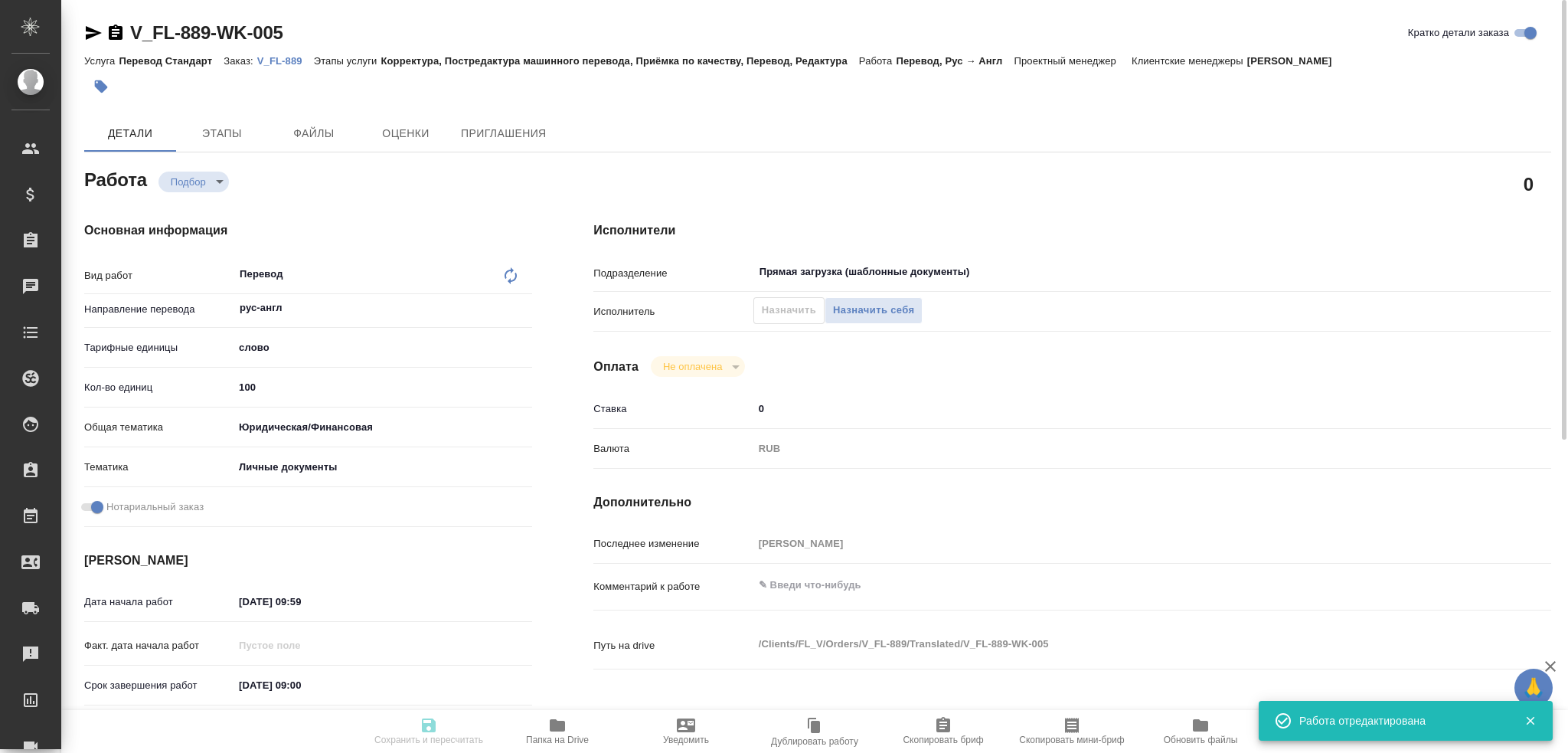
type textarea "x"
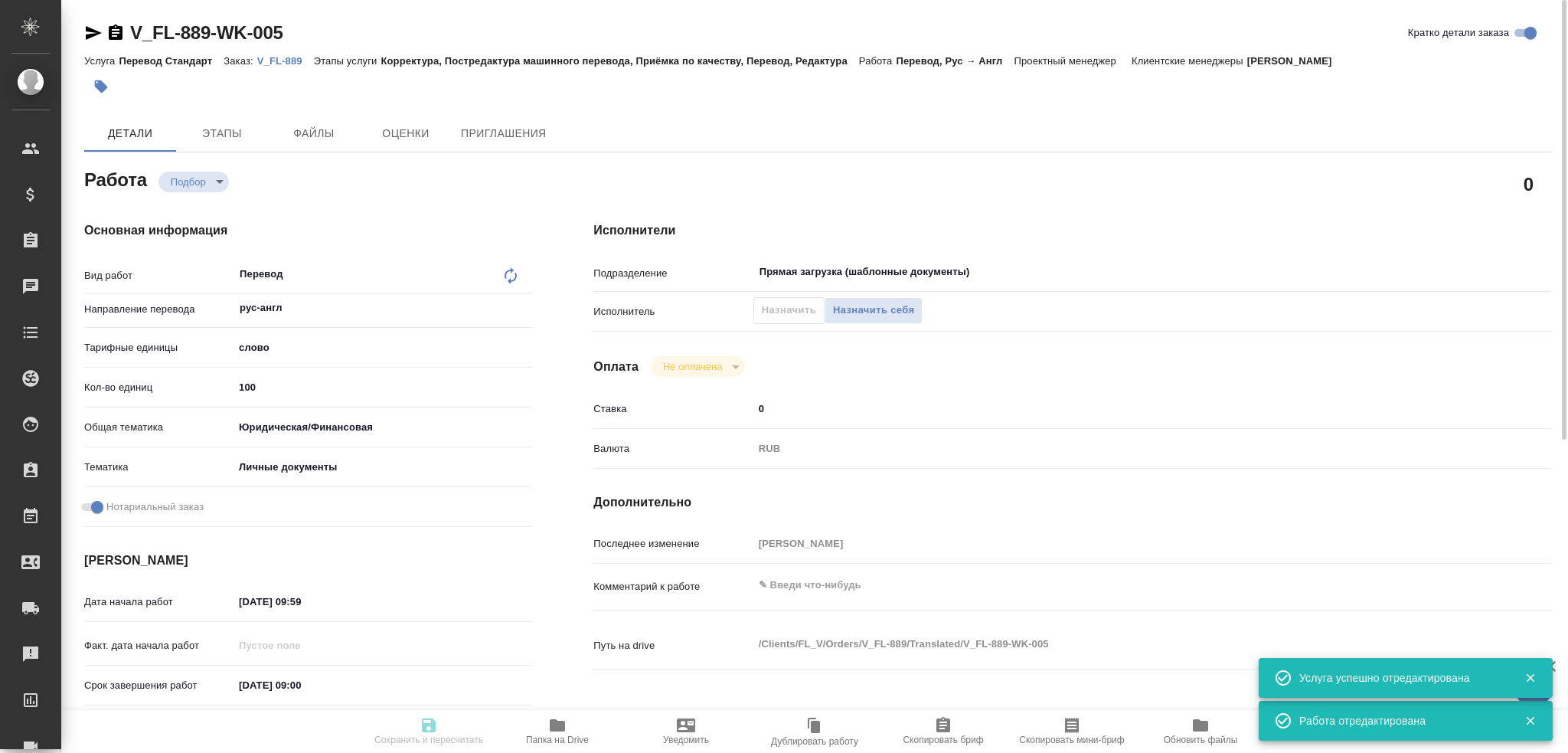
type textarea "x"
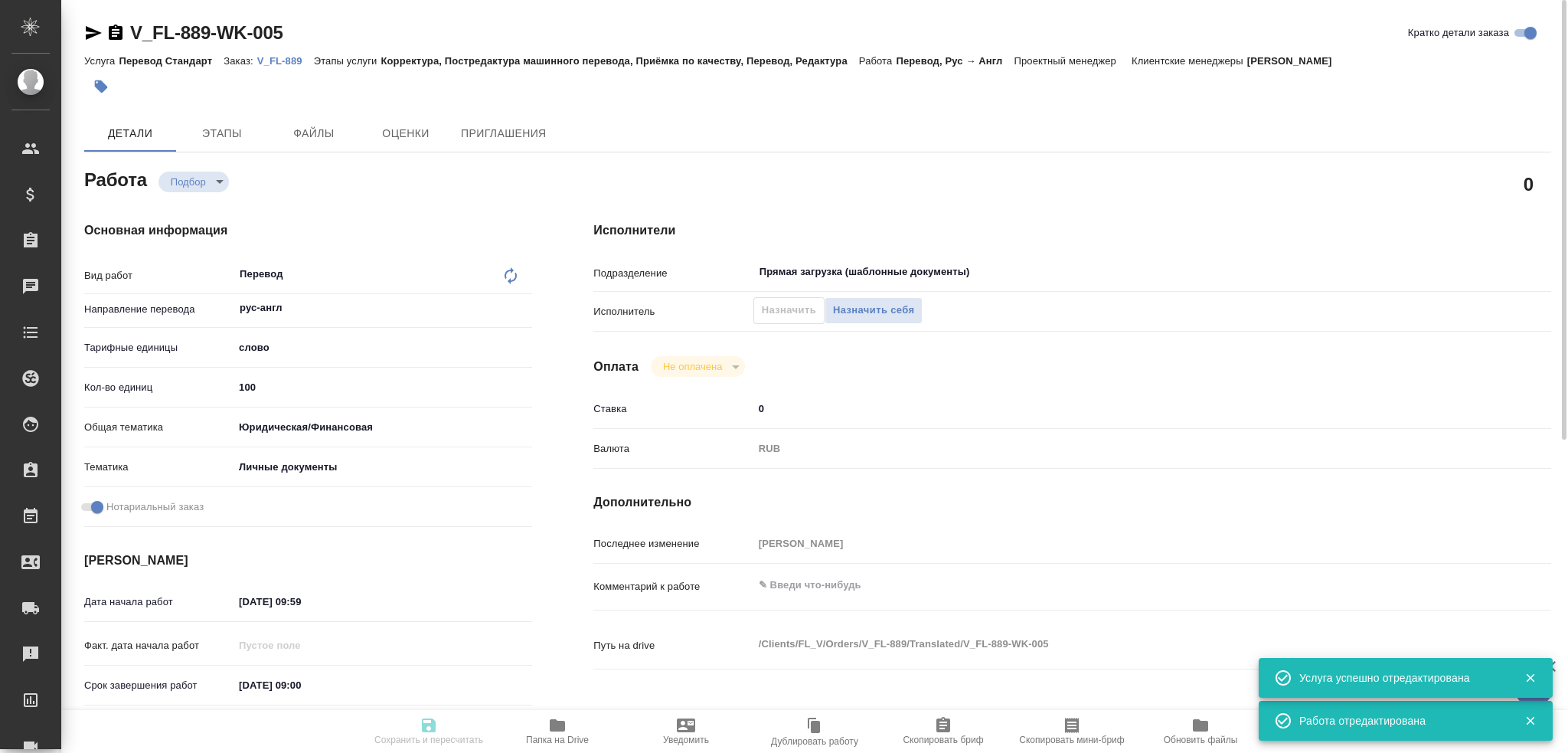
type textarea "x"
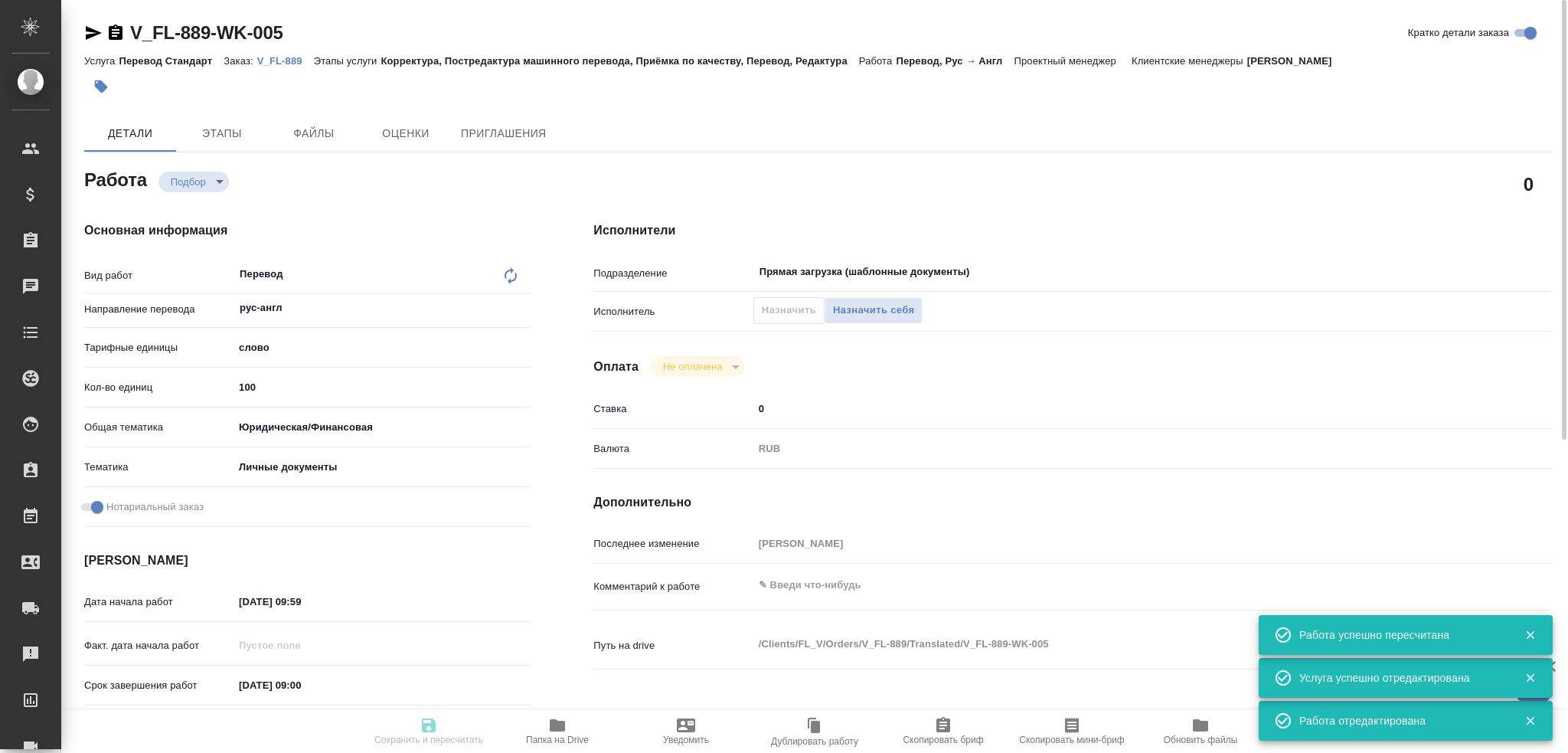
type input "recruiting"
type textarea "Перевод"
type textarea "x"
type input "рус-англ"
type input "5a8b1489cc6b4906c91bfd90"
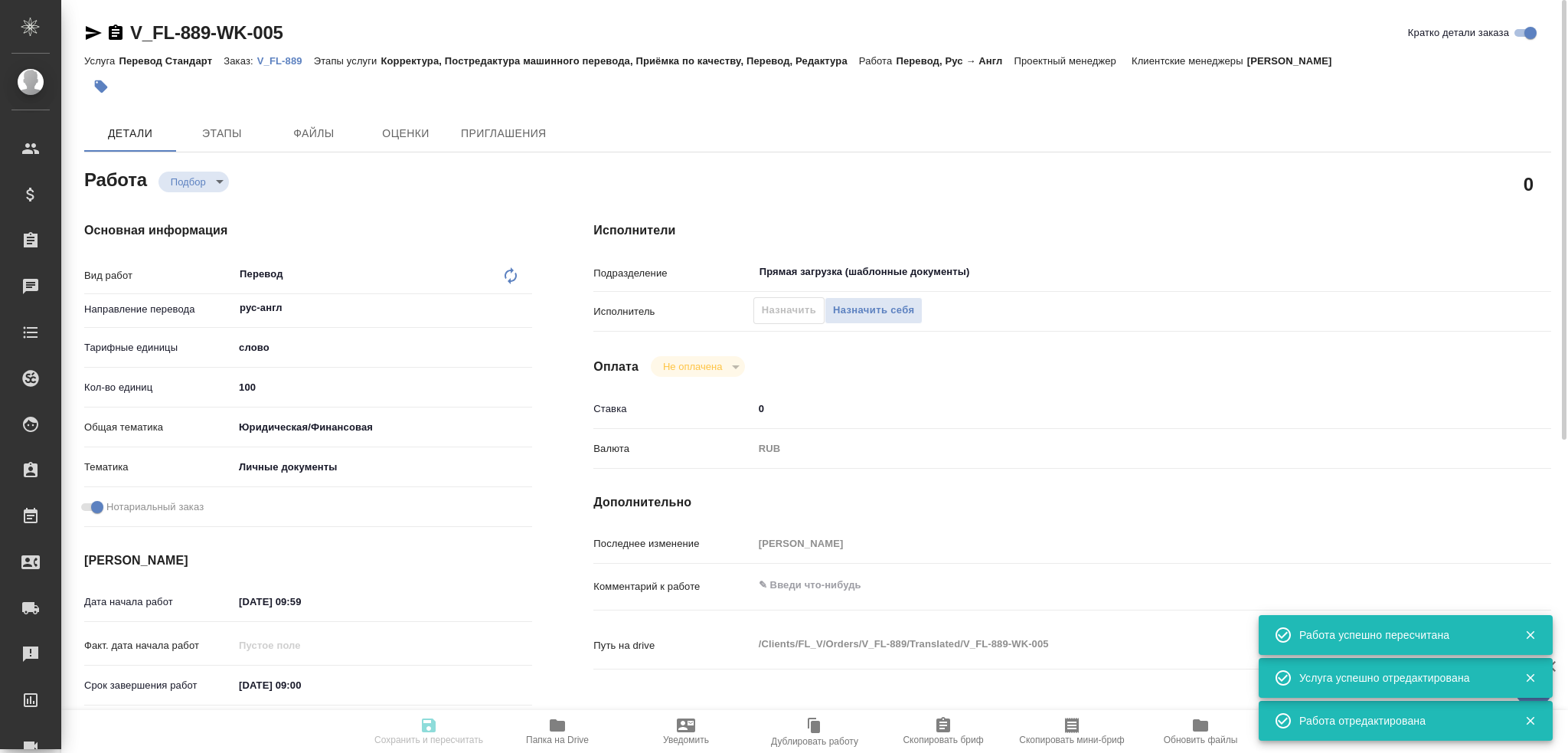
type input "100"
type input "yr-fn"
type input "5a8b8b956a9677013d343cfe"
checkbox input "true"
type input "[DATE] 09:59"
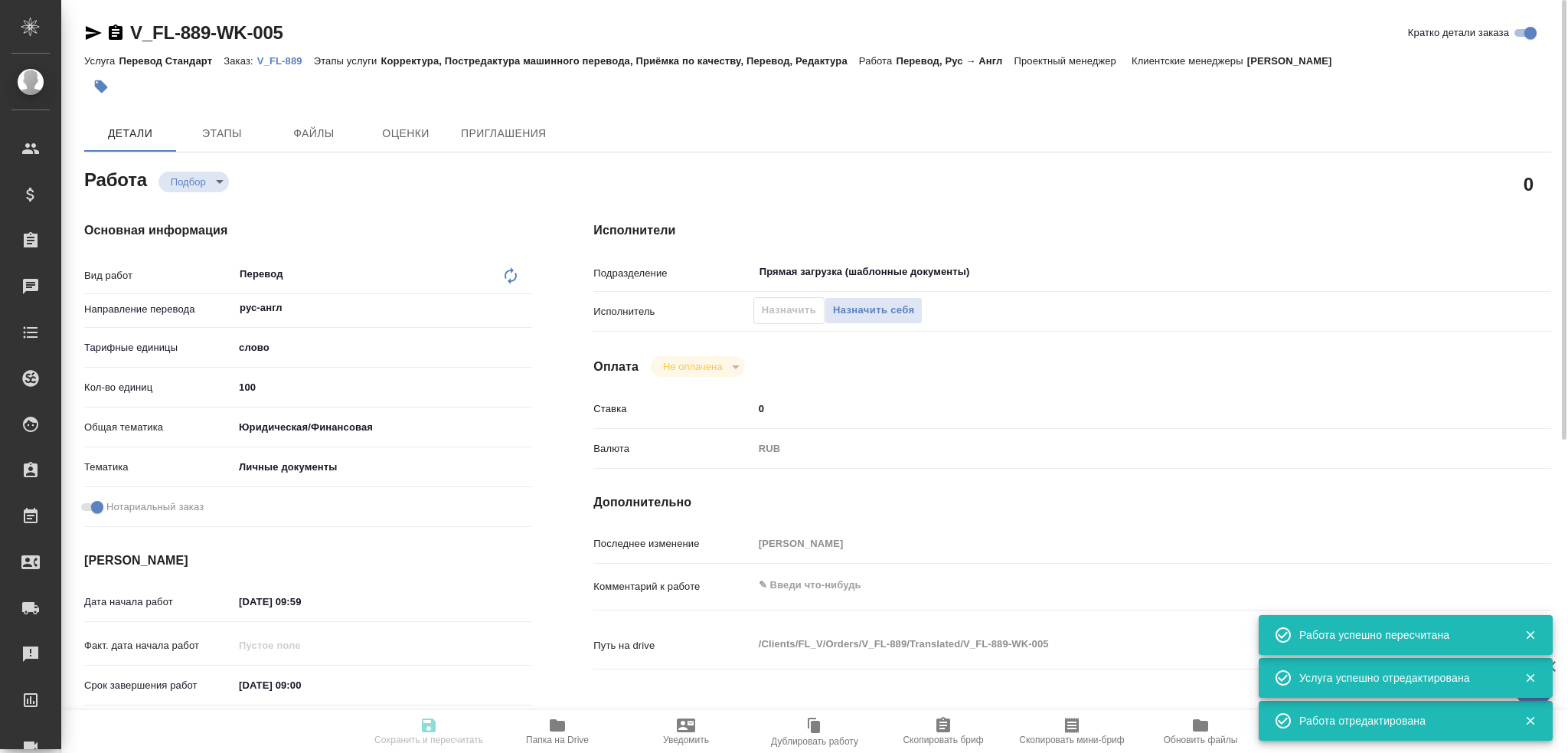
type input "[DATE] 09:00"
type input "[DATE] 10:00"
type input "Прямая загрузка (шаблонные документы)"
type input "notPayed"
type input "0"
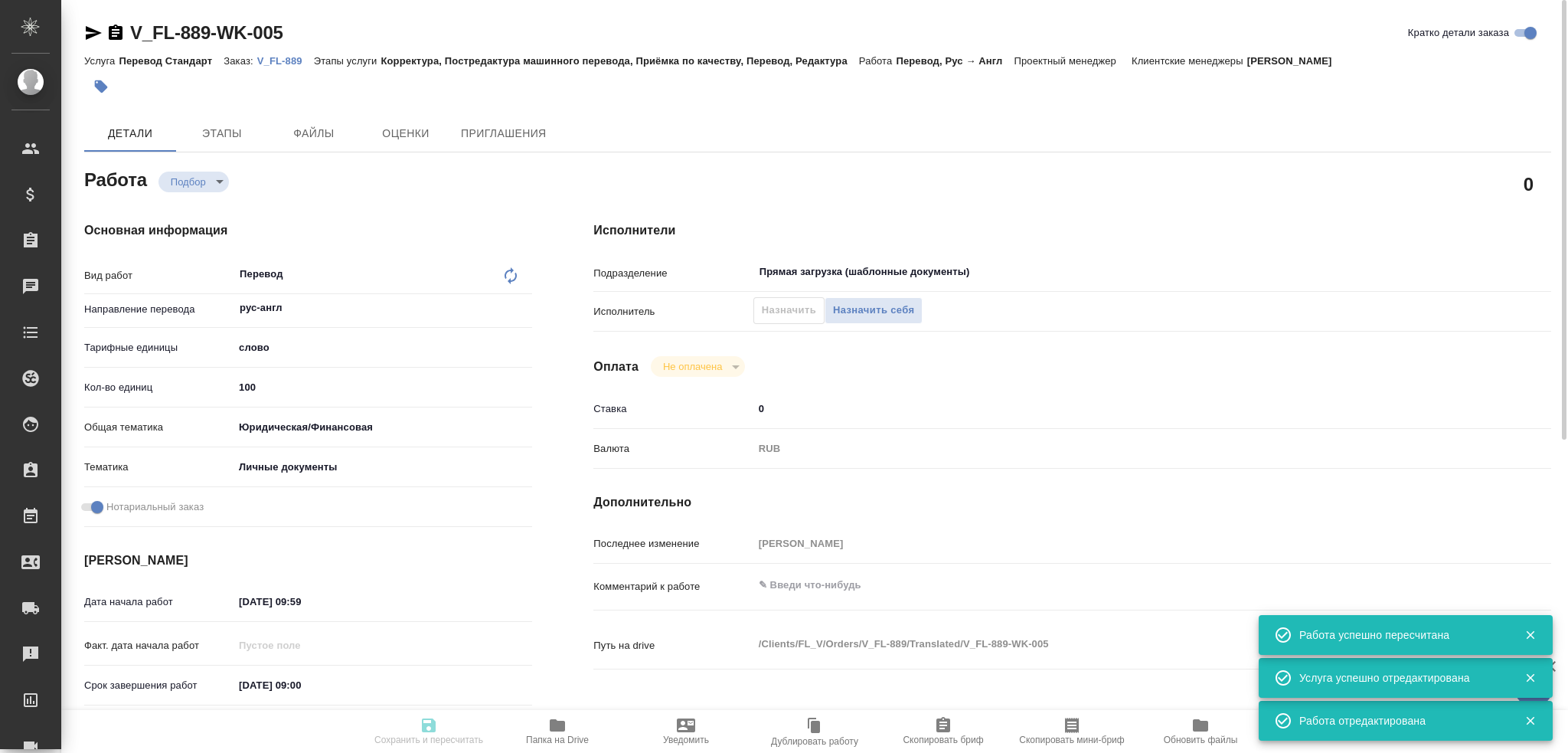
type input "RUB"
type input "[PERSON_NAME]"
type textarea "x"
type textarea "/Clients/FL_V/Orders/V_FL-889/Translated/V_FL-889-WK-005"
type textarea "x"
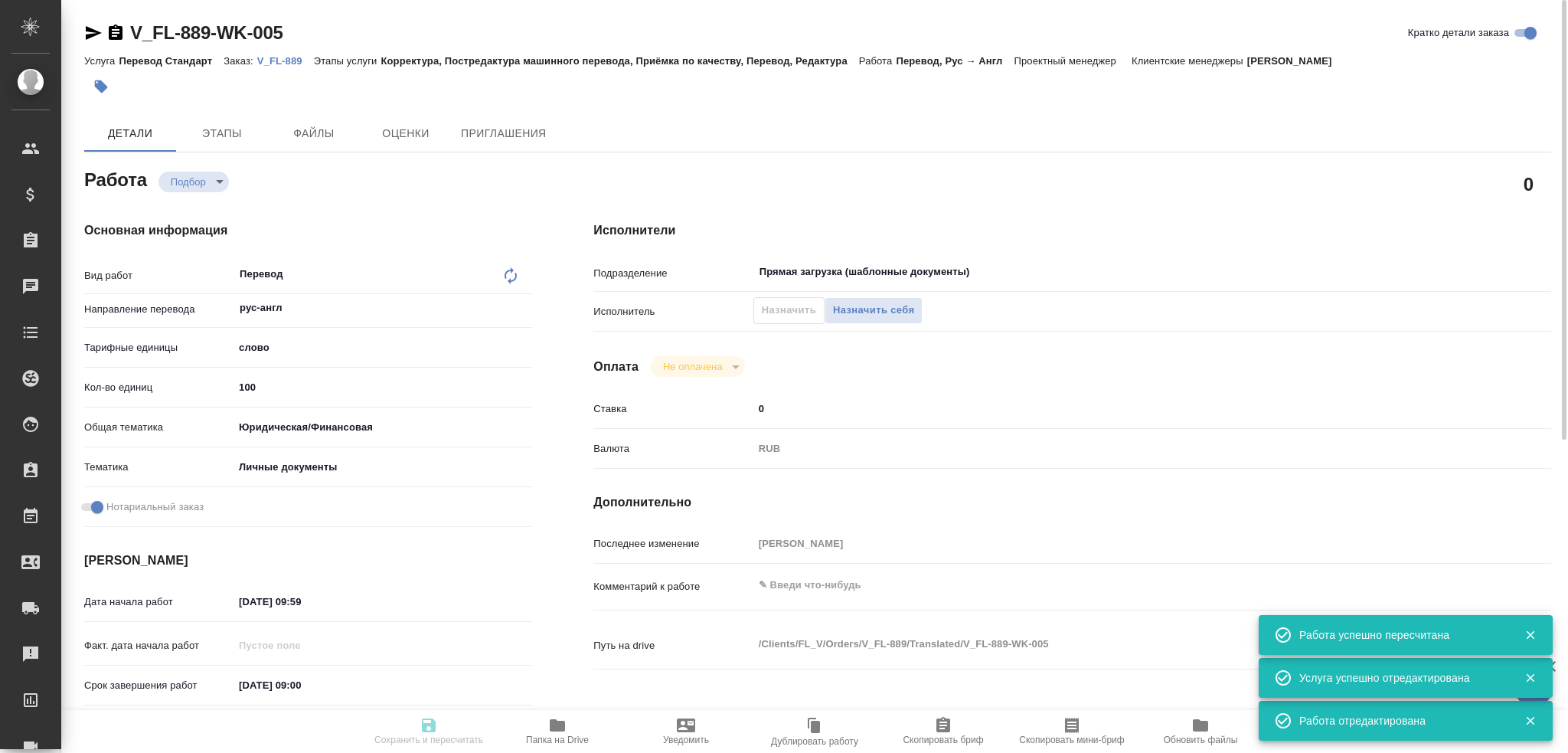
type input "V_FL-889"
type input "Перевод Стандарт"
type input "Корректура, Постредактура машинного перевода, Приёмка по качеству, Перевод, Ред…"
type input "[PERSON_NAME]"
type input "/Clients/FL_V/Orders/V_FL-889"
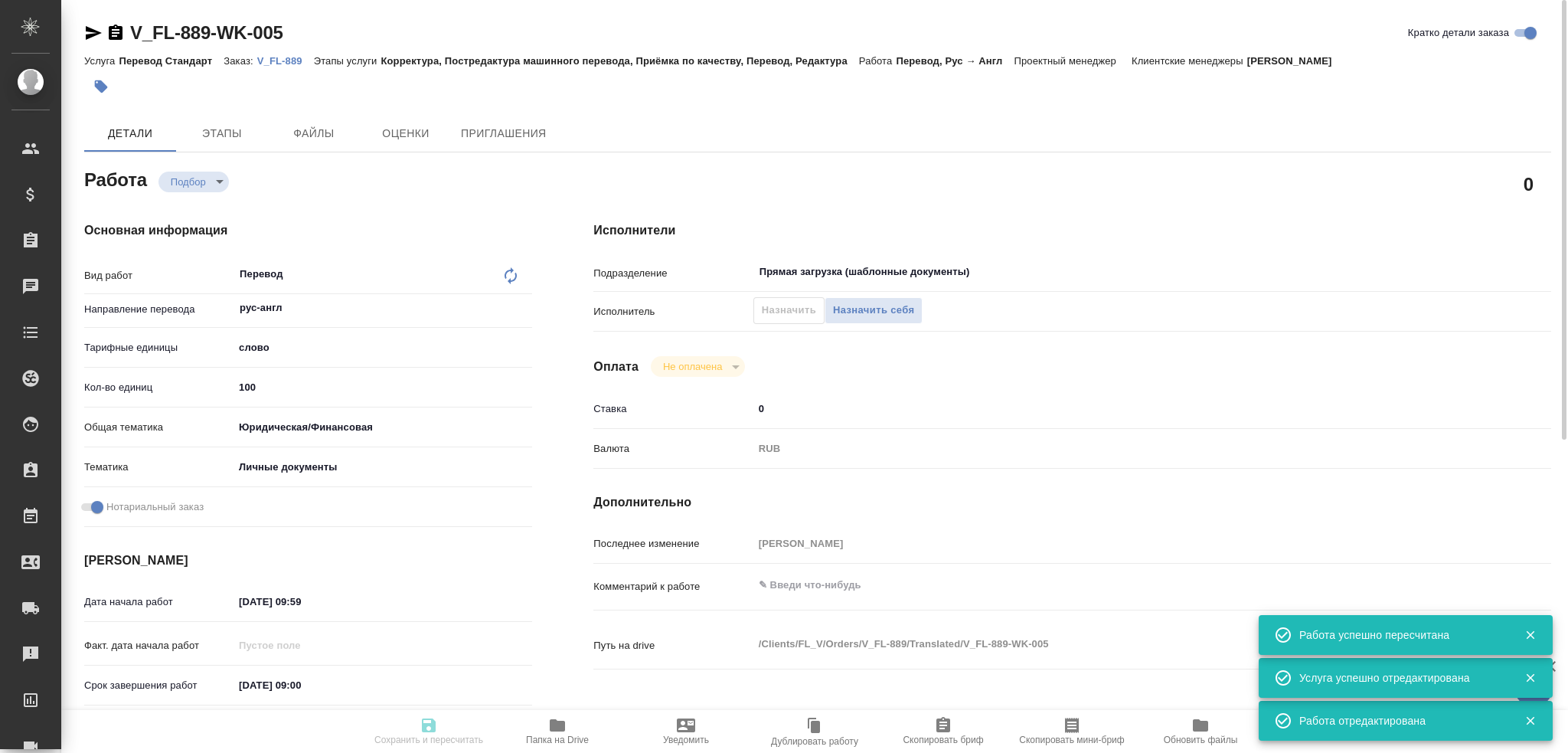
type textarea "x"
type textarea "не НОТ"
type textarea "x"
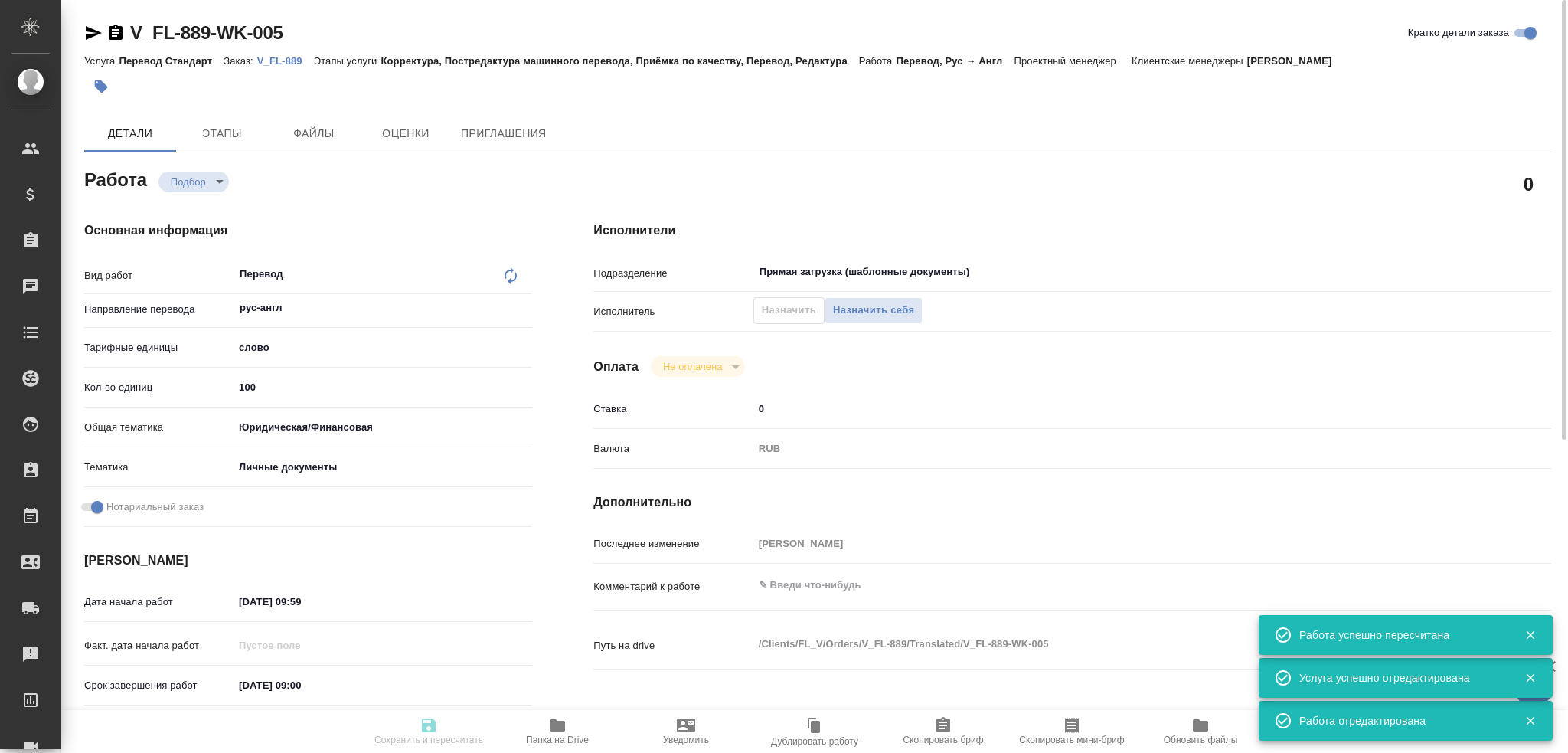
type textarea "x"
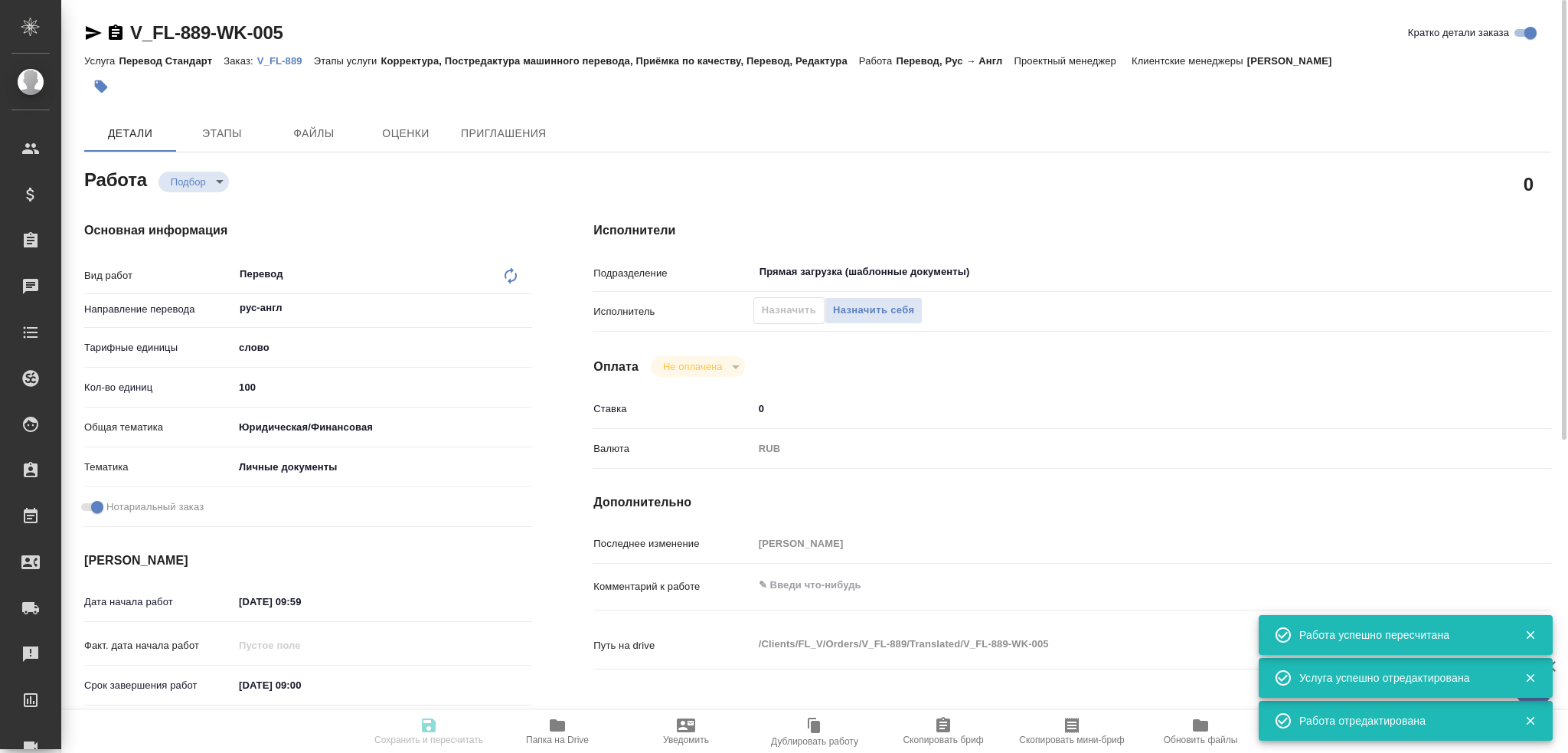
type textarea "x"
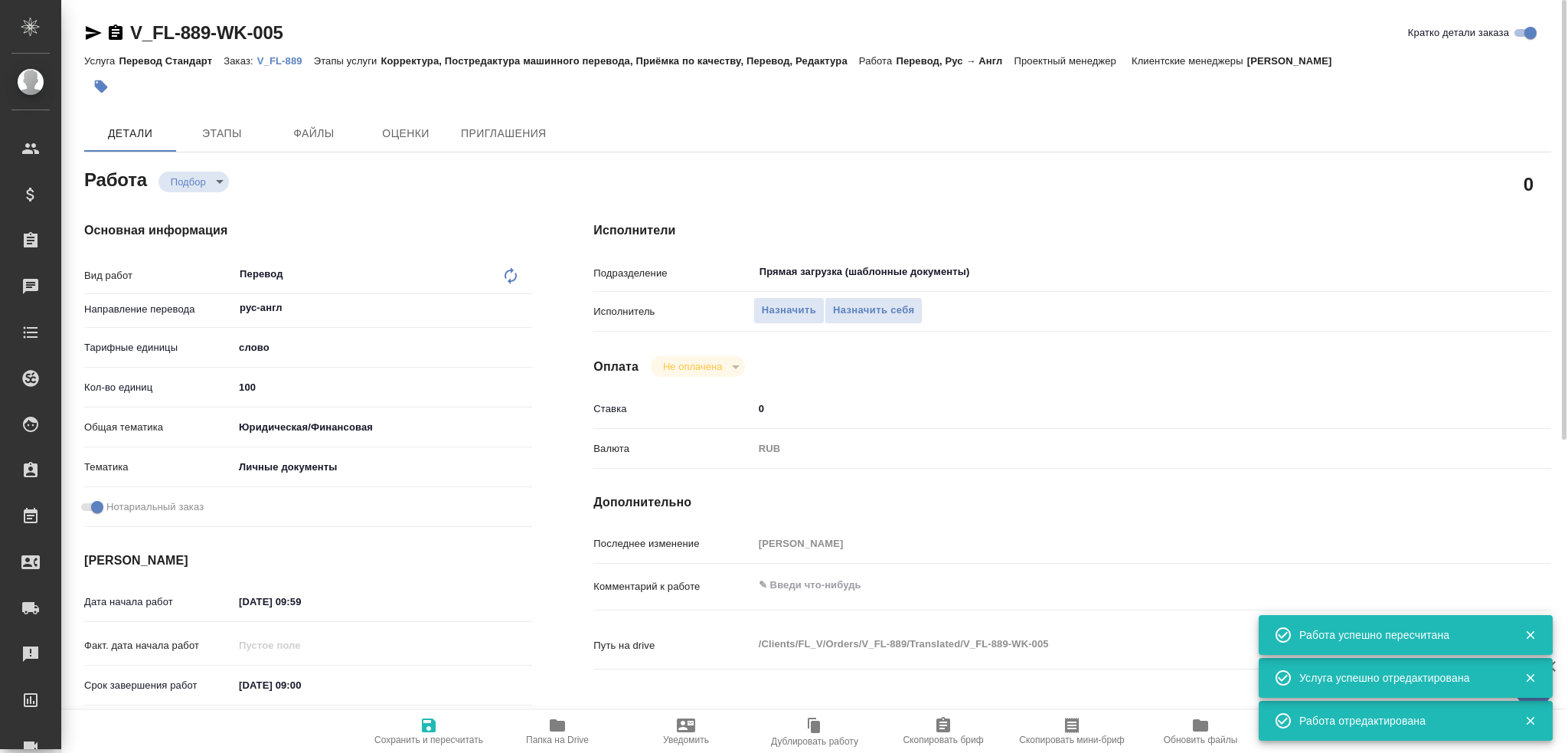
type textarea "x"
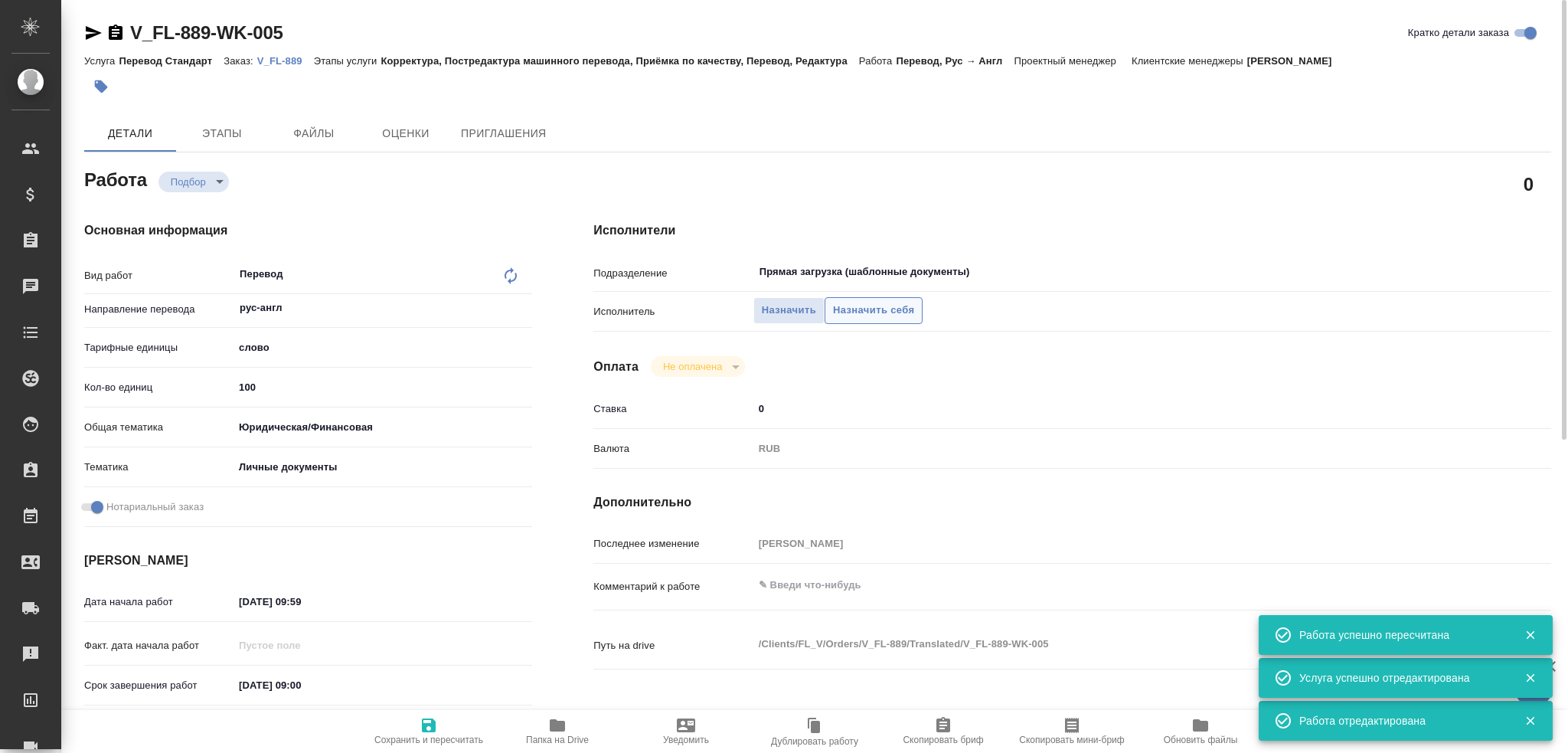
type textarea "x"
click at [842, 311] on span "Назначить себя" at bounding box center [874, 311] width 81 height 18
type textarea "x"
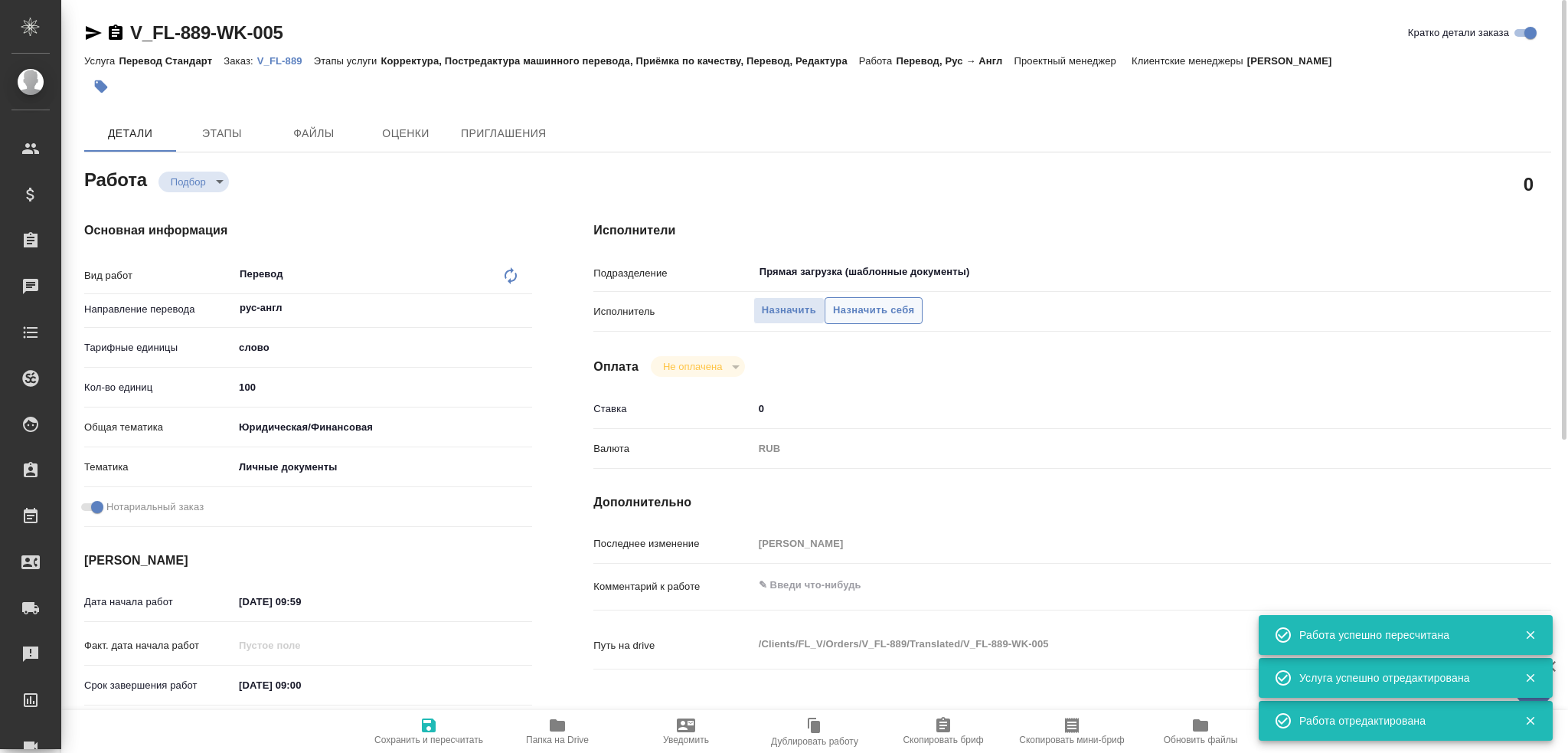
type textarea "x"
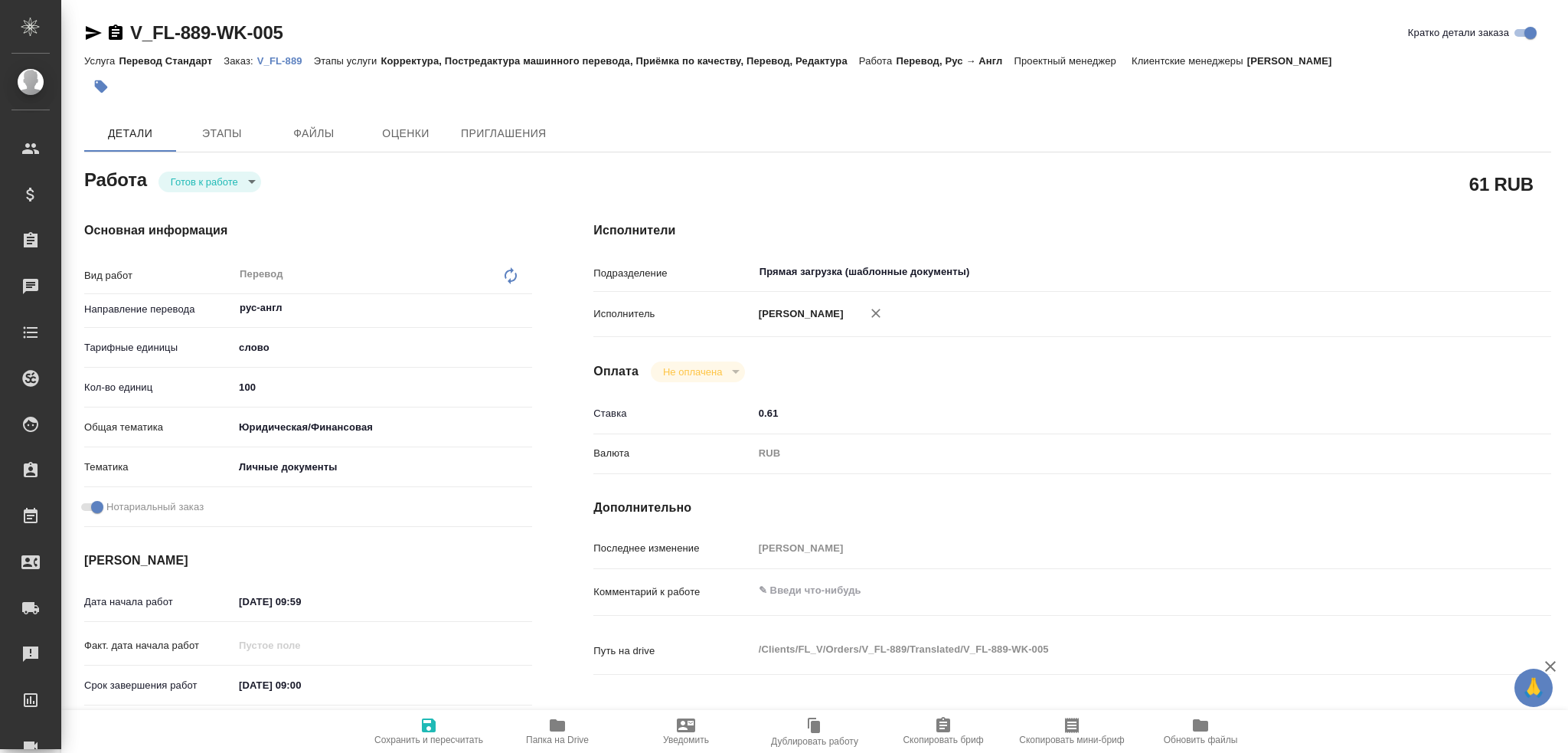
type textarea "x"
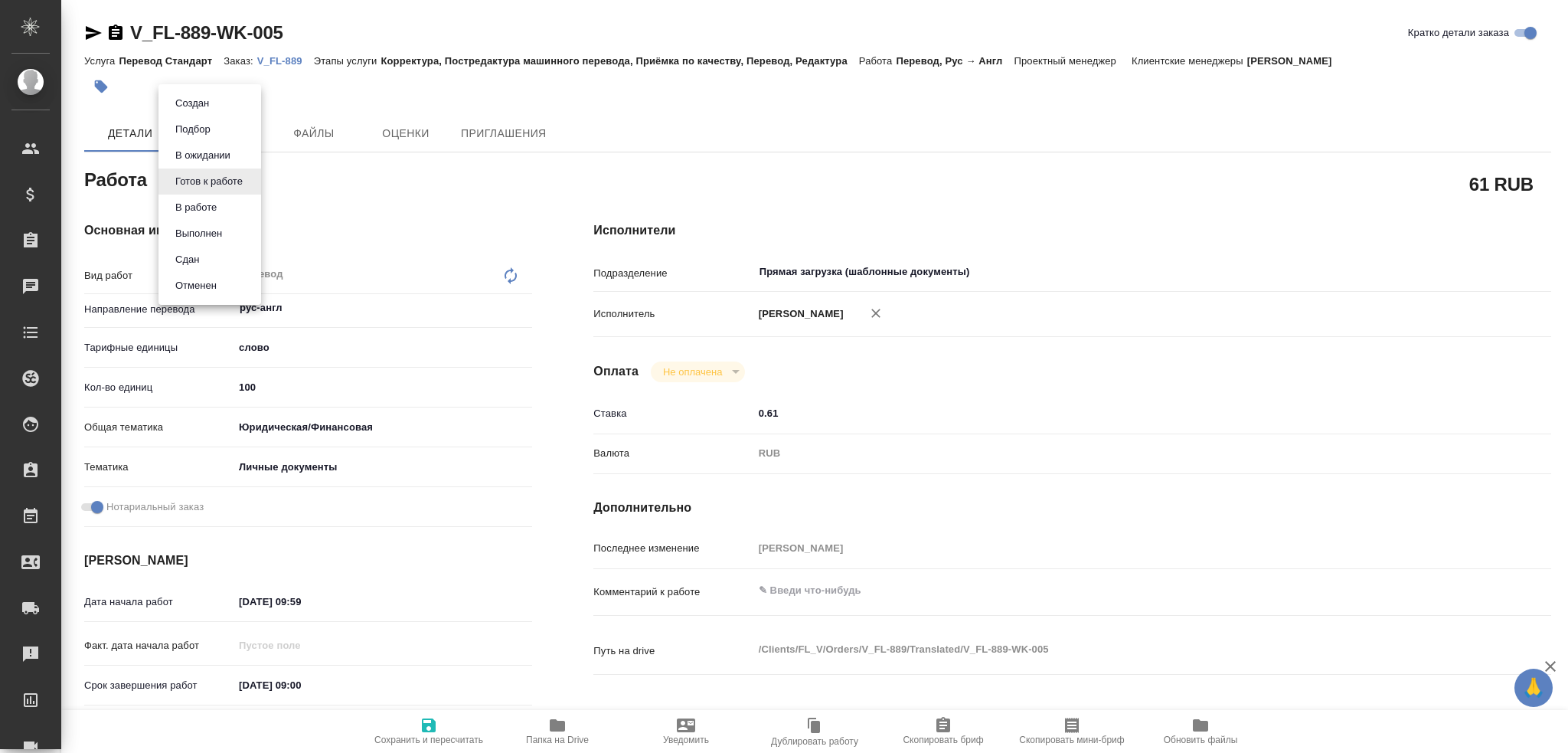
click at [178, 192] on body "🙏 .cls-1 fill:#fff; AWATERA [PERSON_NAME] Спецификации Заказы Чаты Todo Проекты…" at bounding box center [784, 376] width 1568 height 753
type textarea "x"
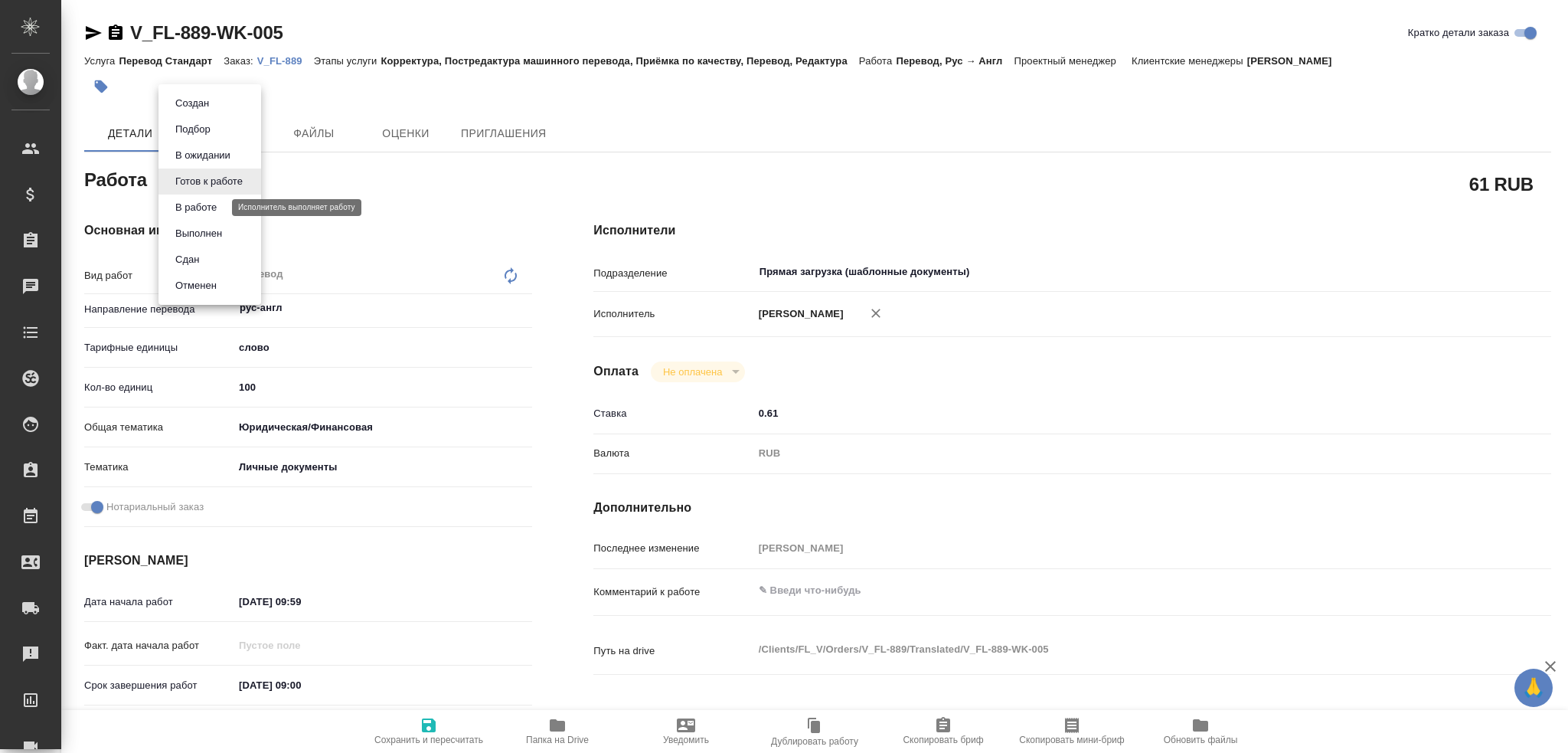
type textarea "x"
click at [171, 210] on button "В работе" at bounding box center [195, 207] width 50 height 17
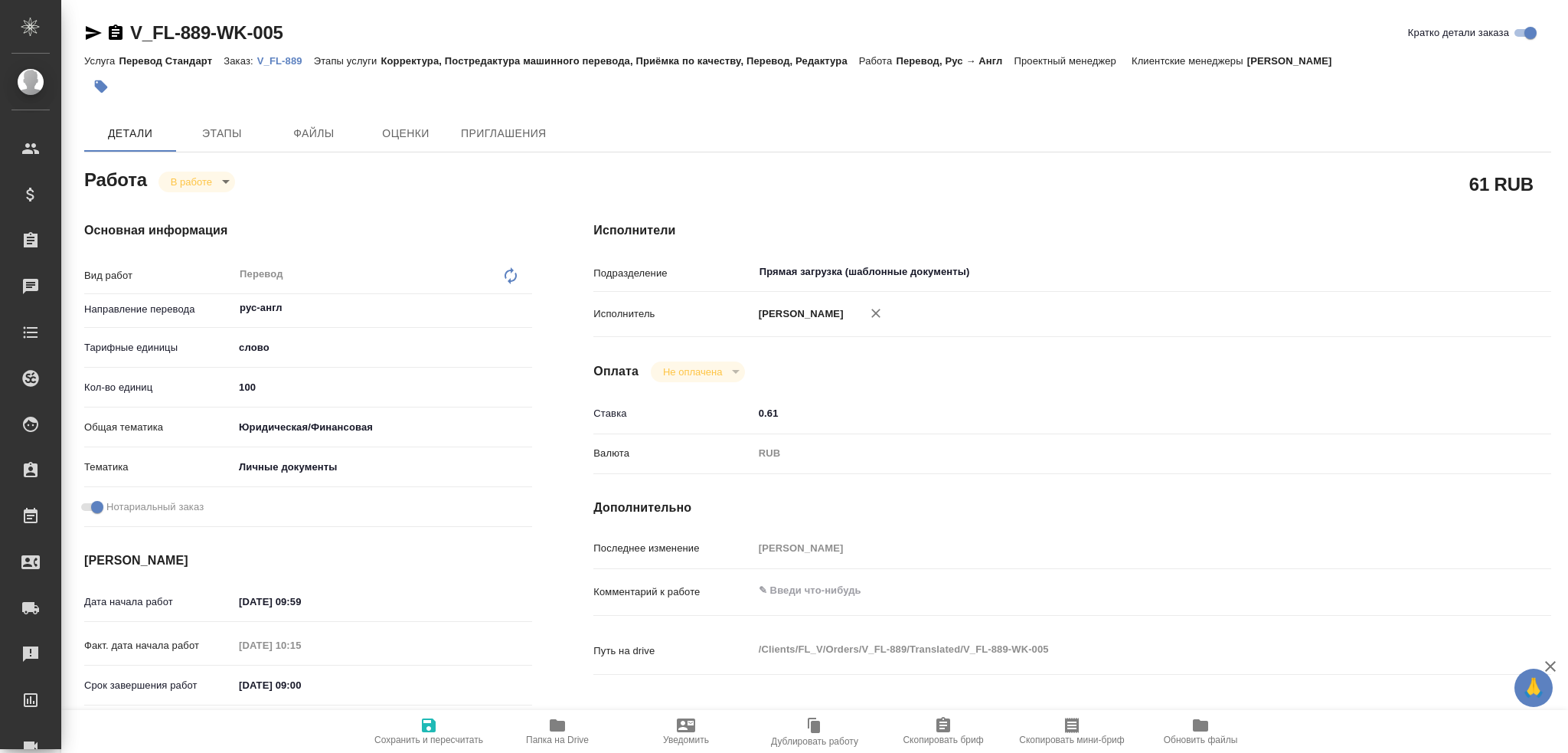
type textarea "x"
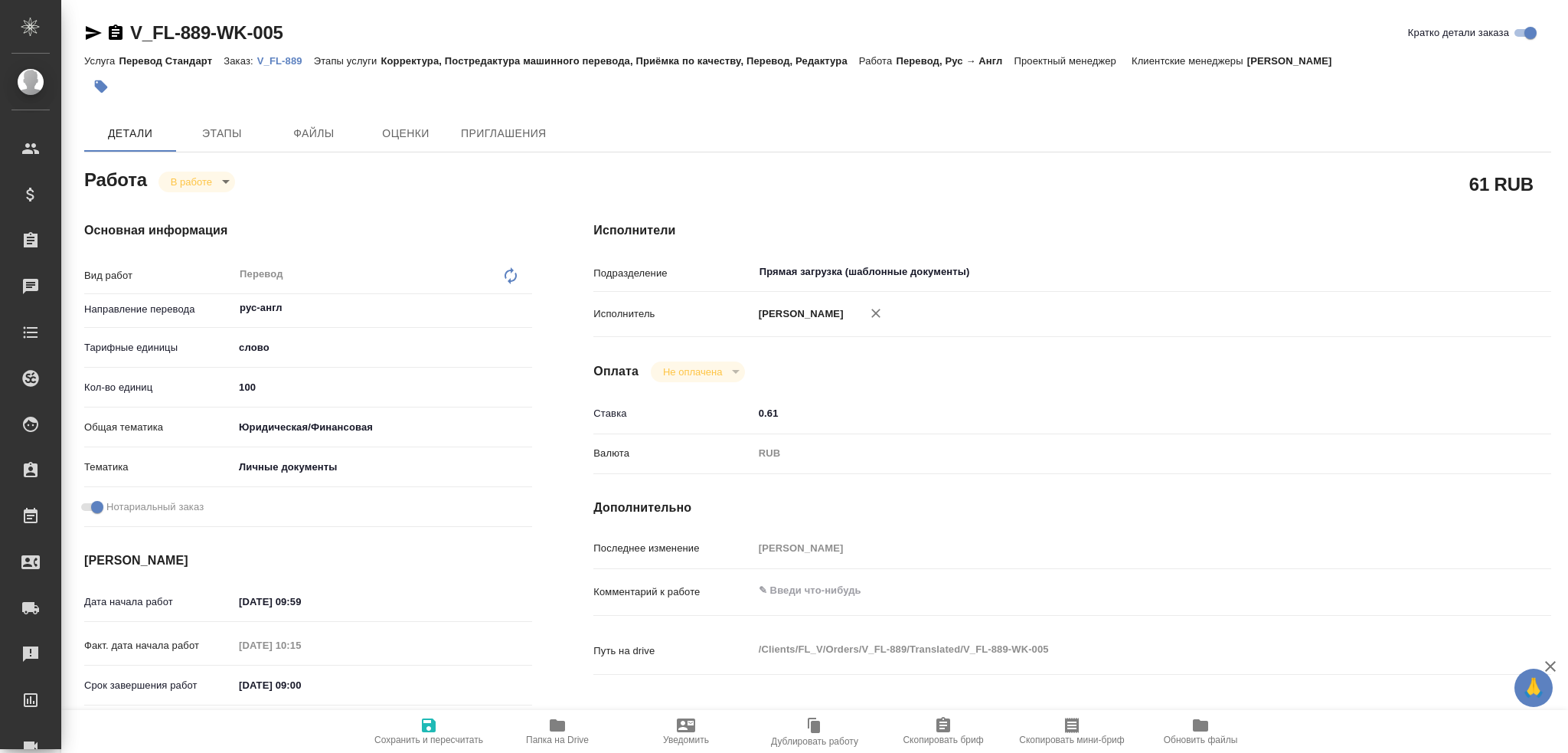
type textarea "x"
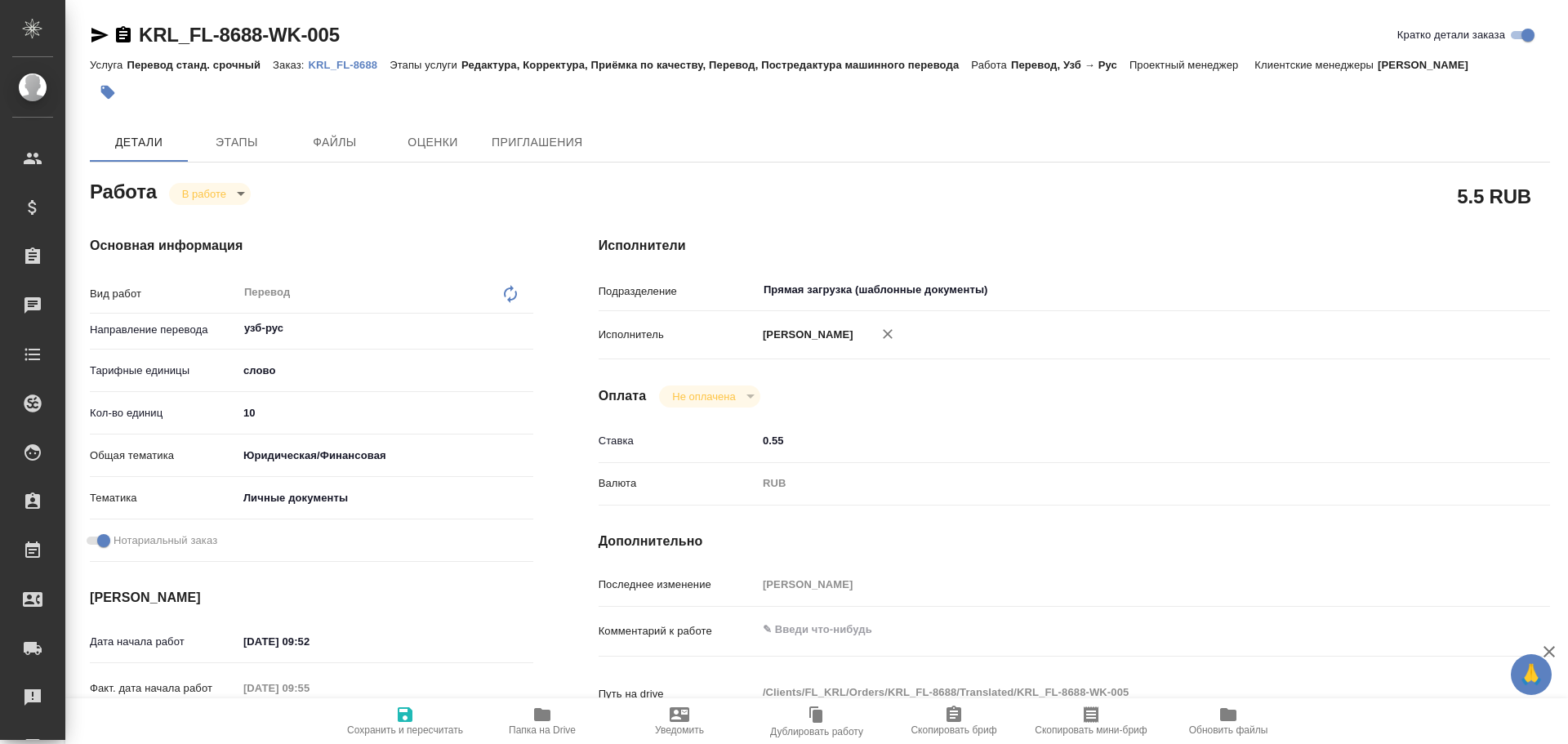
type textarea "x"
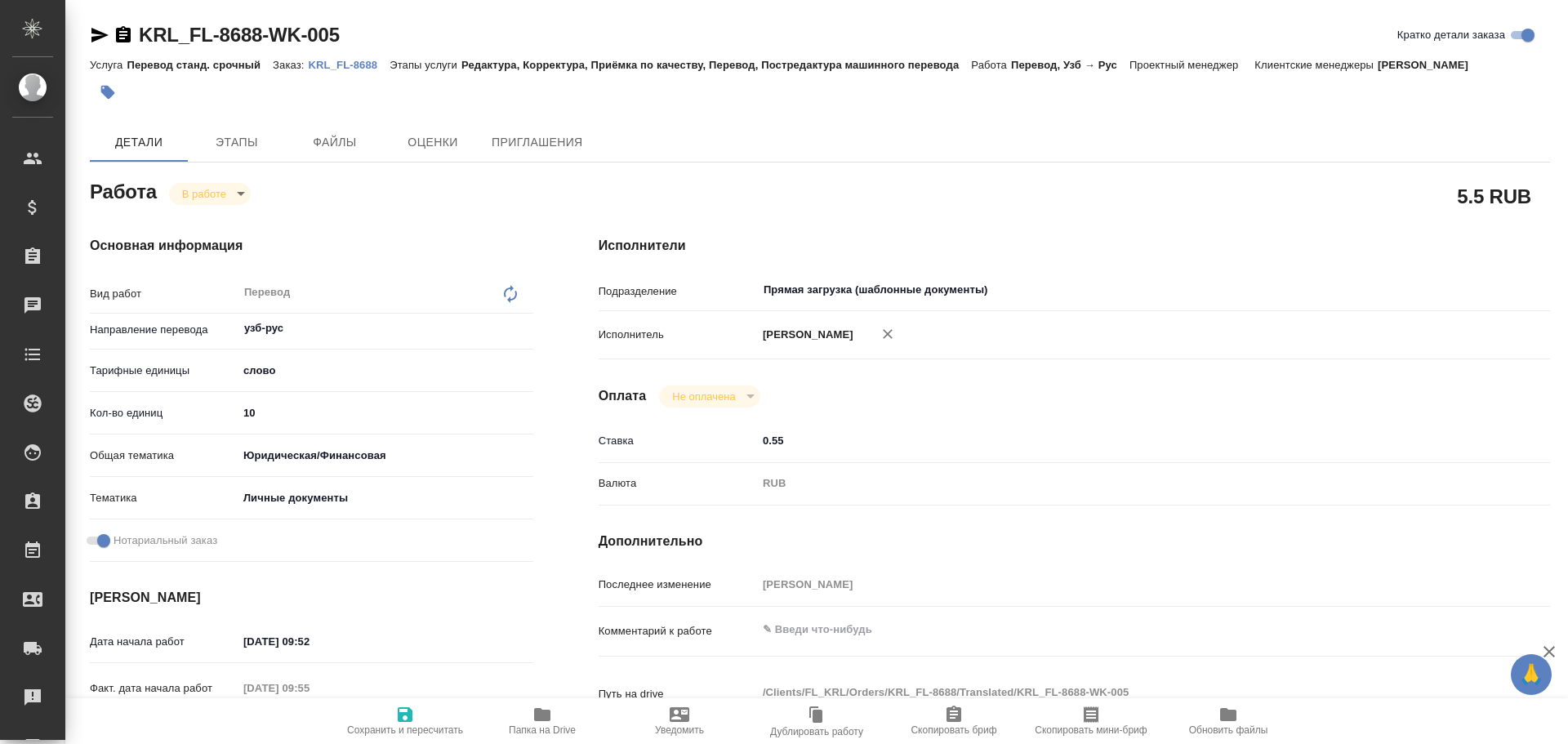
type textarea "x"
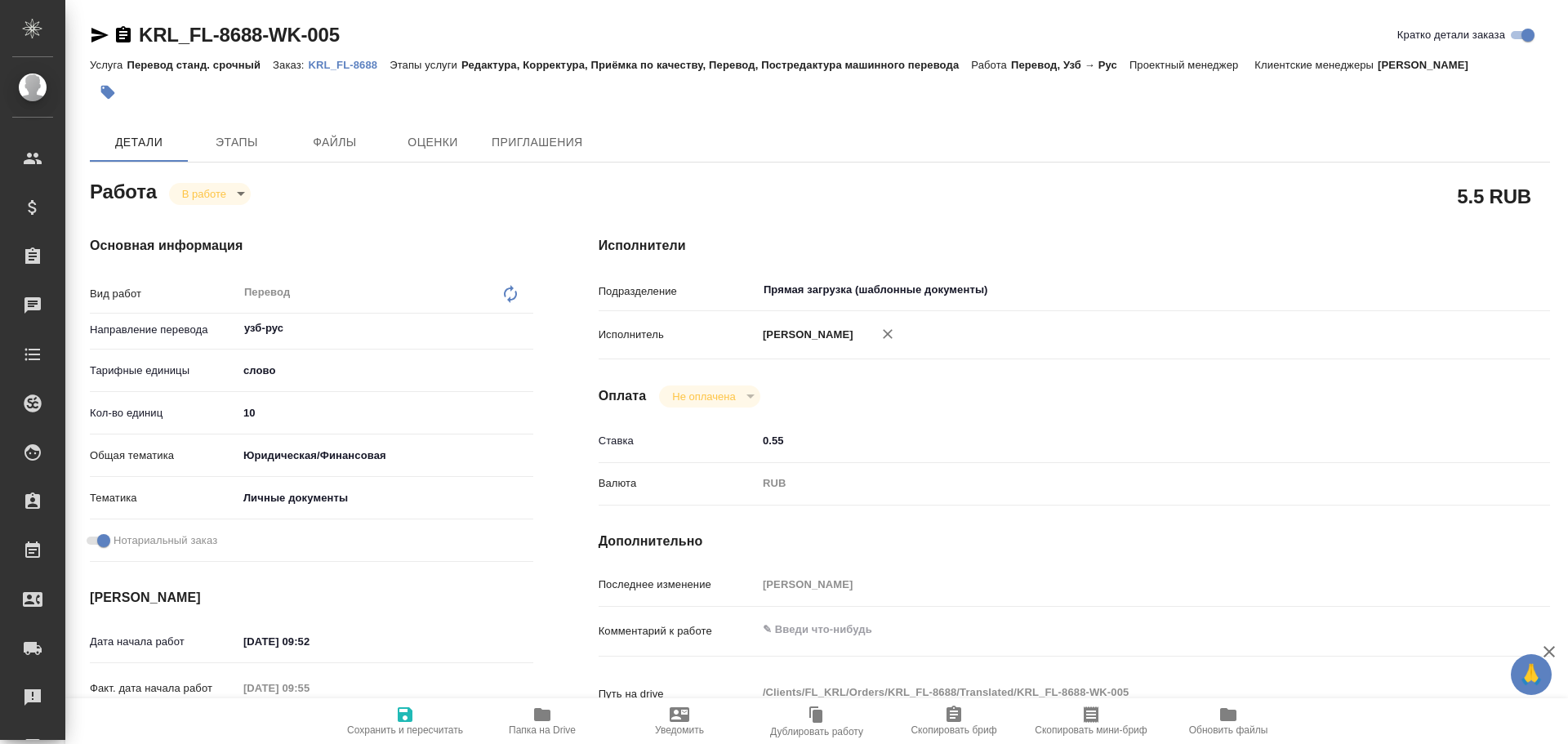
type textarea "x"
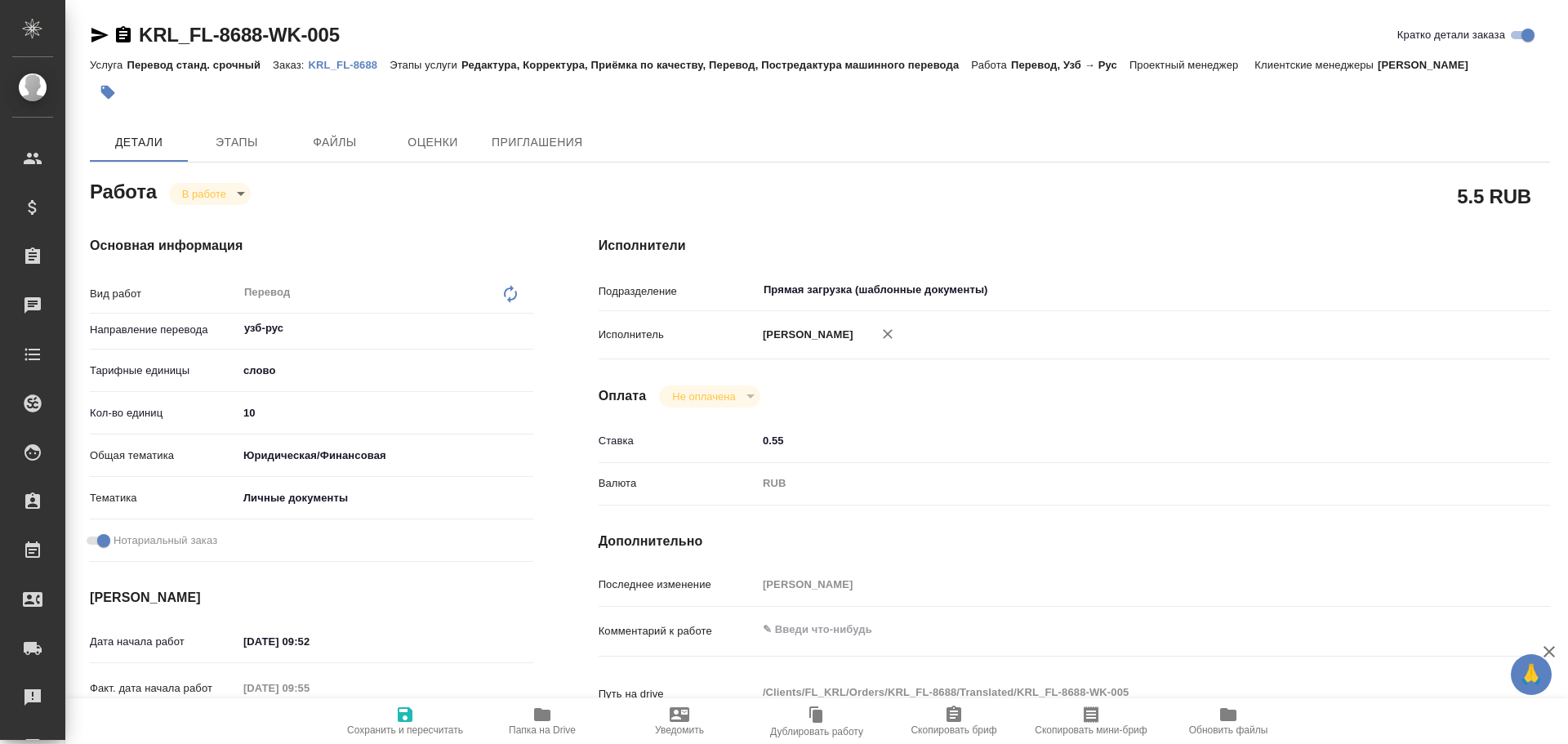
click at [287, 415] on input "10" at bounding box center [385, 412] width 296 height 24
type textarea "x"
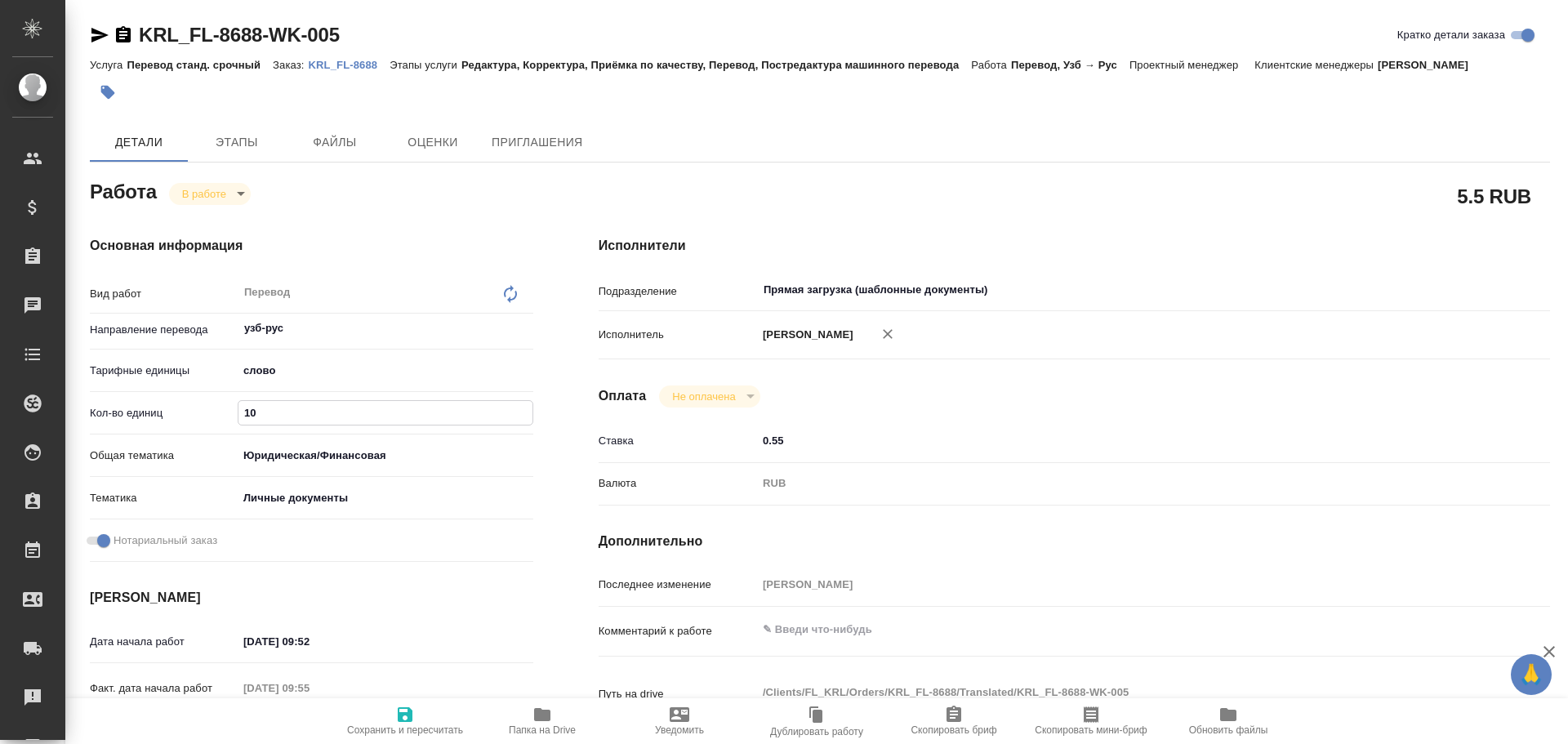
type textarea "x"
type input "100"
type textarea "x"
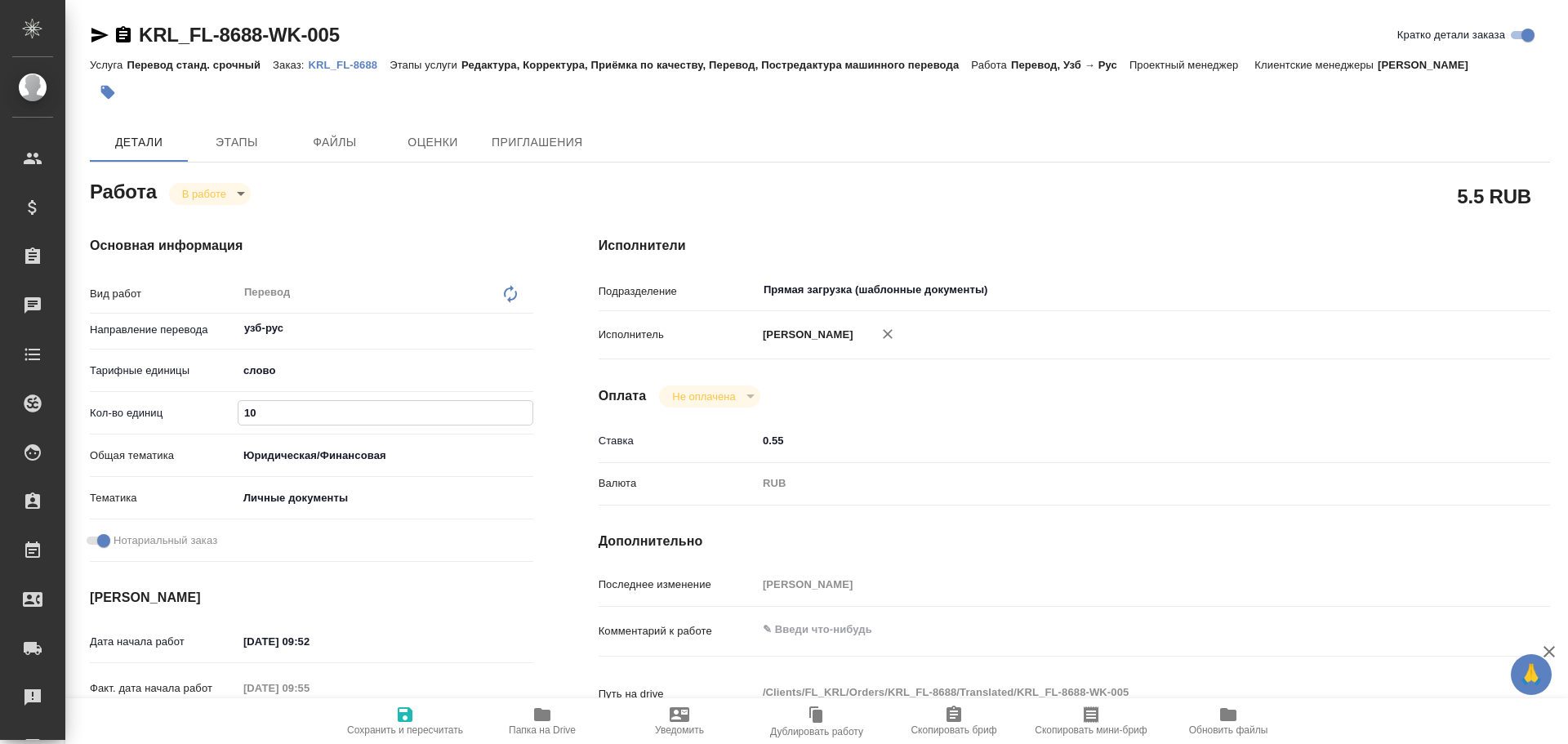
type textarea "x"
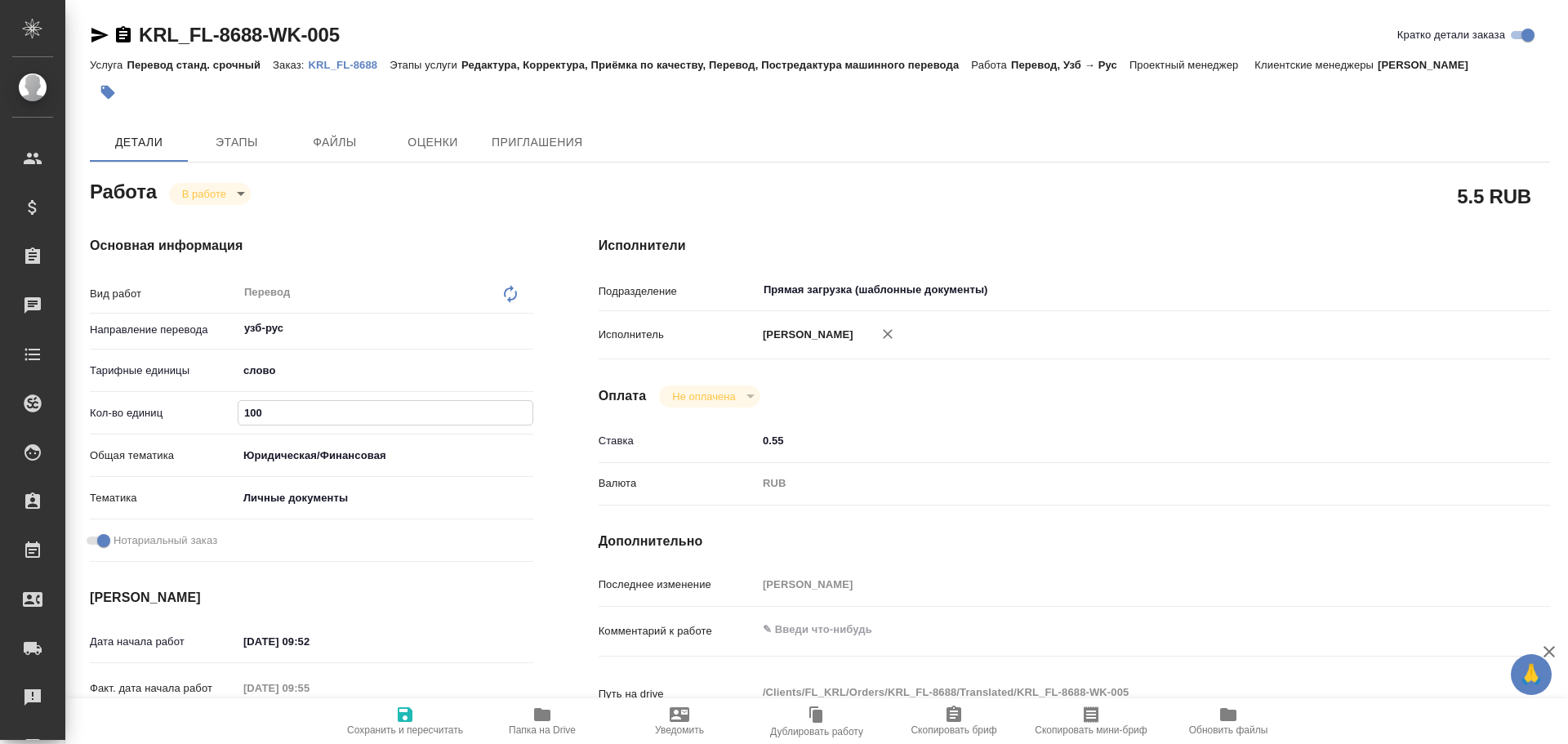
type textarea "x"
type input "100"
click at [414, 715] on span "Сохранить и пересчитать" at bounding box center [405, 720] width 118 height 31
type textarea "x"
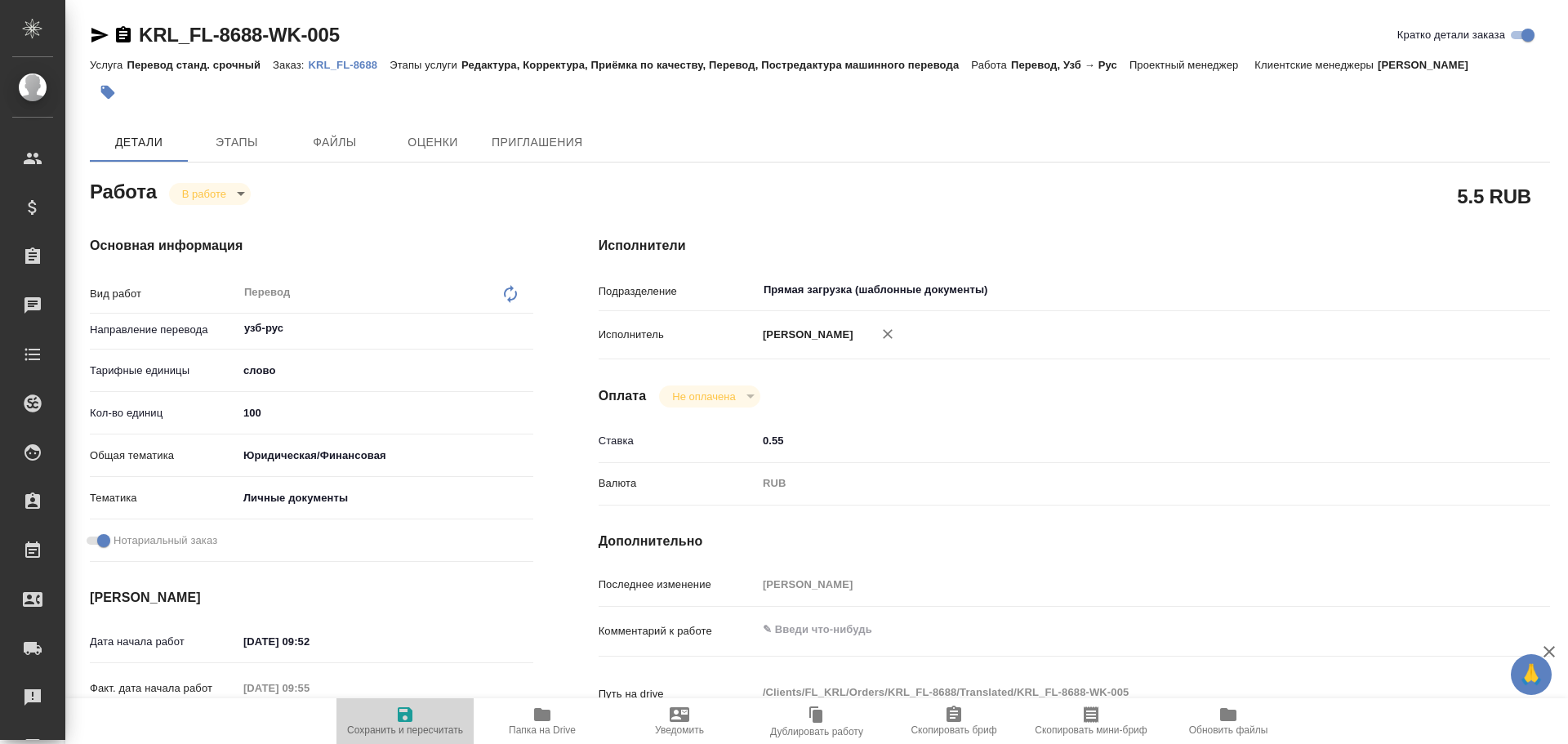
type textarea "x"
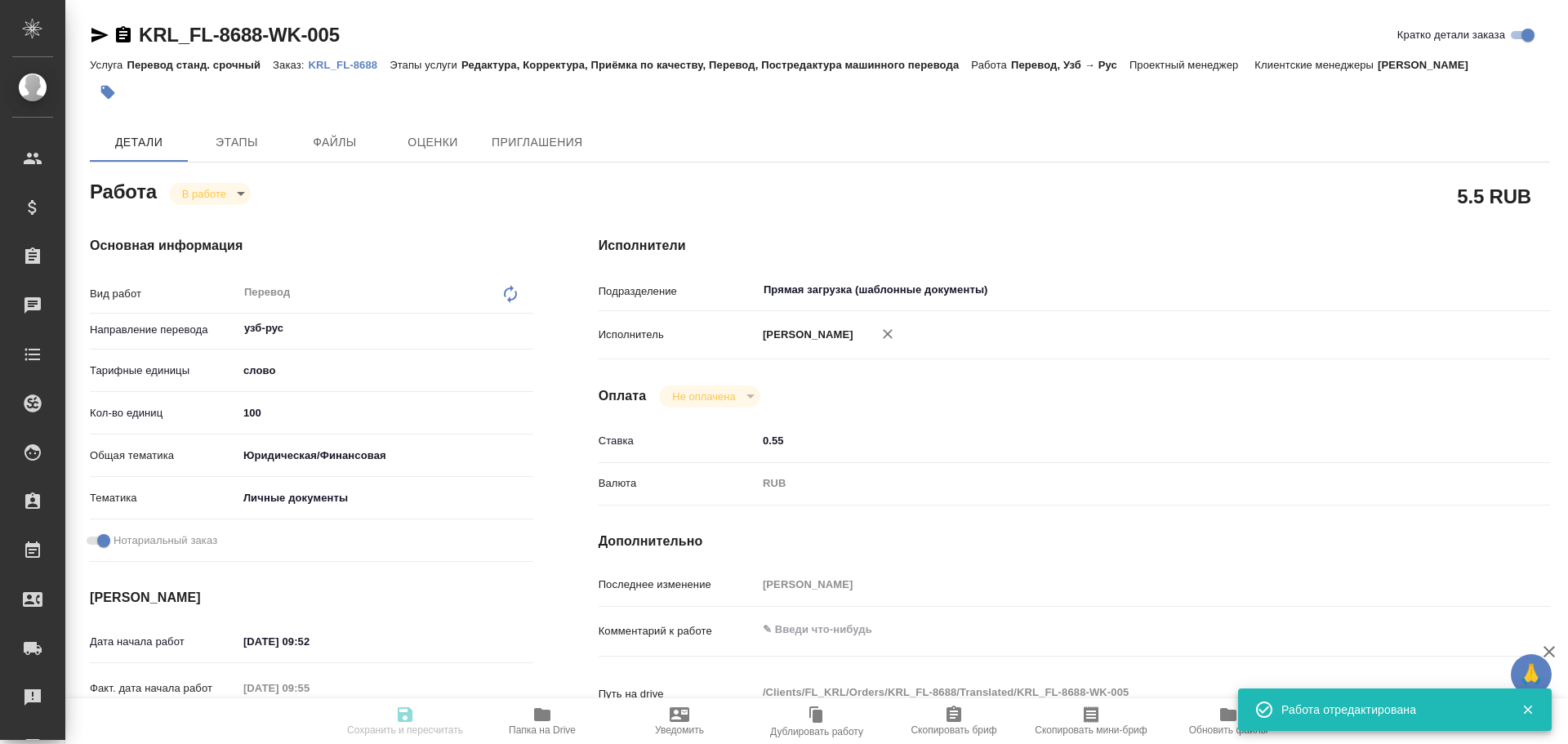
type textarea "x"
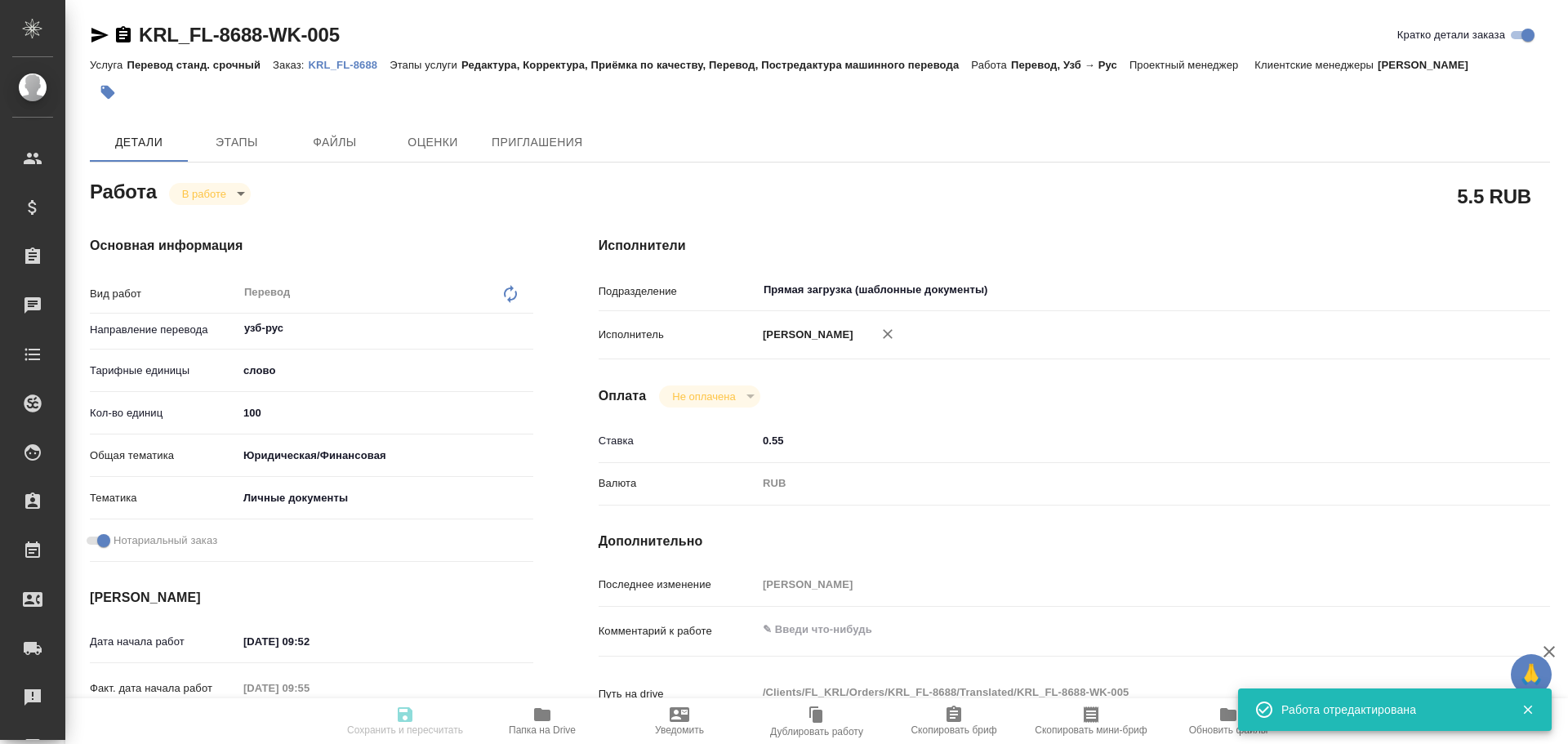
type input "inProgress"
type textarea "Перевод"
type textarea "x"
type input "узб-рус"
type input "5a8b1489cc6b4906c91bfd90"
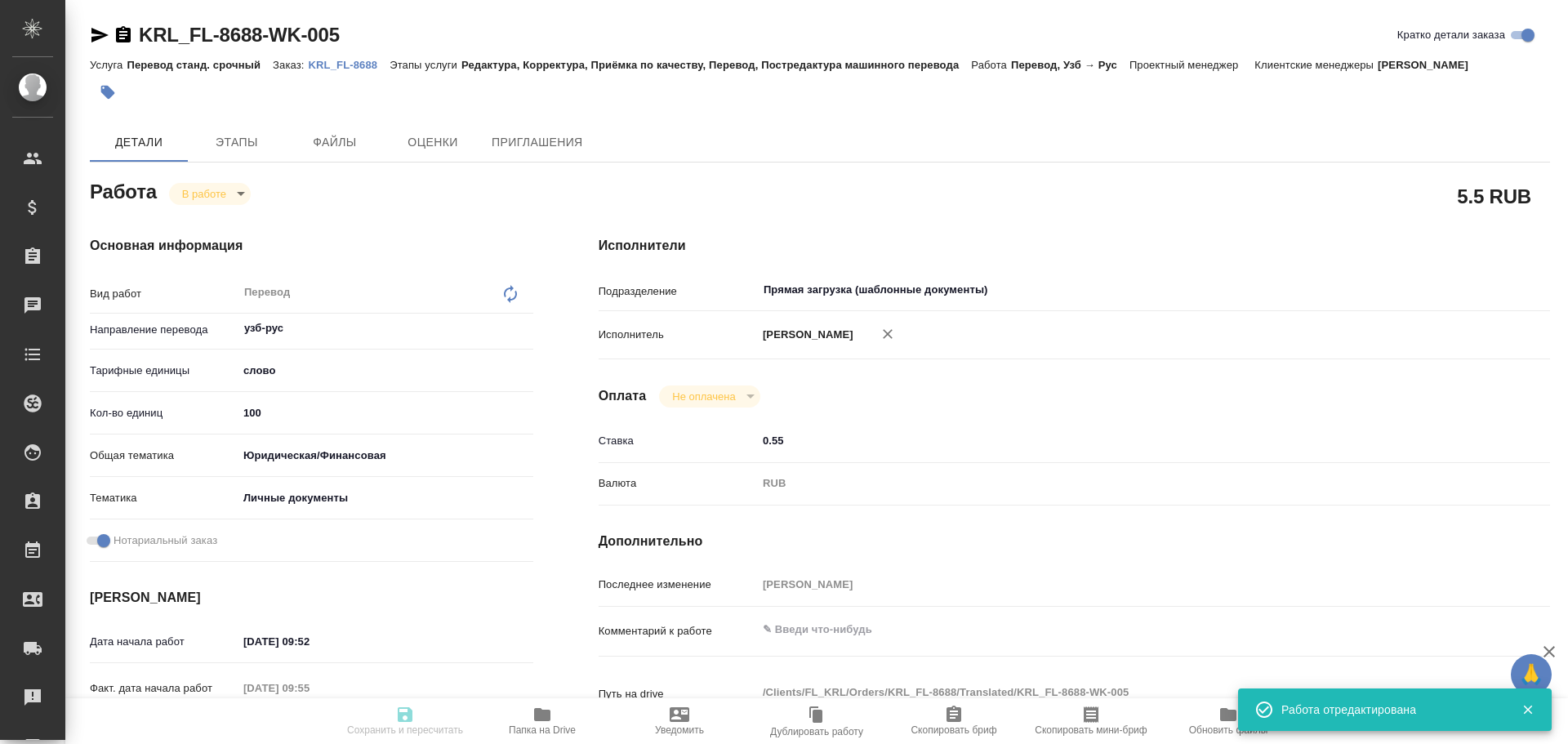
type input "100"
type input "yr-fn"
type input "5a8b8b956a9677013d343cfe"
checkbox input "true"
type input "[DATE] 09:52"
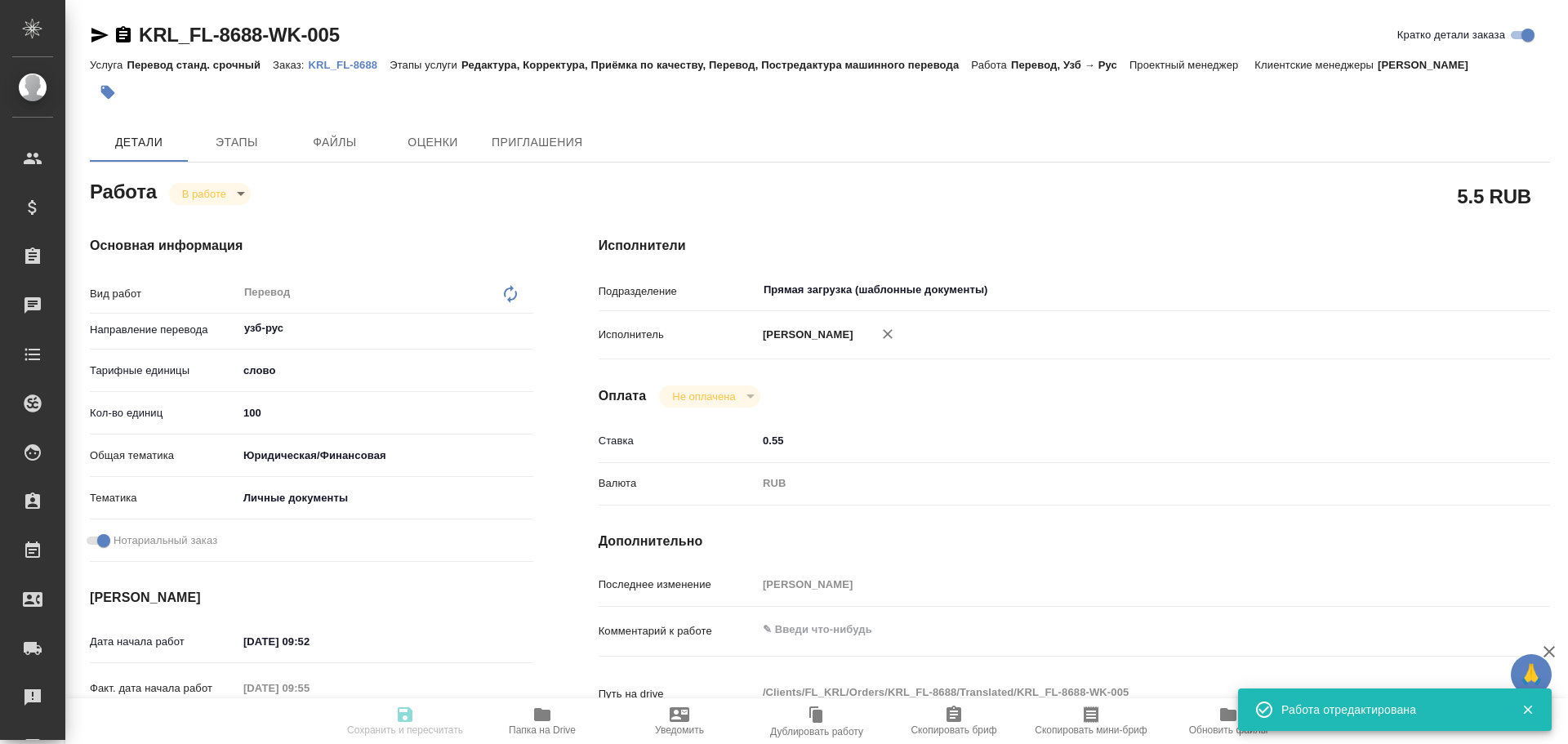
type input "10.09.2025 09:55"
type input "10.09.2025 12:00"
type input "Прямая загрузка (шаблонные документы)"
type input "notPayed"
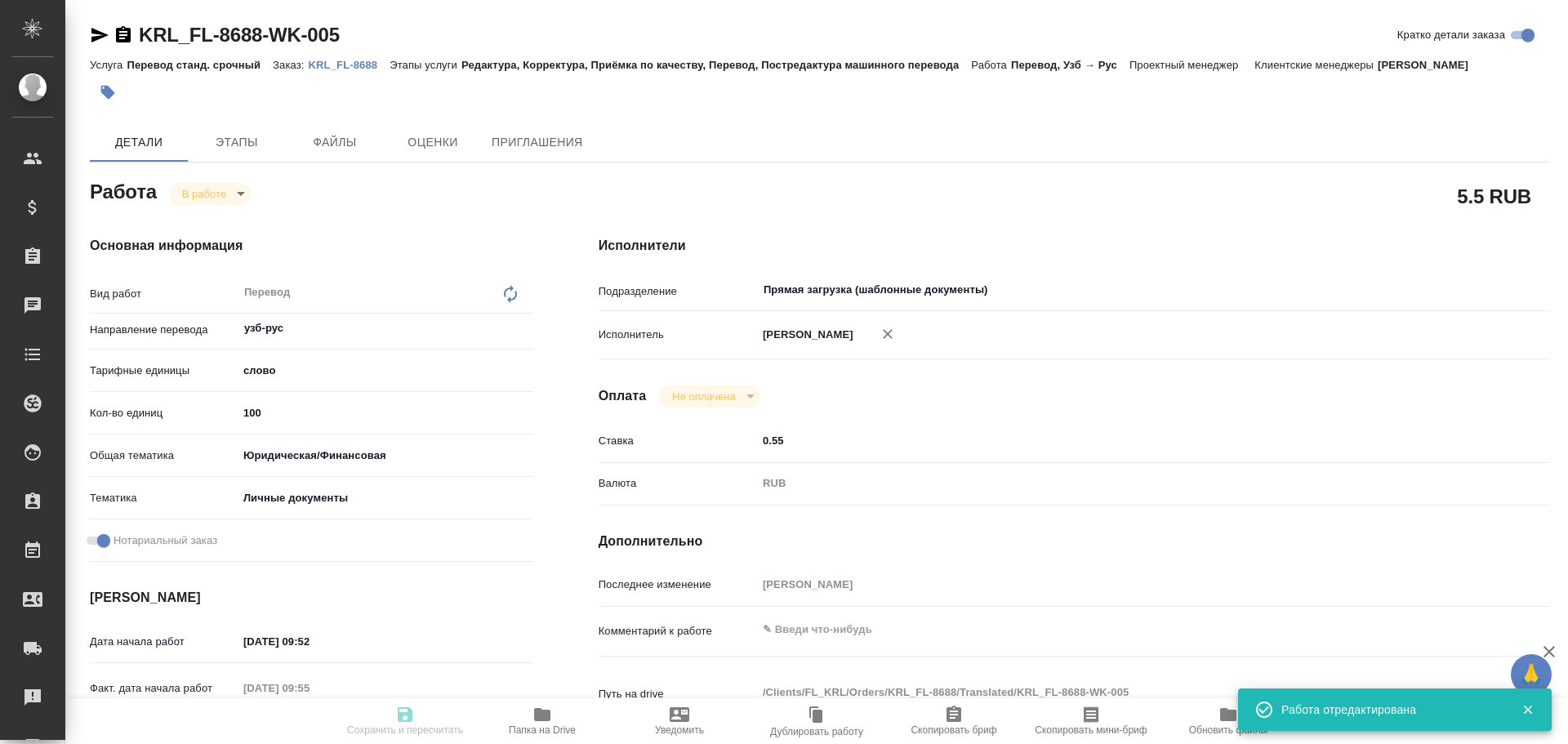
type input "0.55"
type input "RUB"
type input "Гусев Александр"
type textarea "x"
type textarea "/Clients/FL_KRL/Orders/KRL_FL-8688/Translated/KRL_FL-8688-WK-005"
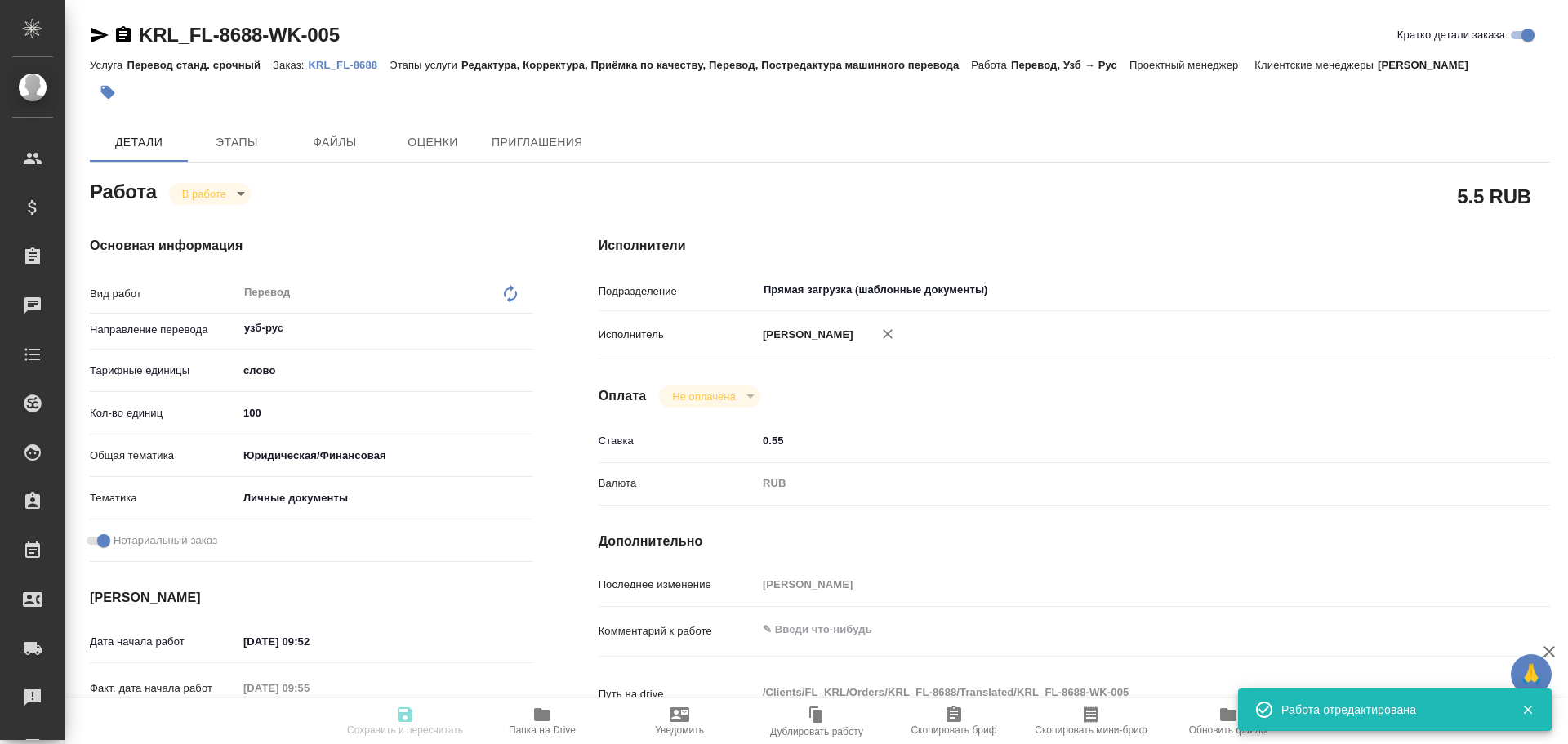
type textarea "x"
type input "KRL_FL-8688"
type input "Перевод станд. срочный"
type input "Редактура, Корректура, Приёмка по качеству, Перевод, Постредактура машинного пе…"
type input "Касымов Тимур"
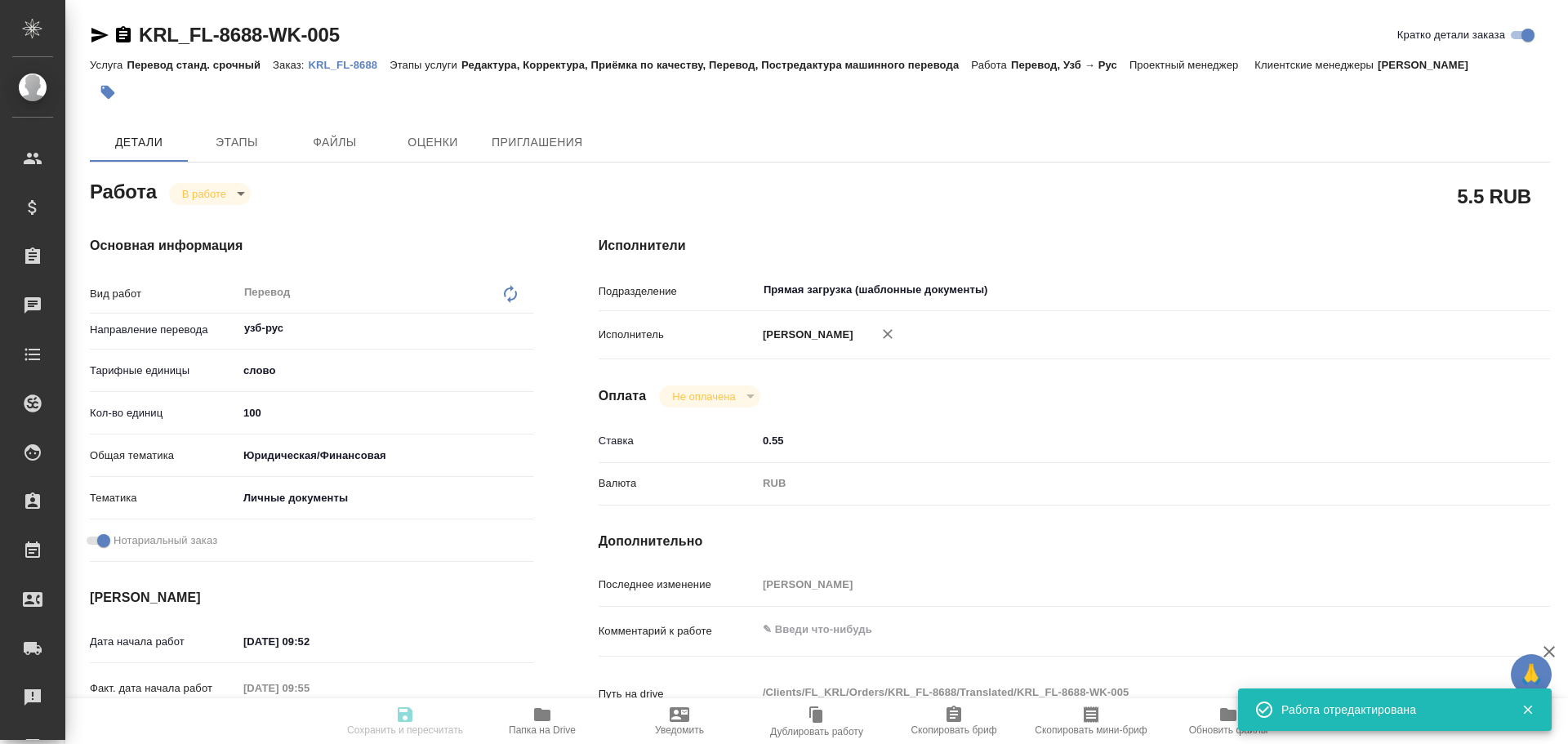
type input "/Clients/FL_KRL/Orders/KRL_FL-8688"
type textarea "АБДУЛЛАЕВ САФАРМУРОД НОРКУЗИЕВИЧ"
type textarea "x"
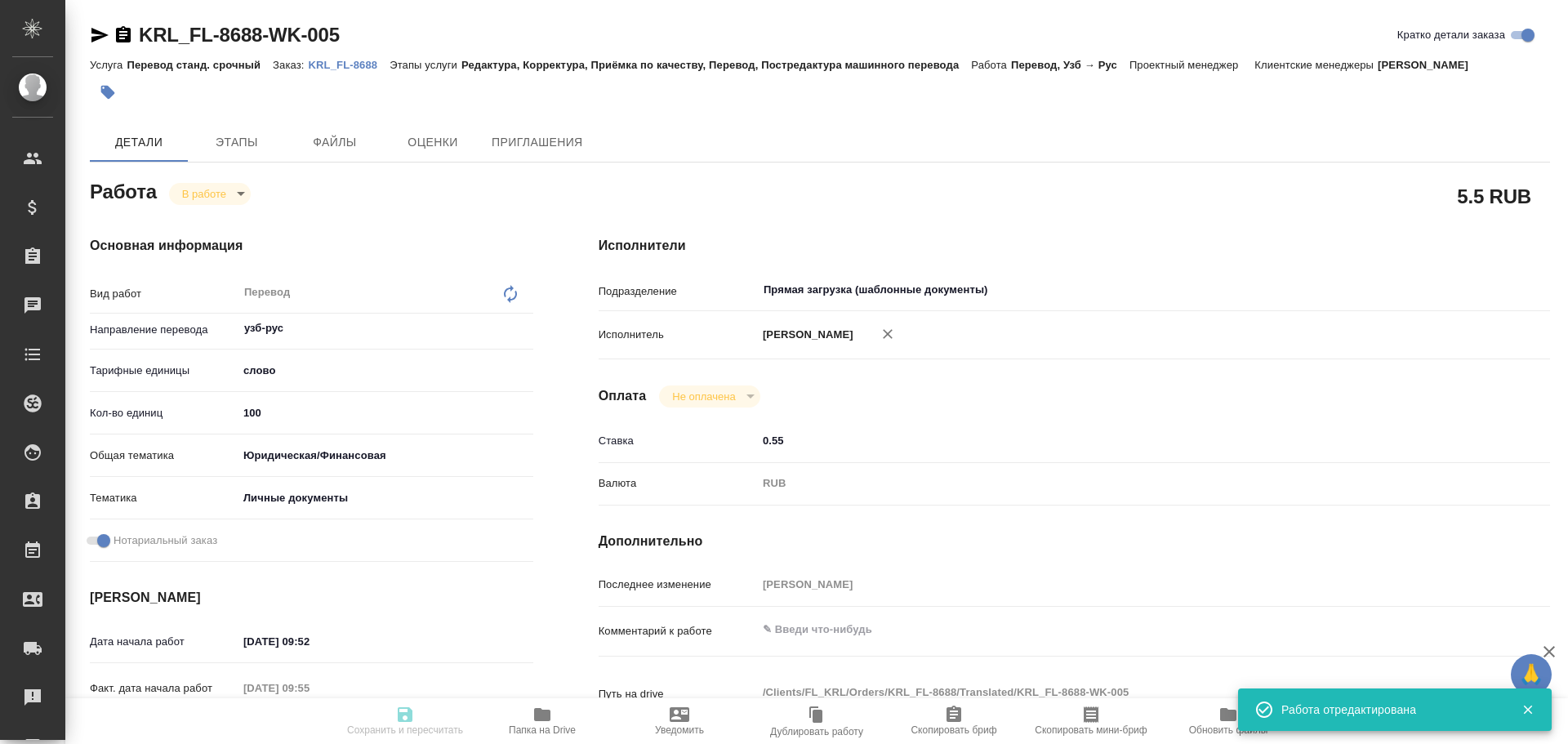
type textarea "x"
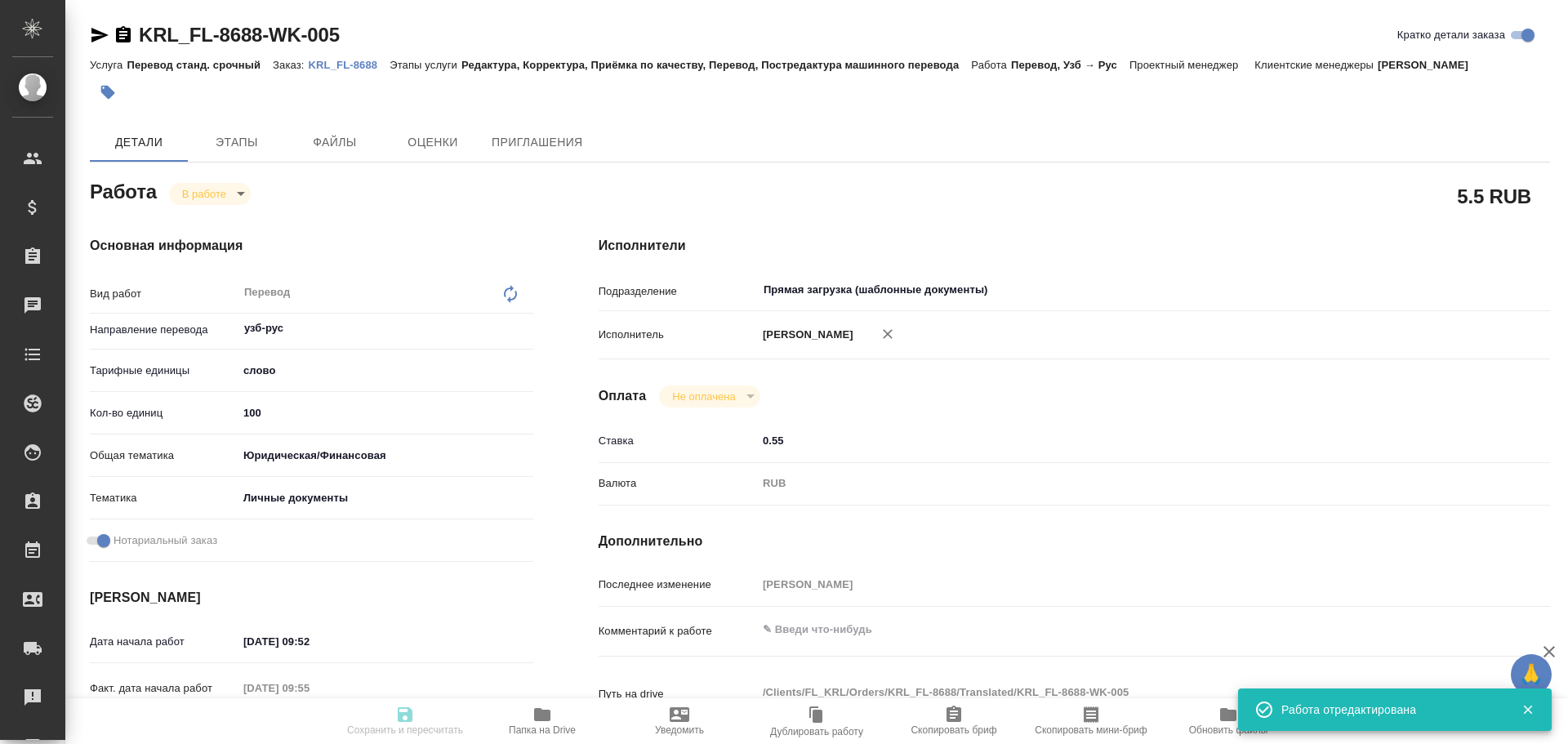
type textarea "x"
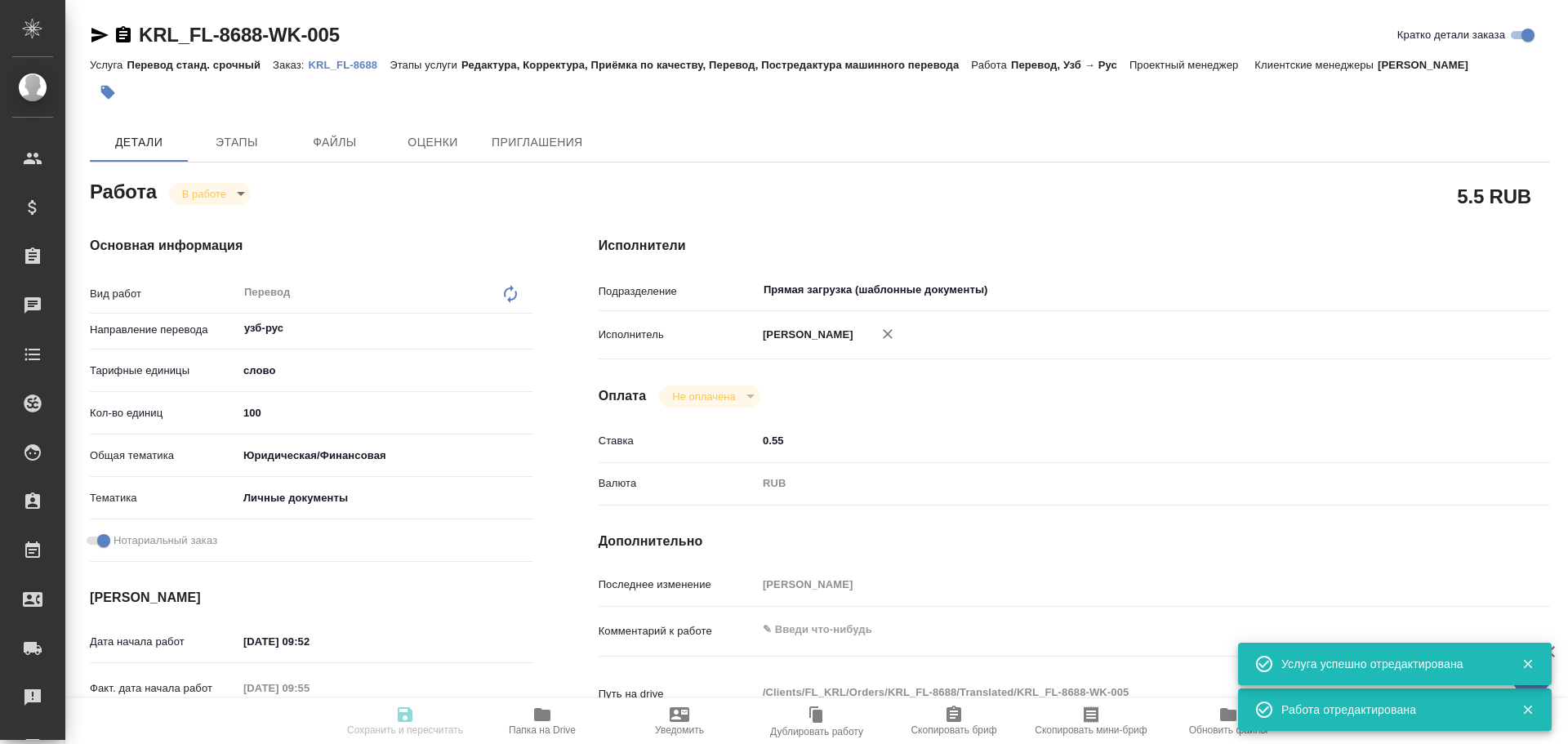
type textarea "x"
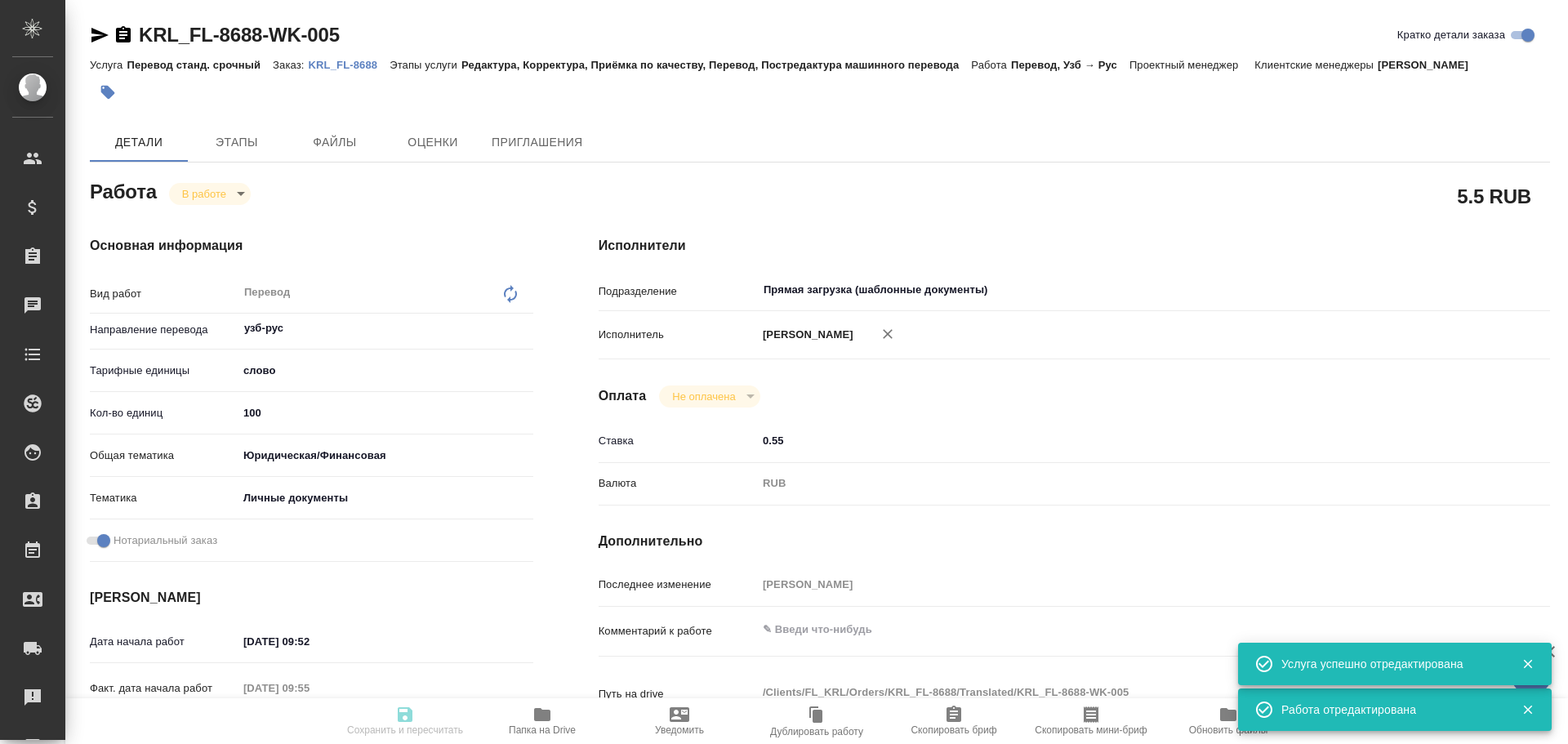
type textarea "x"
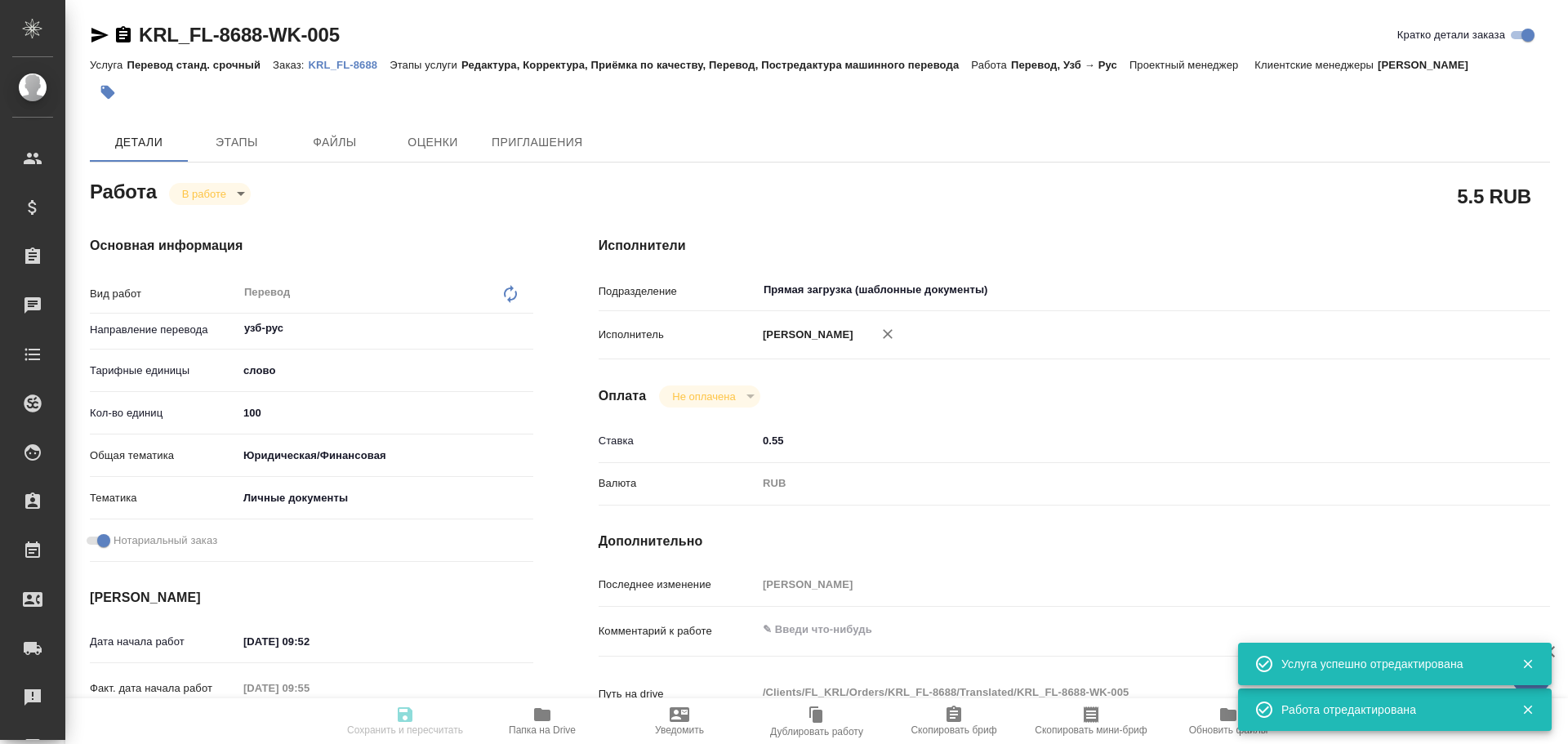
type textarea "x"
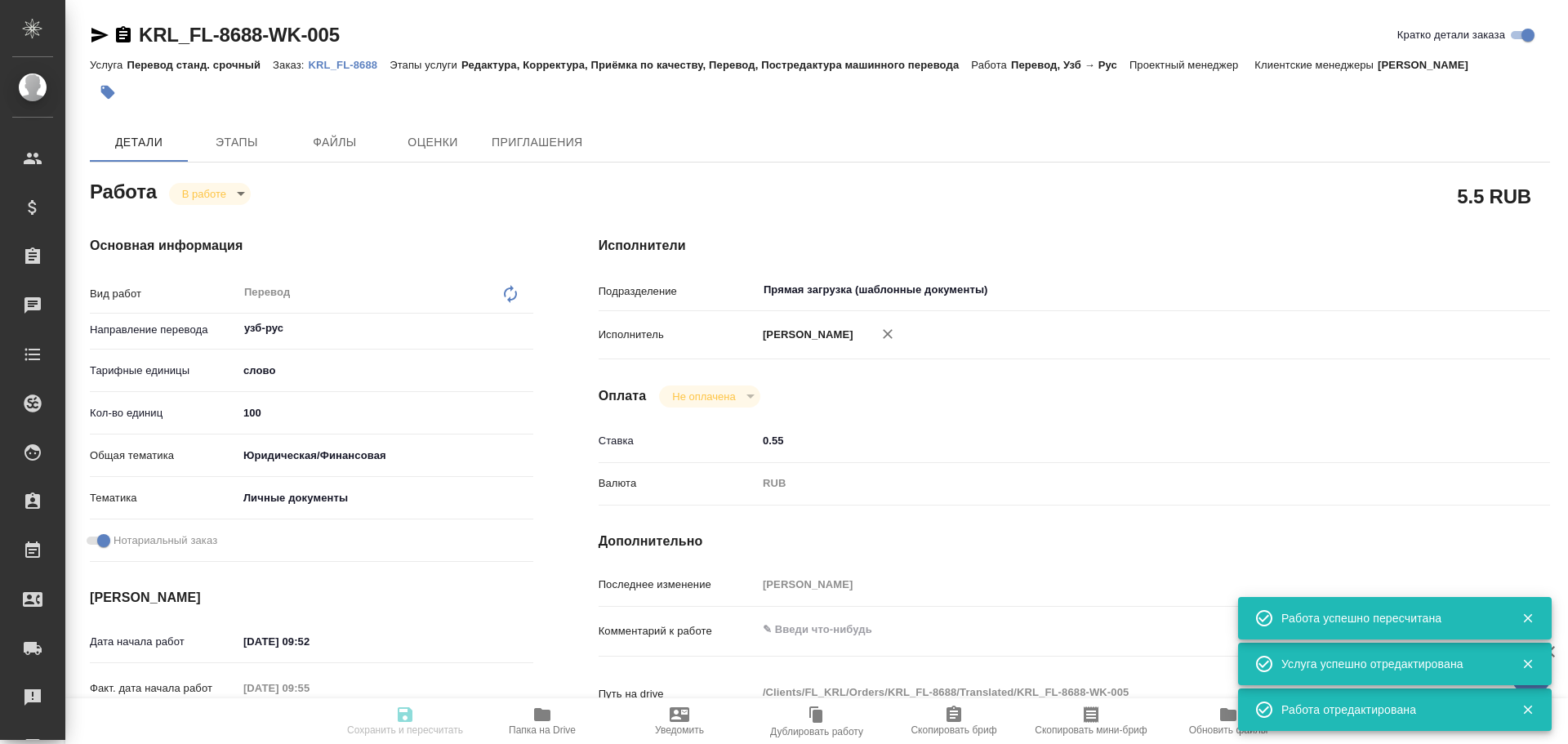
type input "inProgress"
type textarea "Перевод"
type textarea "x"
type input "узб-рус"
type input "5a8b1489cc6b4906c91bfd90"
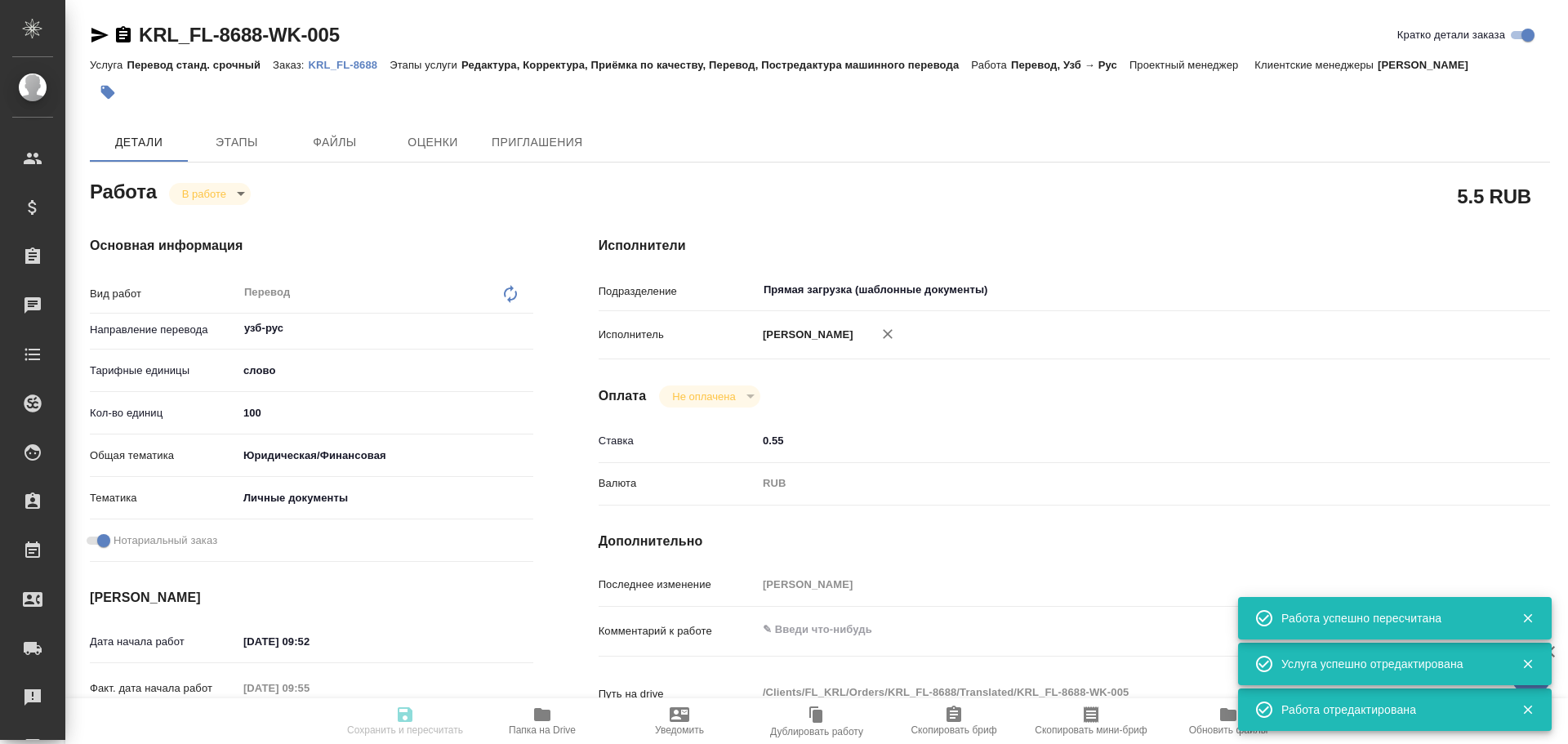
type input "100"
type input "yr-fn"
type input "5a8b8b956a9677013d343cfe"
checkbox input "true"
type input "10.09.2025 09:52"
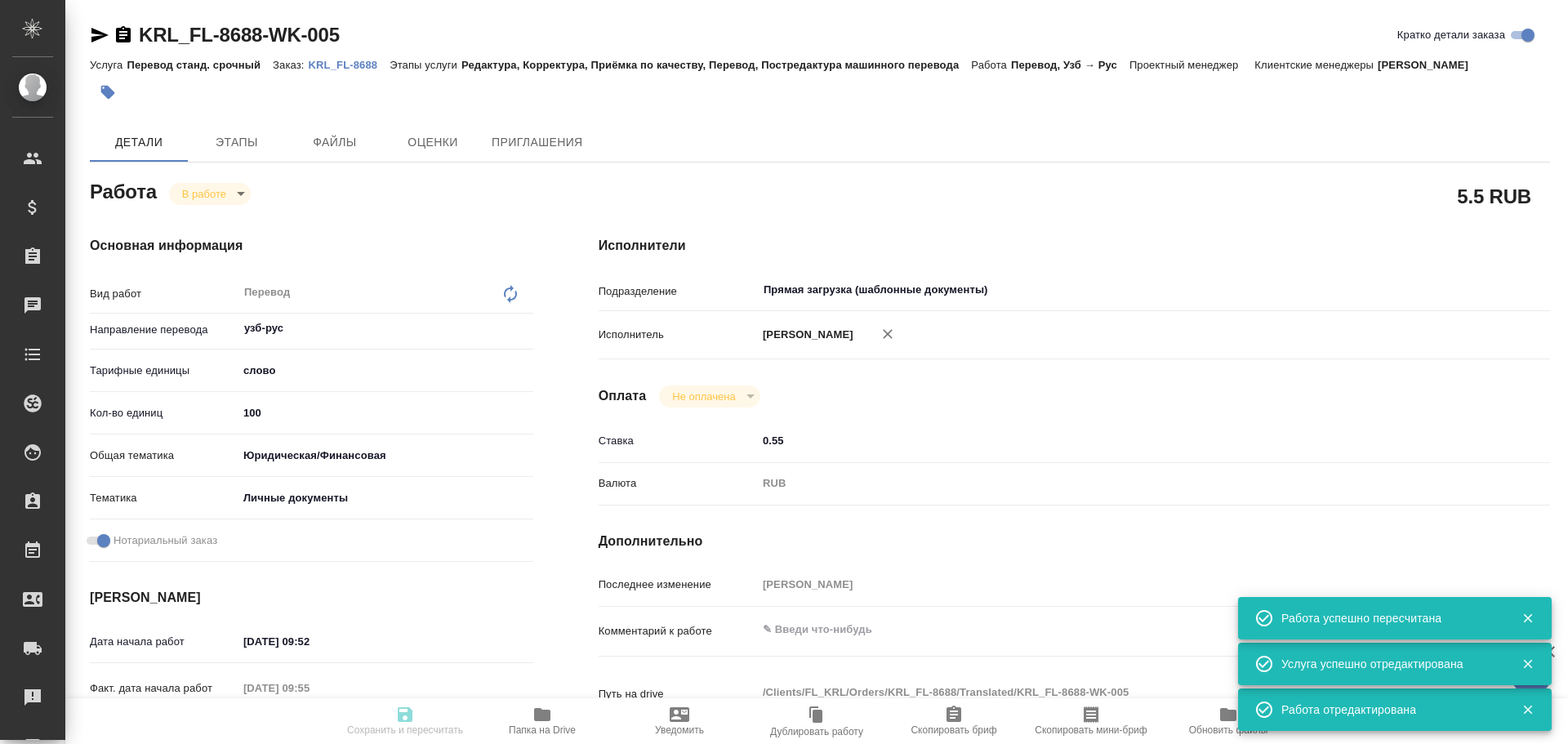
type input "10.09.2025 09:55"
type input "10.09.2025 12:00"
type input "Прямая загрузка (шаблонные документы)"
type input "notPayed"
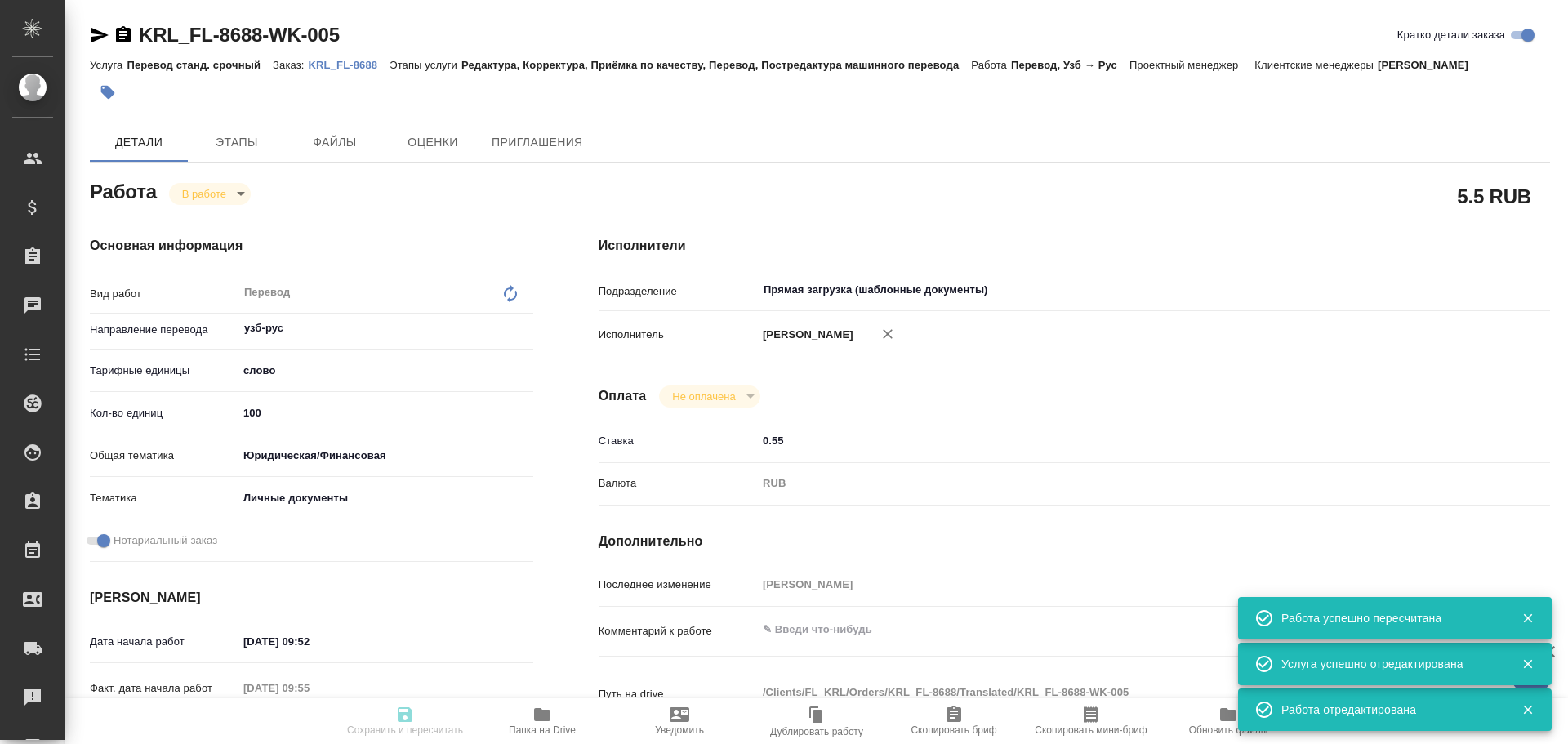
type input "0.55"
type input "RUB"
type input "Гусев Александр"
type textarea "x"
type textarea "/Clients/FL_KRL/Orders/KRL_FL-8688/Translated/KRL_FL-8688-WK-005"
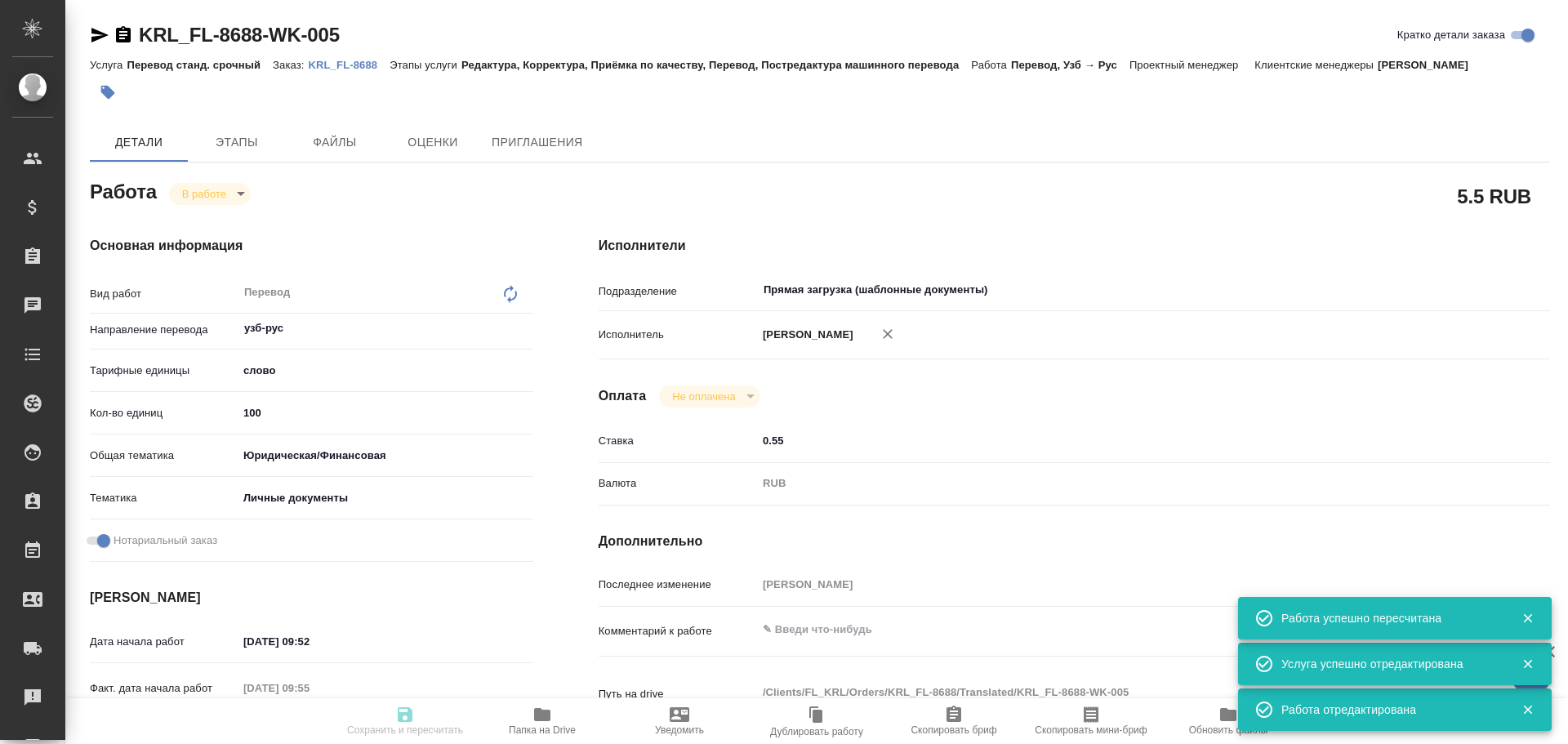
type textarea "x"
type input "KRL_FL-8688"
type input "Перевод станд. срочный"
type input "Редактура, Корректура, Приёмка по качеству, Перевод, Постредактура машинного пе…"
type input "Касымов Тимур"
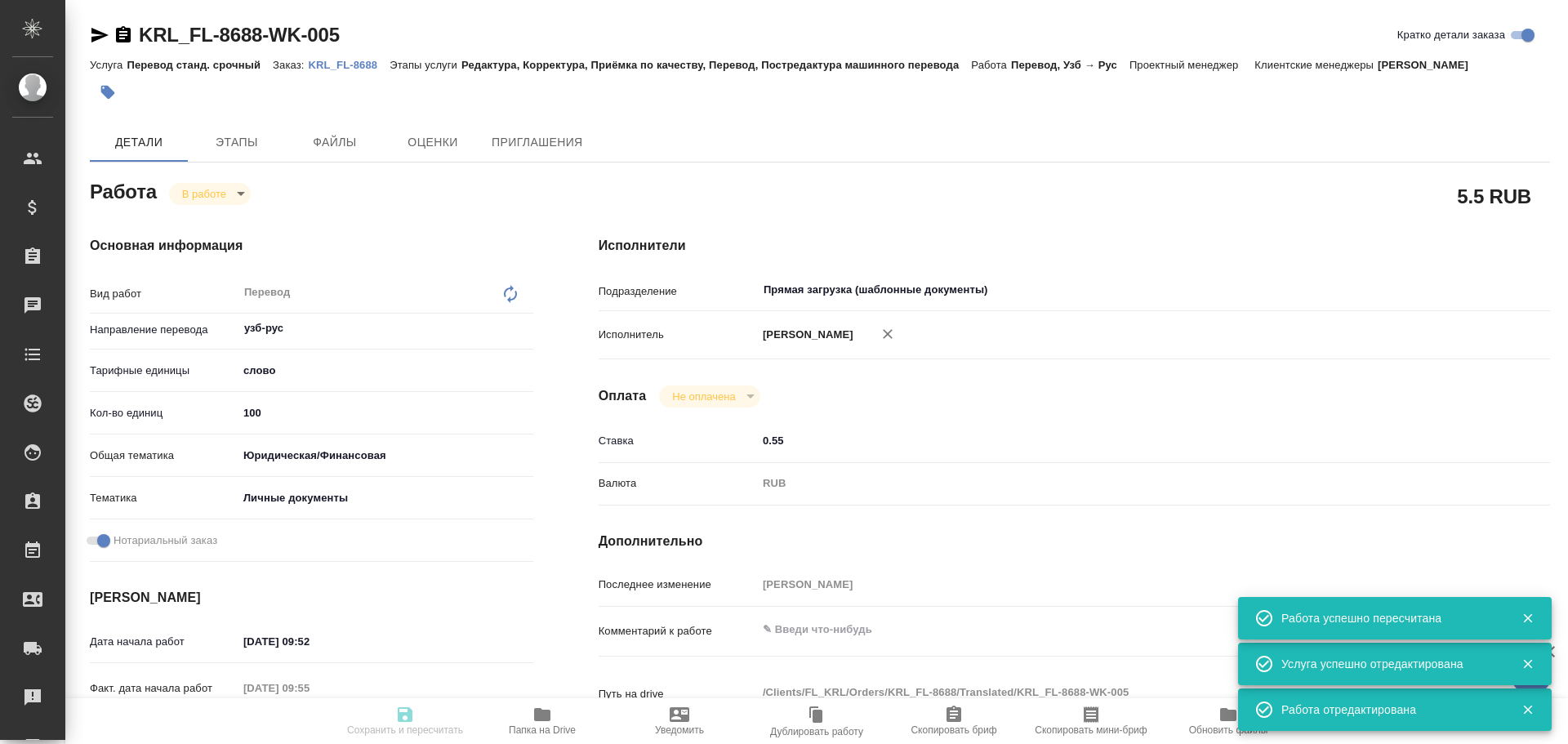
type input "/Clients/FL_KRL/Orders/KRL_FL-8688"
type textarea "АБДУЛЛАЕВ САФАРМУРОД НОРКУЗИЕВИЧ"
type textarea "x"
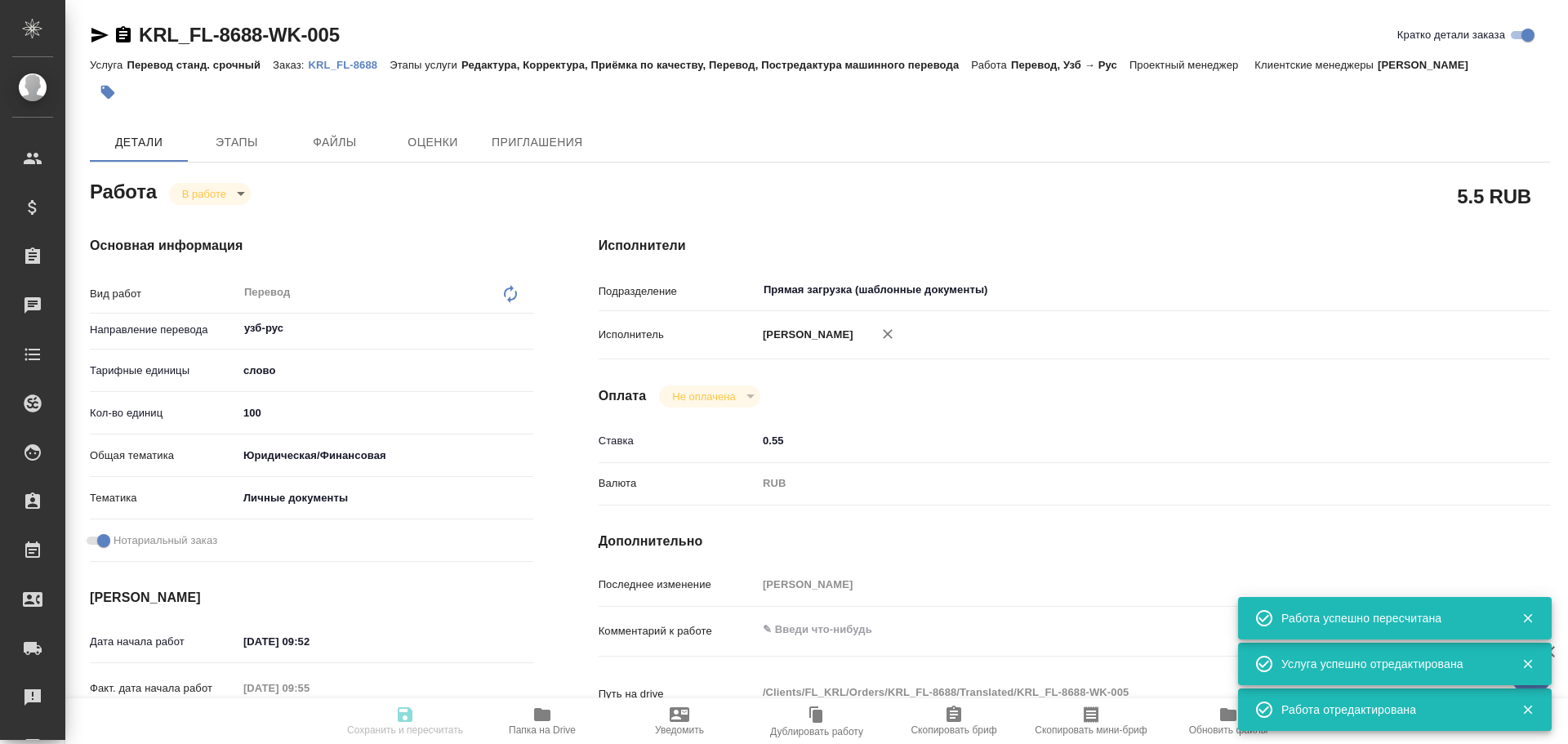
type textarea "x"
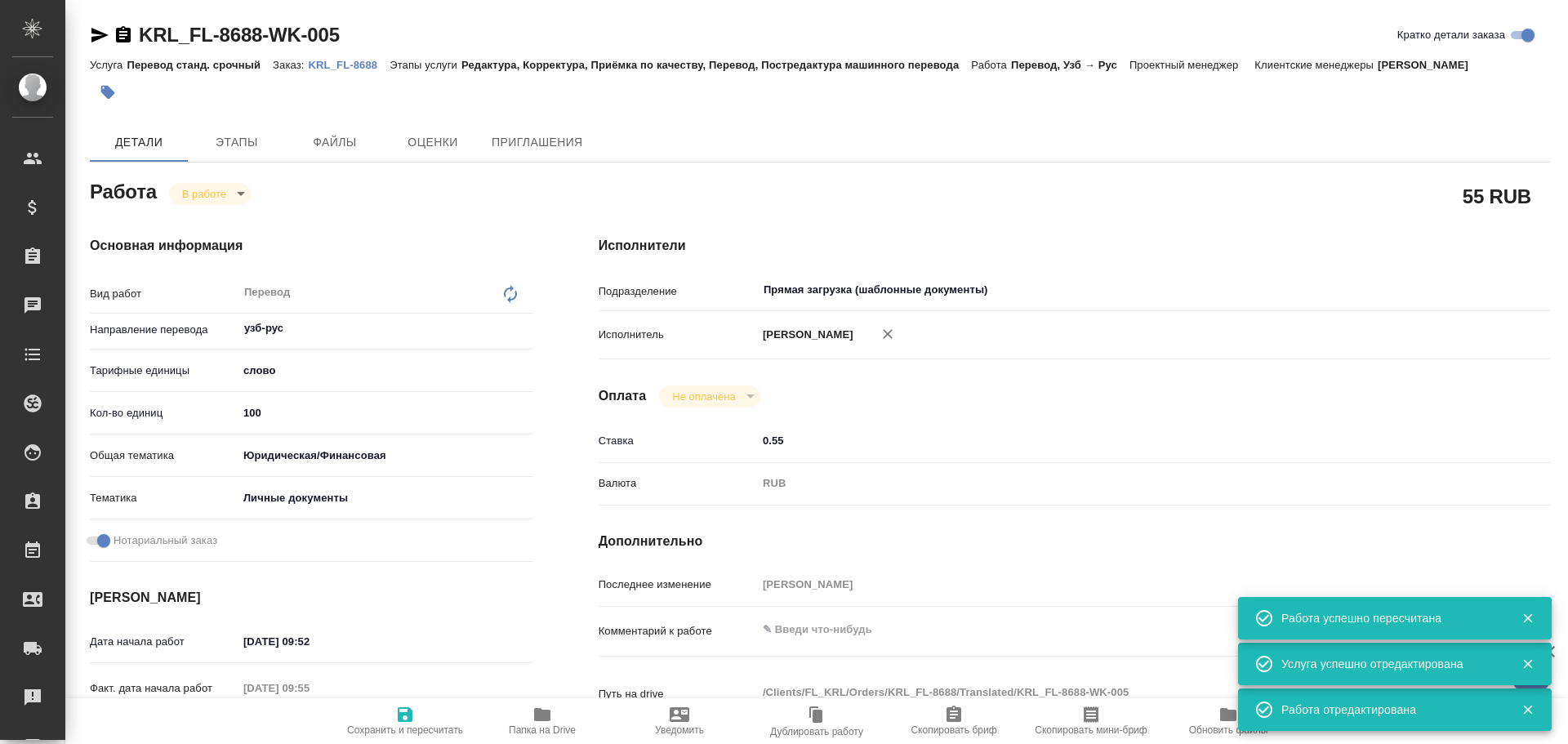
type textarea "x"
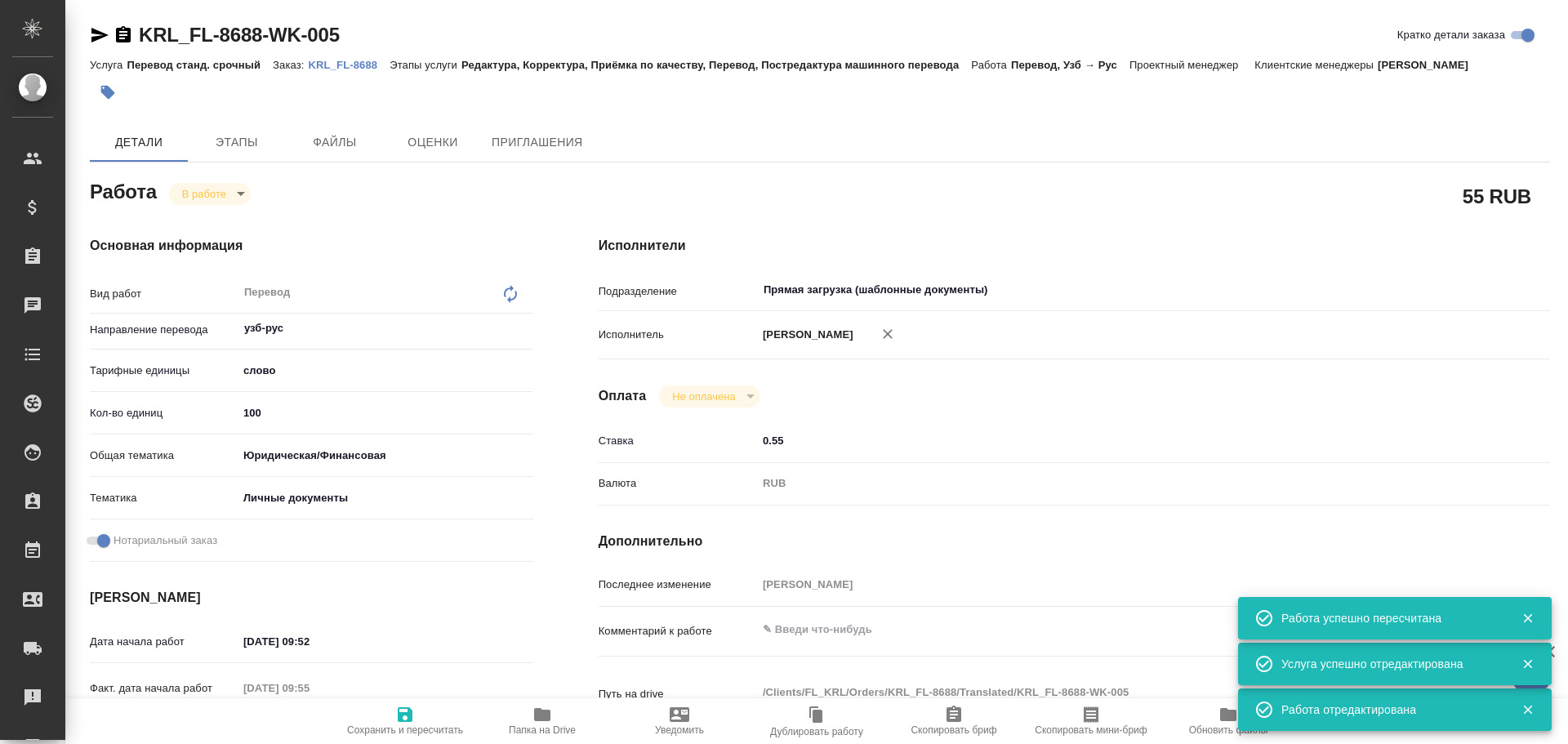
type textarea "x"
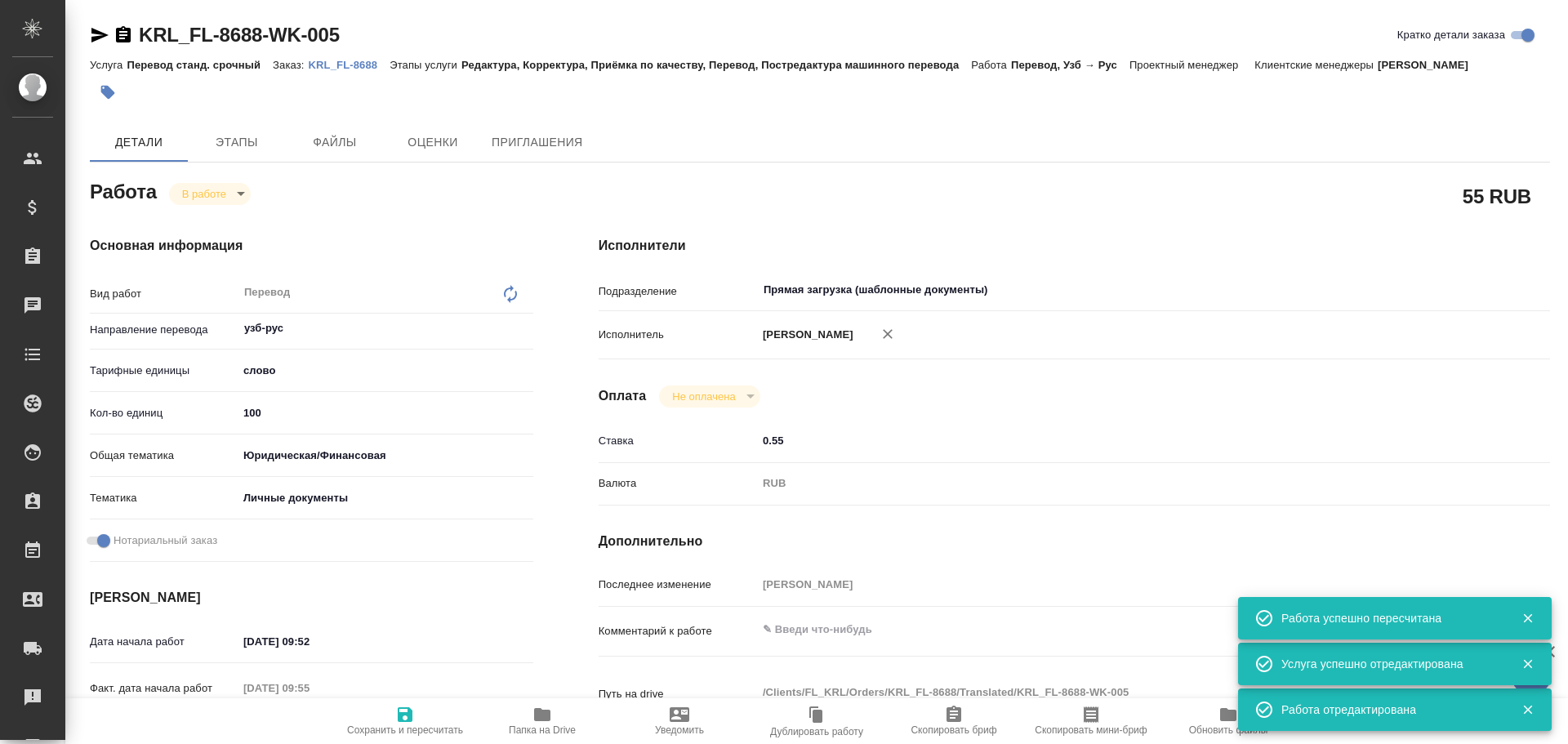
type textarea "x"
click at [207, 195] on body "🙏 .cls-1 fill:#fff; AWATERA Gusev Alexandr Клиенты Спецификации Заказы 0 Чаты T…" at bounding box center [784, 372] width 1568 height 744
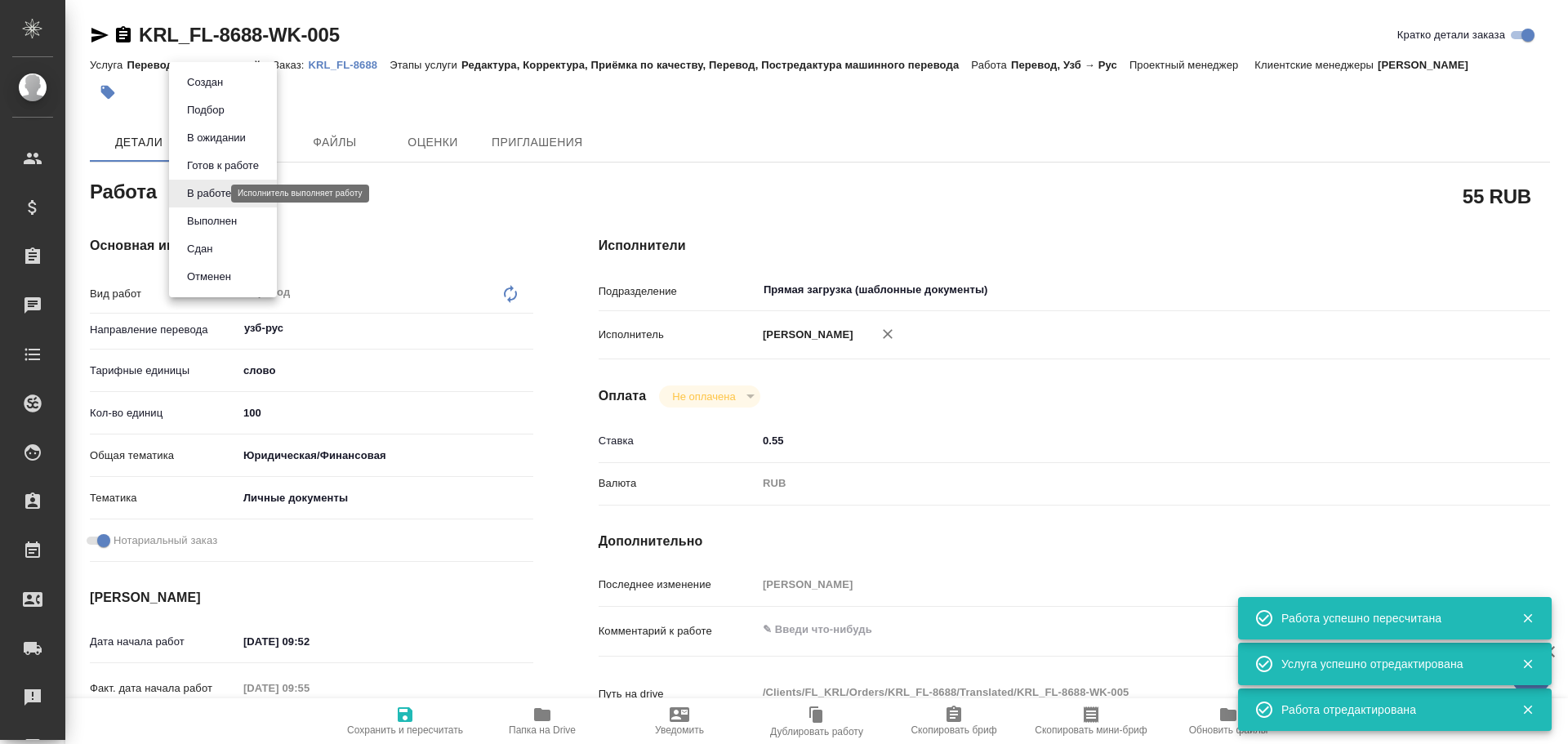
type textarea "x"
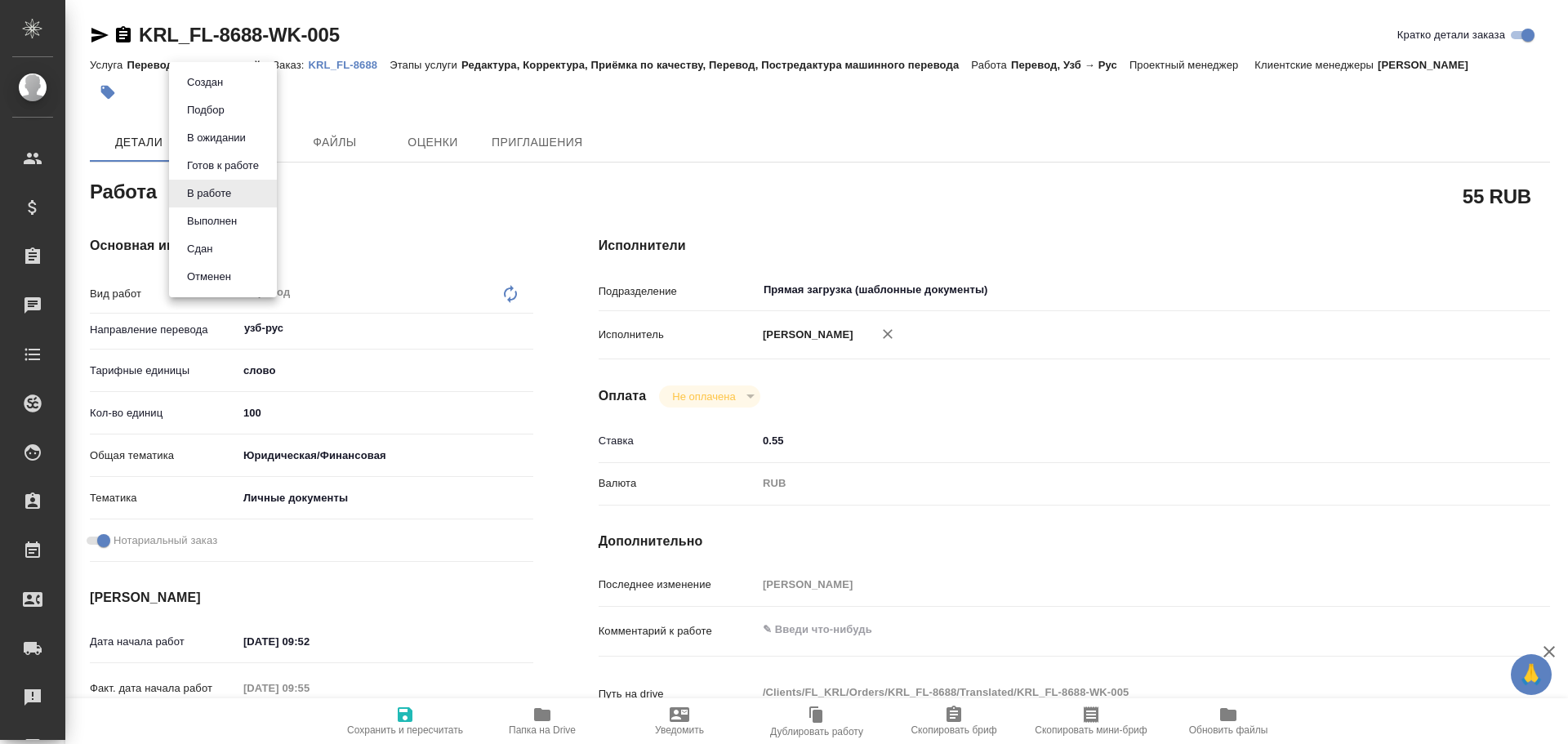
click at [213, 257] on button "Сдан" at bounding box center [199, 249] width 35 height 18
type textarea "x"
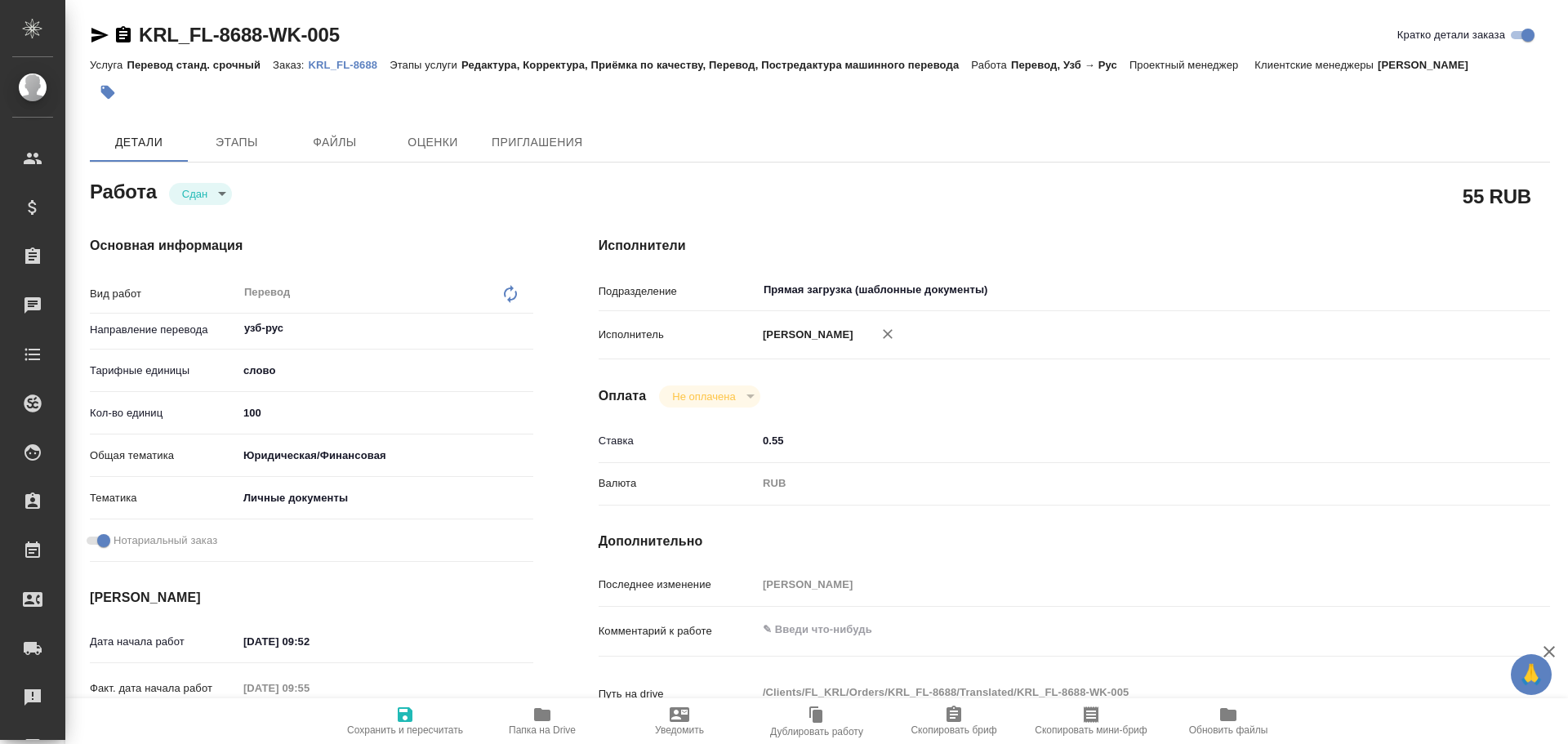
type textarea "x"
click at [402, 734] on span "Сохранить и пересчитать" at bounding box center [404, 730] width 116 height 11
type textarea "x"
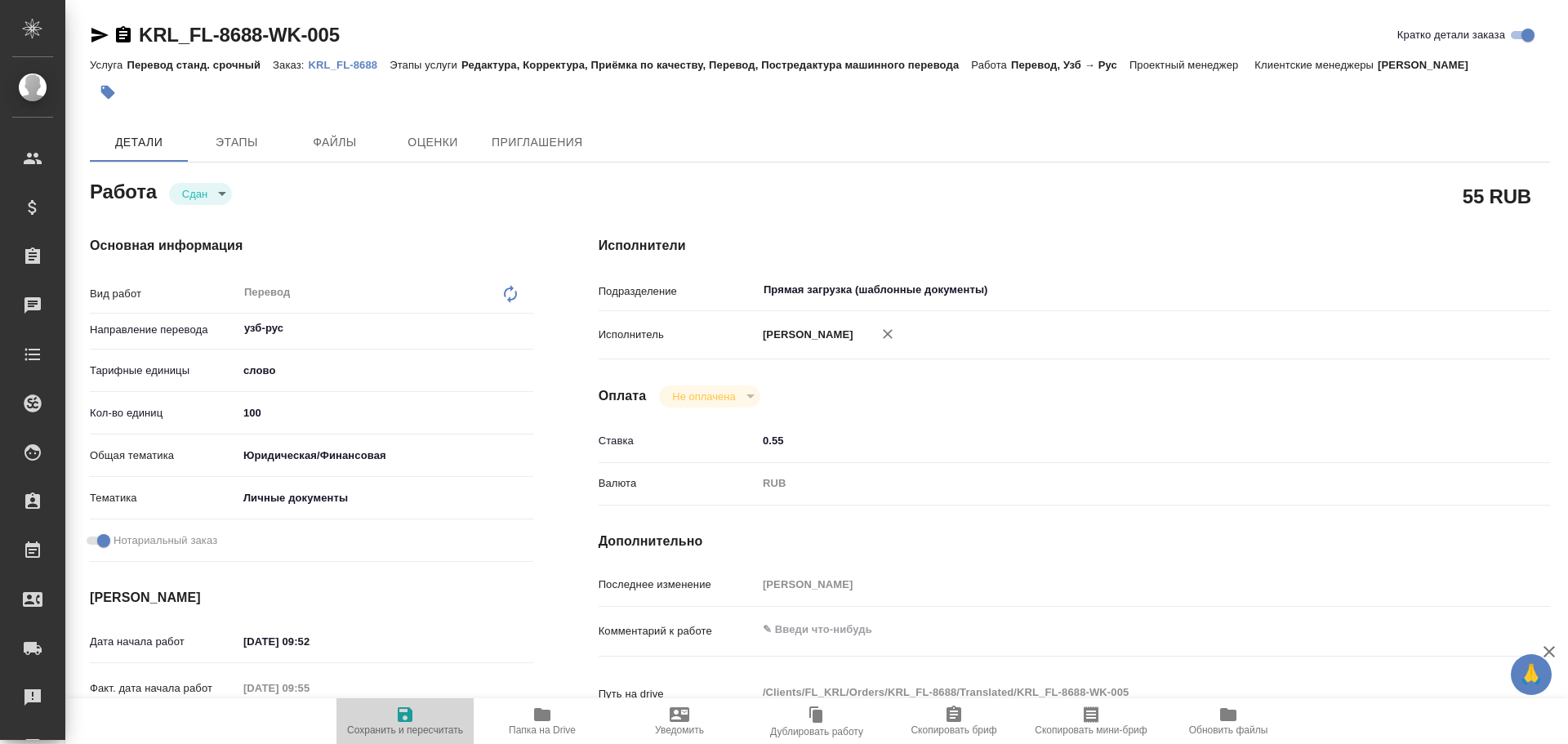
type textarea "x"
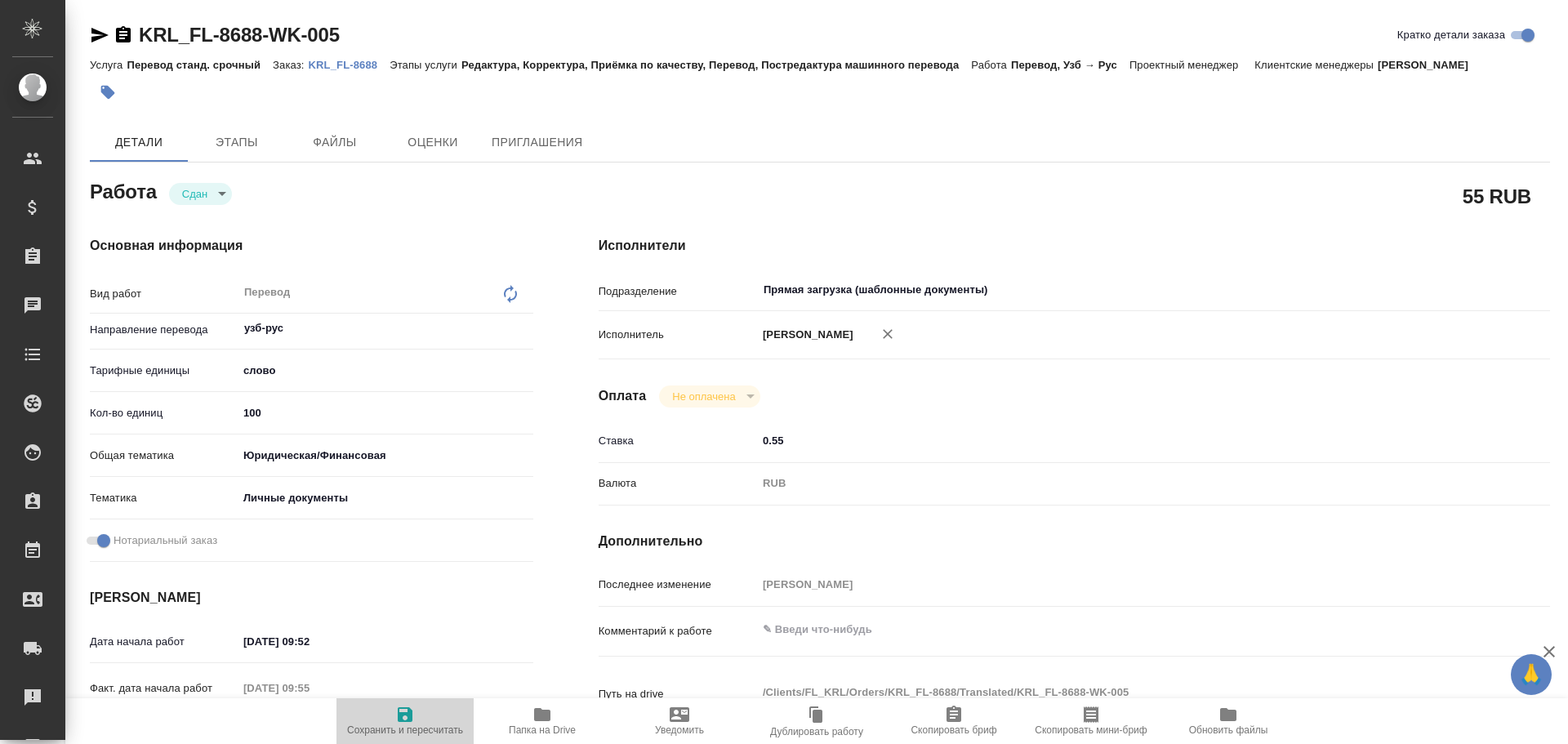
type textarea "x"
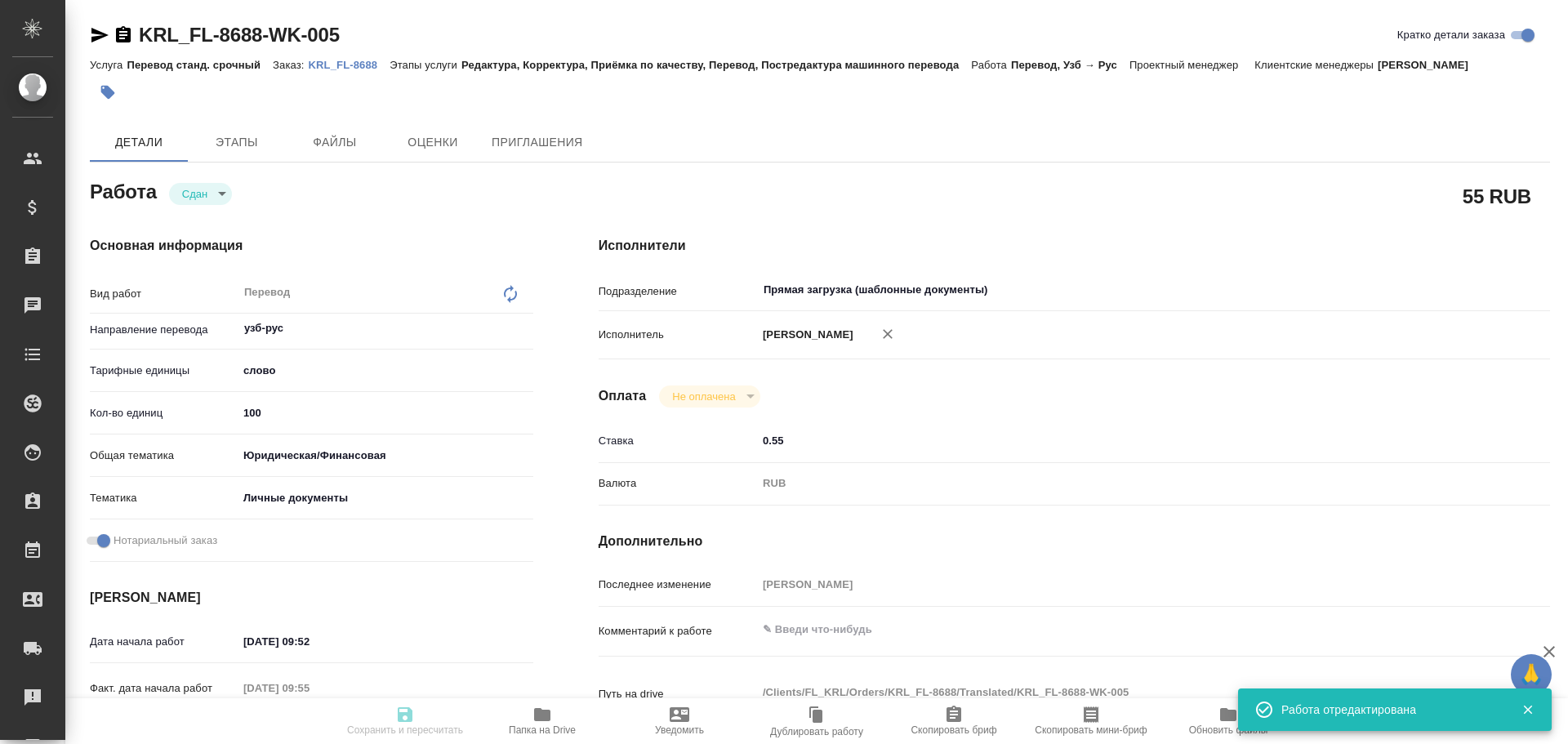
type textarea "x"
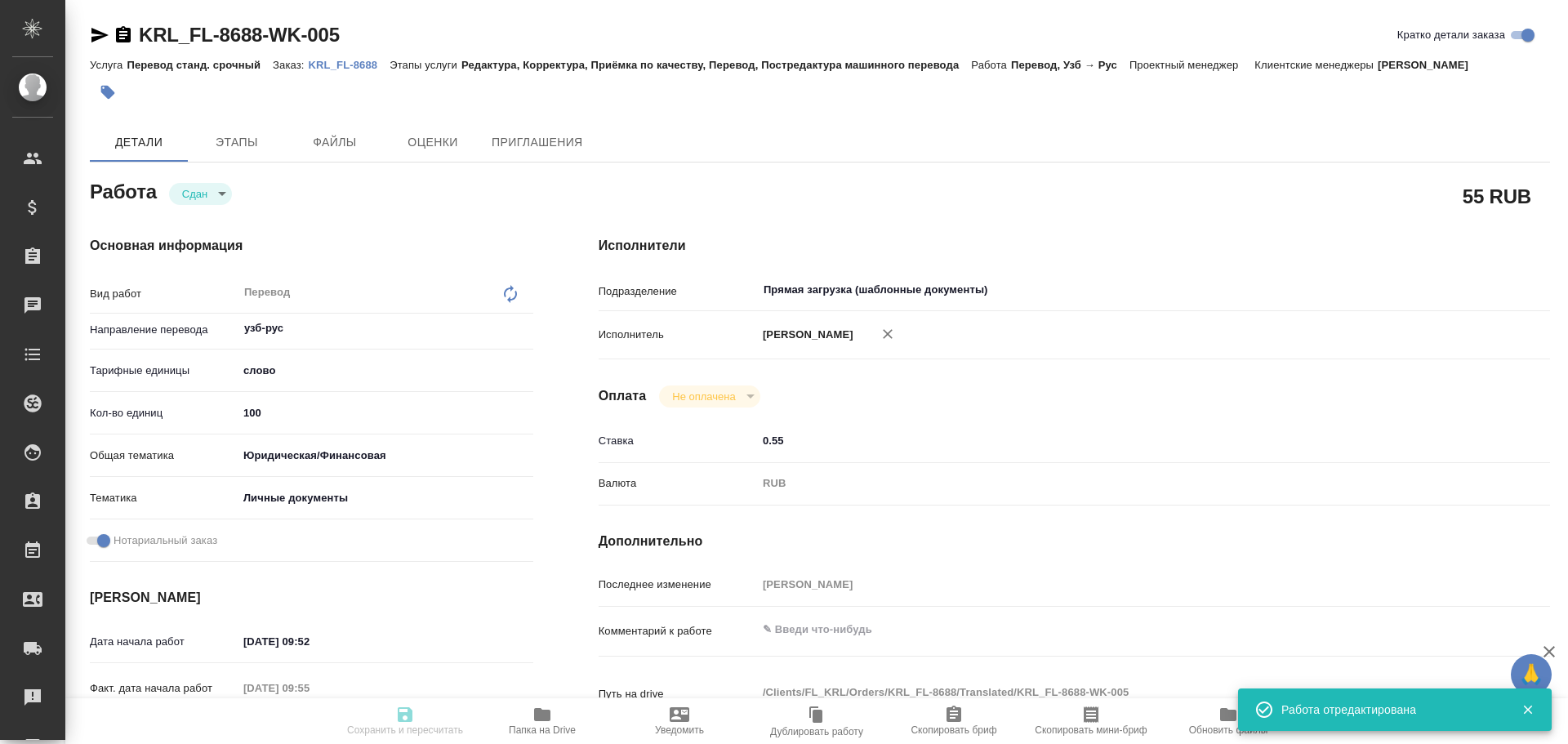
type input "closed"
type textarea "Перевод"
type textarea "x"
type input "узб-рус"
type input "5a8b1489cc6b4906c91bfd90"
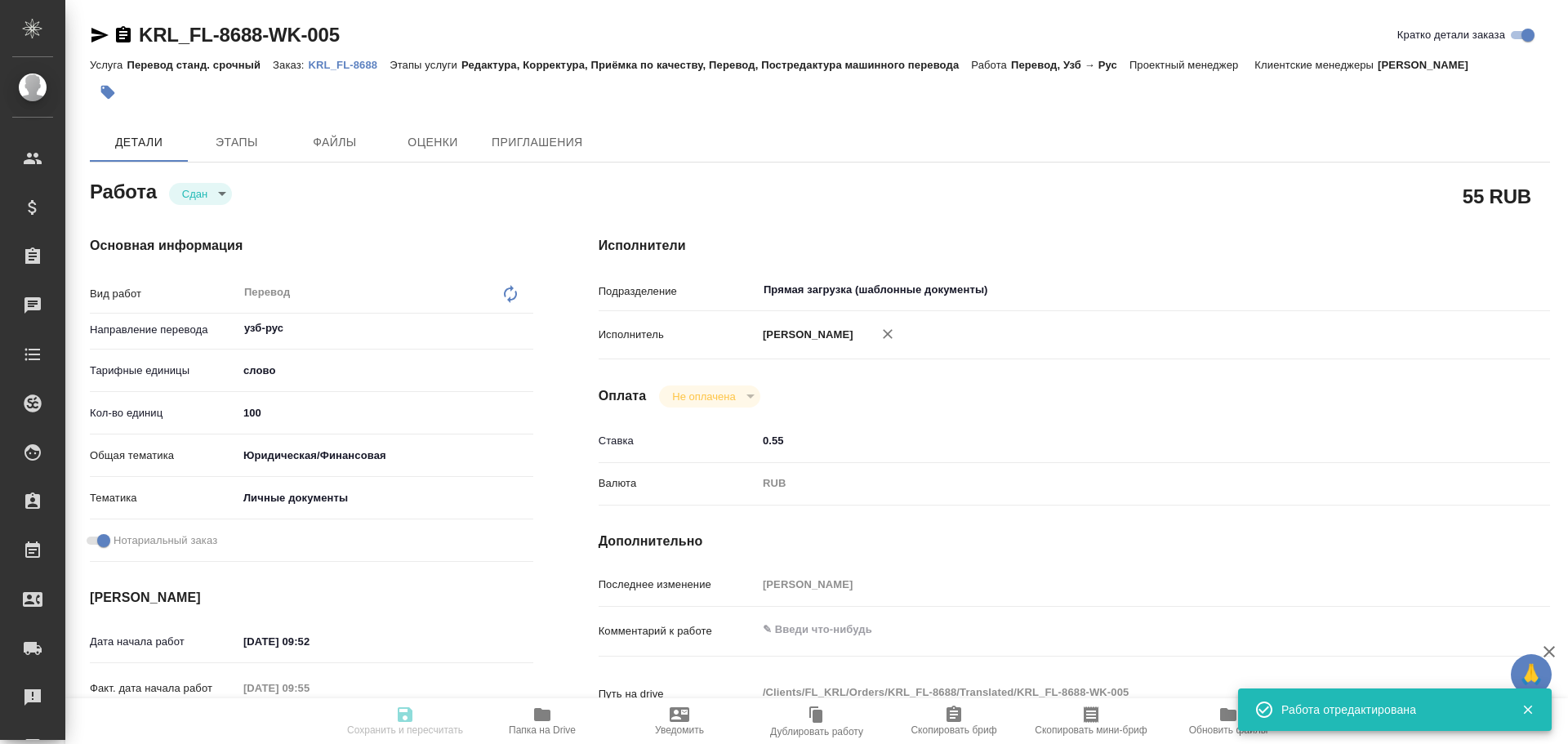
type input "100"
type input "yr-fn"
type input "5a8b8b956a9677013d343cfe"
checkbox input "true"
type input "10.09.2025 09:52"
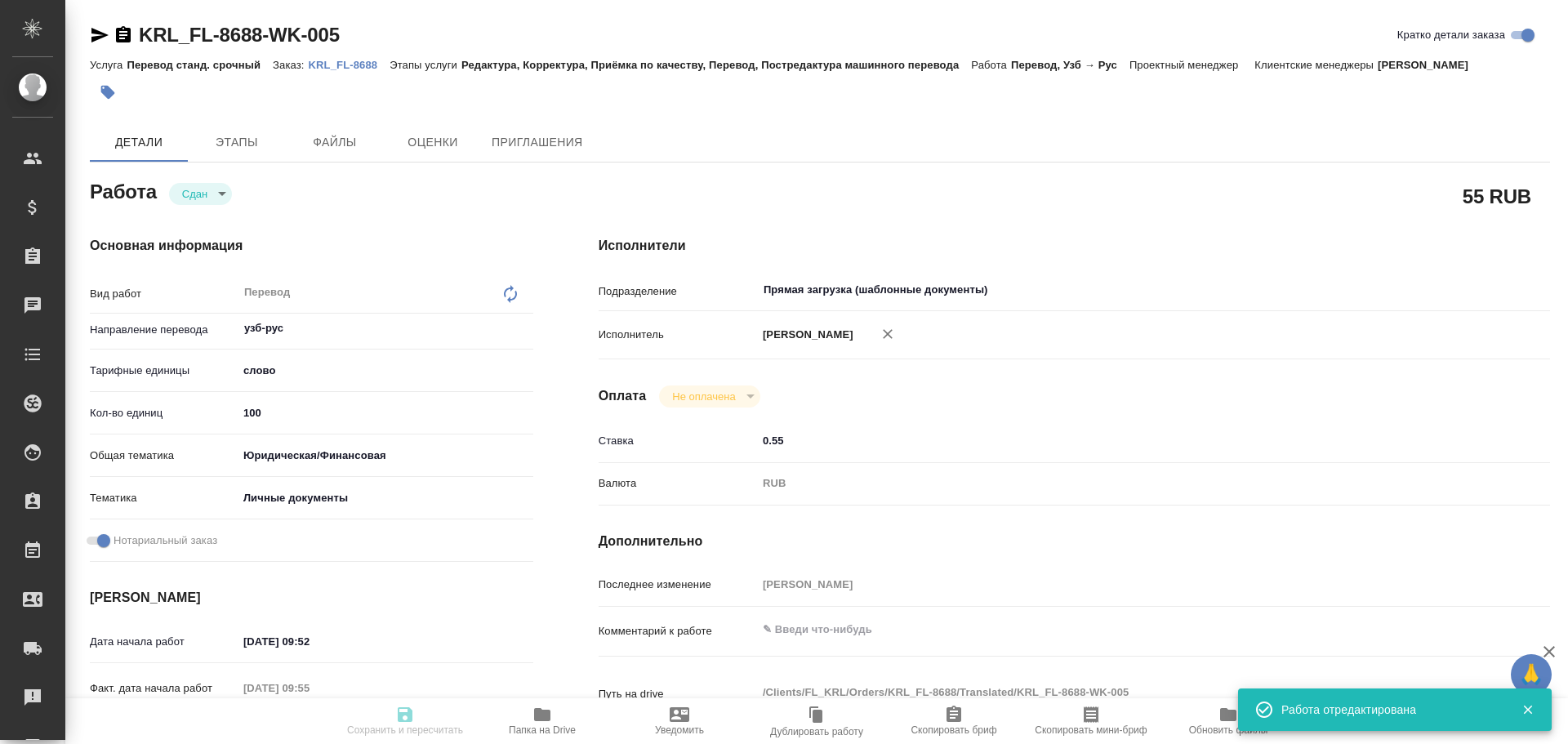
type input "10.09.2025 09:55"
type input "10.09.2025 12:00"
type input "10.09.2025 10:24"
type input "10.09.2025 12:00"
type input "Прямая загрузка (шаблонные документы)"
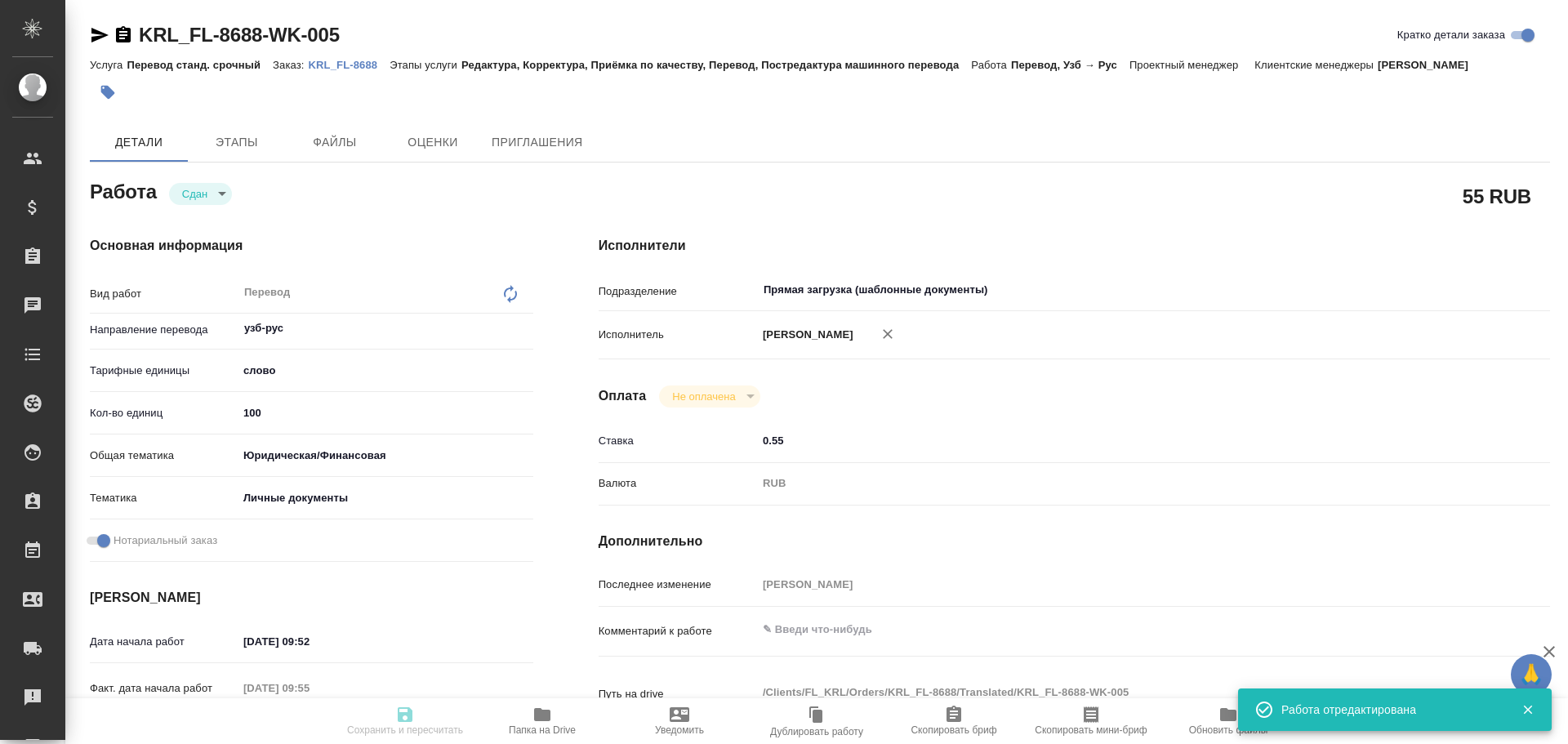
type input "notPayed"
type input "0.55"
type input "RUB"
type input "[PERSON_NAME]"
type textarea "x"
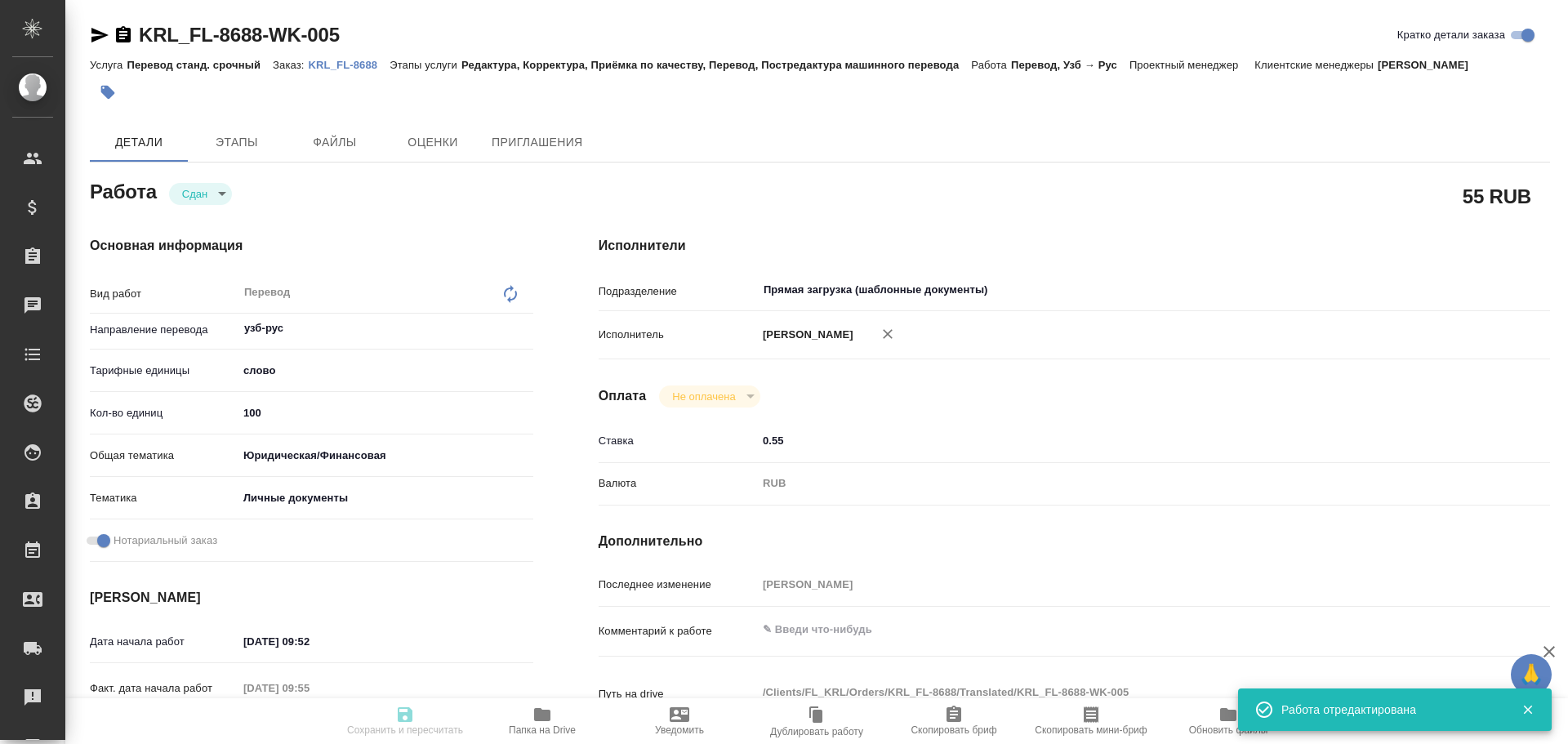
type textarea "/Clients/FL_KRL/Orders/KRL_FL-8688/Translated/KRL_FL-8688-WK-005"
type textarea "x"
type input "KRL_FL-8688"
type input "Перевод станд. срочный"
type input "Редактура, Корректура, Приёмка по качеству, Перевод, Постредактура машинного пе…"
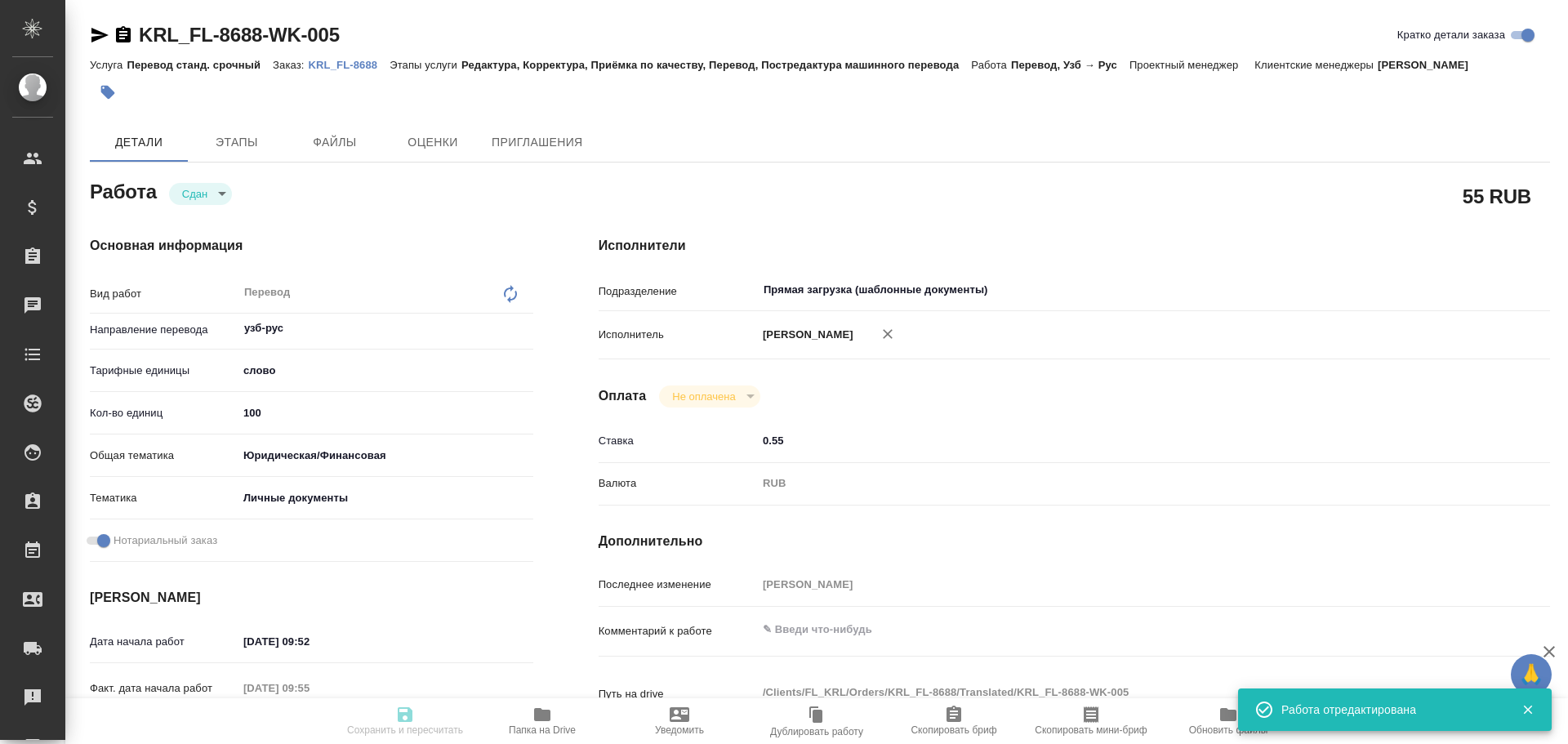
type input "[PERSON_NAME]"
type input "/Clients/FL_KRL/Orders/KRL_FL-8688"
type textarea "АБДУЛЛАЕВ САФАРМУРОД НОРКУЗИЕВИЧ"
type textarea "x"
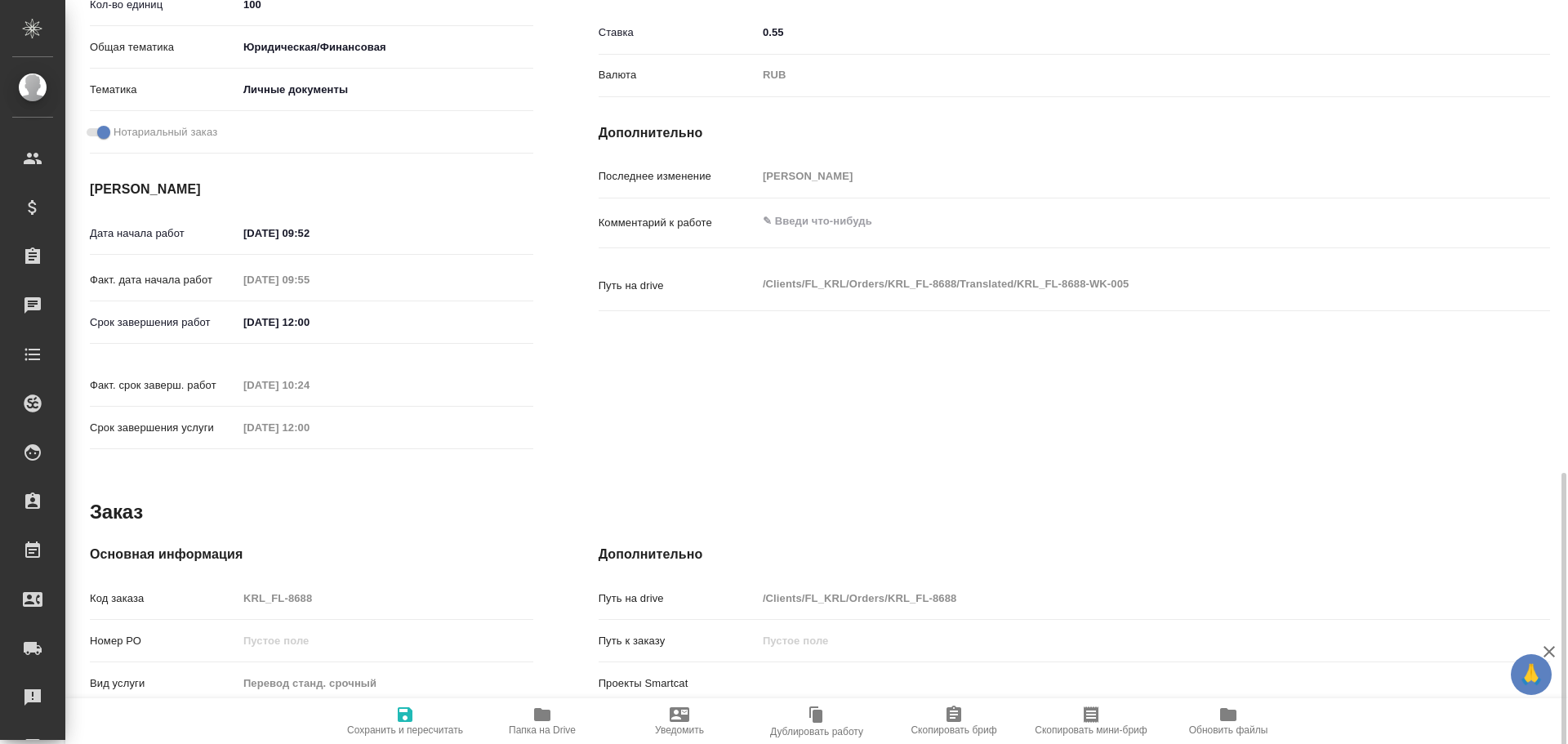
scroll to position [572, 0]
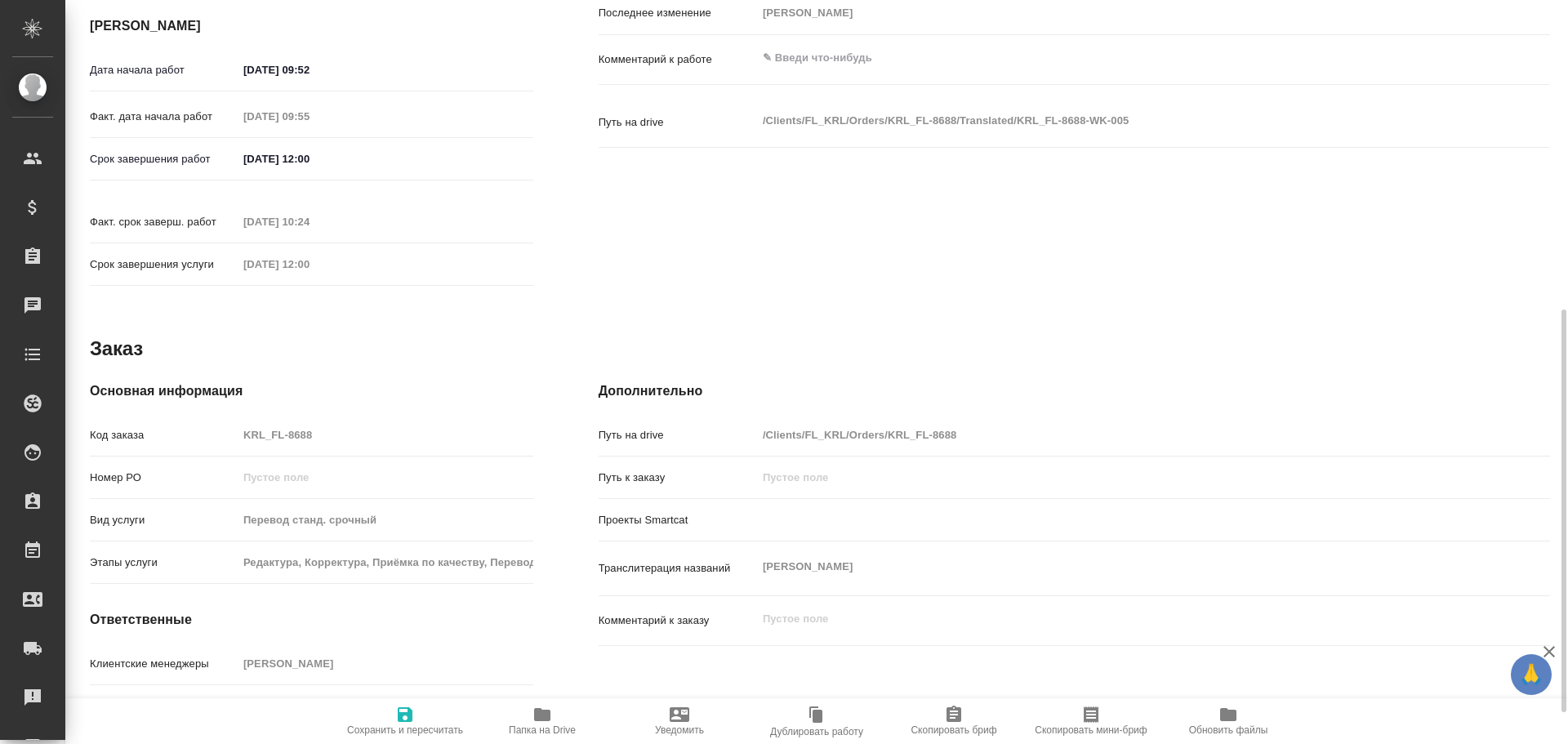
click at [202, 420] on div "Код заказа KRL_FL-8688" at bounding box center [311, 434] width 444 height 28
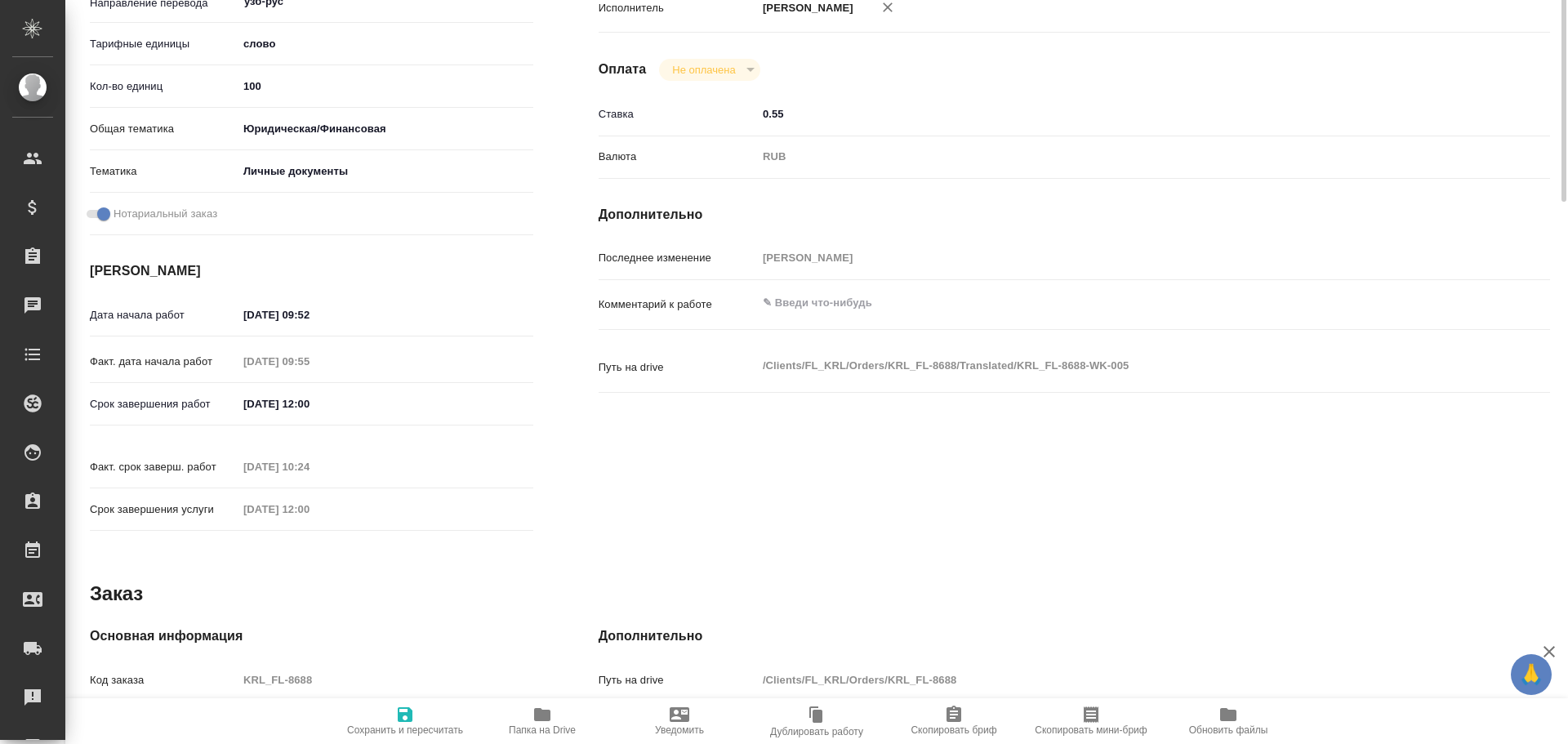
scroll to position [0, 0]
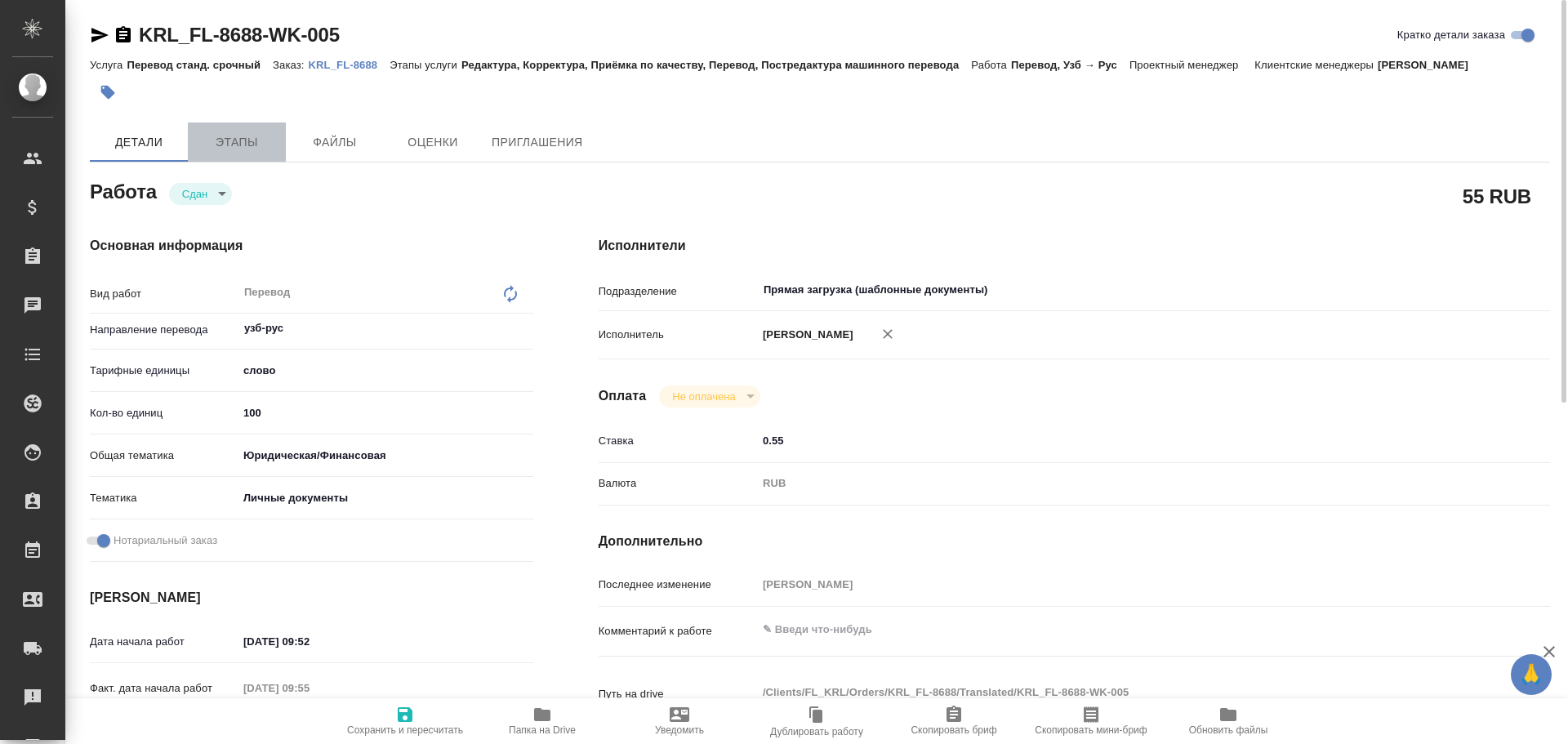
click at [243, 133] on span "Этапы" at bounding box center [236, 142] width 78 height 21
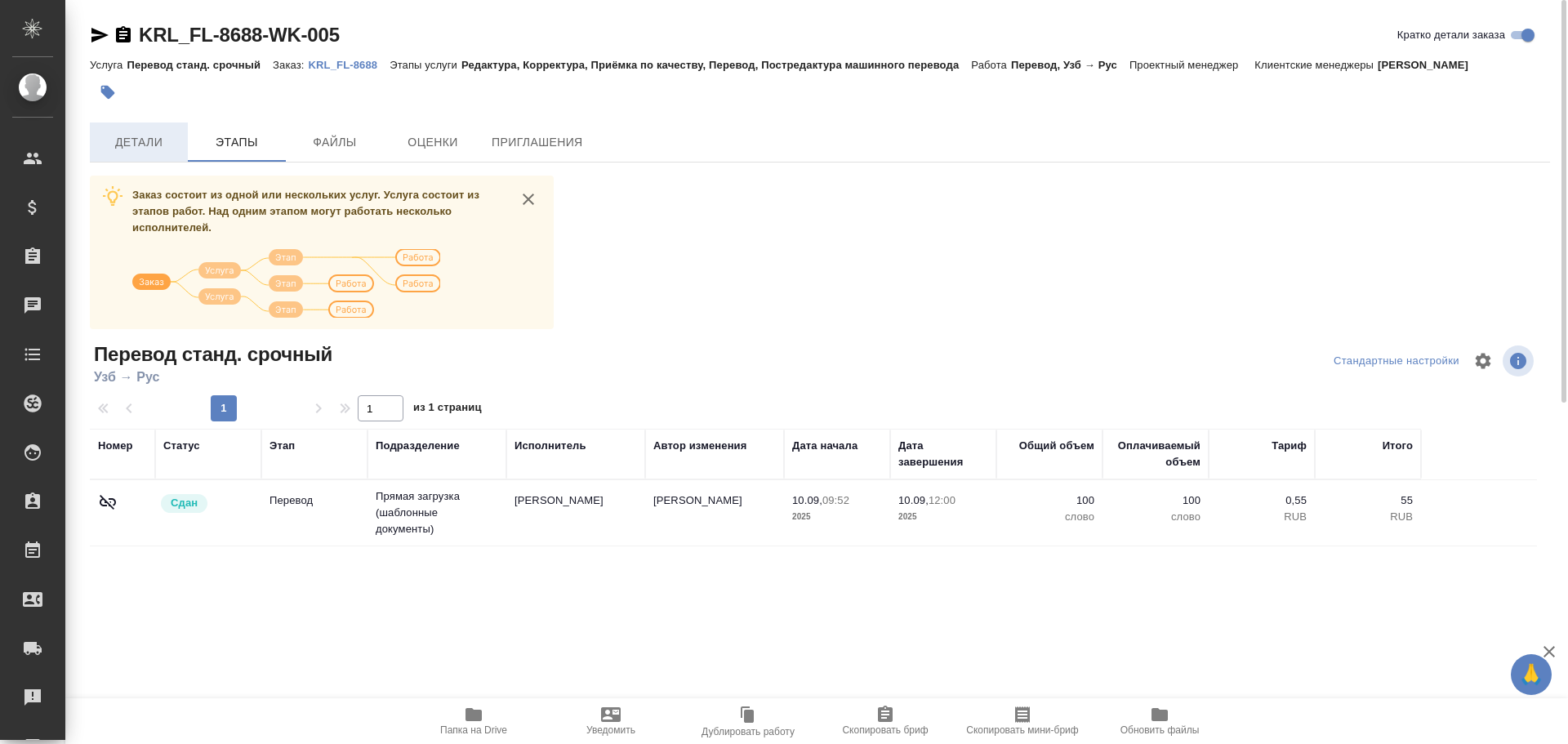
click at [145, 152] on span "Детали" at bounding box center [138, 142] width 78 height 21
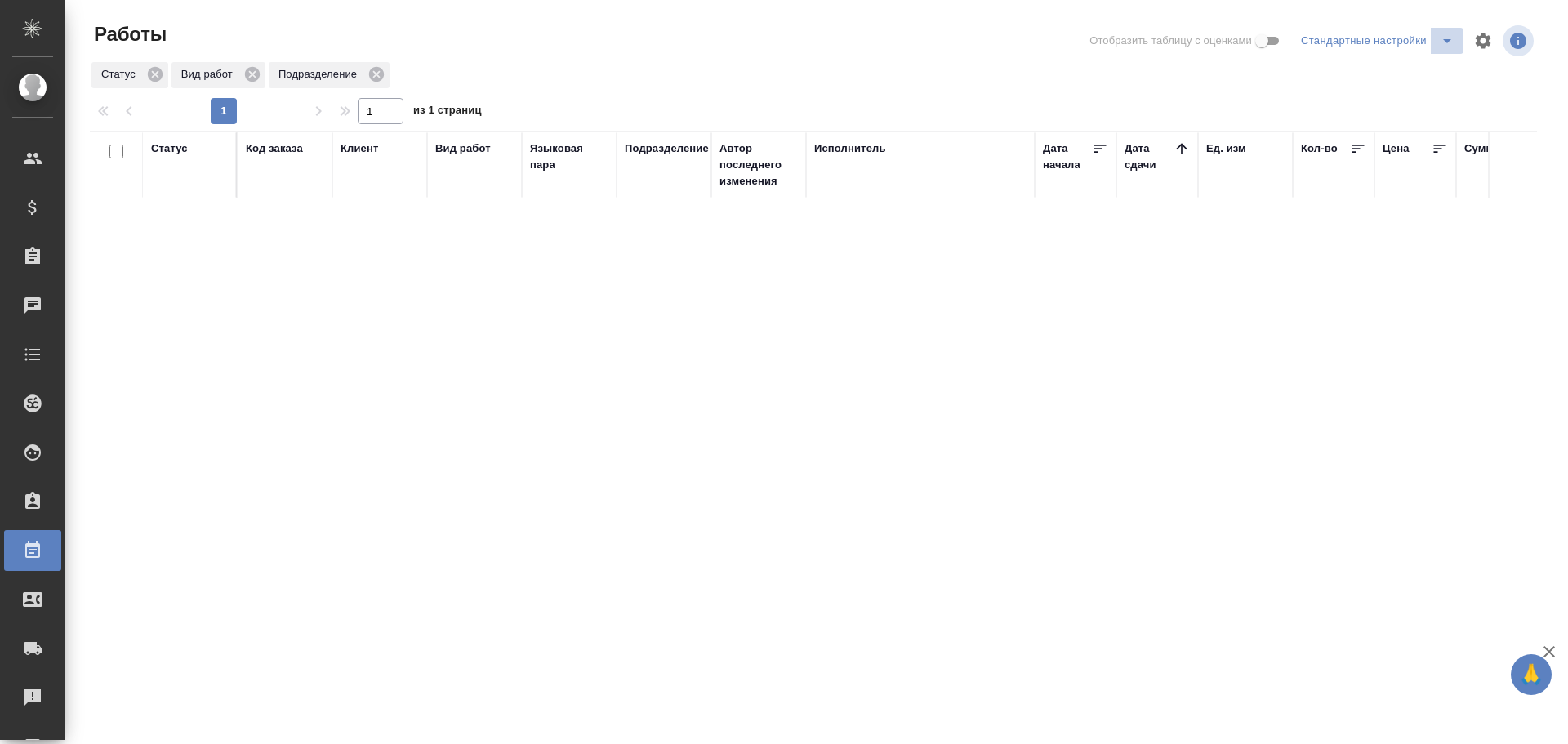
click at [1439, 42] on icon "split button" at bounding box center [1447, 40] width 20 height 20
click at [1385, 76] on li "Мои, в работе" at bounding box center [1380, 73] width 167 height 26
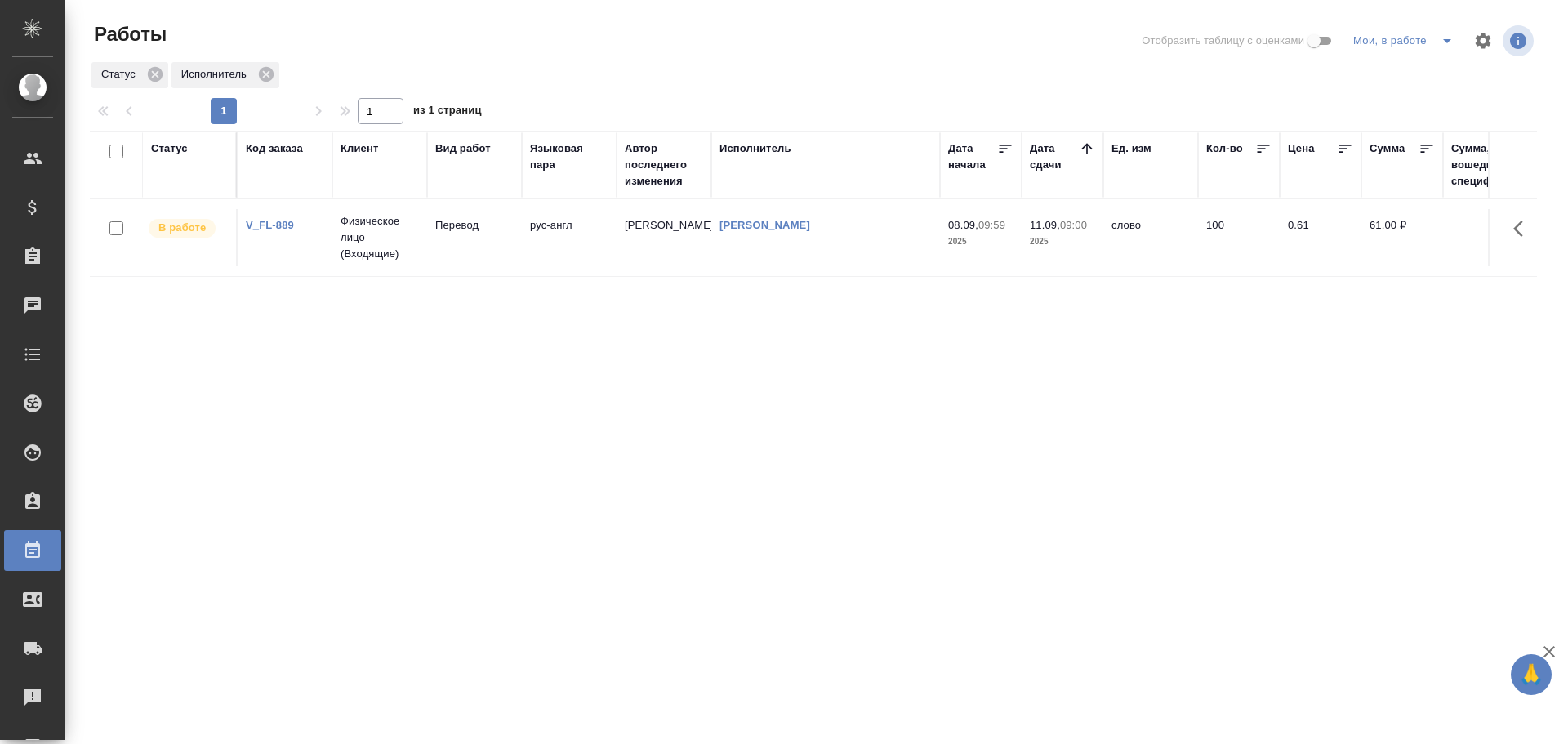
click at [687, 236] on td "Гусев Александр" at bounding box center [664, 237] width 95 height 57
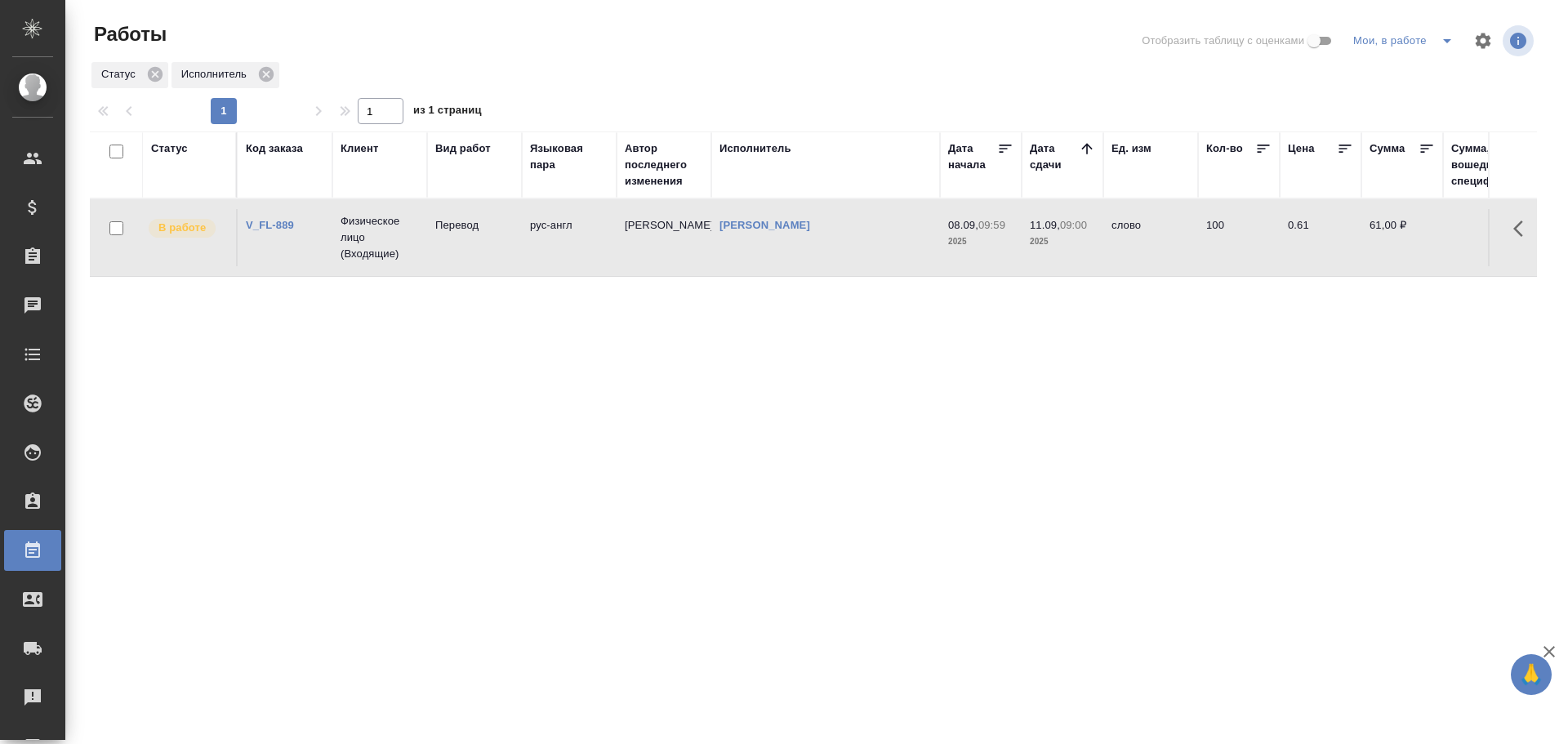
click at [687, 236] on td "Гусев Александр" at bounding box center [664, 237] width 95 height 57
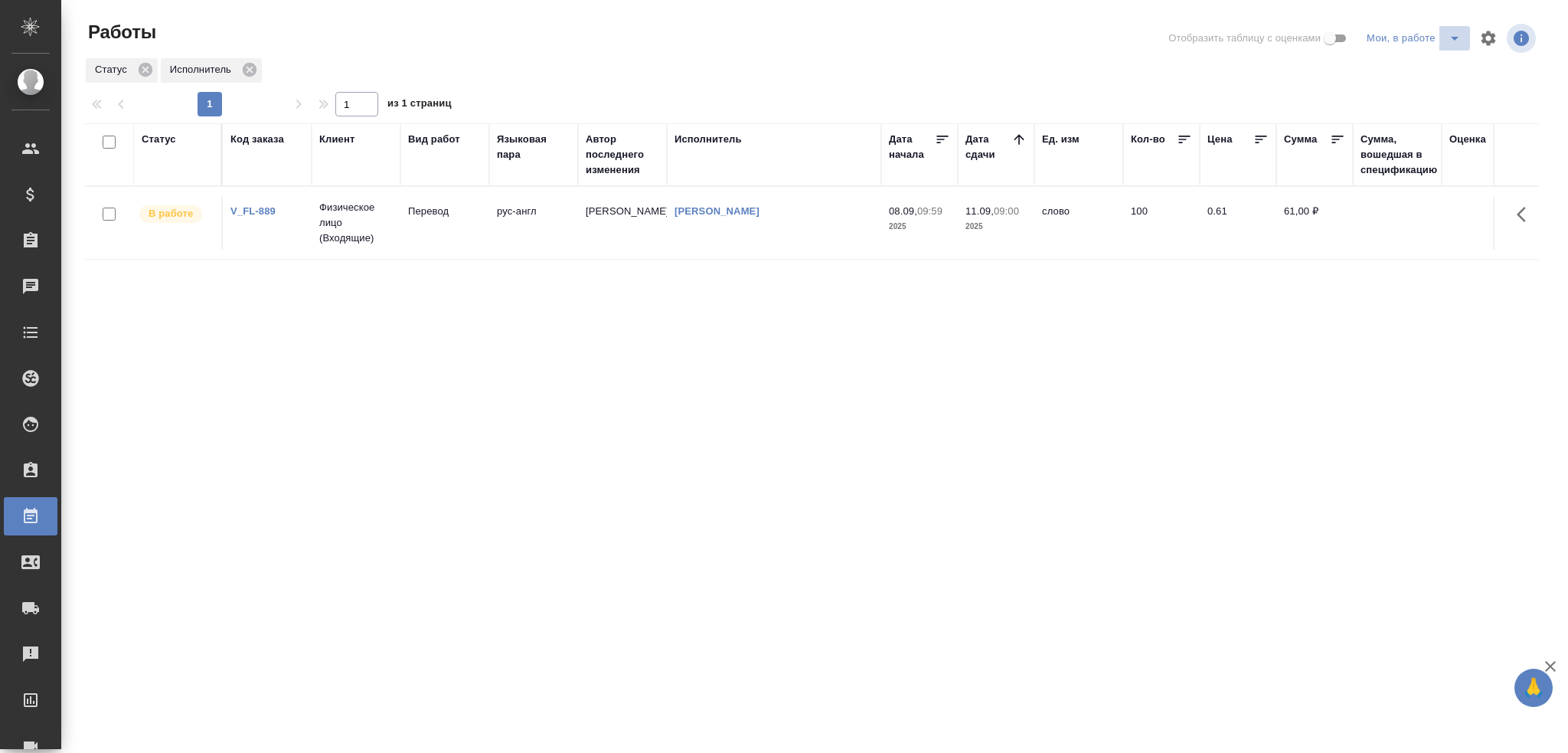
click at [1444, 38] on span "split button" at bounding box center [1455, 38] width 23 height 19
click at [1420, 68] on li "Стандартные настройки" at bounding box center [1417, 69] width 147 height 25
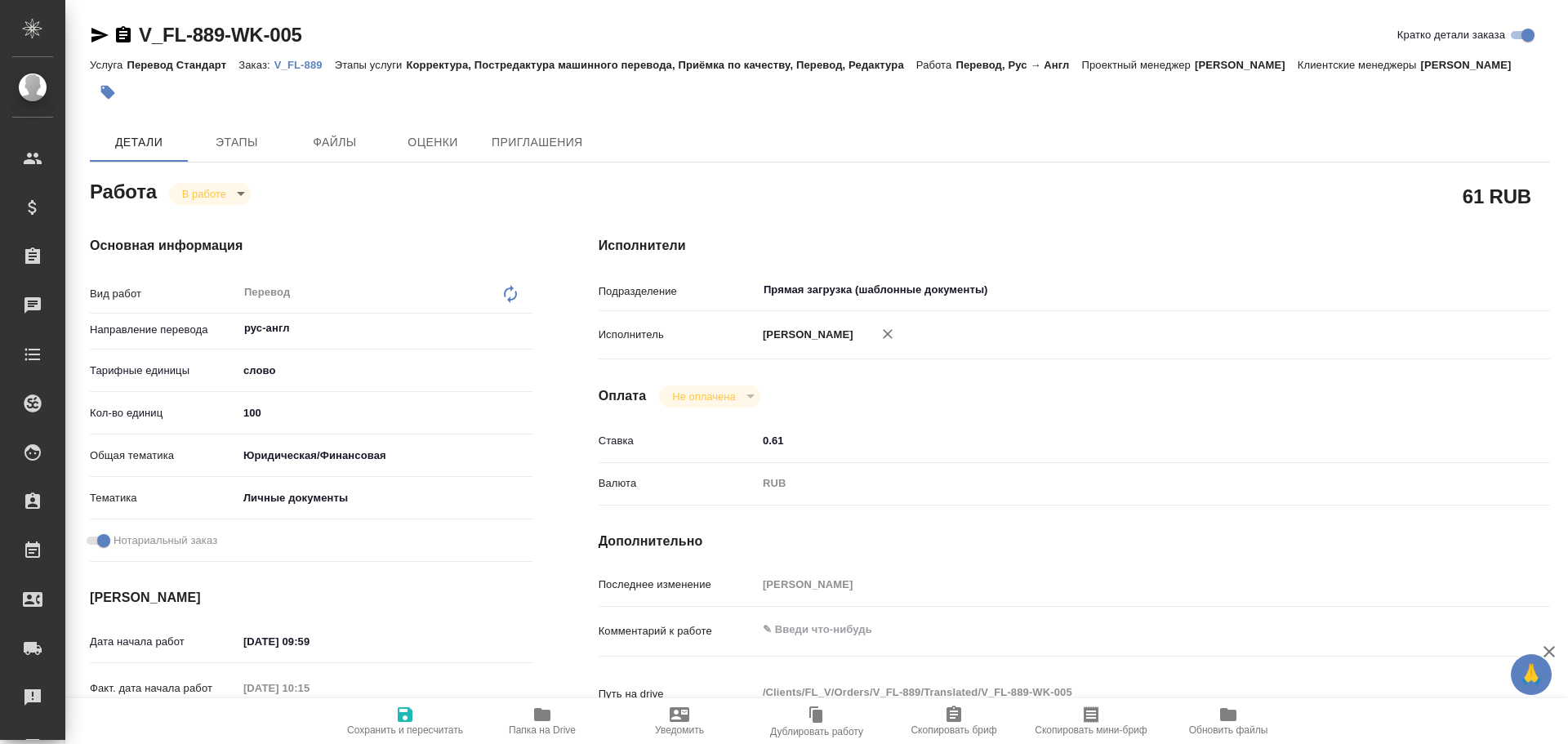
type textarea "x"
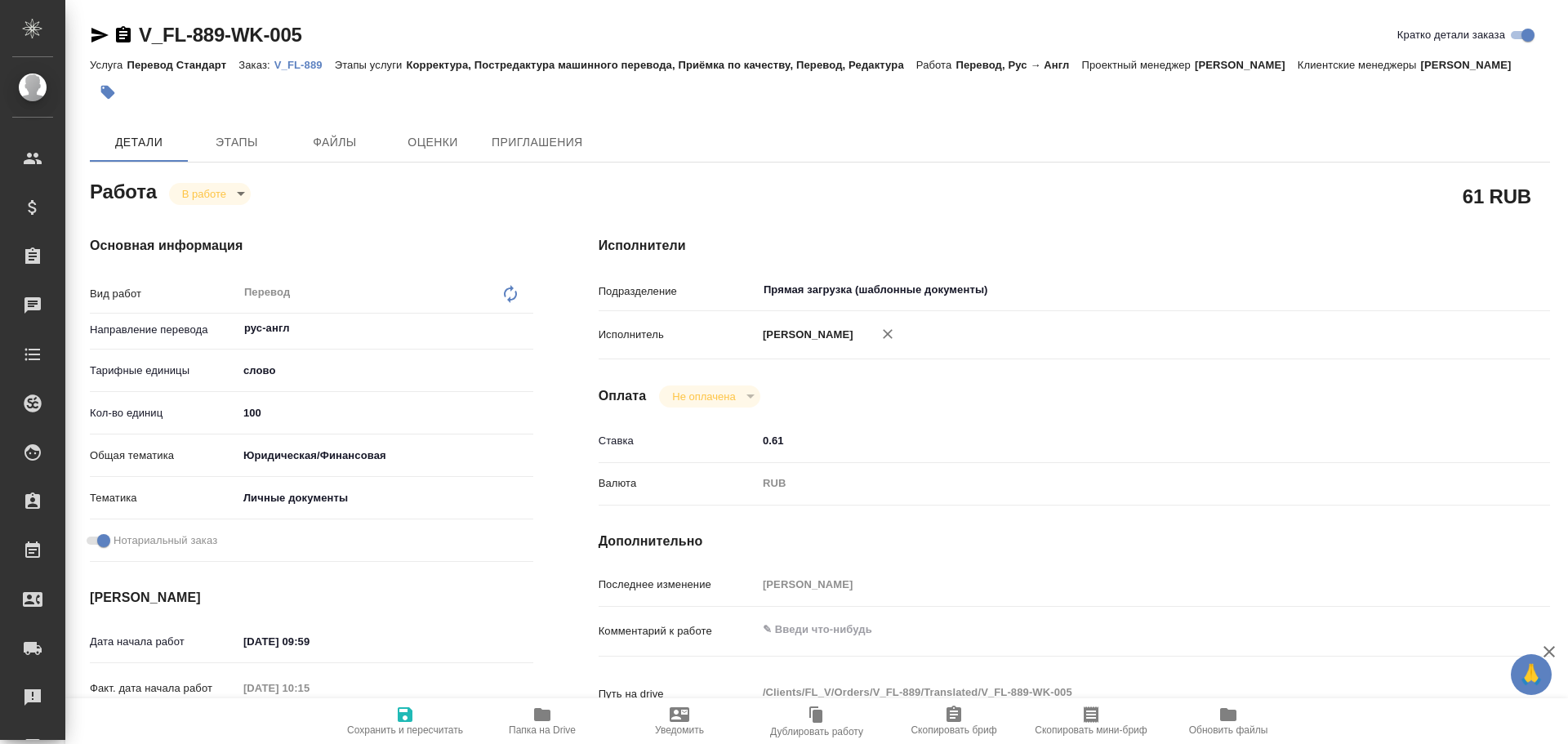
type textarea "x"
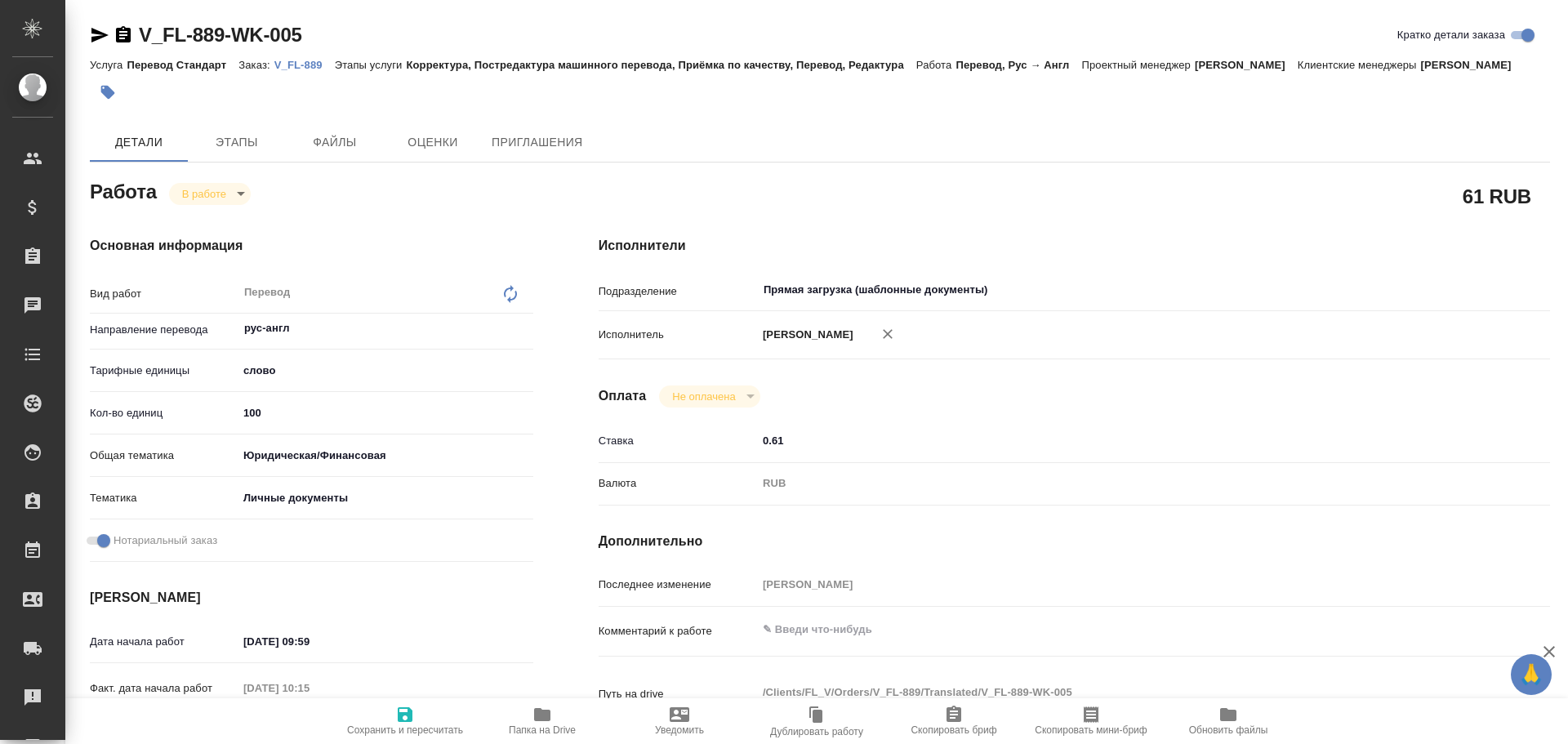
type textarea "x"
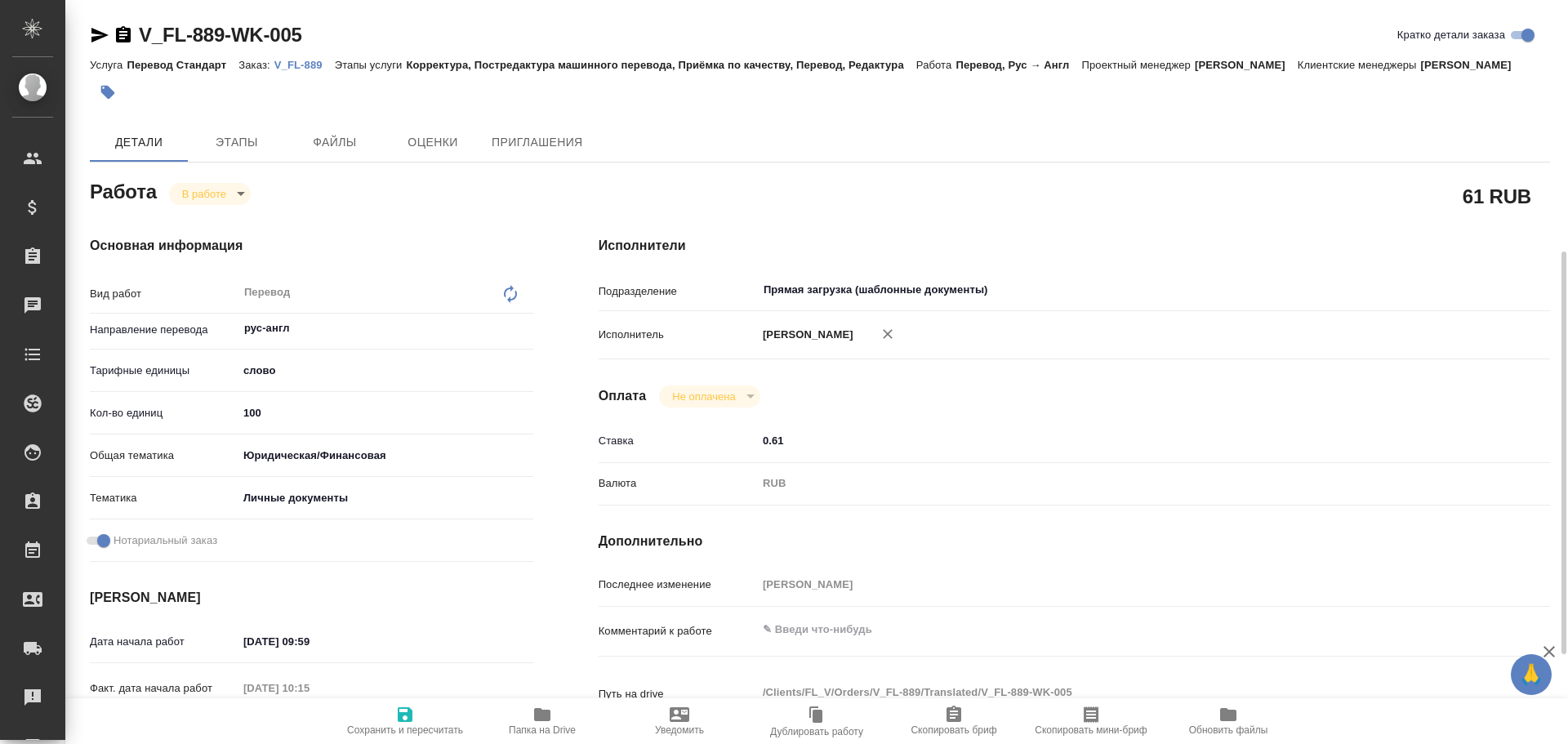
scroll to position [629, 0]
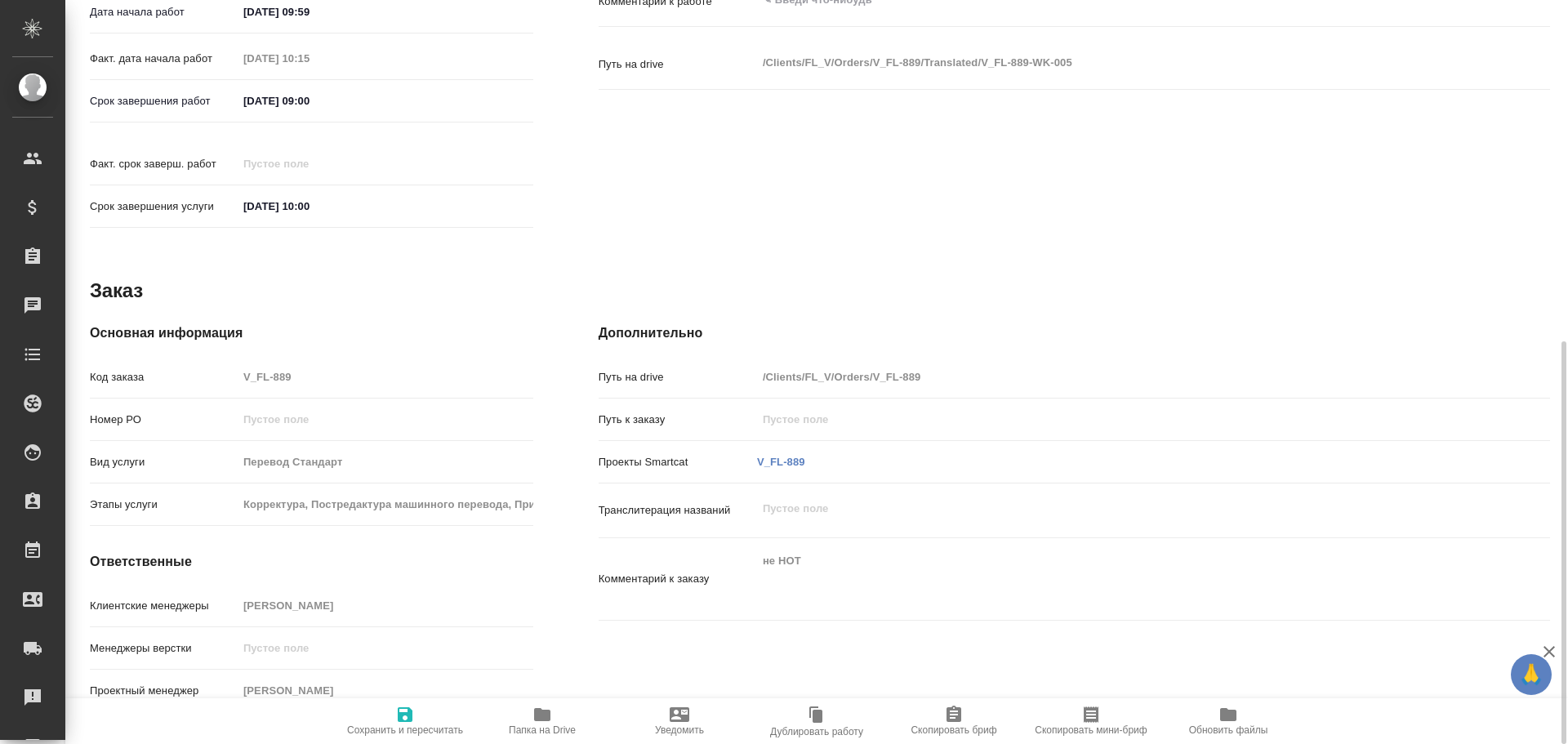
type textarea "x"
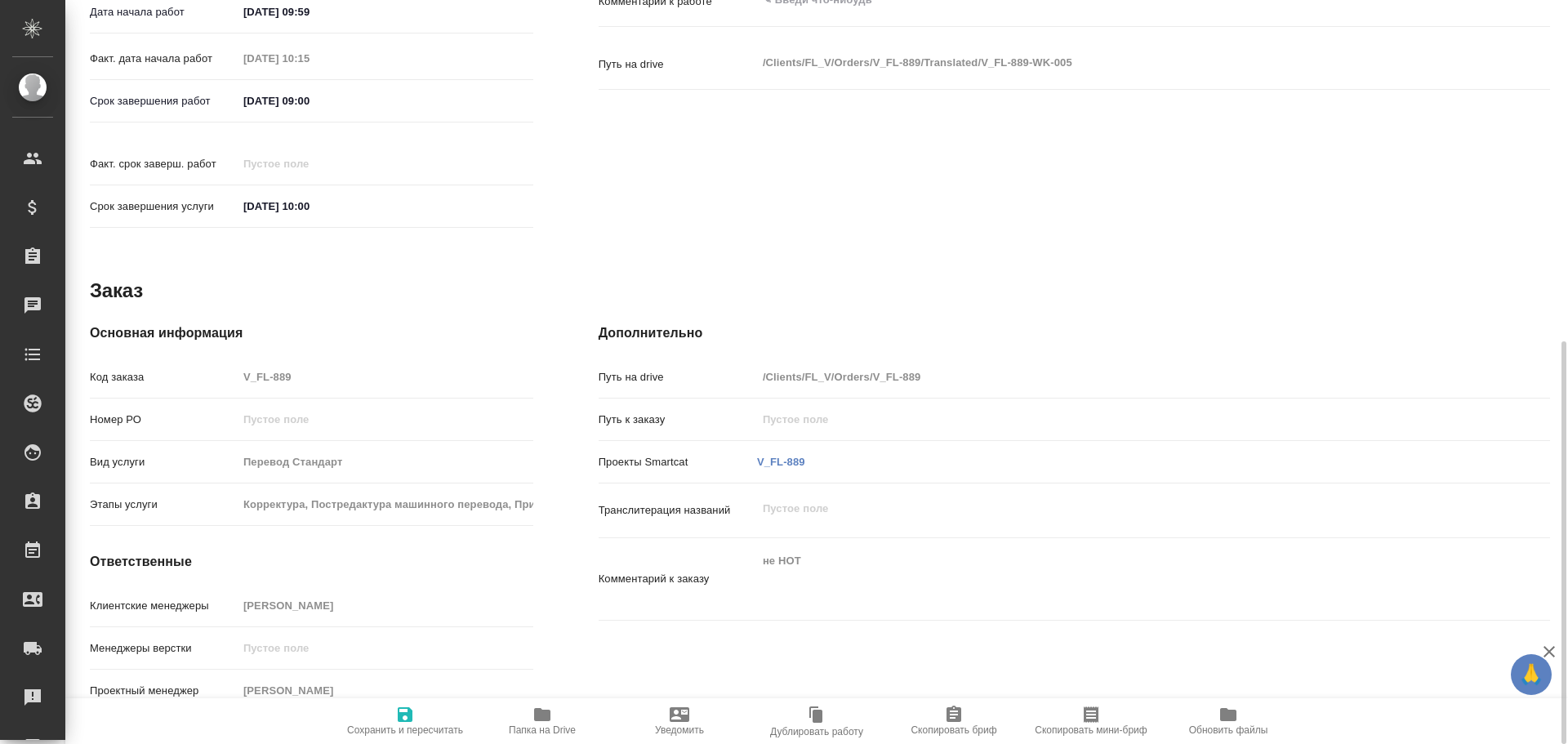
type textarea "x"
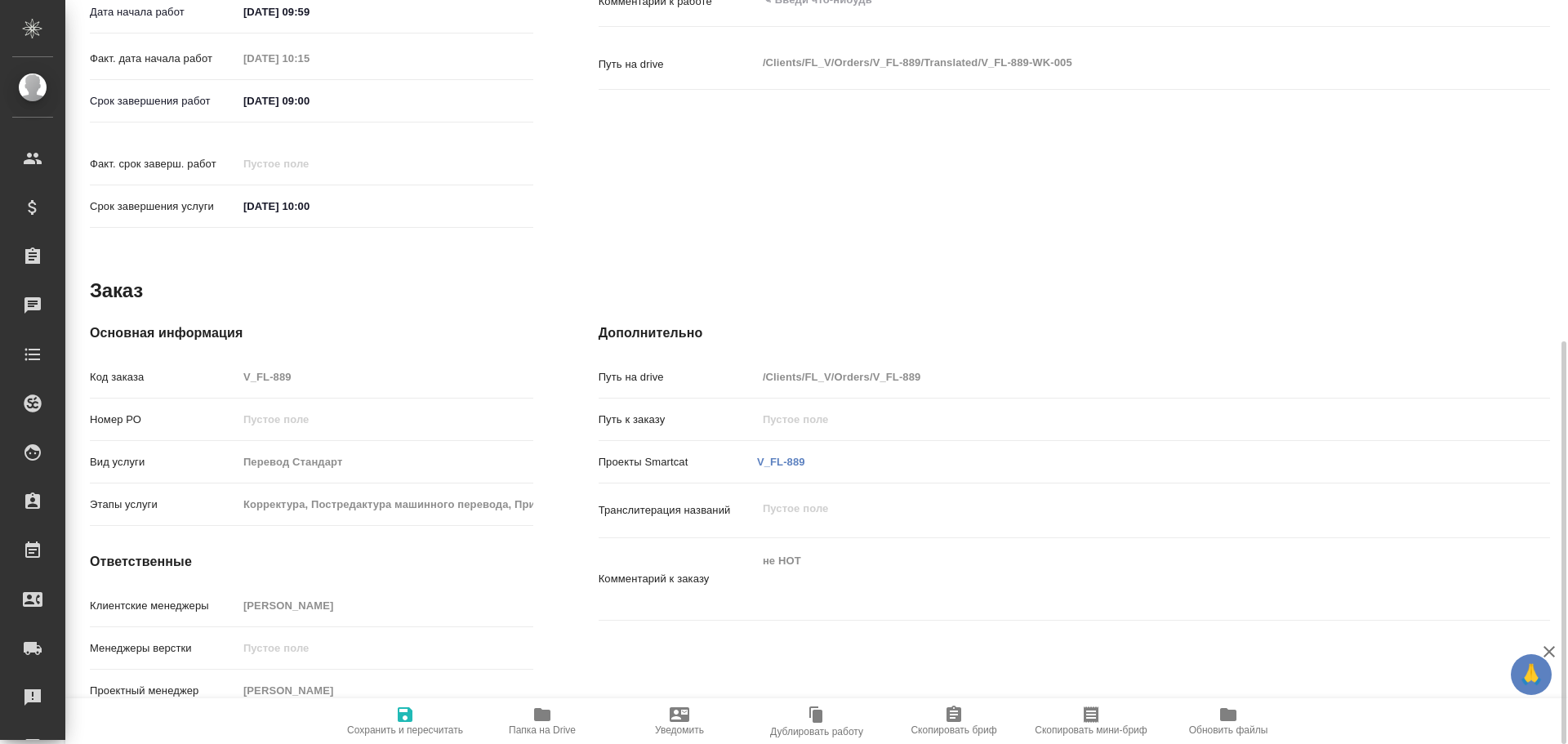
type textarea "x"
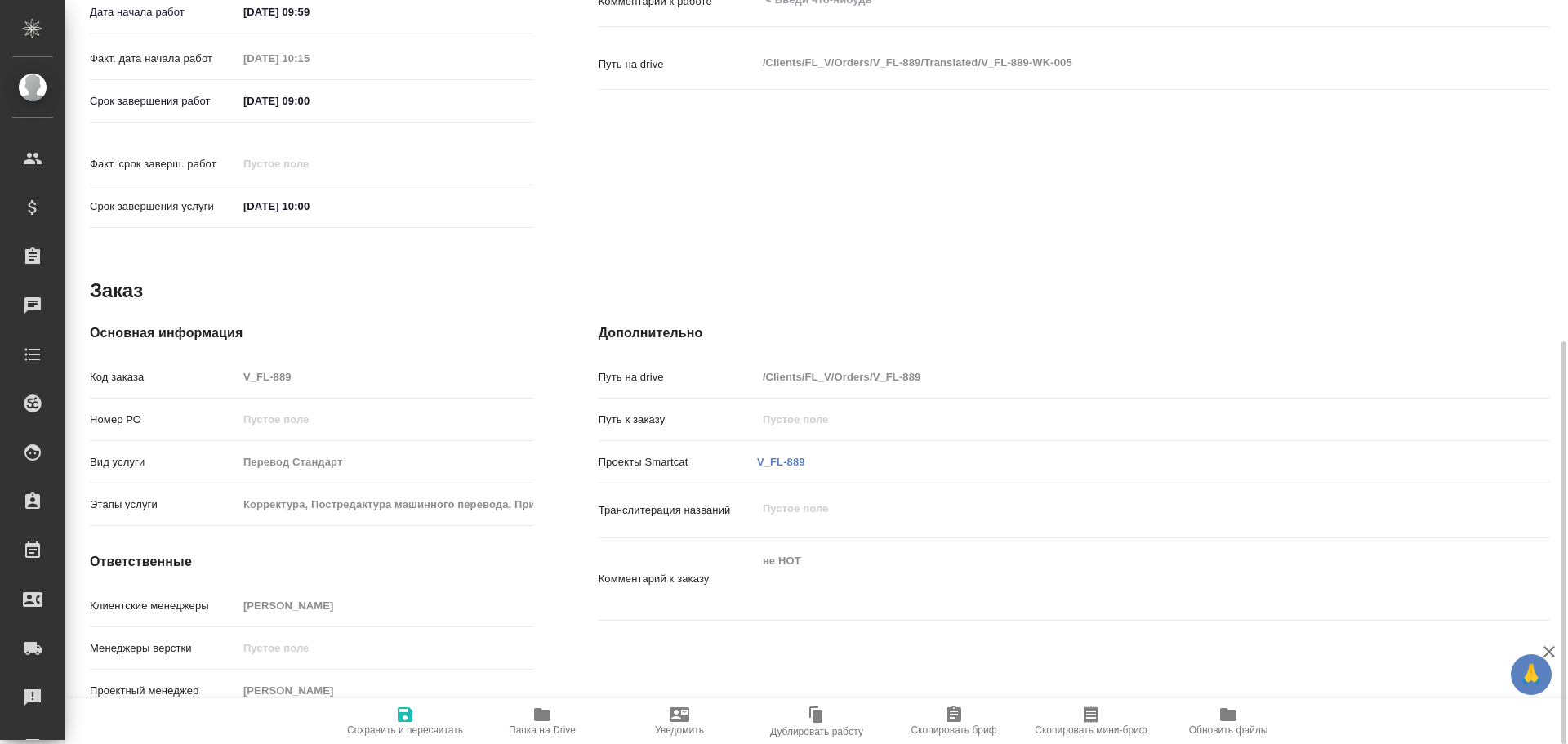
click at [542, 715] on icon "button" at bounding box center [542, 715] width 16 height 13
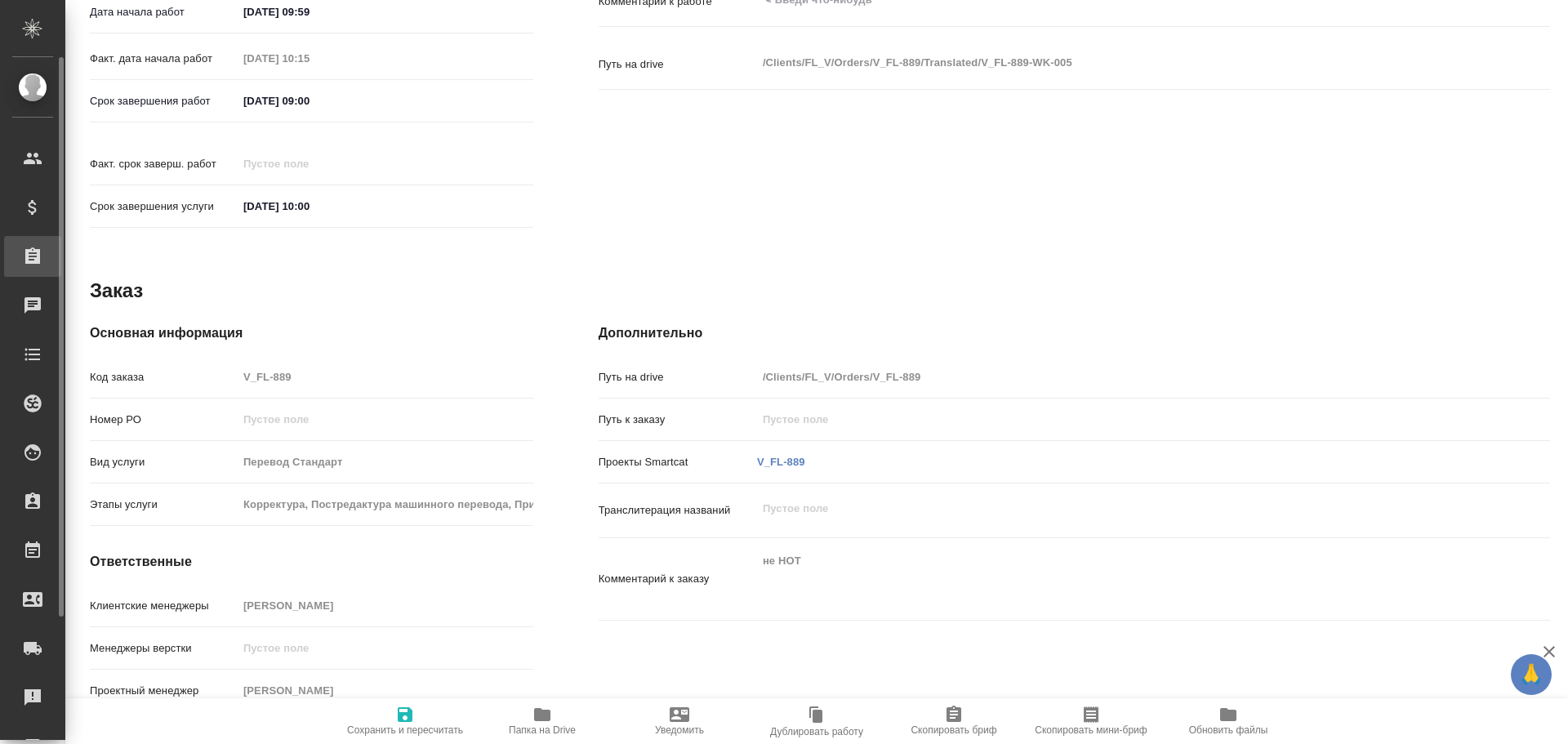
type textarea "x"
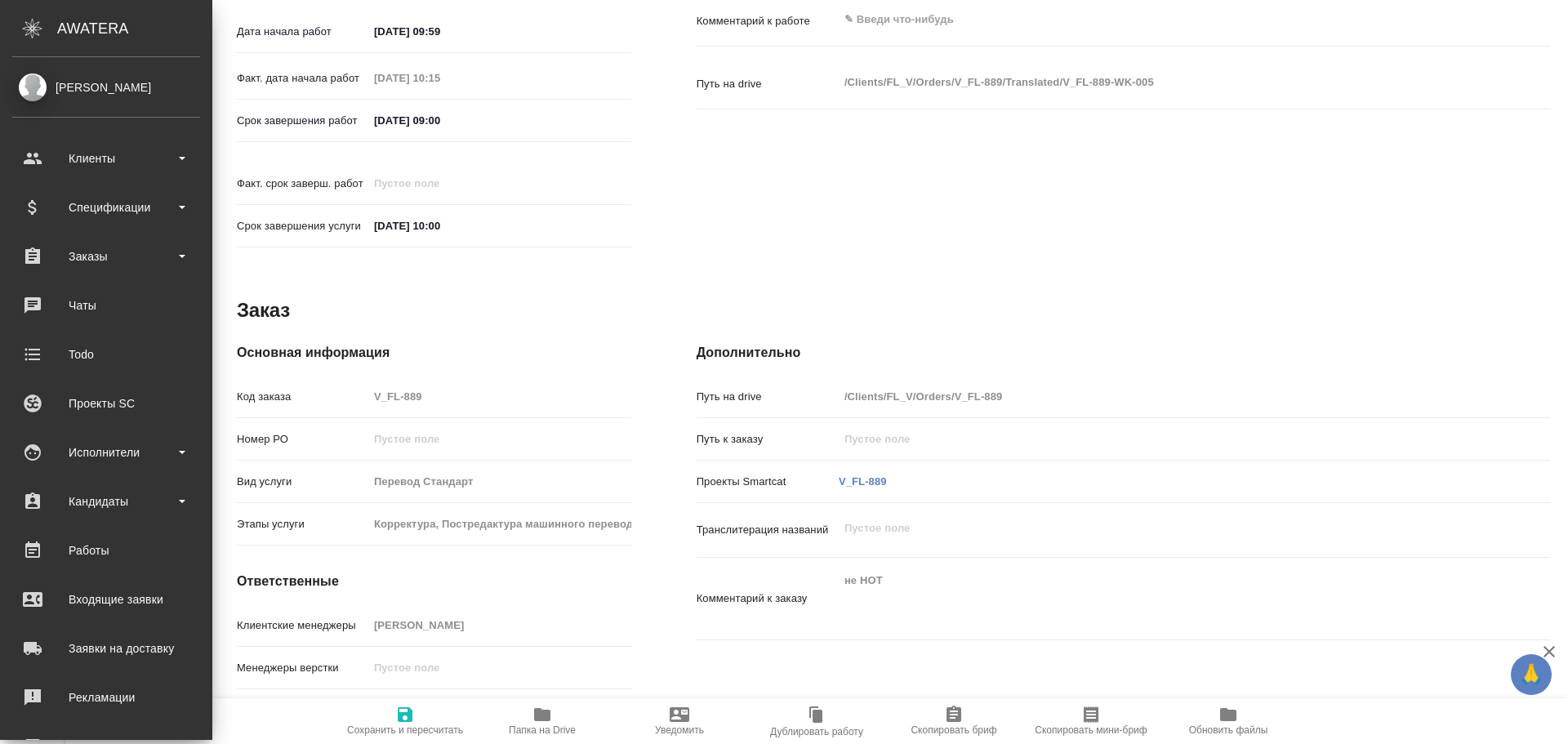
type textarea "x"
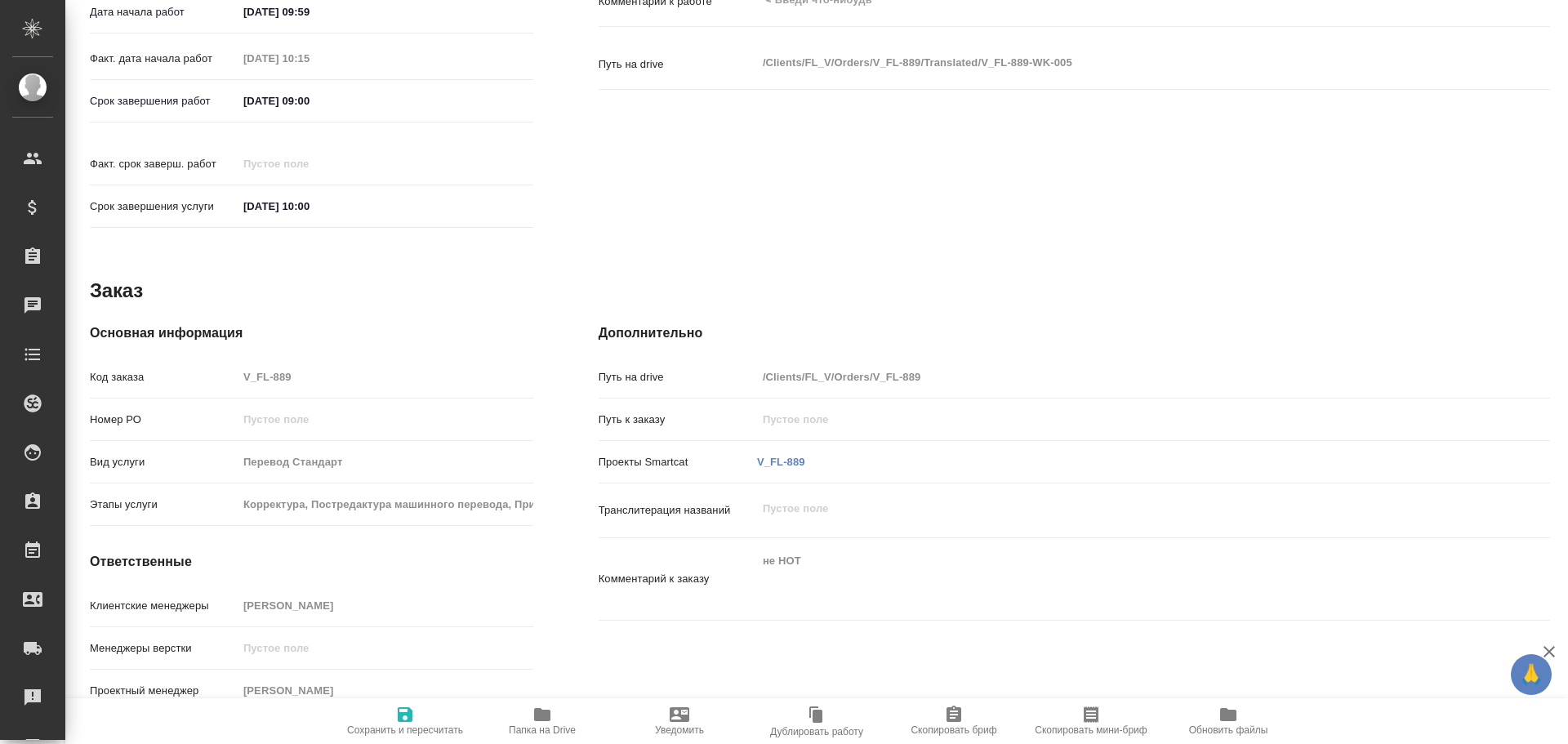
type textarea "x"
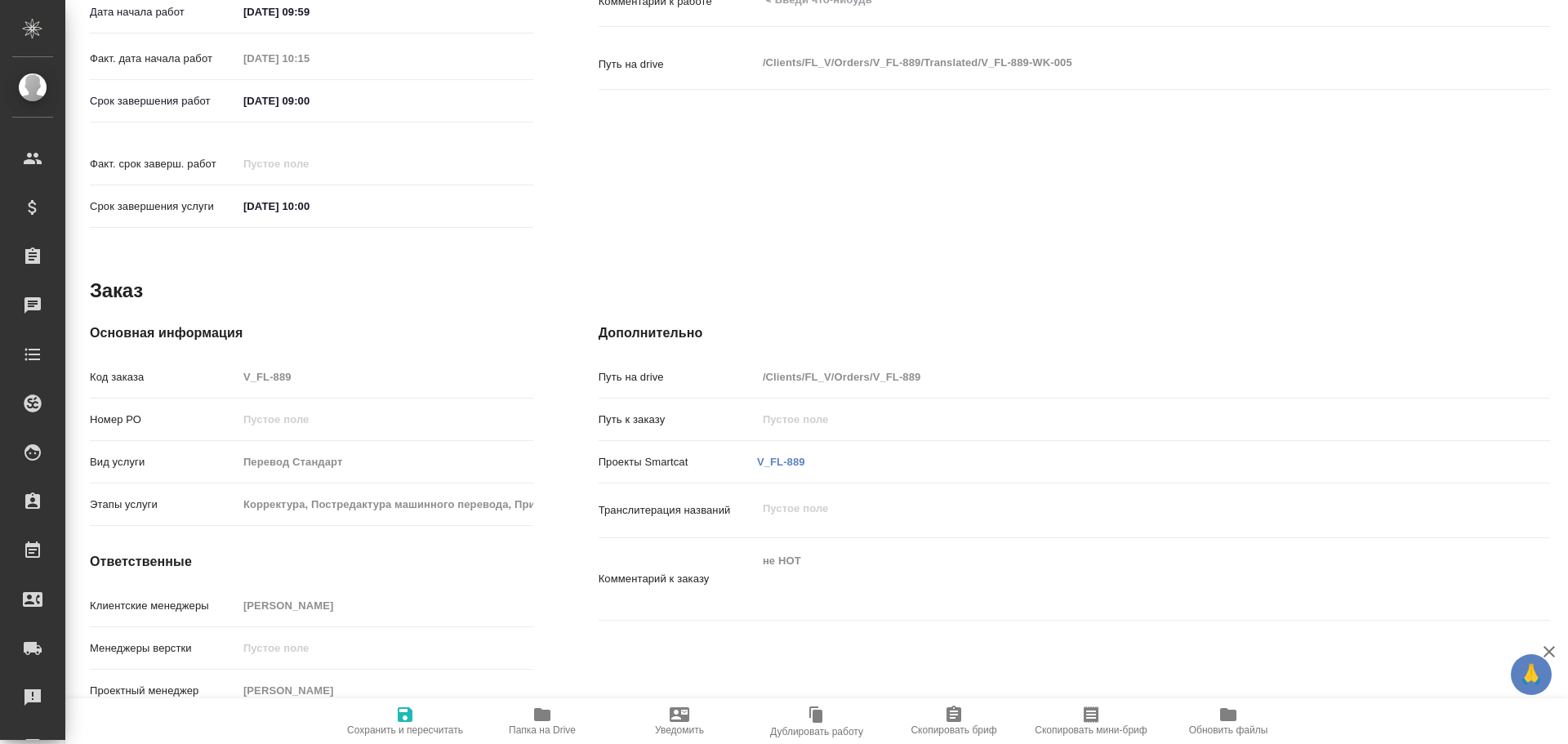
type textarea "x"
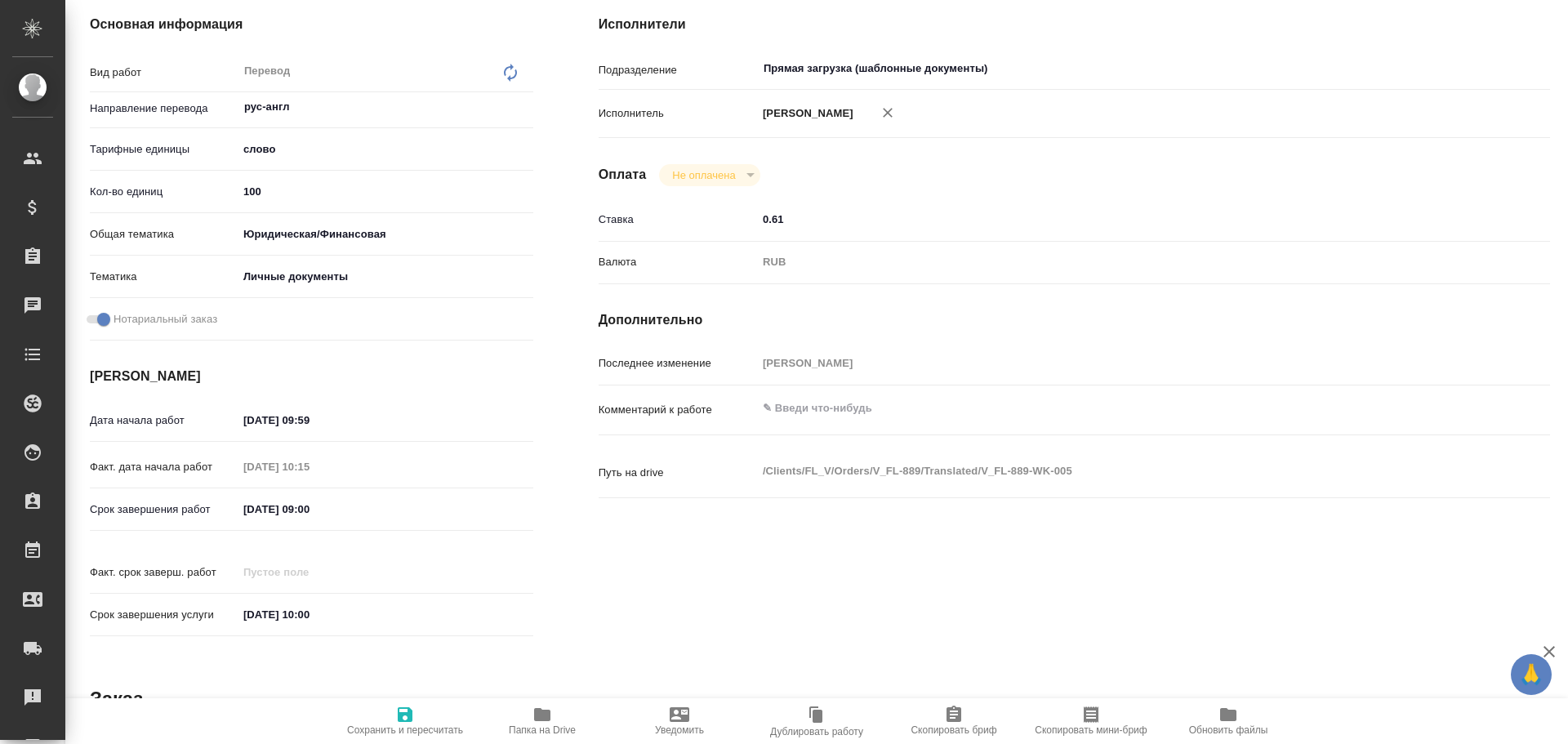
scroll to position [0, 0]
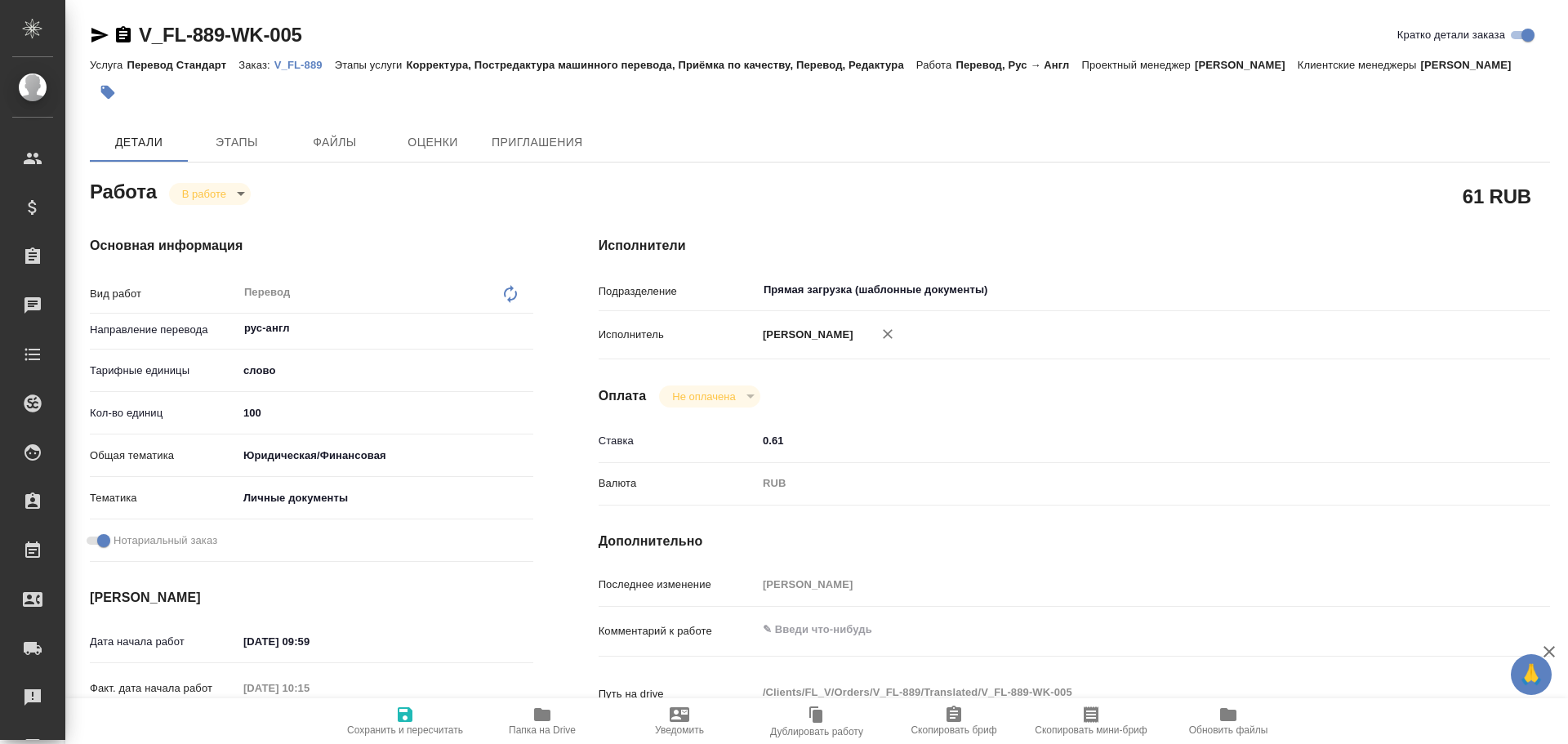
click at [206, 203] on body "🙏 .cls-1 fill:#fff; AWATERA [PERSON_NAME] Спецификации Заказы 0 Чаты Todo Проек…" at bounding box center [784, 372] width 1568 height 744
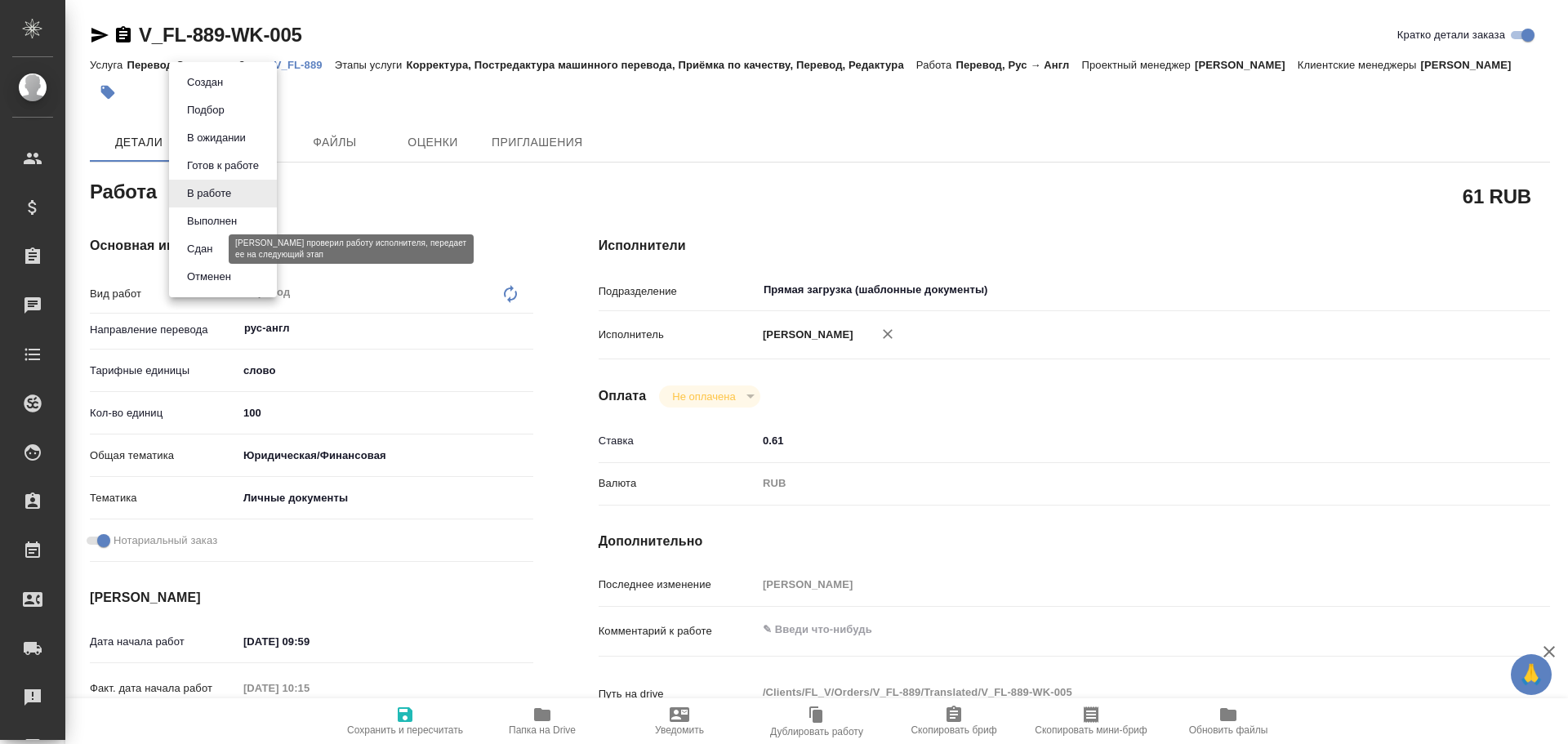
click at [200, 257] on button "Сдан" at bounding box center [199, 249] width 35 height 18
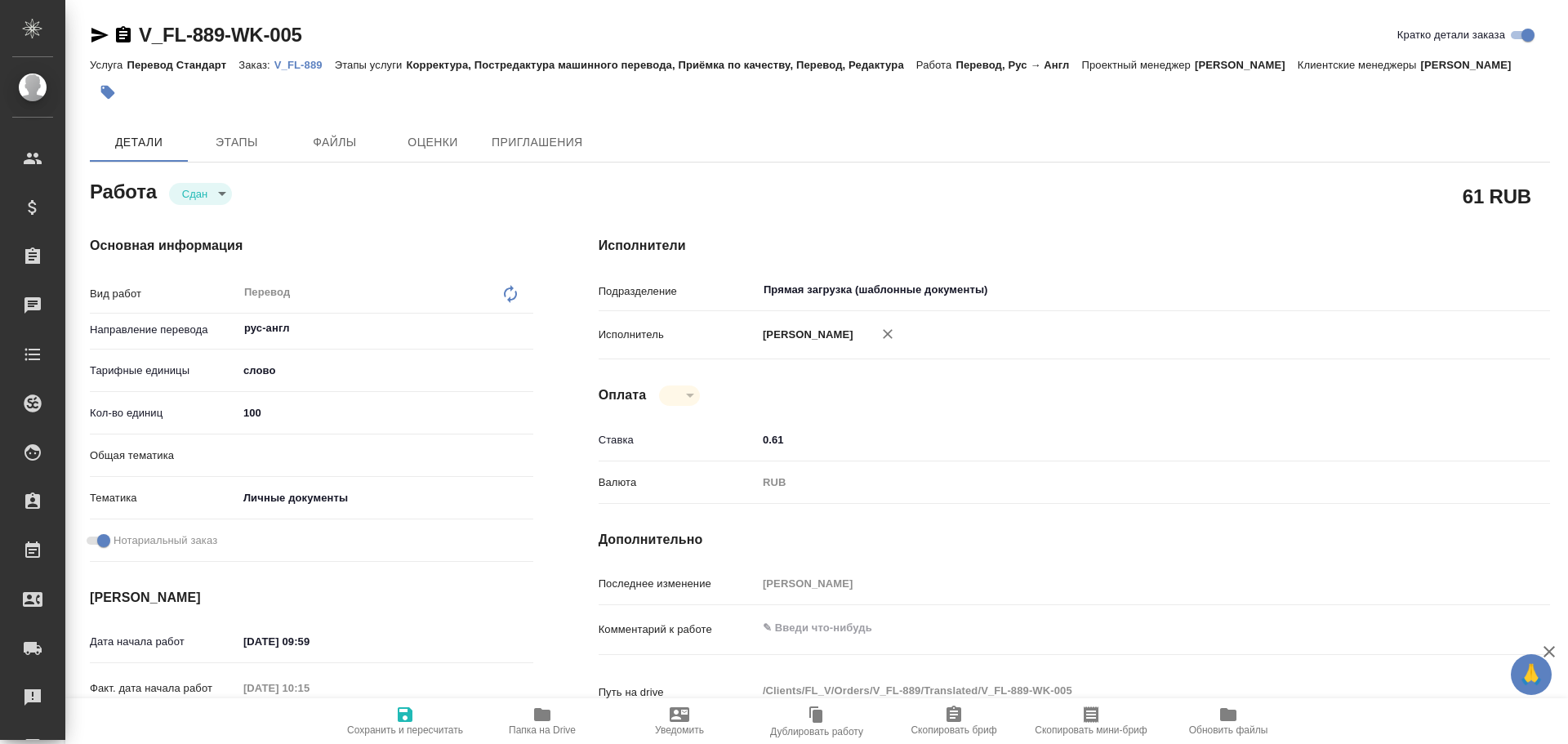
type textarea "x"
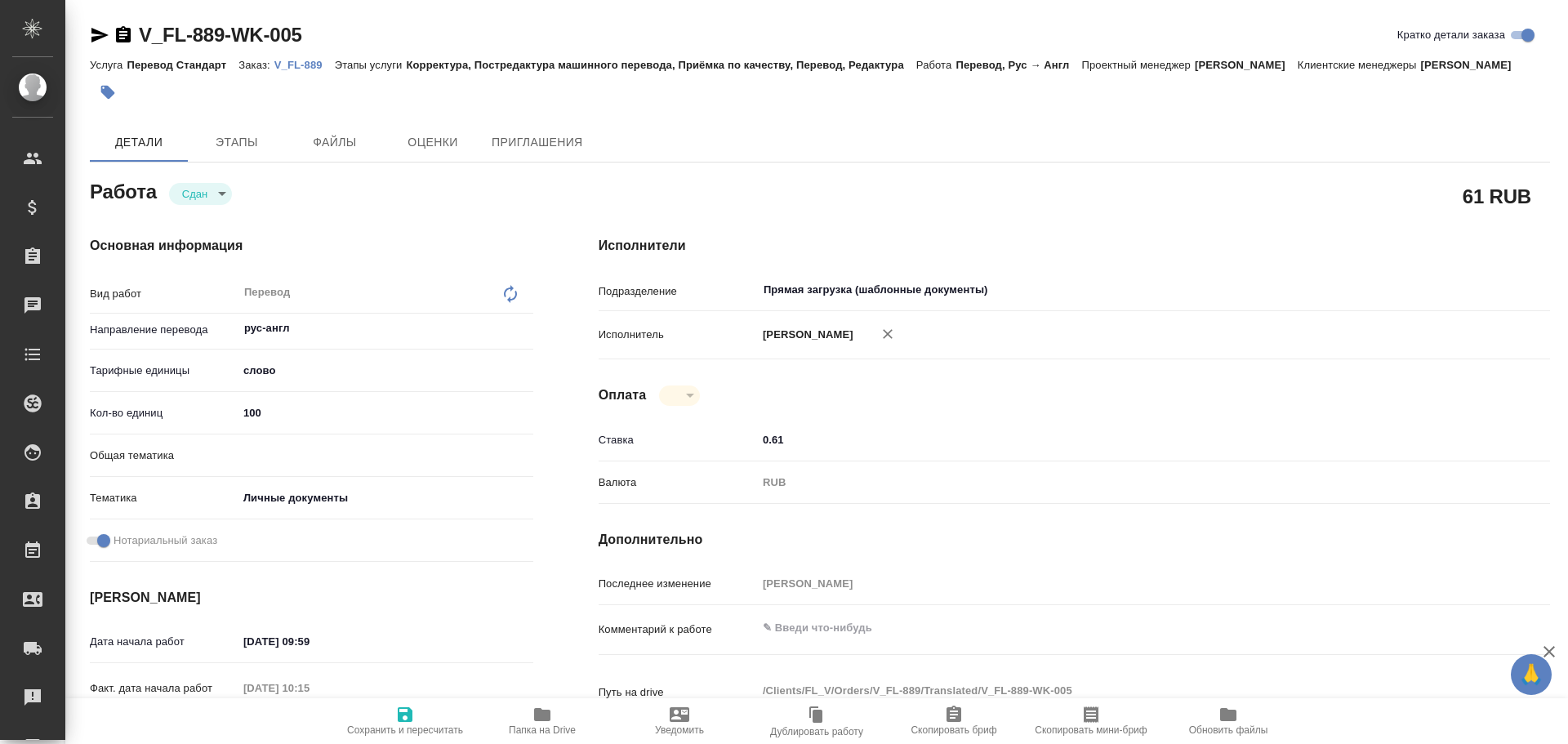
type textarea "x"
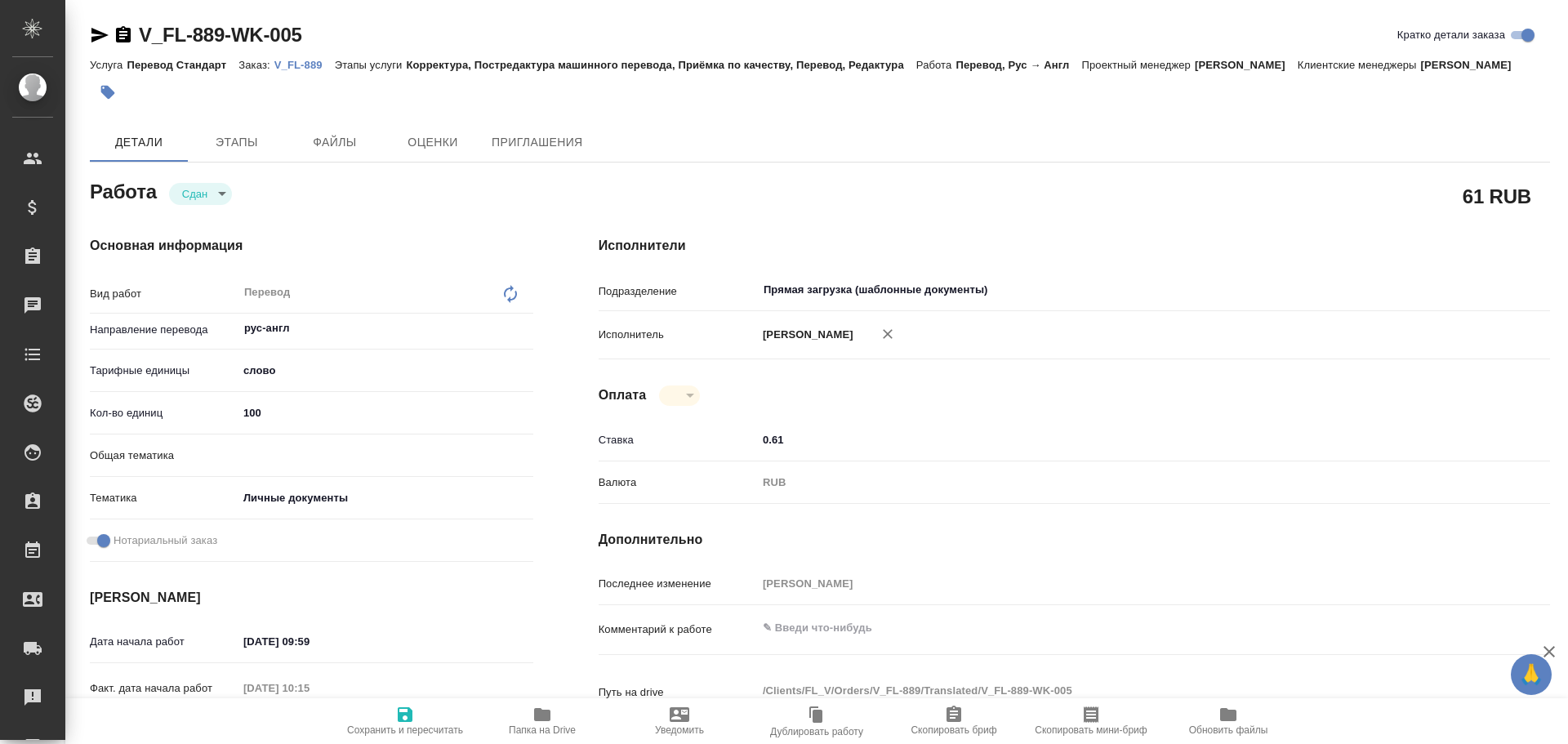
type textarea "x"
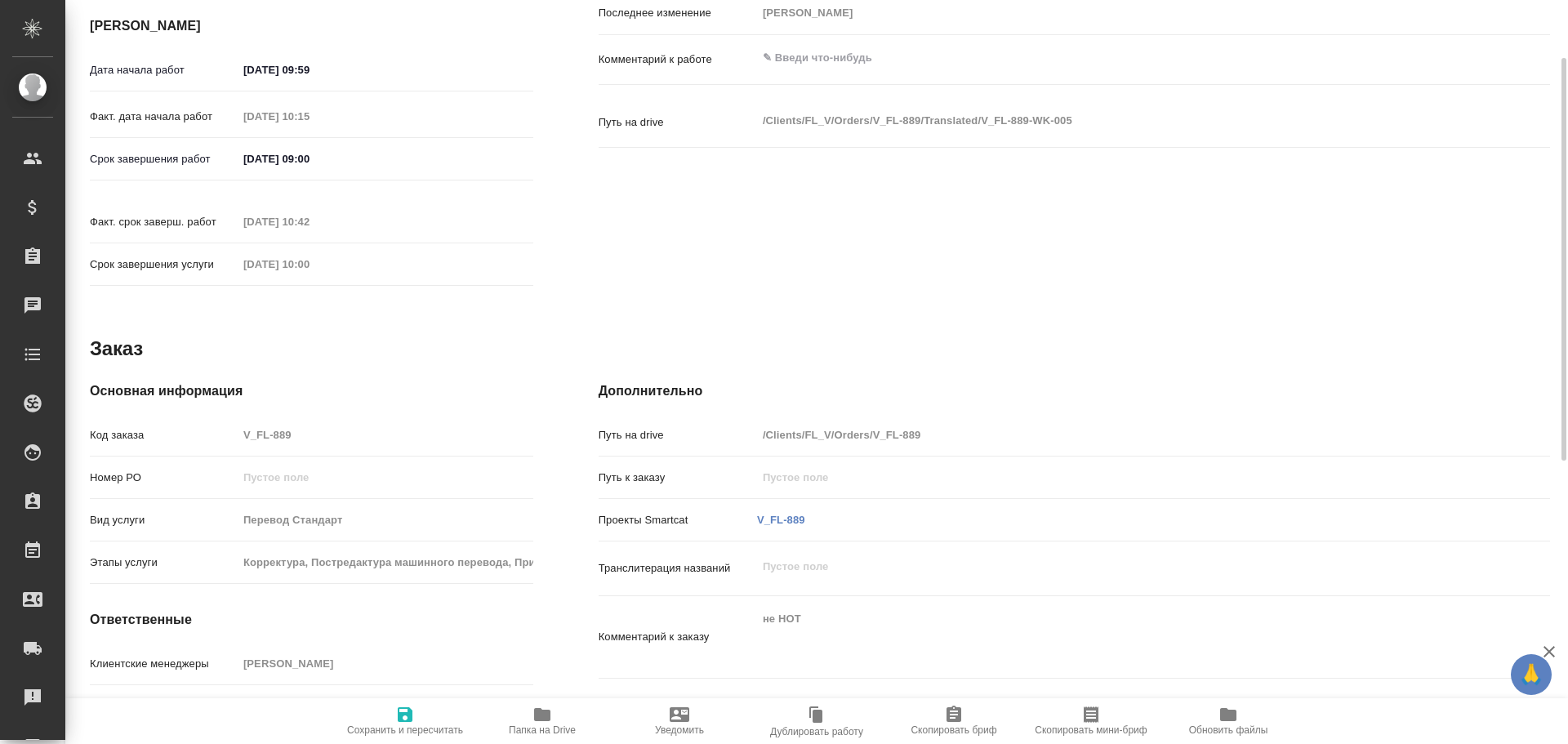
type textarea "x"
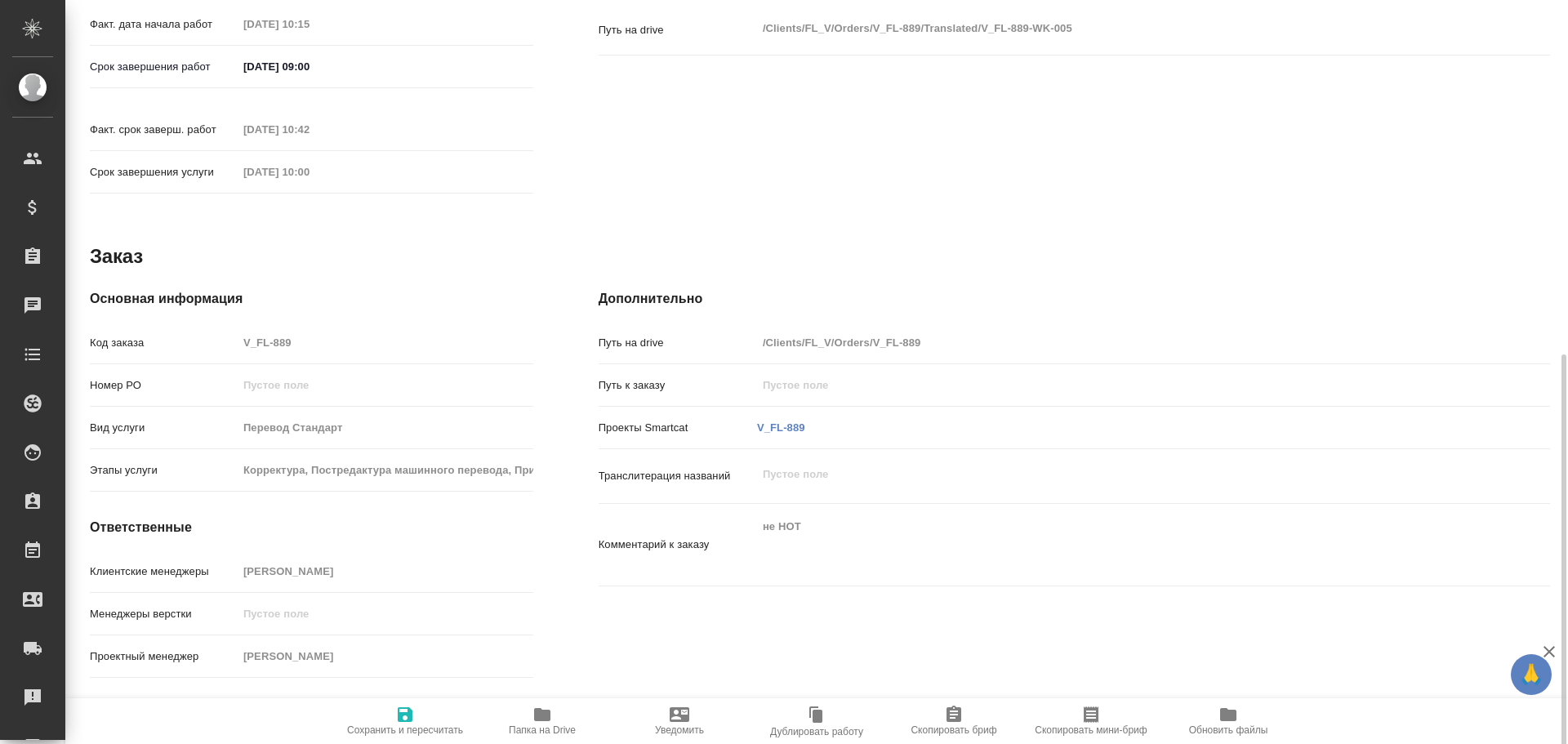
scroll to position [666, 0]
click at [217, 327] on div "Код заказа V_FL-889" at bounding box center [311, 340] width 444 height 28
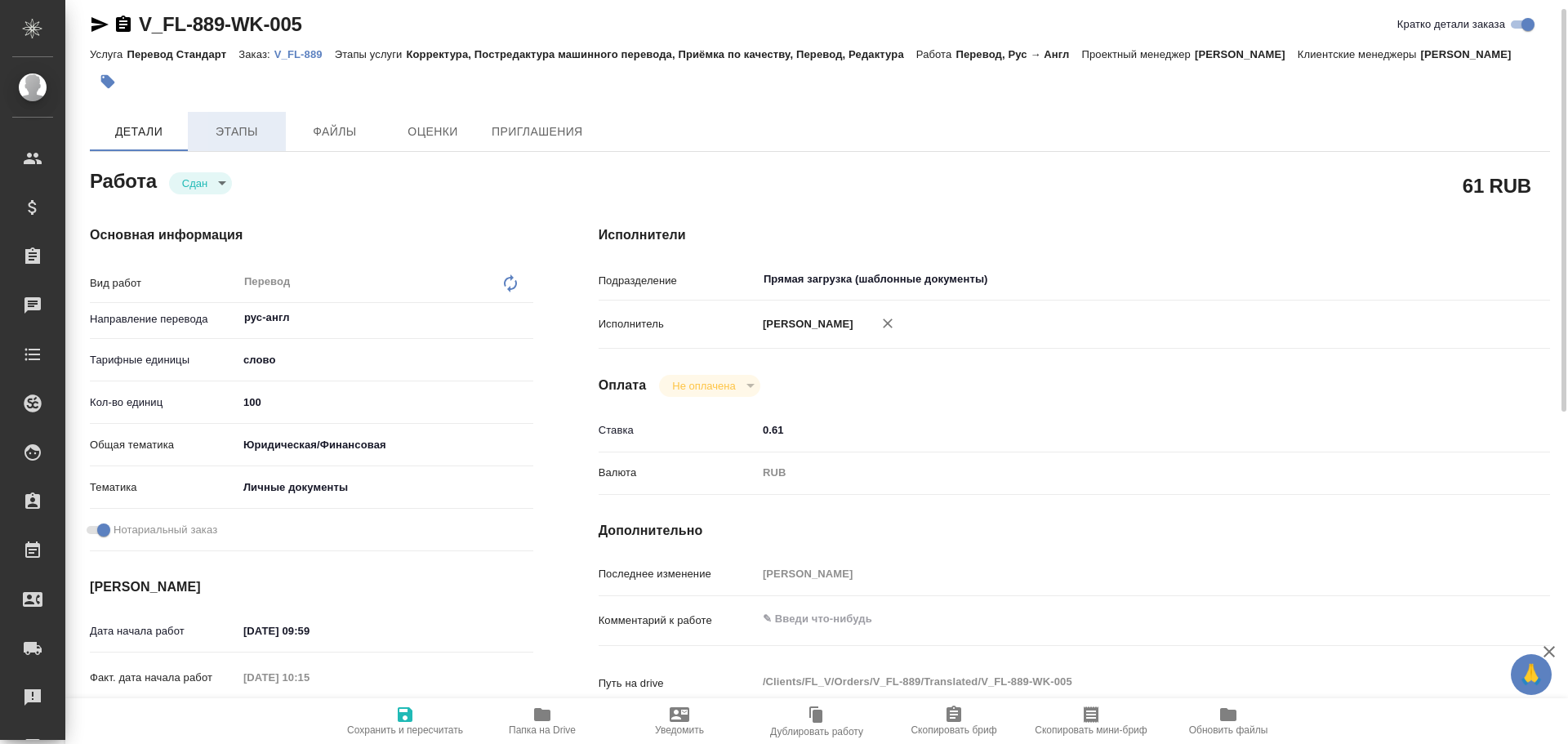
scroll to position [0, 0]
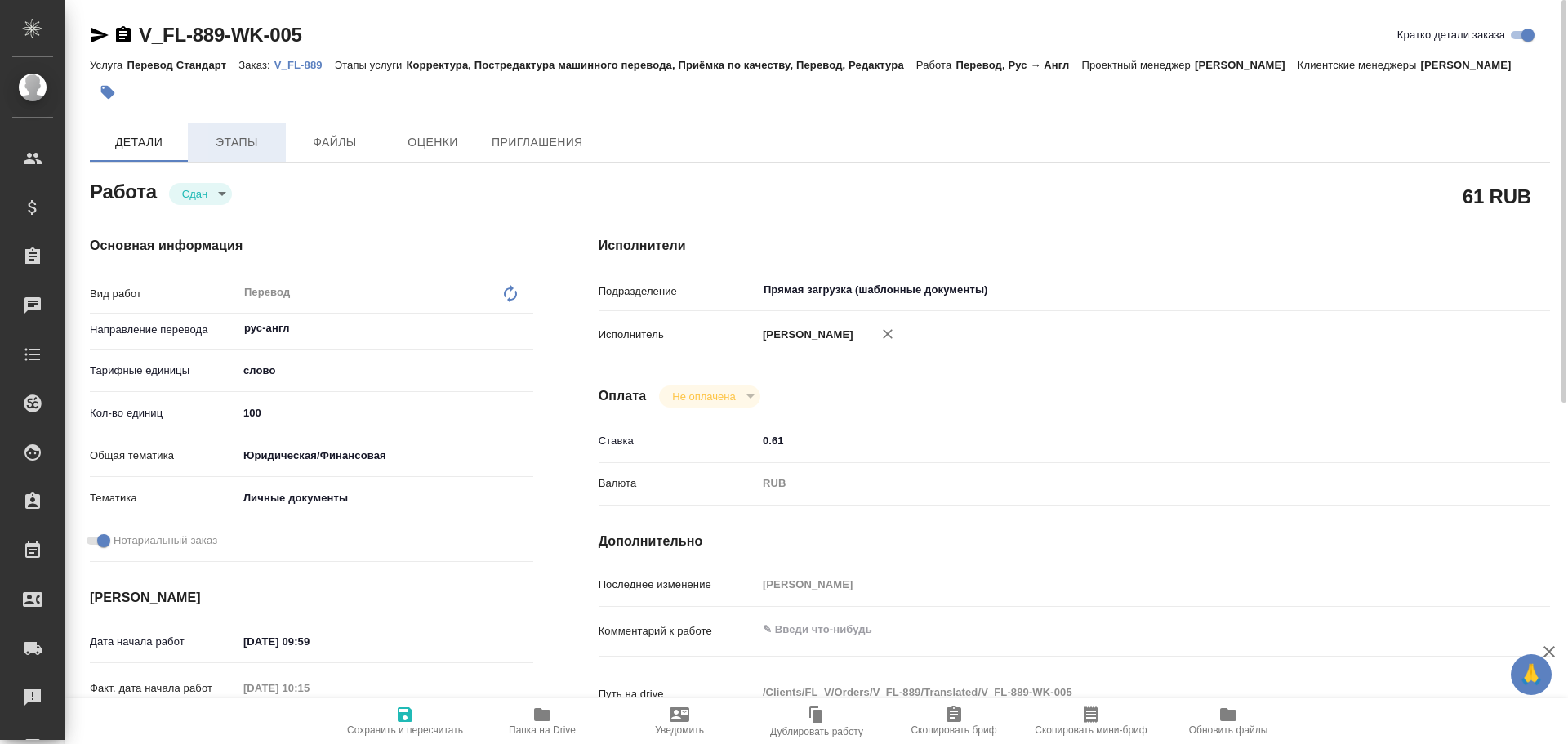
click at [208, 151] on span "Этапы" at bounding box center [236, 142] width 78 height 21
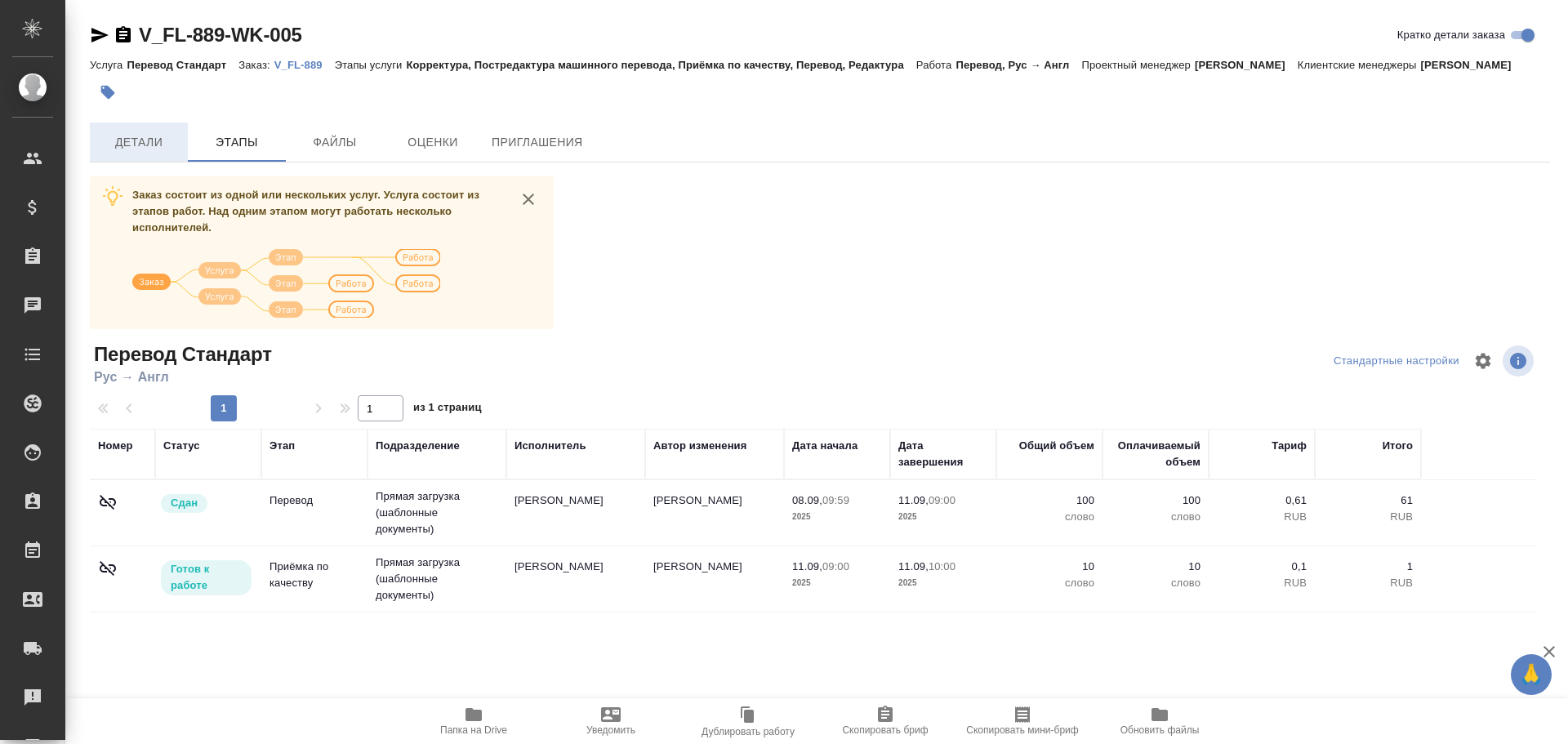
click at [132, 154] on button "Детали" at bounding box center [138, 142] width 98 height 40
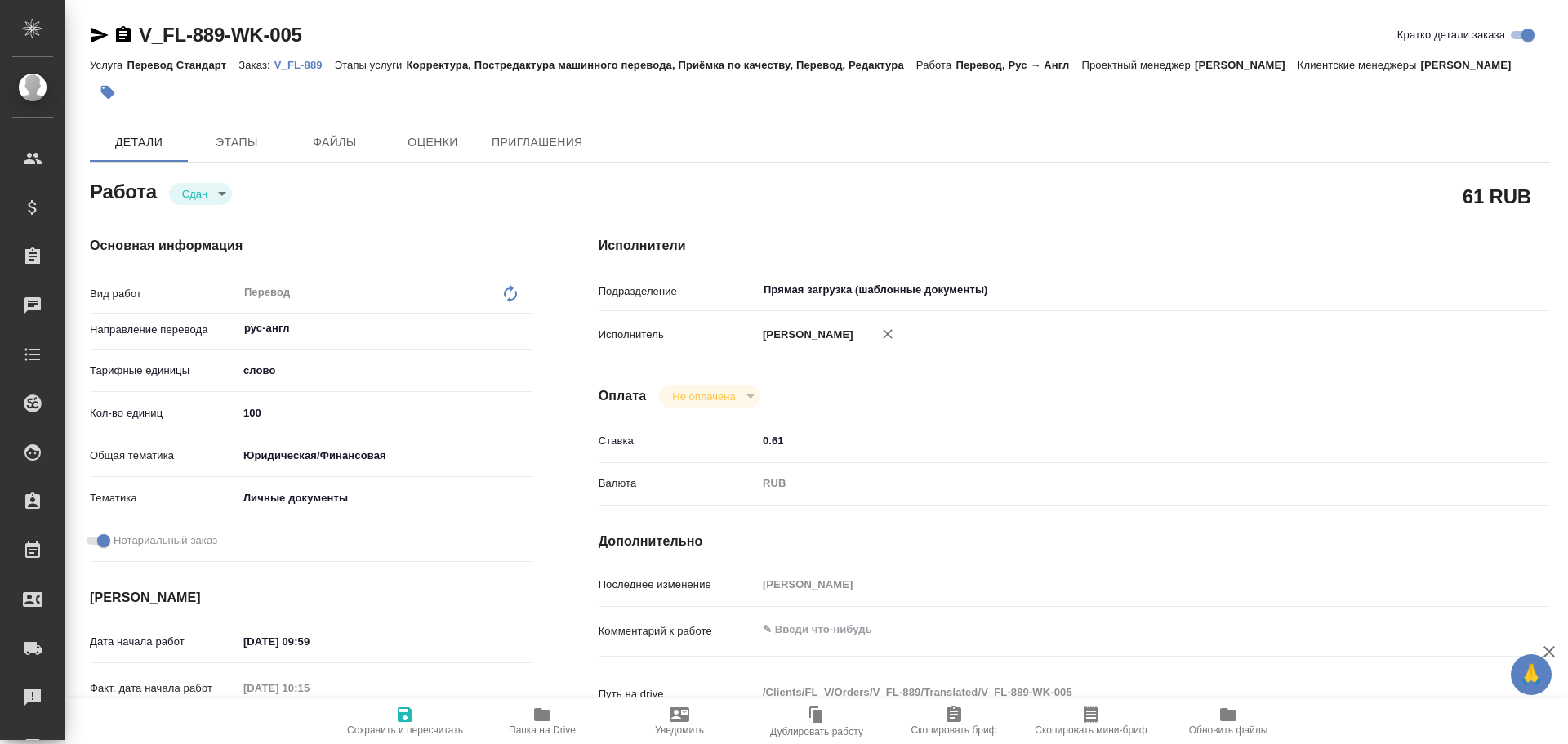
type textarea "x"
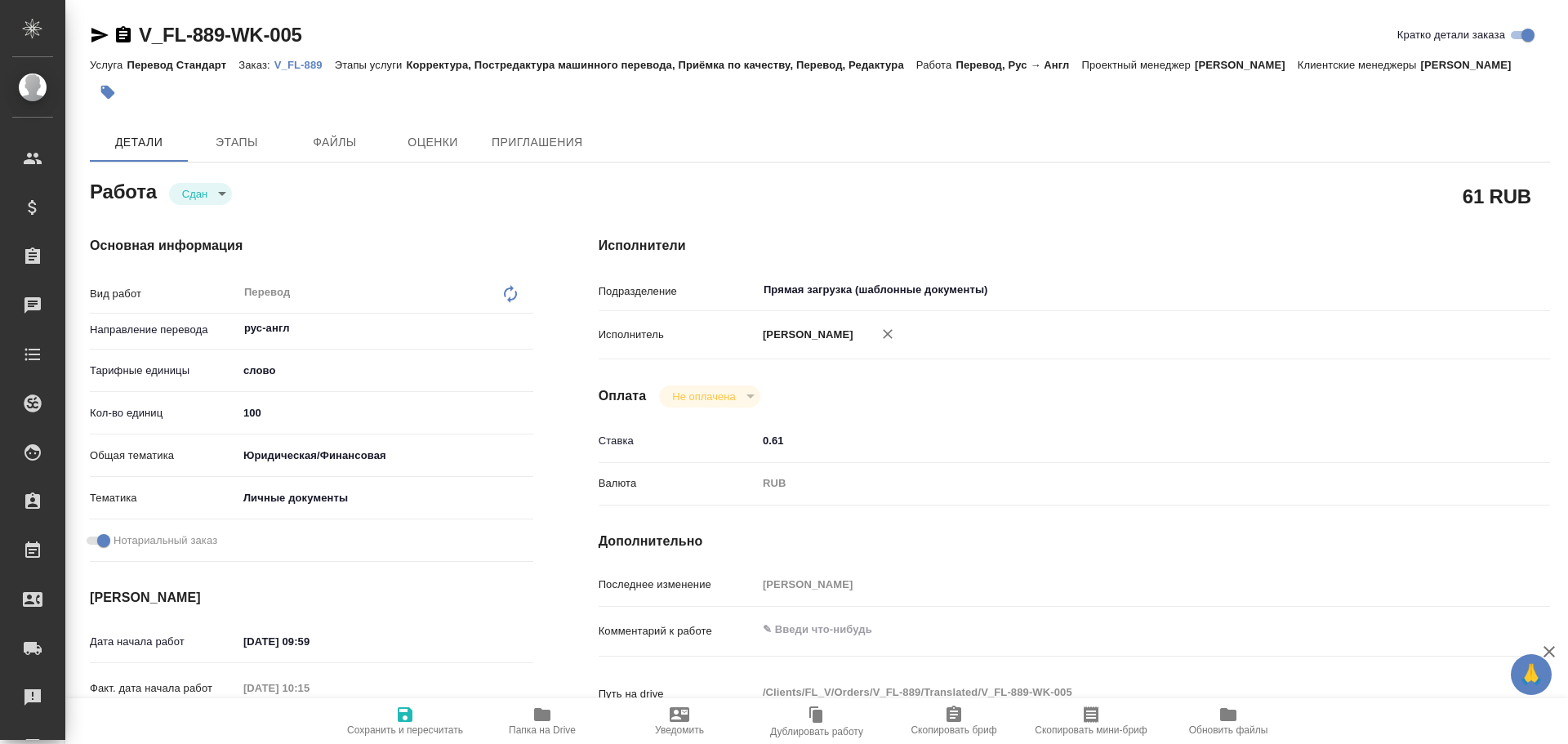
type textarea "x"
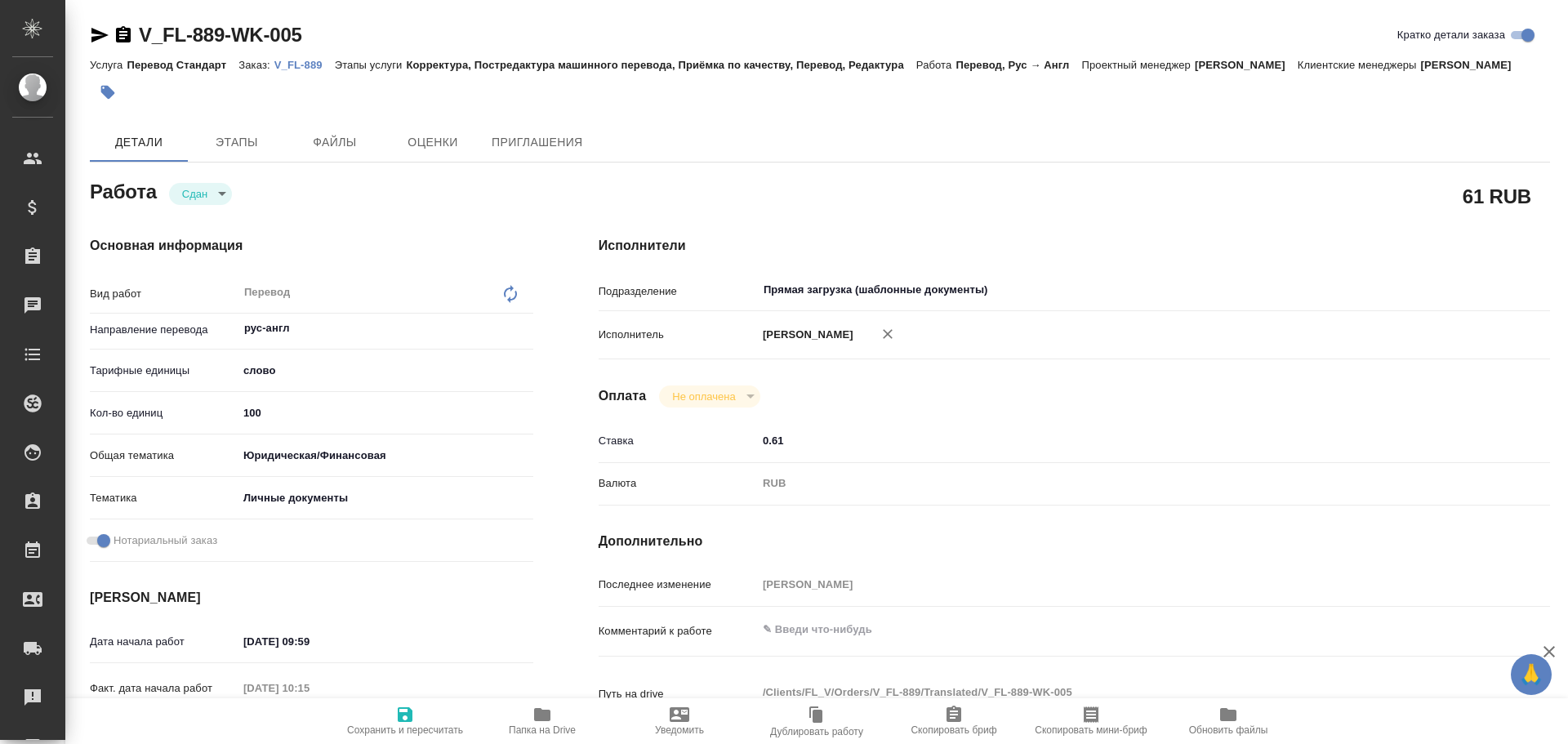
type textarea "x"
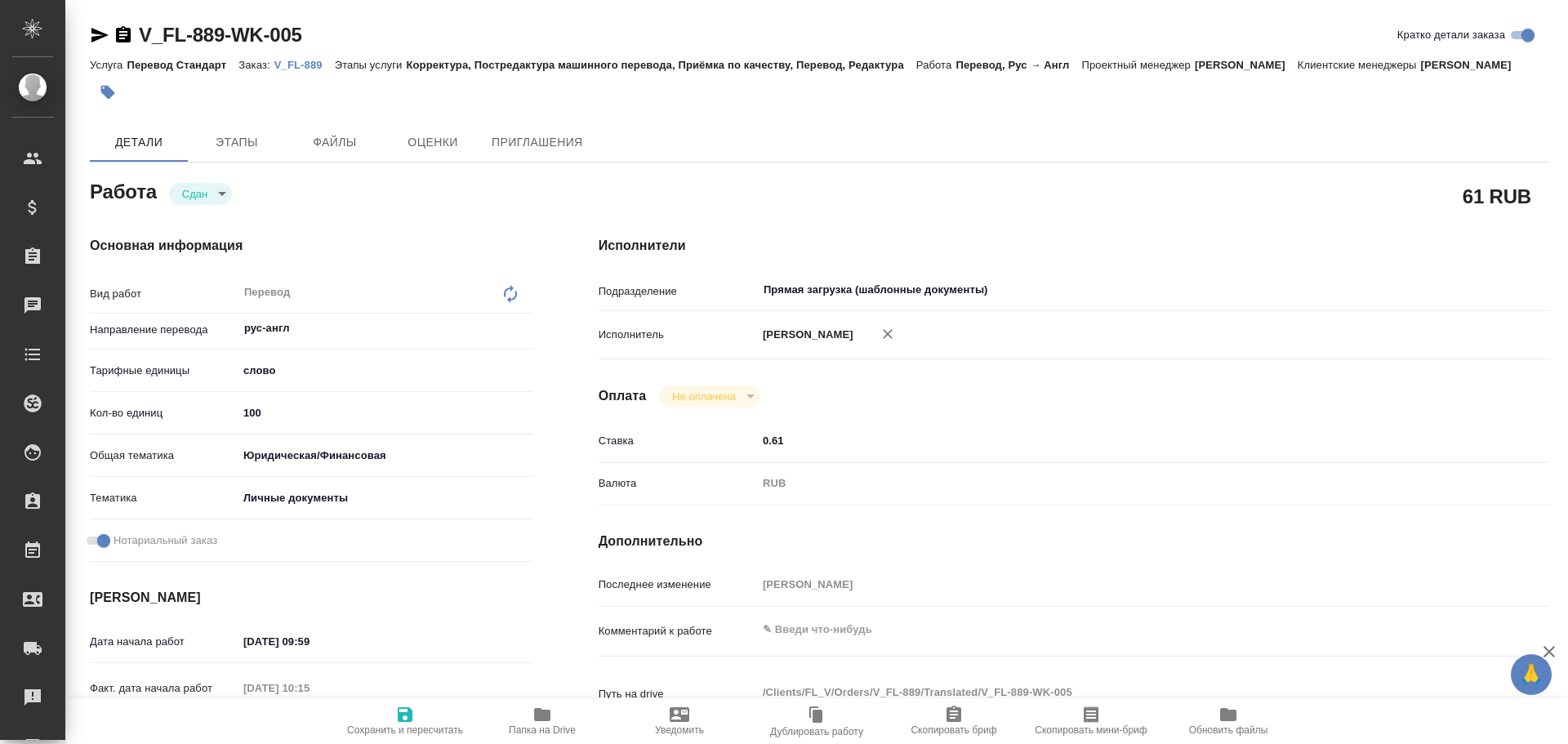
type textarea "x"
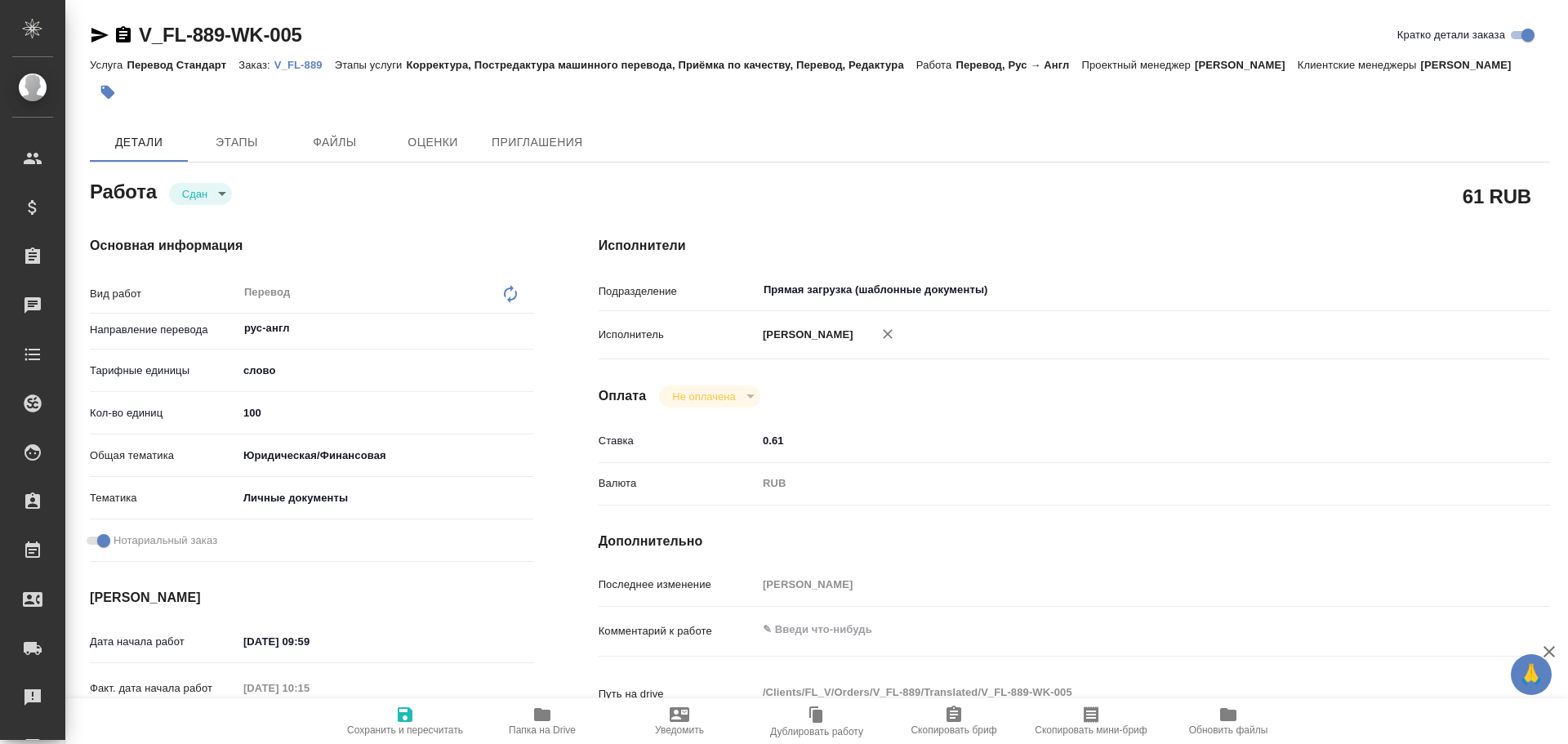
type textarea "x"
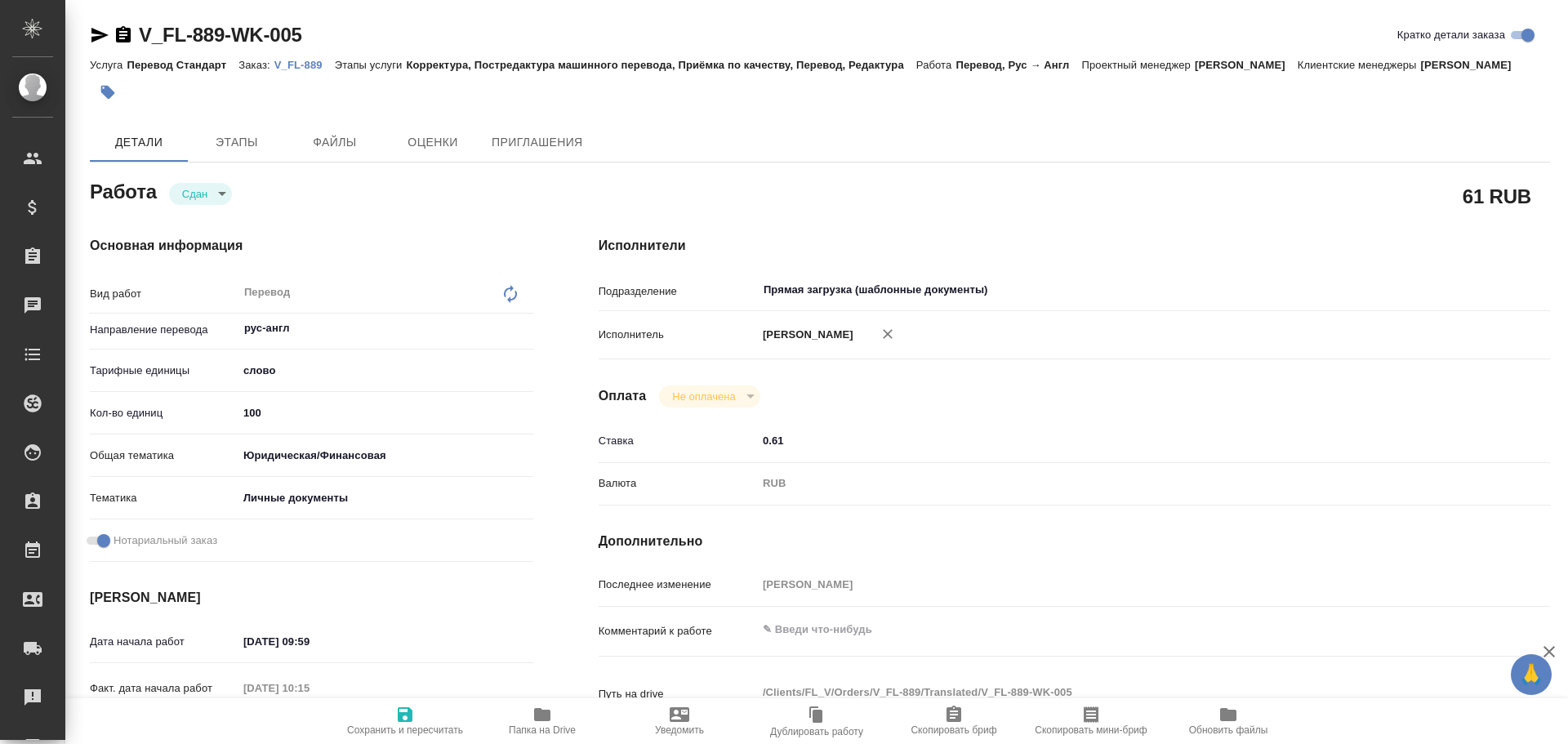
type textarea "x"
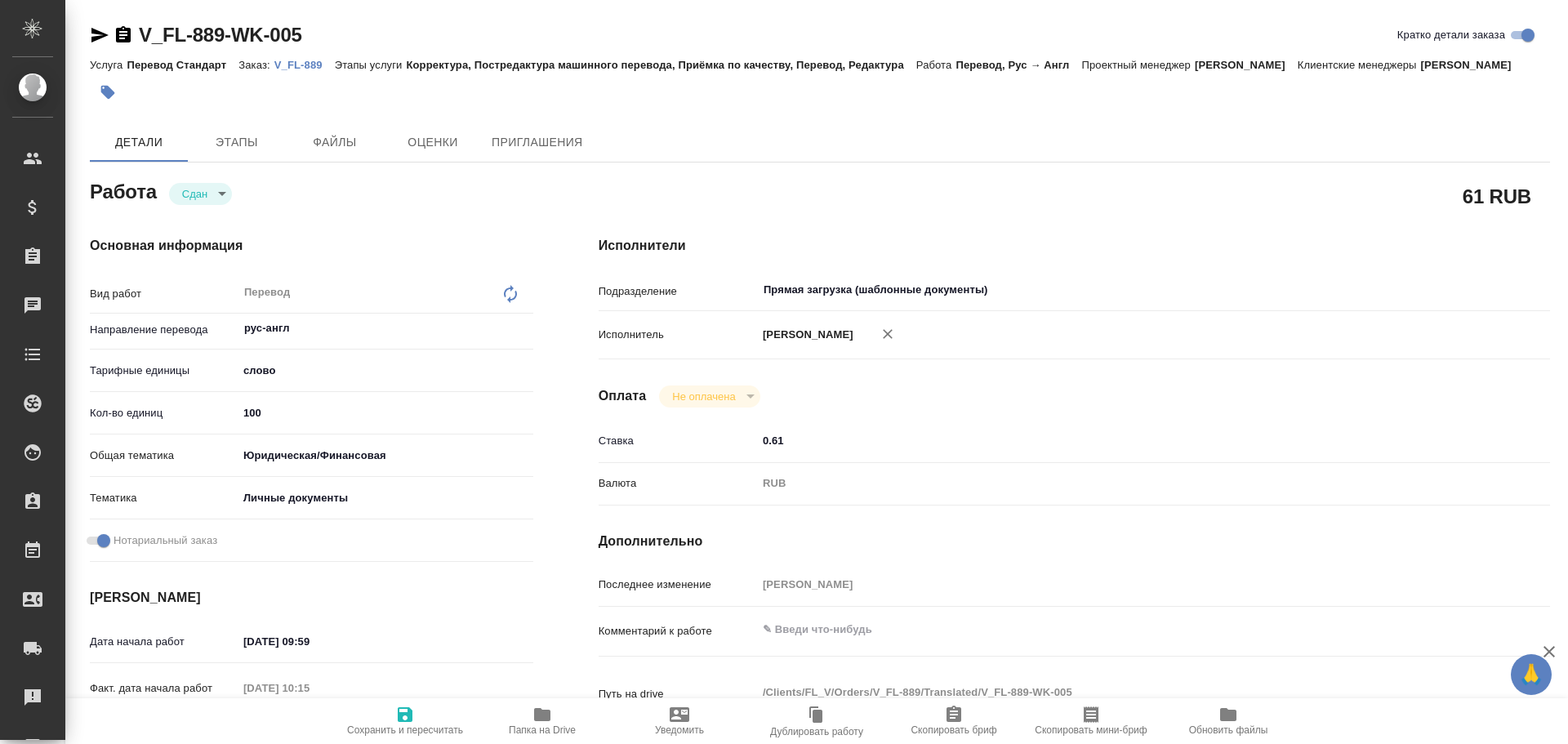
type textarea "x"
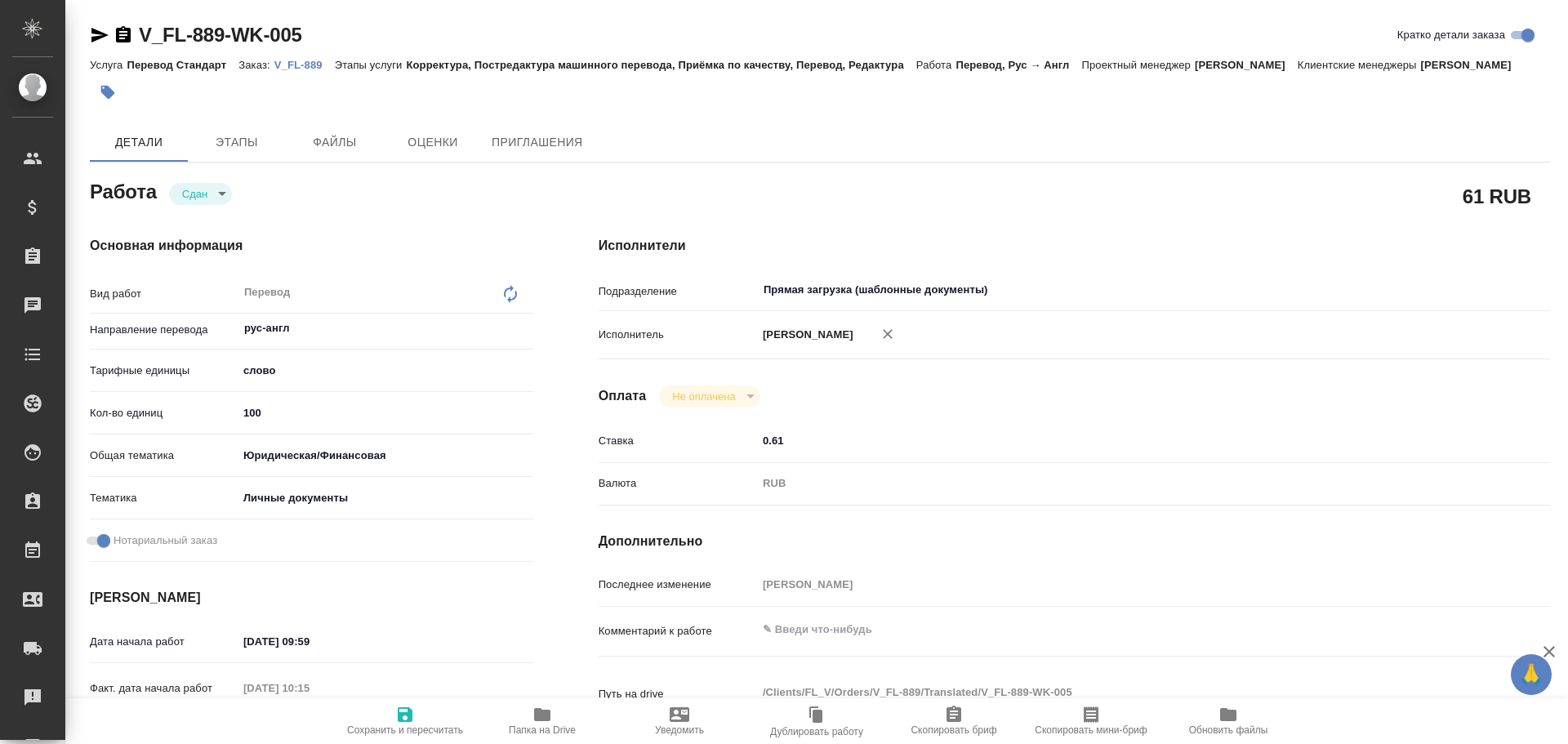
type textarea "x"
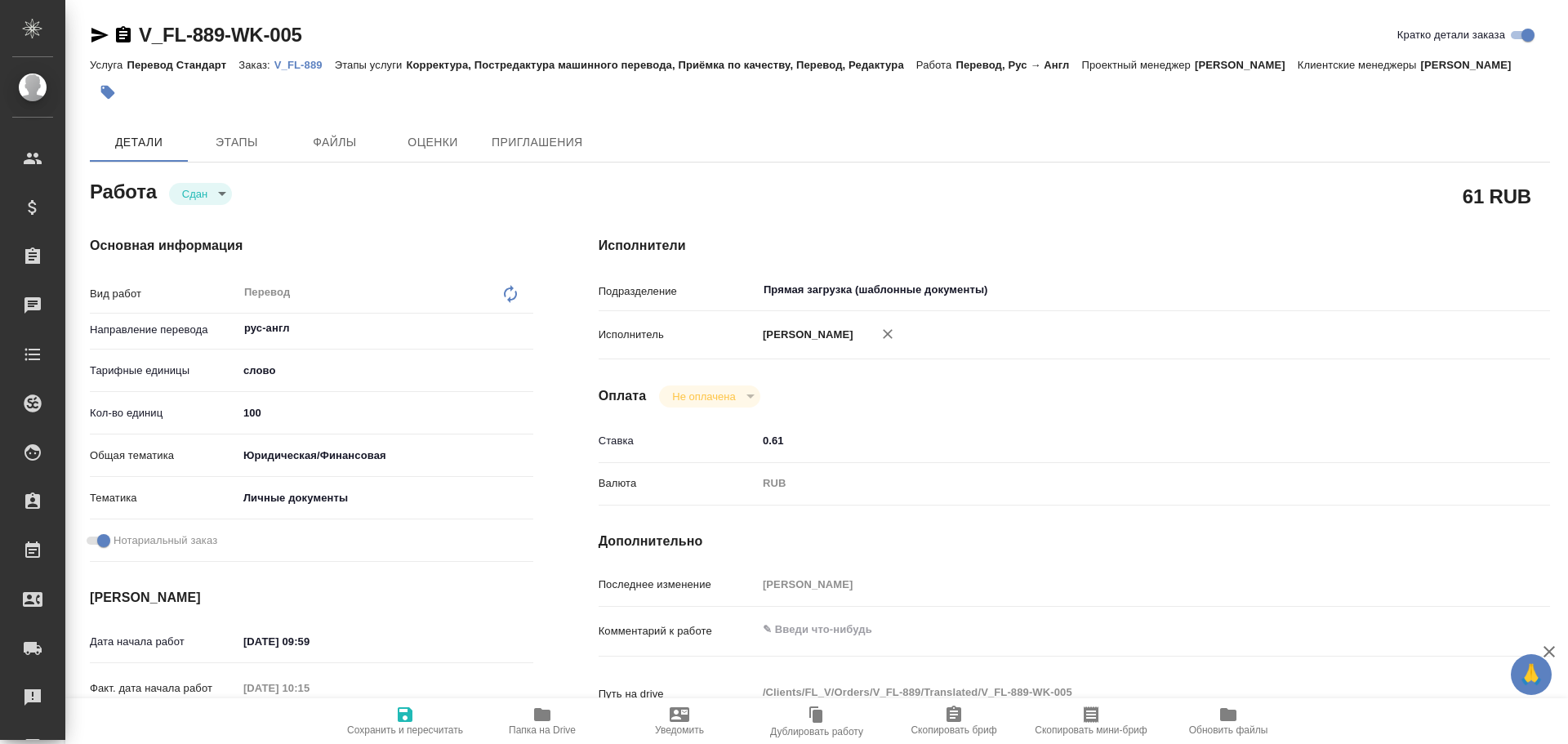
type textarea "x"
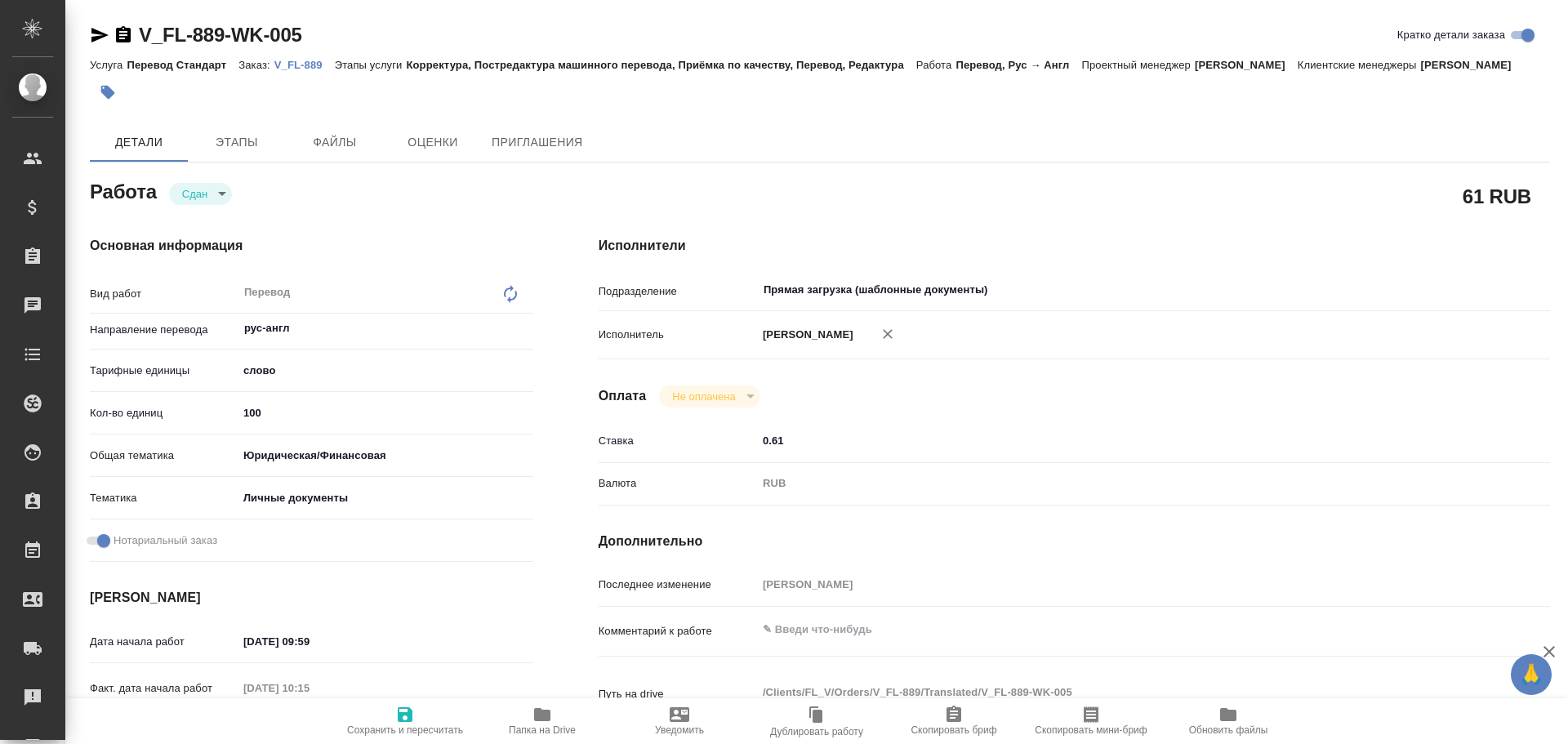
type textarea "x"
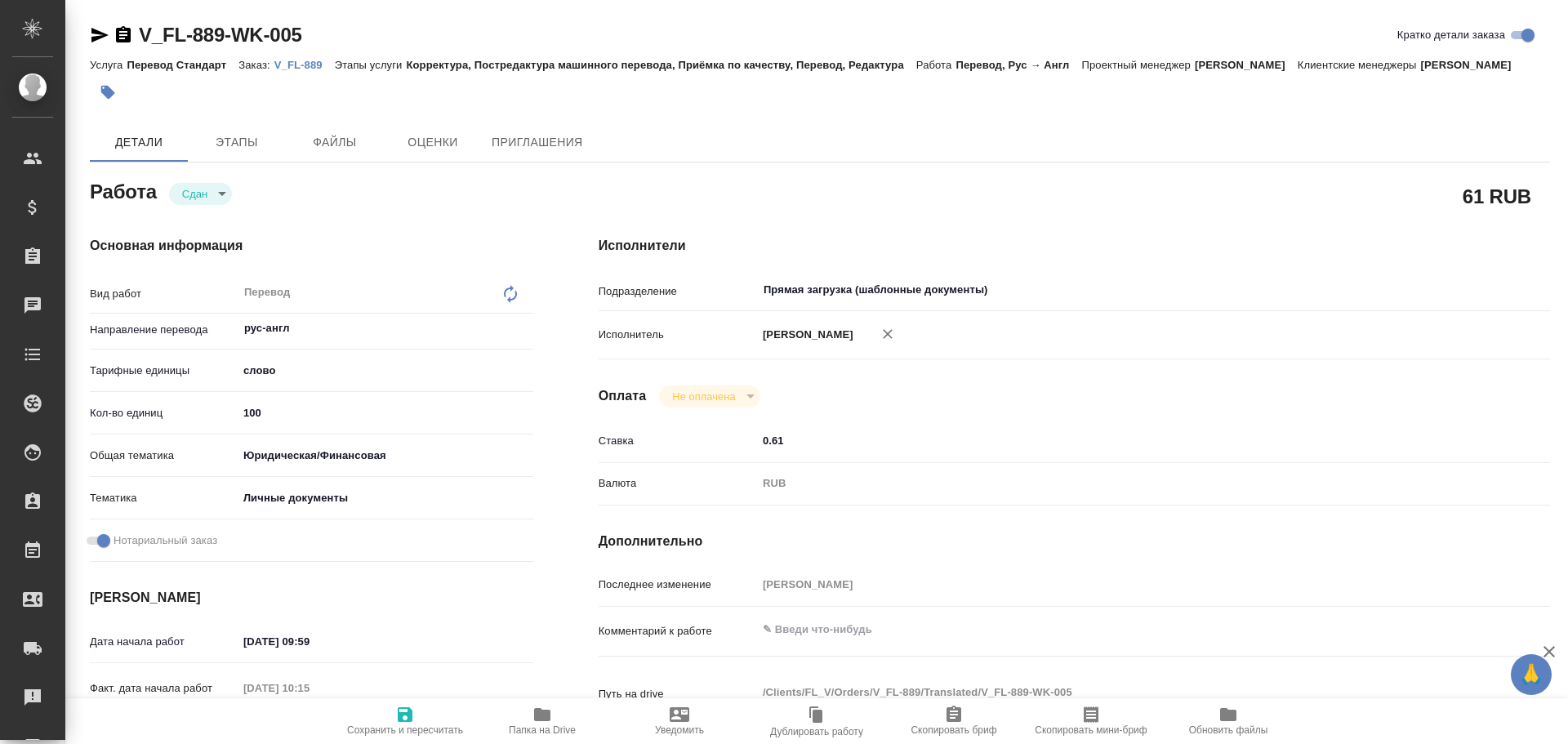
type textarea "x"
